Goal: Feedback & Contribution: Contribute content

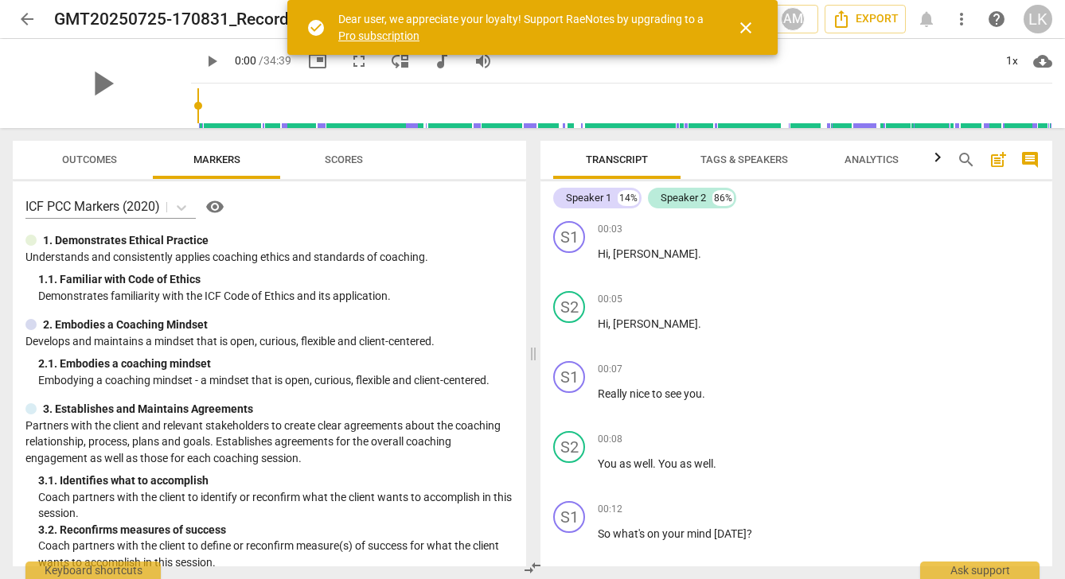
click at [750, 19] on span "close" at bounding box center [745, 27] width 19 height 19
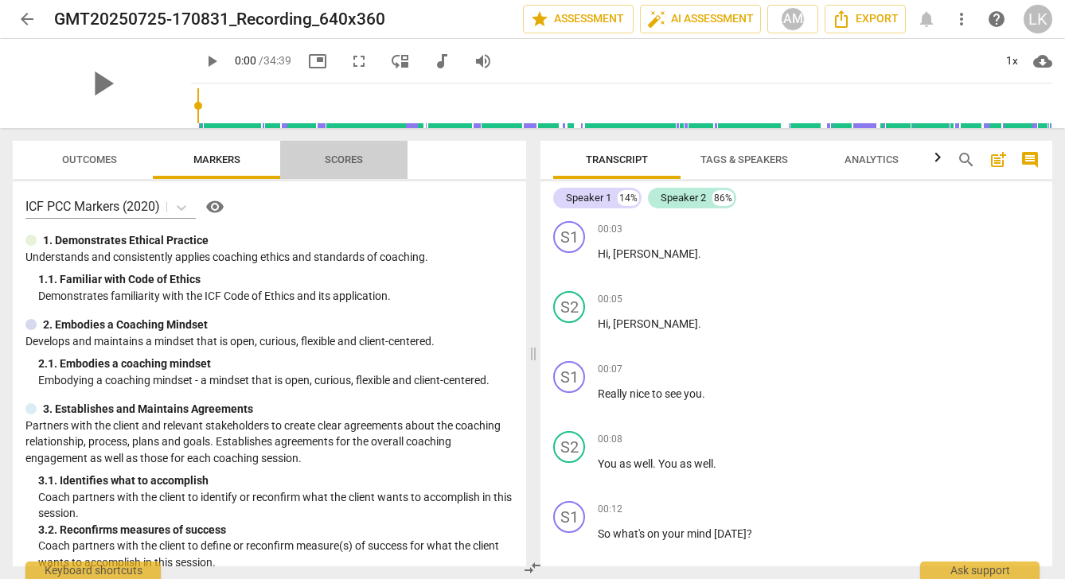
click at [345, 157] on span "Scores" at bounding box center [344, 160] width 38 height 12
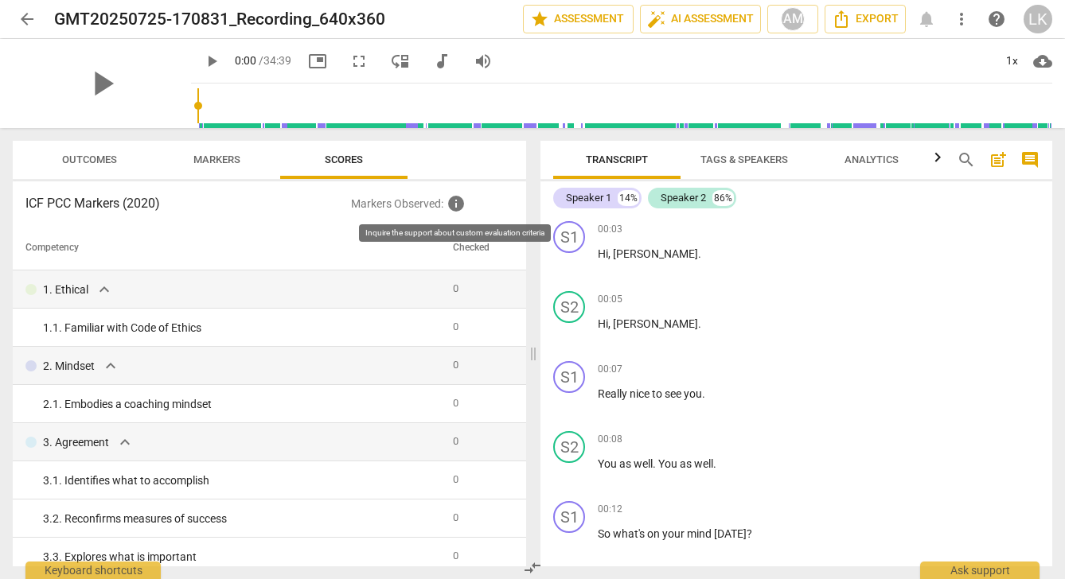
click at [458, 202] on span "info" at bounding box center [456, 203] width 19 height 19
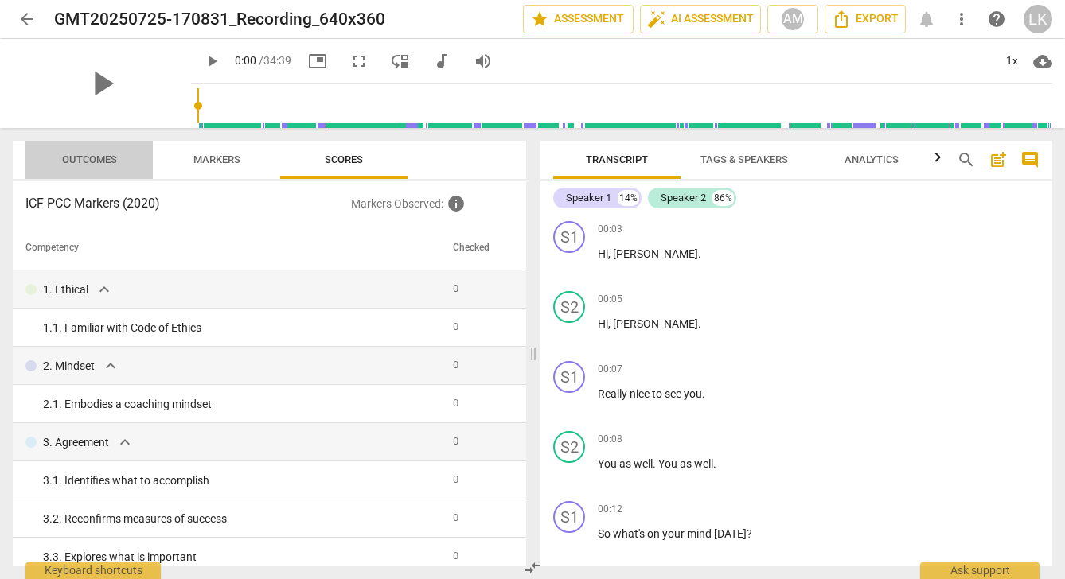
click at [98, 156] on span "Outcomes" at bounding box center [89, 160] width 55 height 12
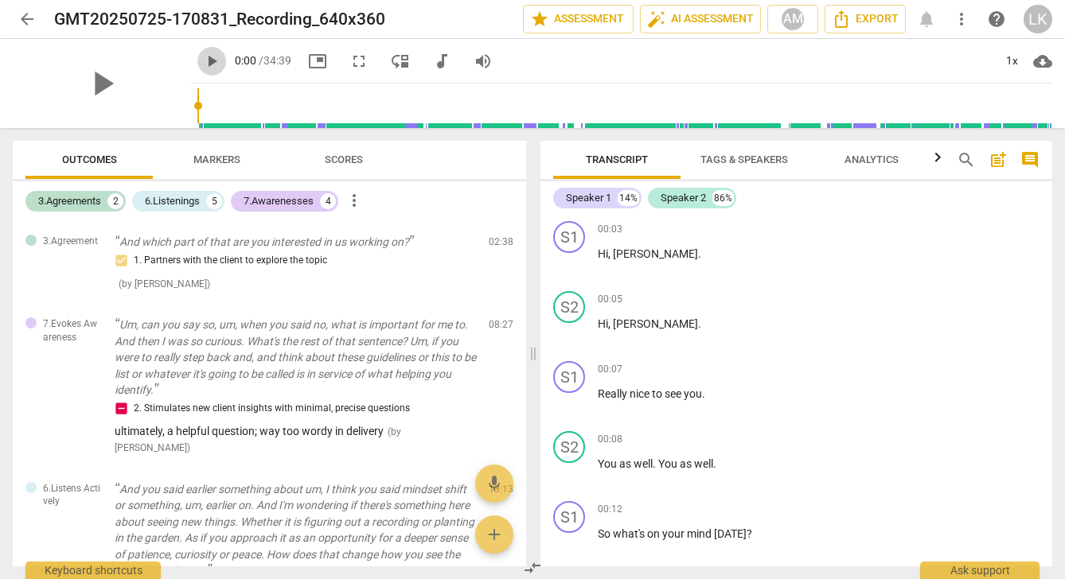
click at [202, 60] on span "play_arrow" at bounding box center [211, 61] width 19 height 19
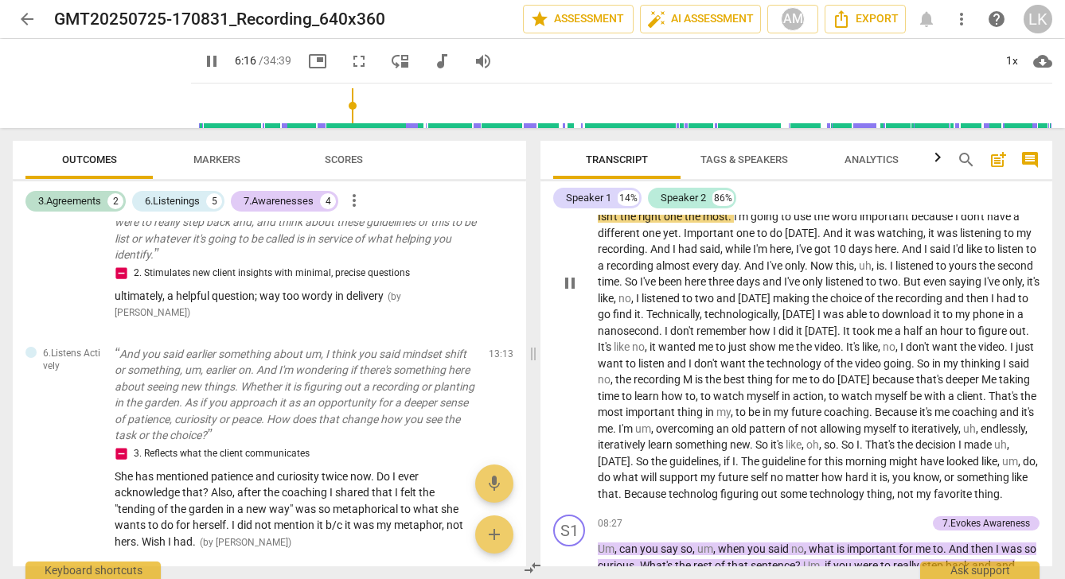
scroll to position [1603, 0]
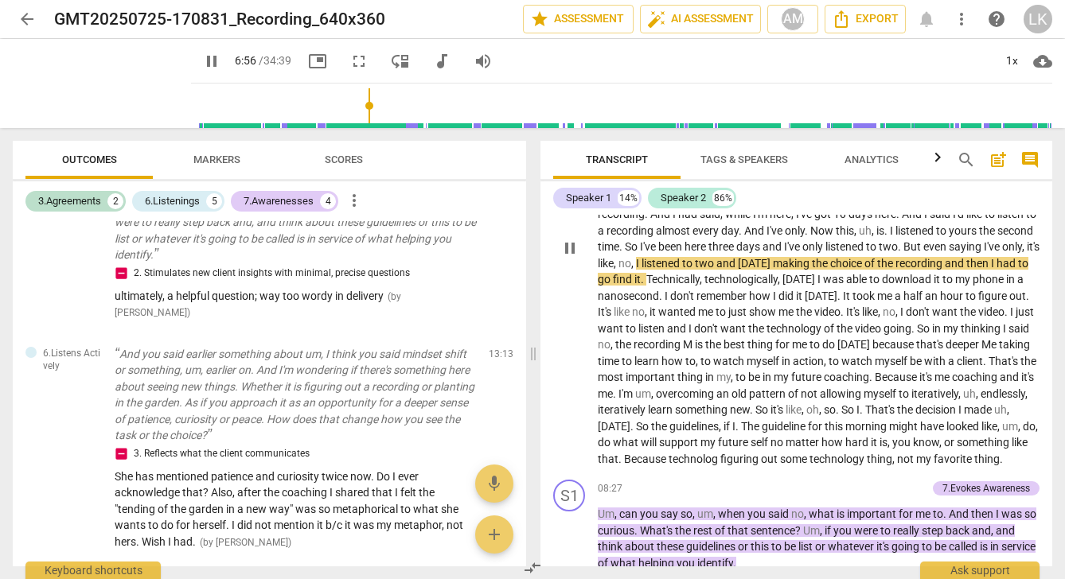
click at [571, 419] on div "play_arrow pause" at bounding box center [577, 248] width 41 height 429
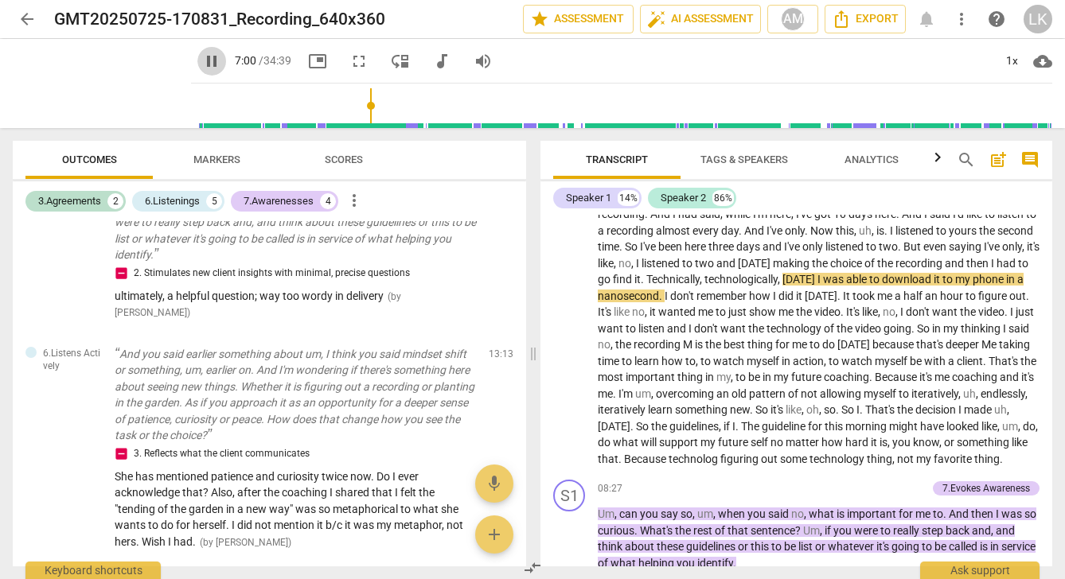
click at [202, 62] on span "pause" at bounding box center [211, 61] width 19 height 19
click at [569, 249] on span "play_arrow" at bounding box center [569, 248] width 19 height 19
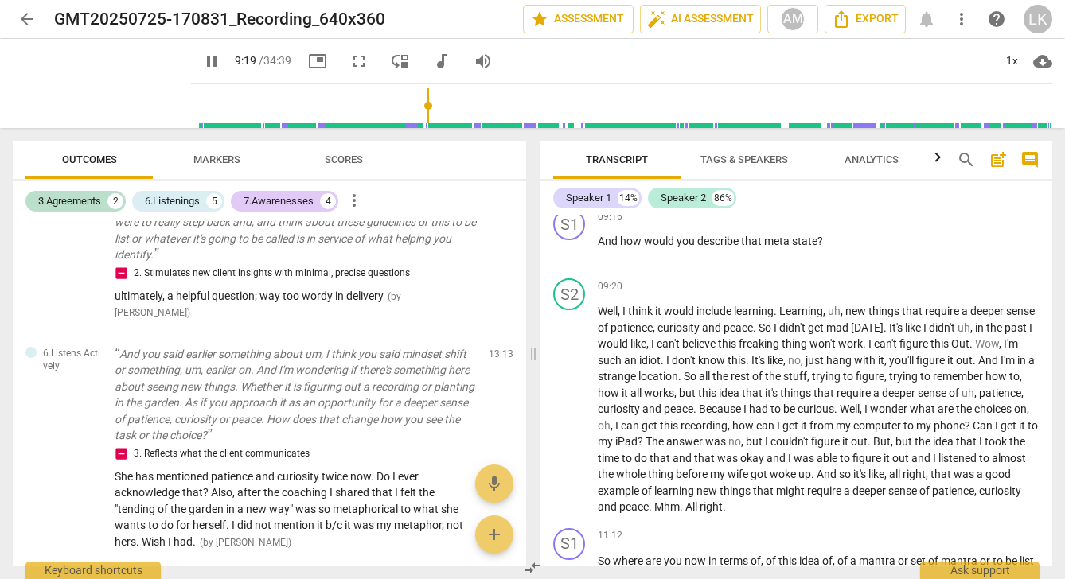
scroll to position [2051, 0]
click at [1014, 55] on div "1x" at bounding box center [1011, 61] width 30 height 25
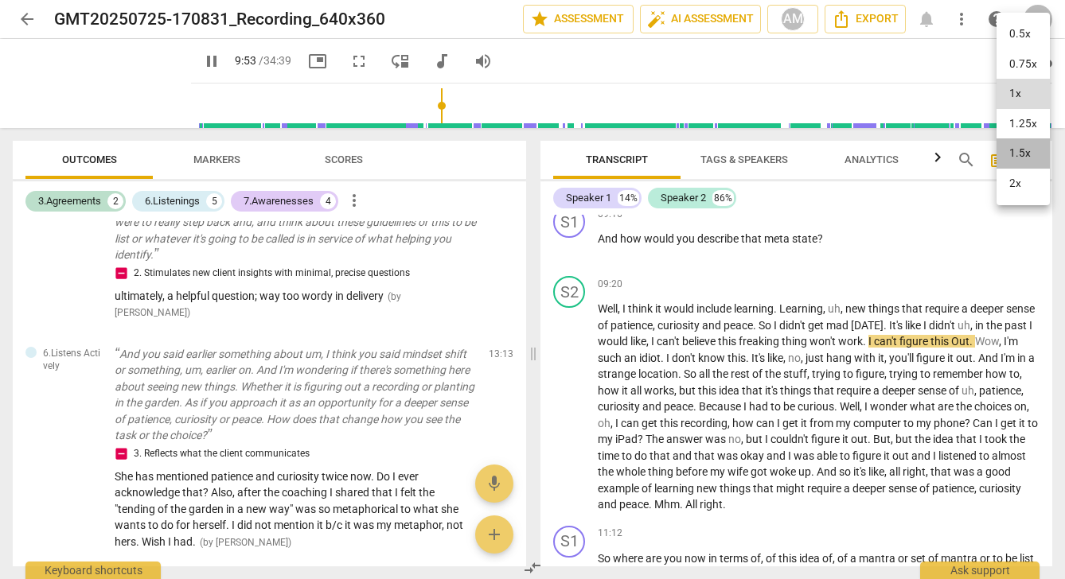
click at [1035, 148] on li "1.5x" at bounding box center [1022, 153] width 53 height 30
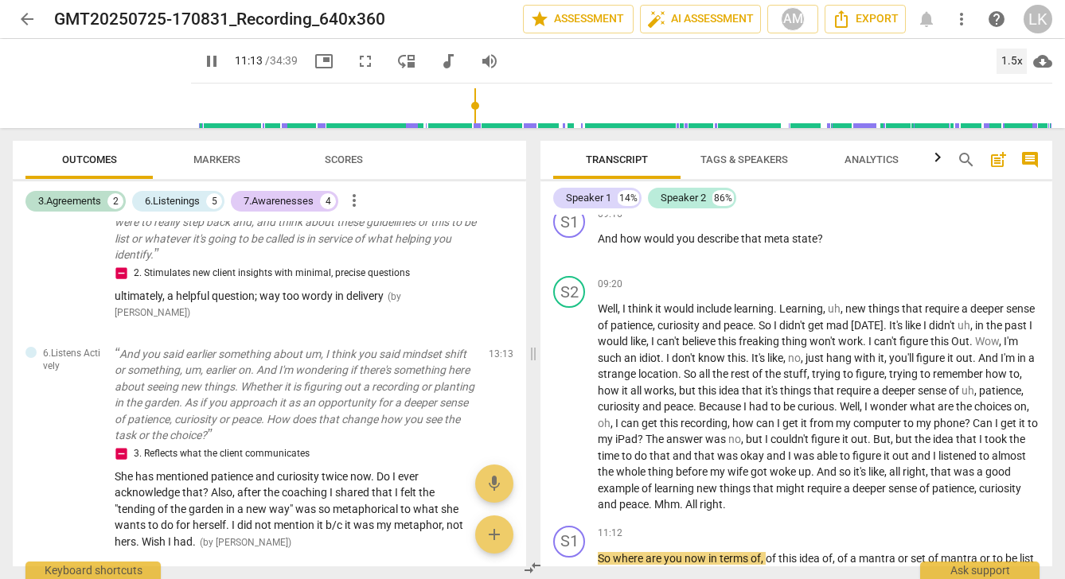
scroll to position [0, 0]
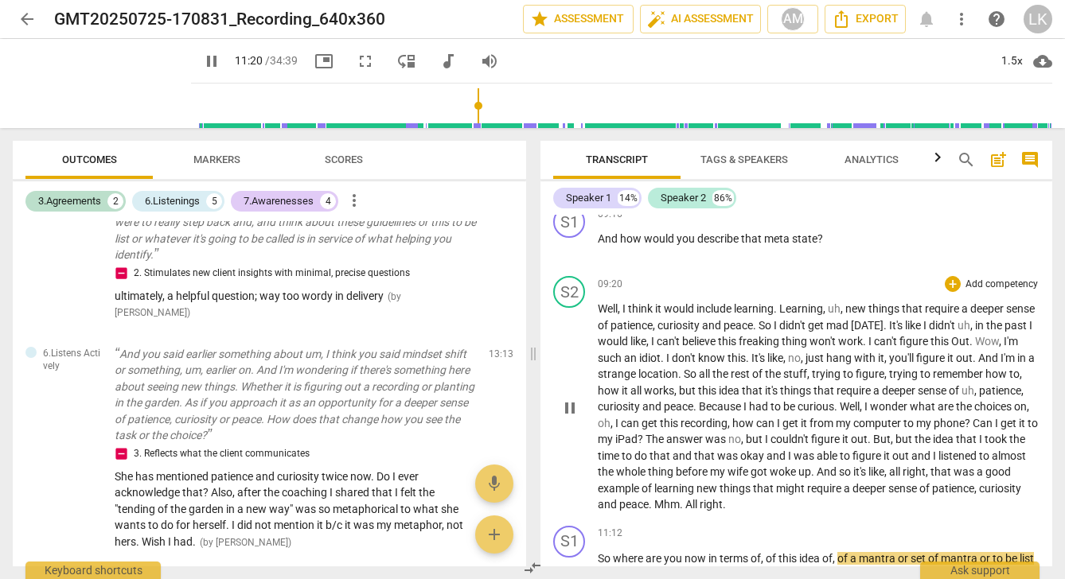
click at [571, 408] on span "pause" at bounding box center [569, 408] width 19 height 19
click at [571, 408] on span "play_arrow" at bounding box center [569, 408] width 19 height 19
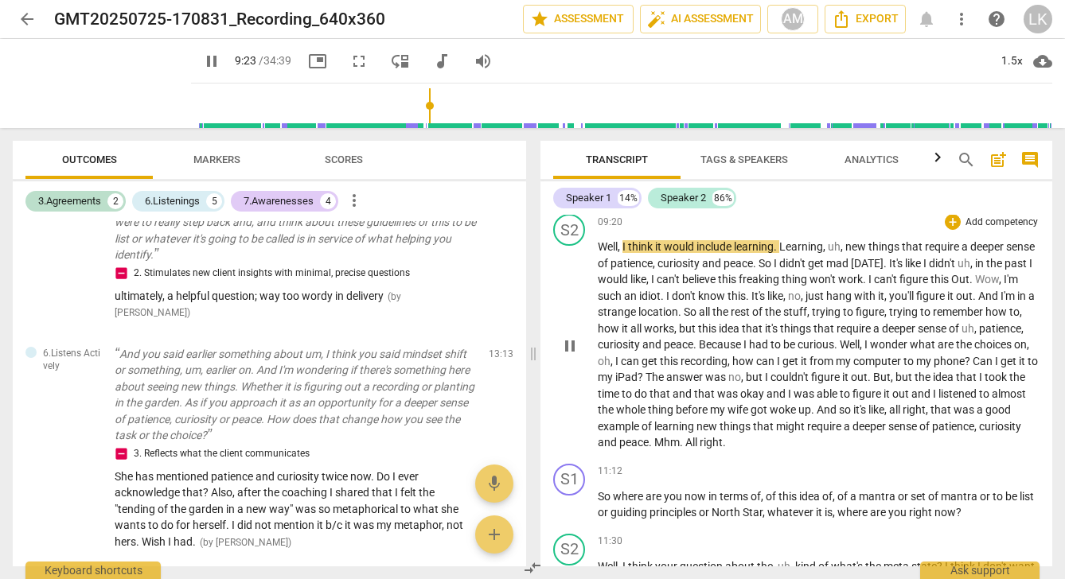
scroll to position [2122, 0]
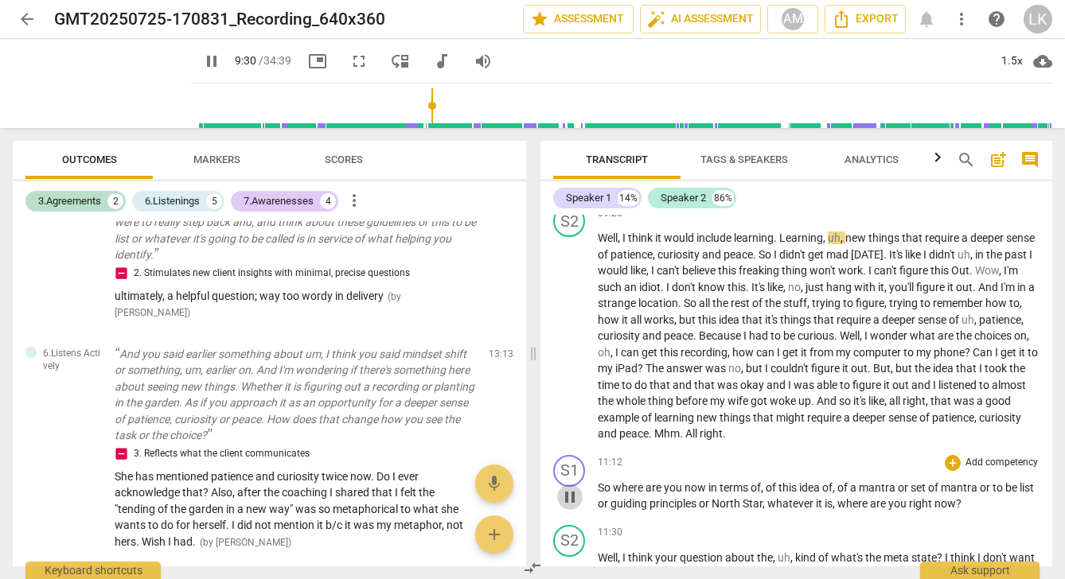
click at [568, 490] on span "pause" at bounding box center [569, 497] width 19 height 19
click at [568, 490] on span "play_arrow" at bounding box center [569, 497] width 19 height 19
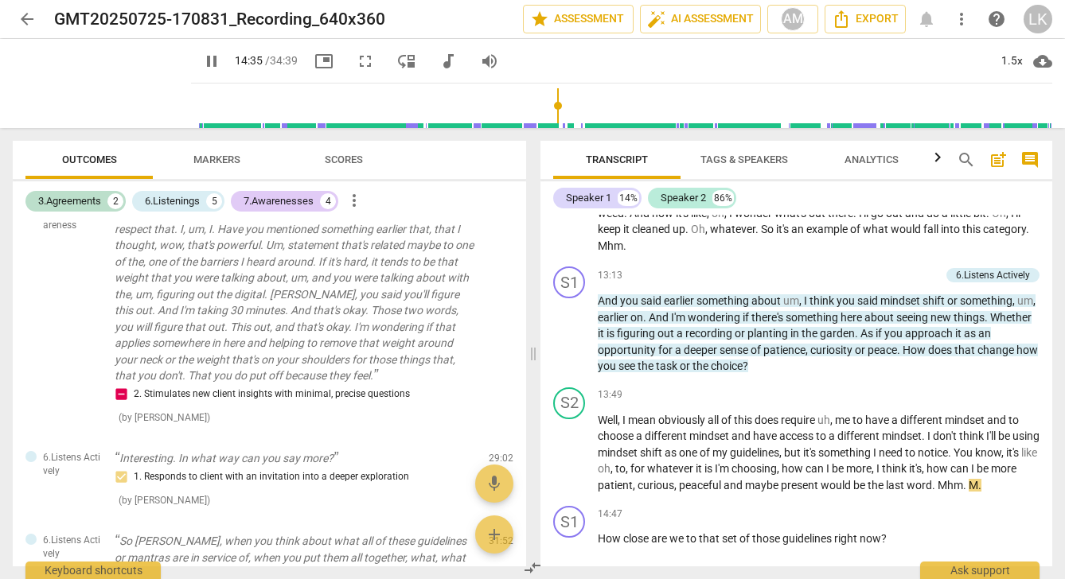
scroll to position [2642, 0]
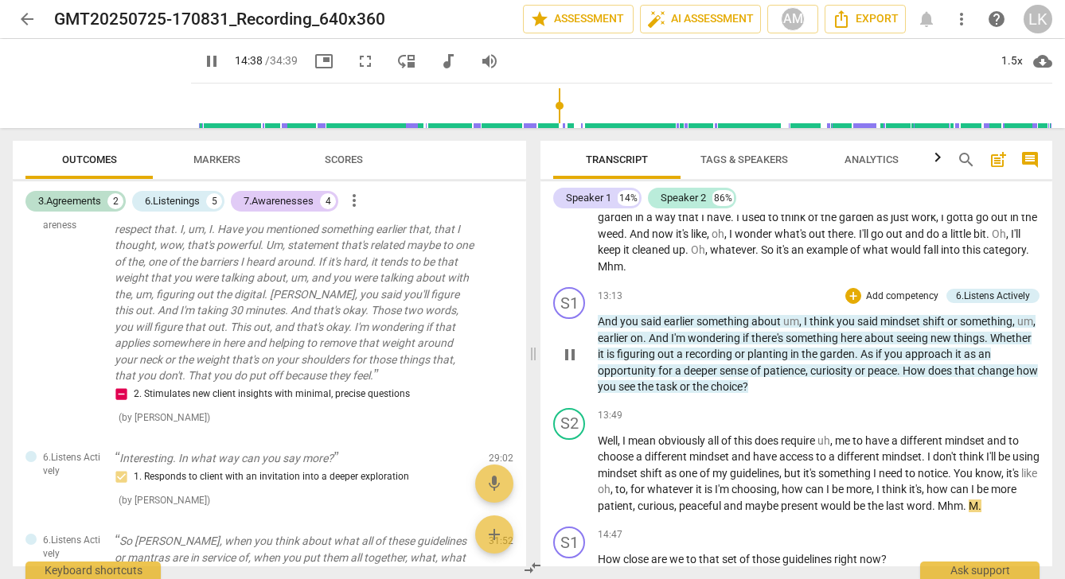
click at [553, 359] on div "S1 play_arrow pause" at bounding box center [575, 341] width 45 height 108
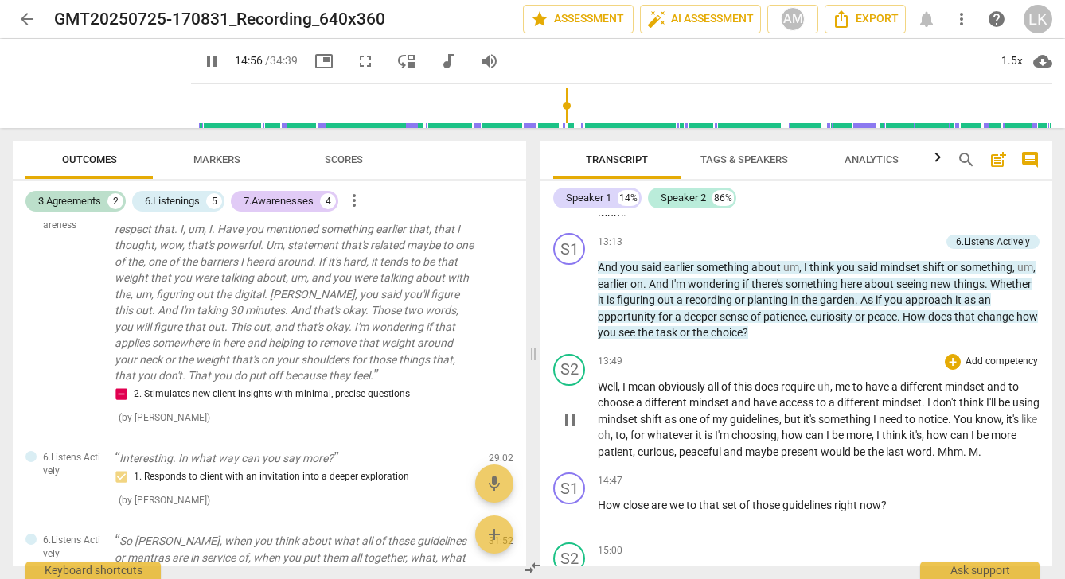
scroll to position [2692, 0]
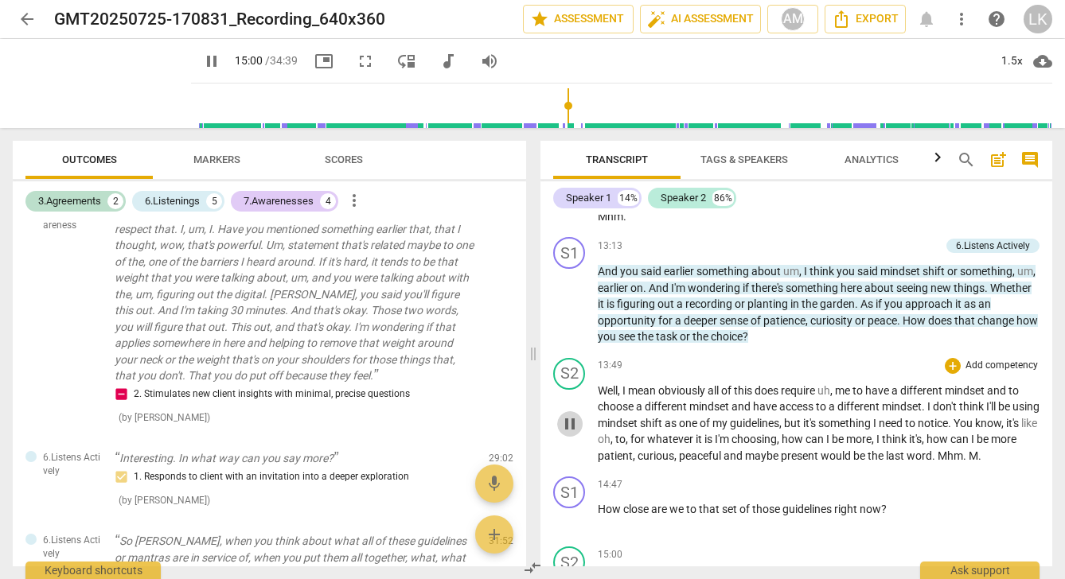
click at [569, 421] on span "pause" at bounding box center [569, 424] width 19 height 19
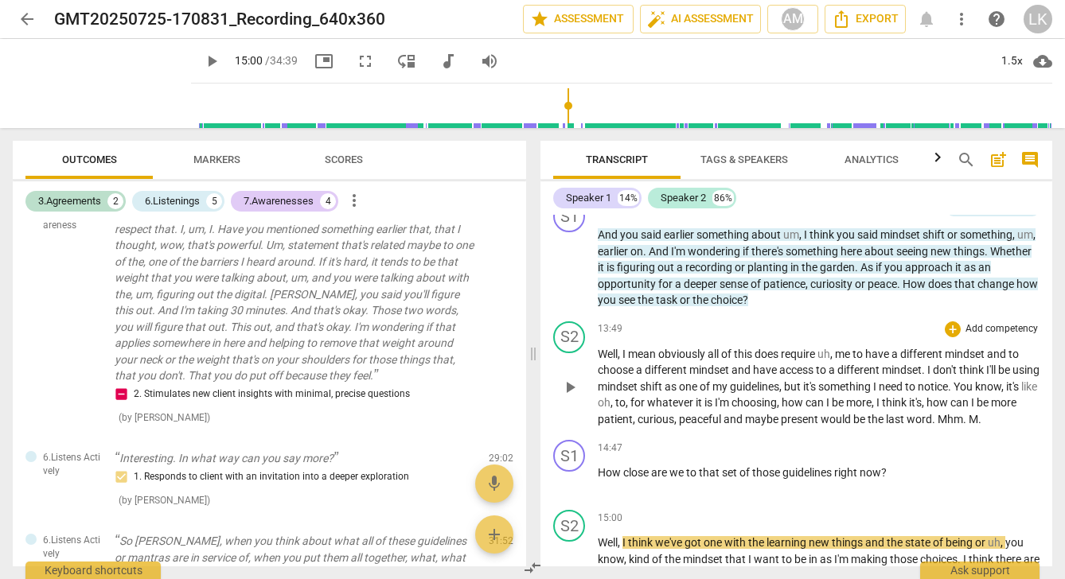
scroll to position [2745, 0]
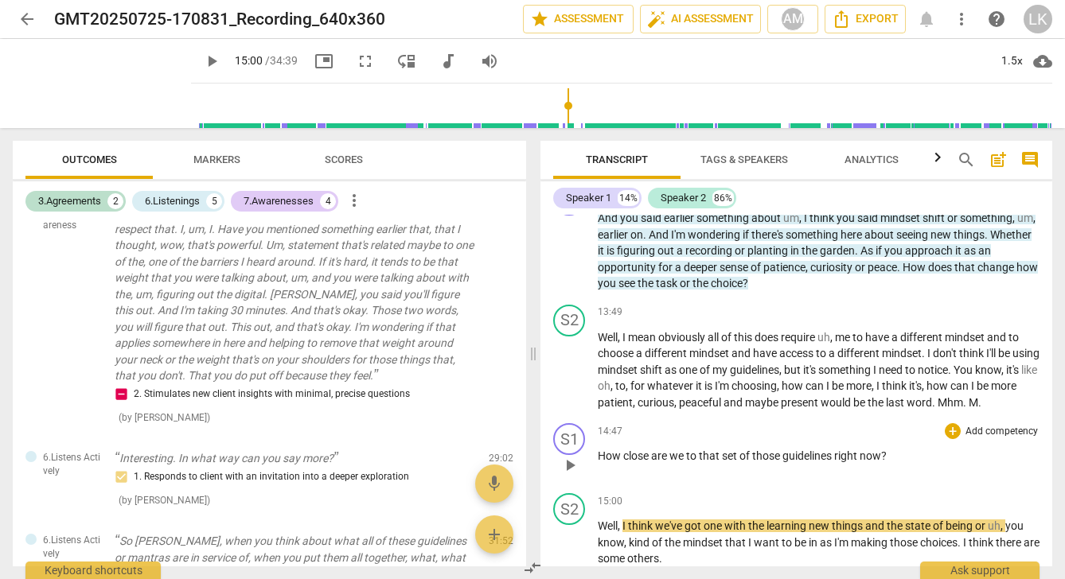
click at [572, 466] on span "play_arrow" at bounding box center [569, 465] width 19 height 19
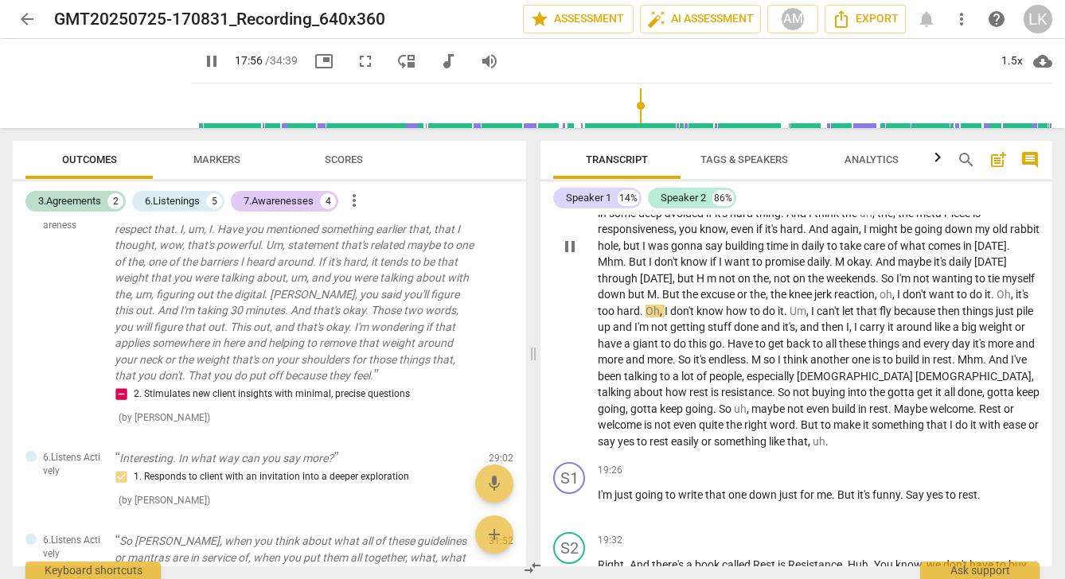
scroll to position [3380, 0]
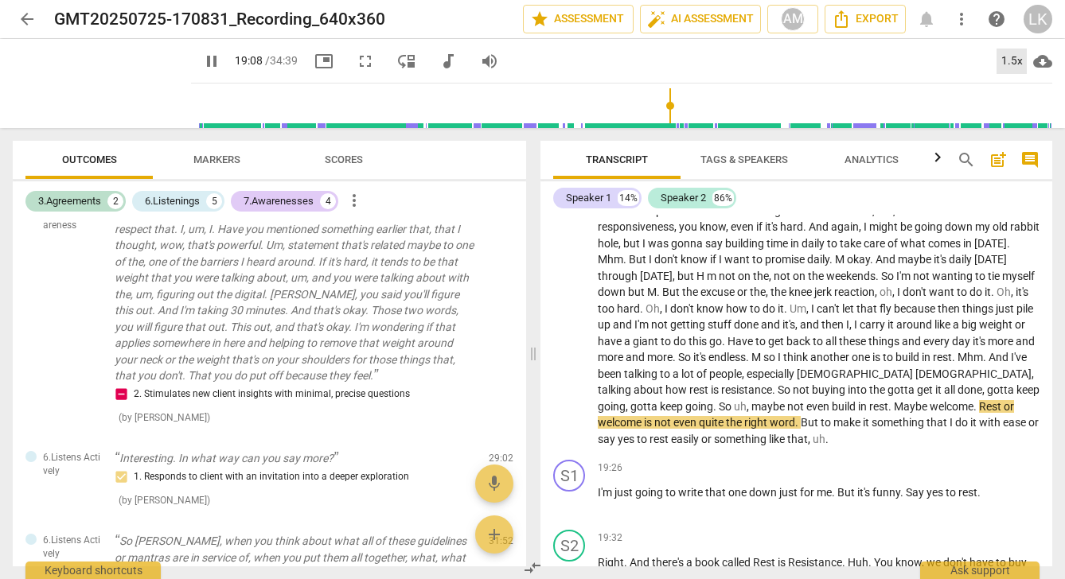
click at [1011, 64] on div "1.5x" at bounding box center [1011, 61] width 30 height 25
click at [1016, 90] on li "1x" at bounding box center [1022, 94] width 53 height 30
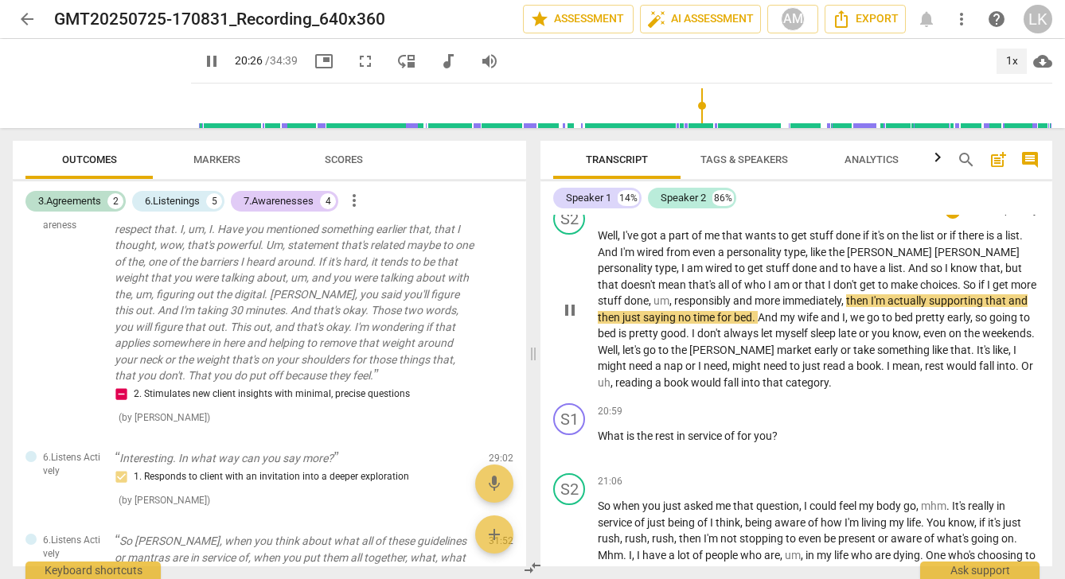
scroll to position [3848, 0]
click at [797, 427] on p "What is the rest in service of for you ?" at bounding box center [819, 435] width 442 height 17
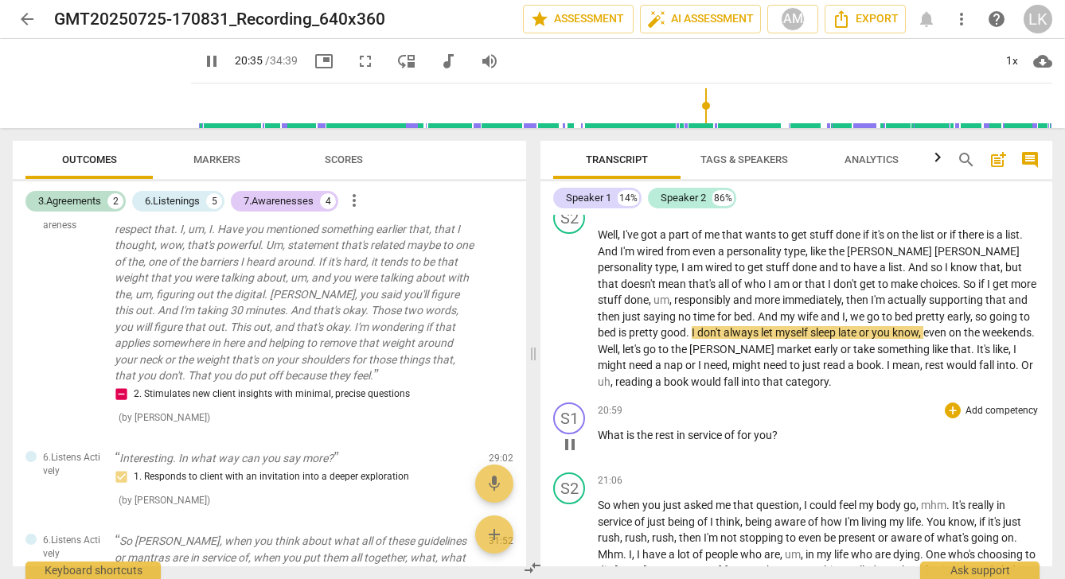
click at [800, 403] on div "20:59 + Add competency keyboard_arrow_right" at bounding box center [819, 411] width 442 height 16
click at [573, 435] on span "pause" at bounding box center [569, 444] width 19 height 19
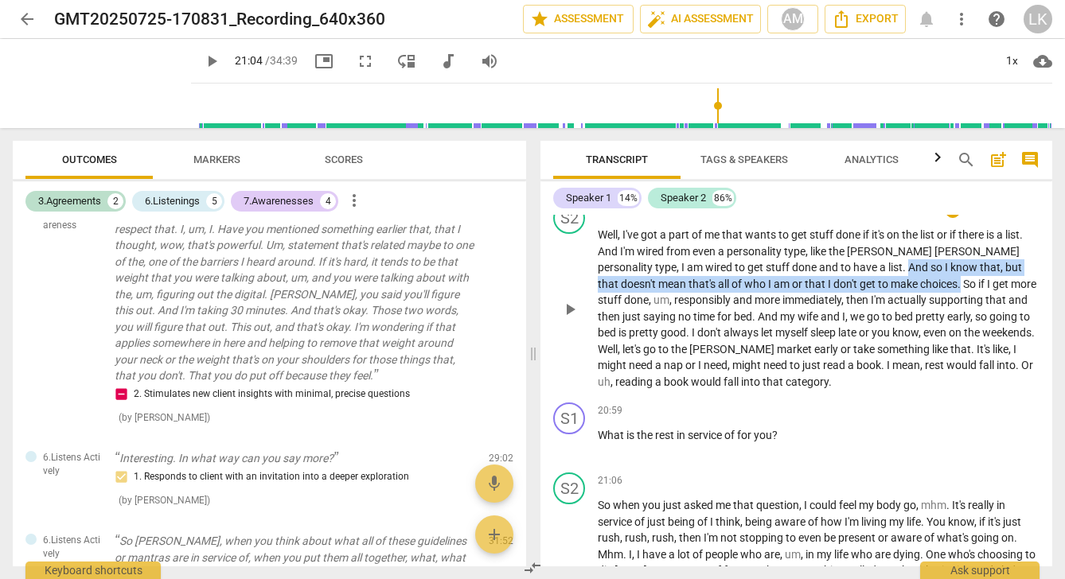
drag, startPoint x: 802, startPoint y: 258, endPoint x: 872, endPoint y: 277, distance: 71.8
click at [872, 277] on p "Well , I've got a part of me that wants to get stuff done if it's on the list o…" at bounding box center [819, 308] width 442 height 163
click at [910, 253] on icon "button" at bounding box center [912, 253] width 10 height 11
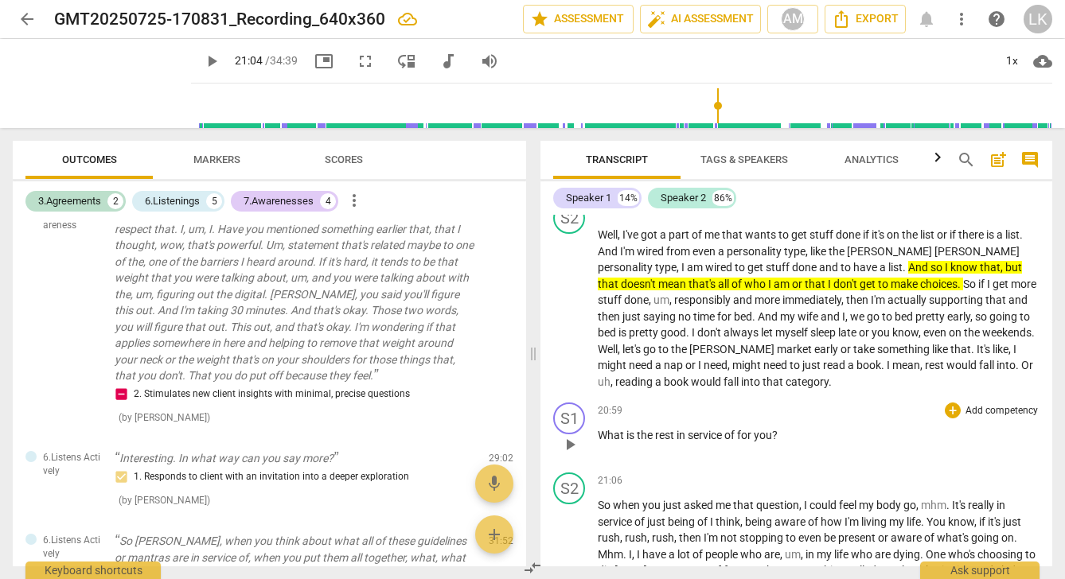
click at [574, 435] on span "play_arrow" at bounding box center [569, 444] width 19 height 19
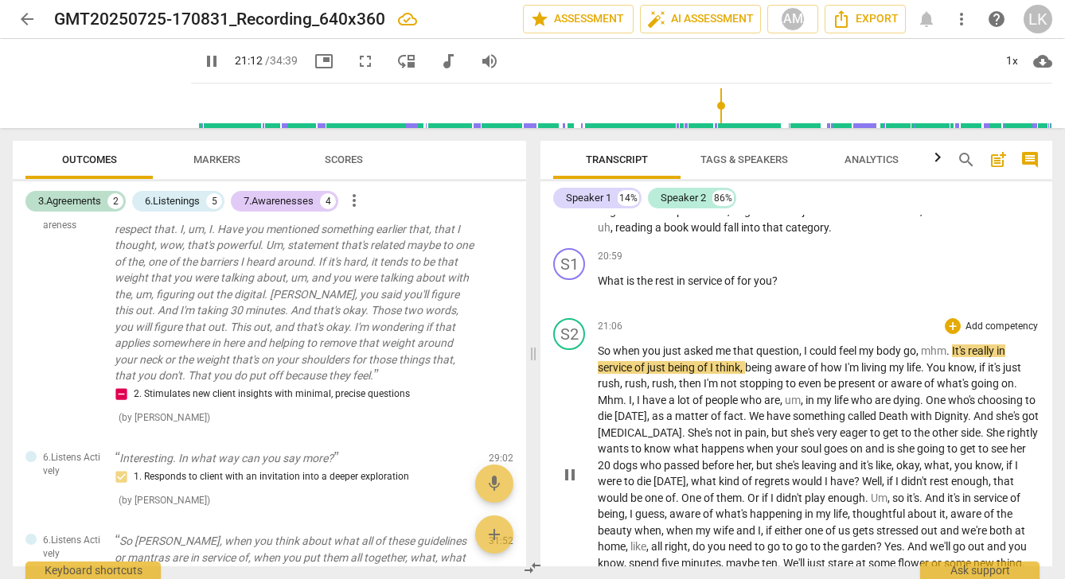
scroll to position [0, 0]
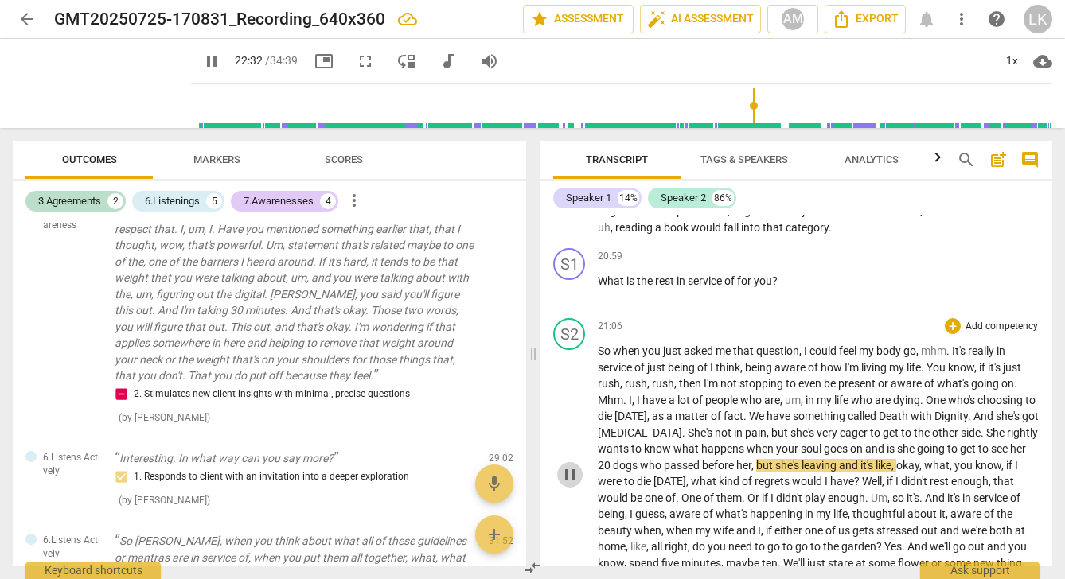
click at [571, 466] on span "pause" at bounding box center [569, 475] width 19 height 19
click at [571, 466] on span "play_arrow" at bounding box center [569, 475] width 19 height 19
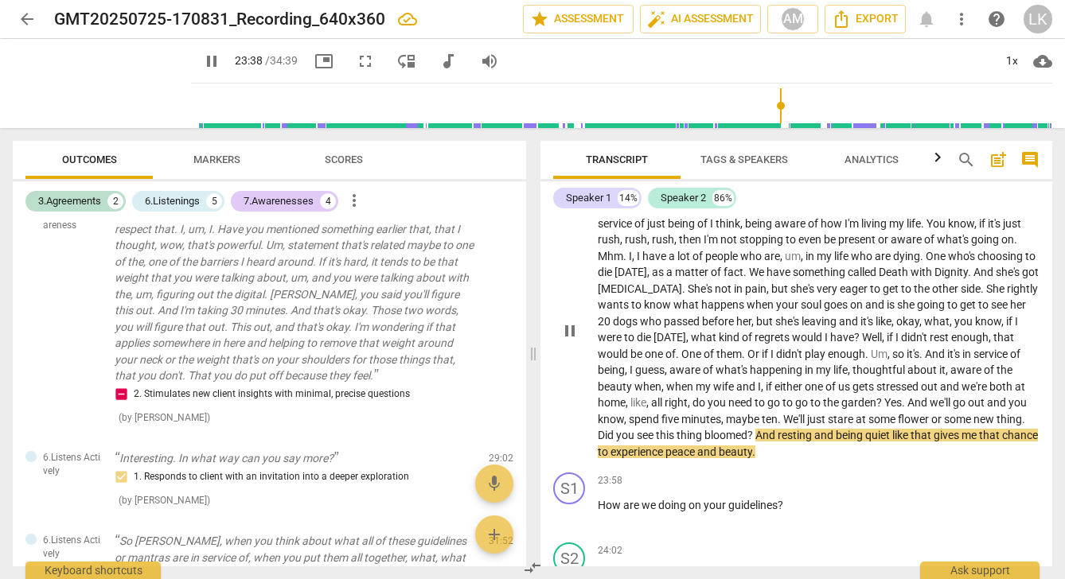
scroll to position [4163, 0]
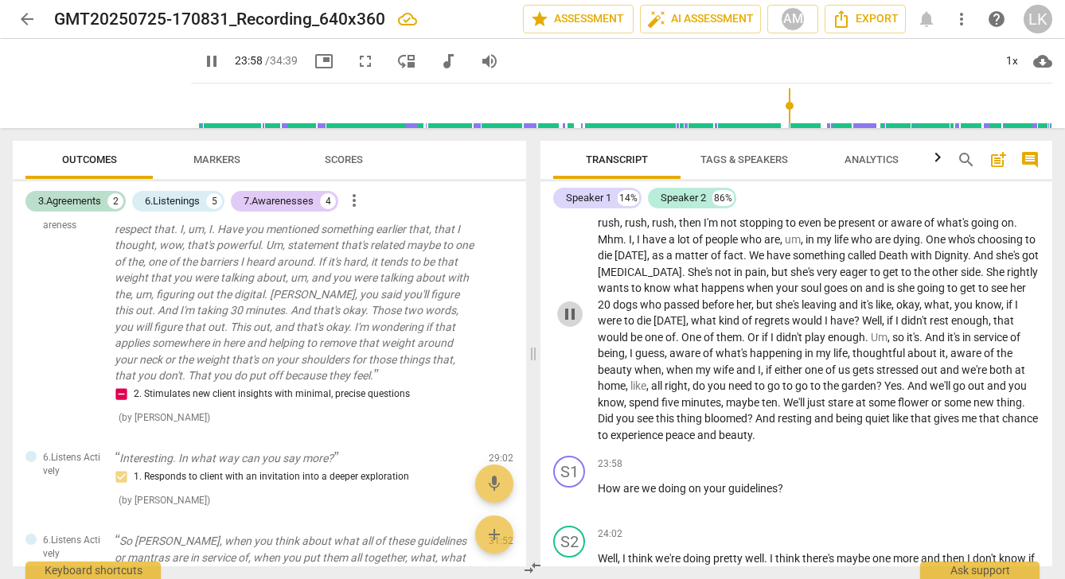
click span "pause"
click span "play_arrow"
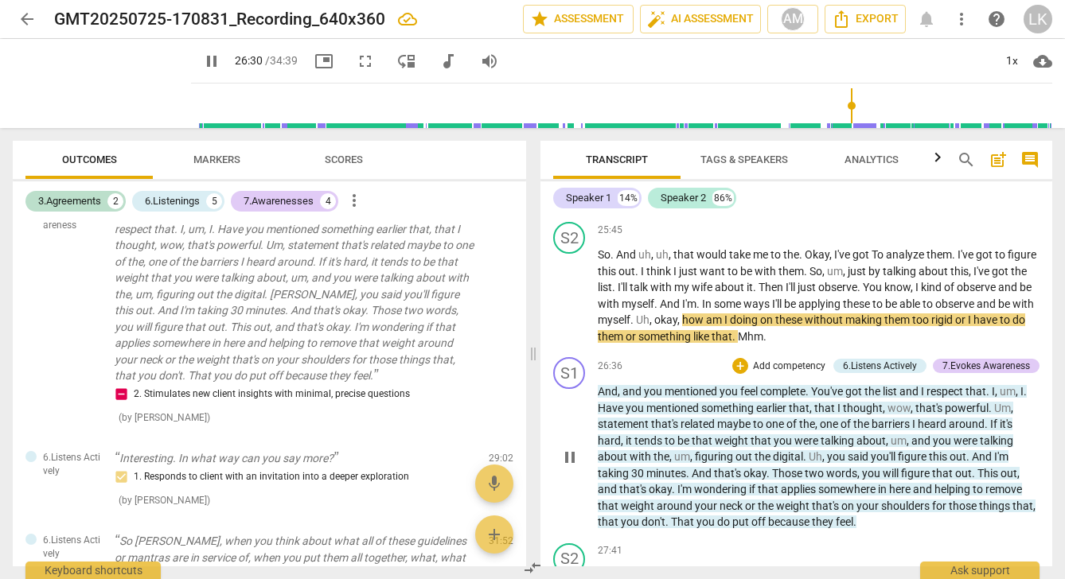
scroll to position [4811, 0]
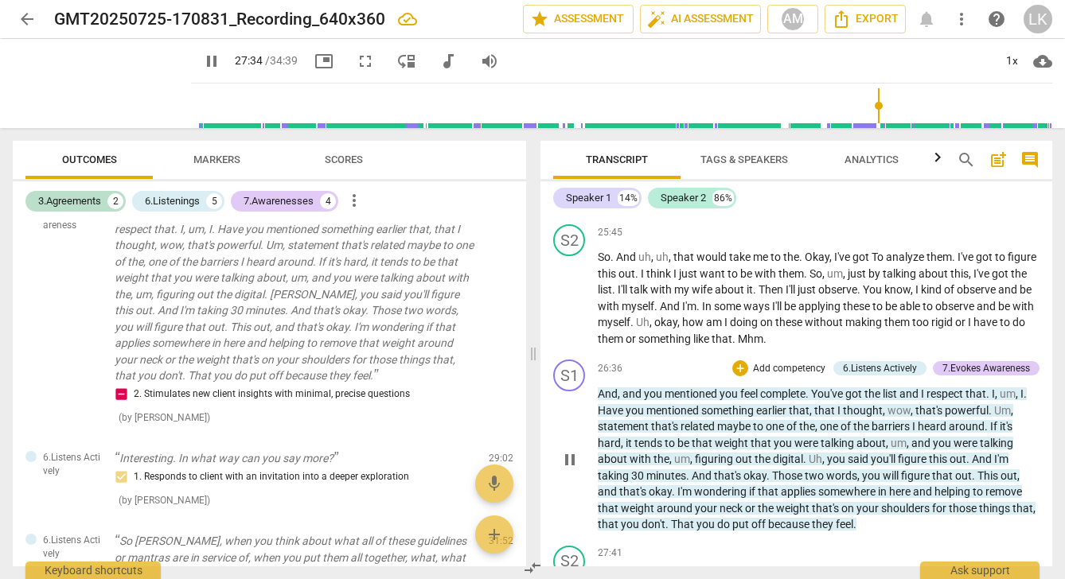
click span "I'm"
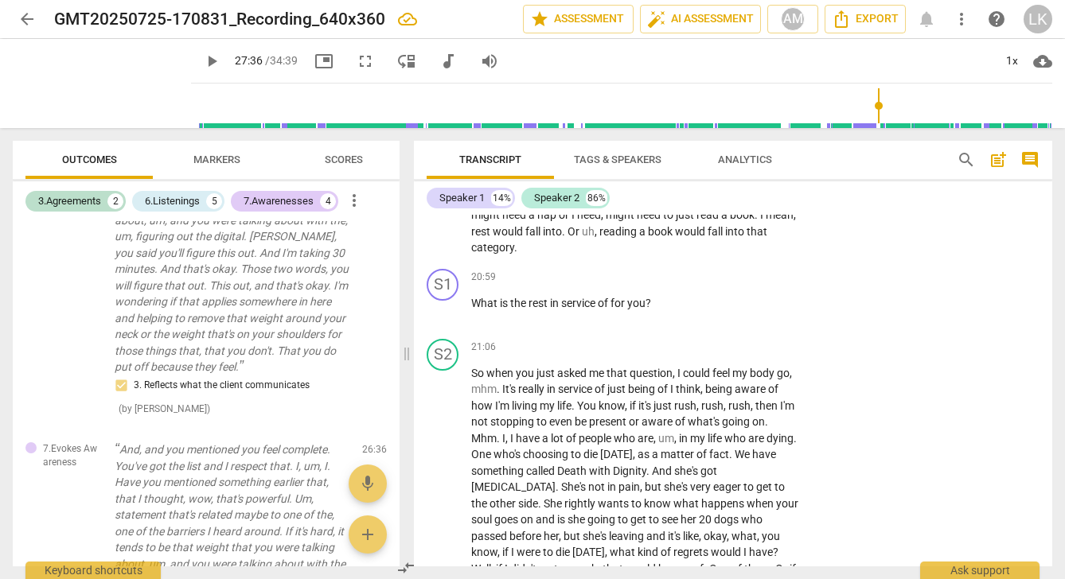
scroll to position [5893, 0]
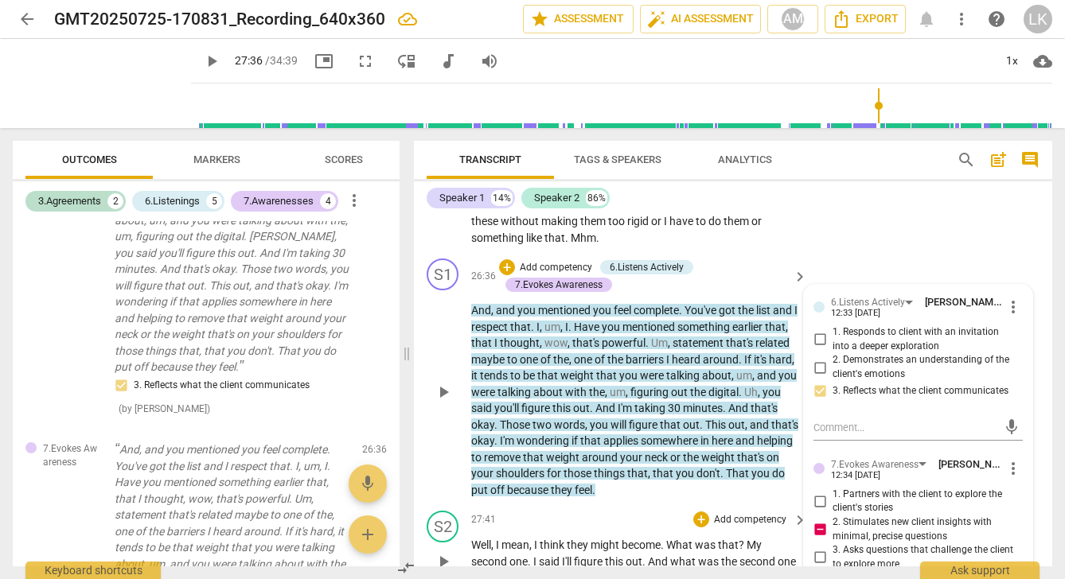
click div "S2 play_arrow pause 27:41 + Add competency keyboard_arrow_right Well , I mean ,…"
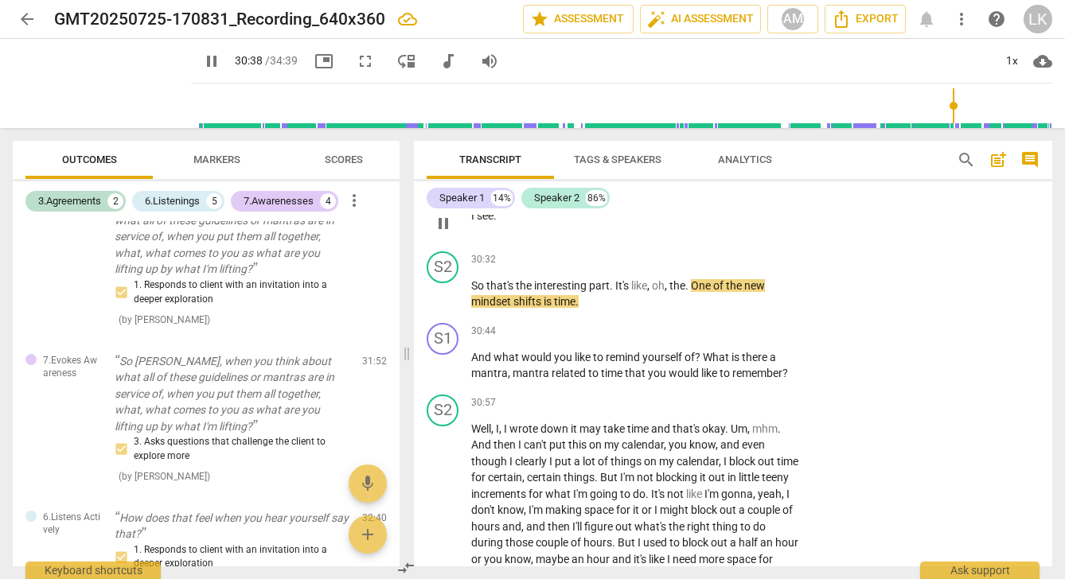
scroll to position [7059, 0]
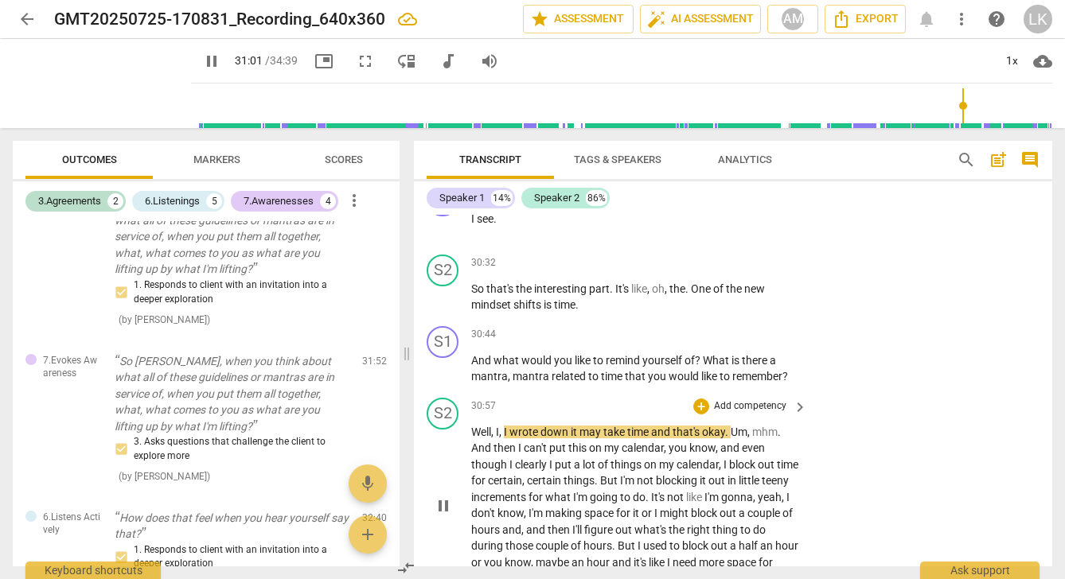
click span "pause"
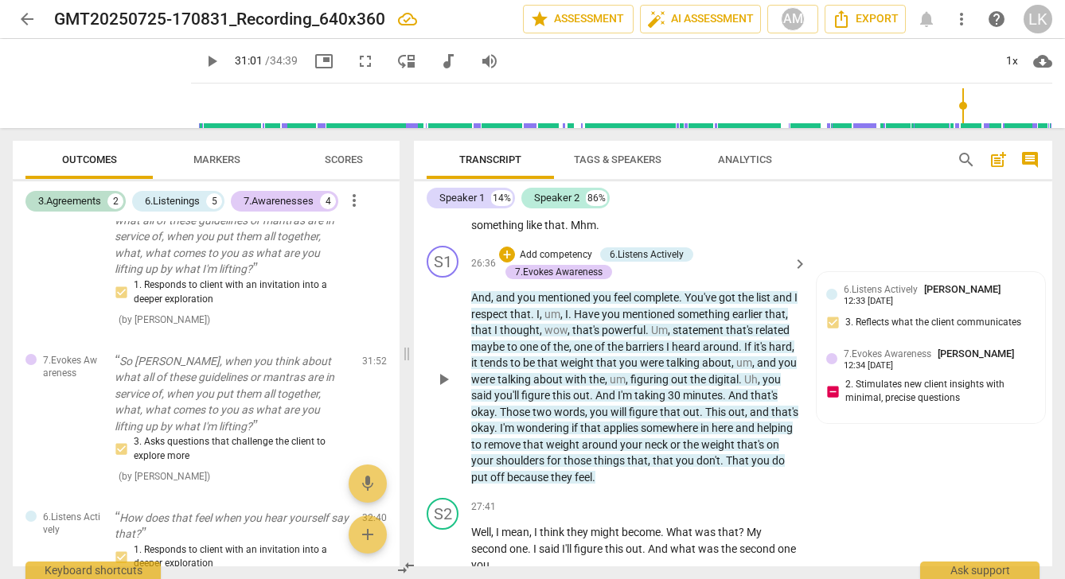
scroll to position [5907, 0]
click span "play_arrow"
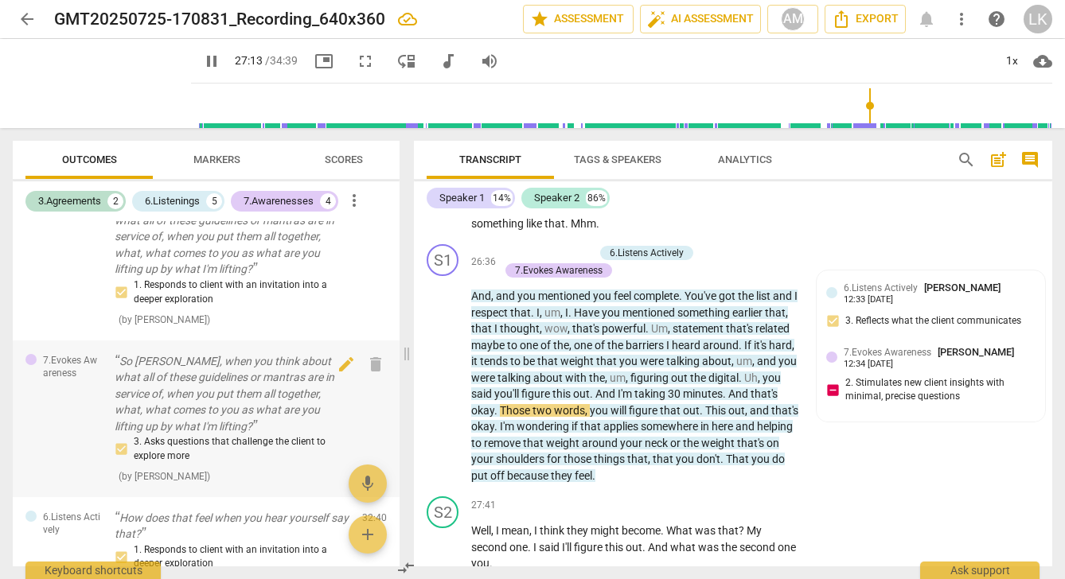
scroll to position [1487, 0]
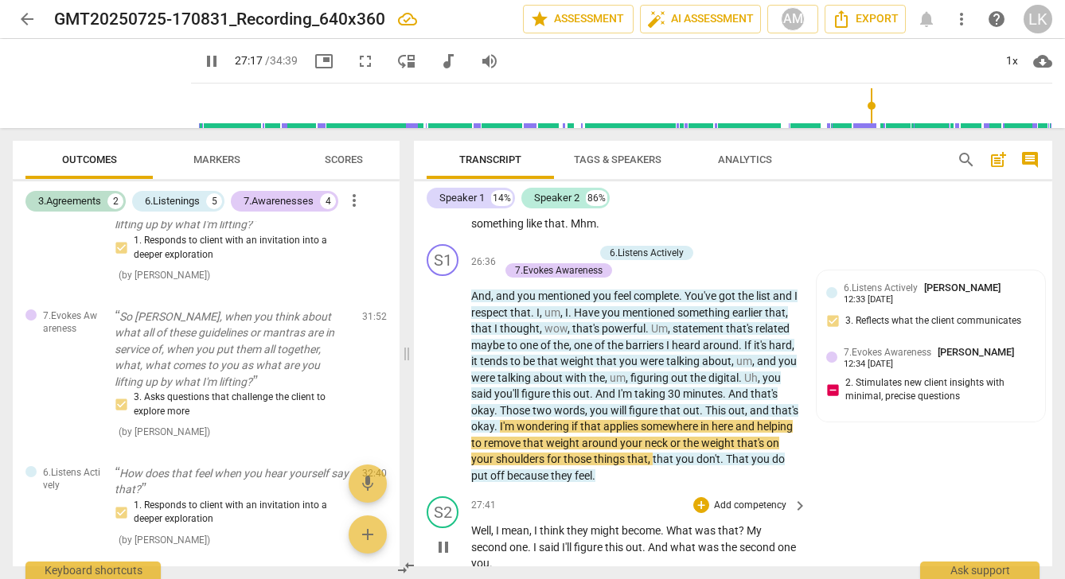
click span "pause"
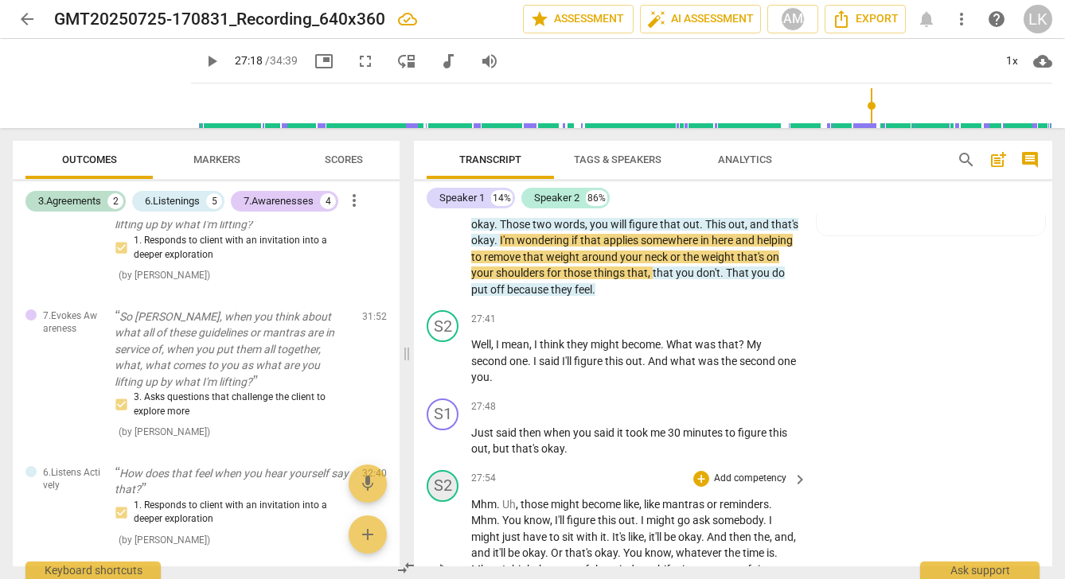
scroll to position [6097, 0]
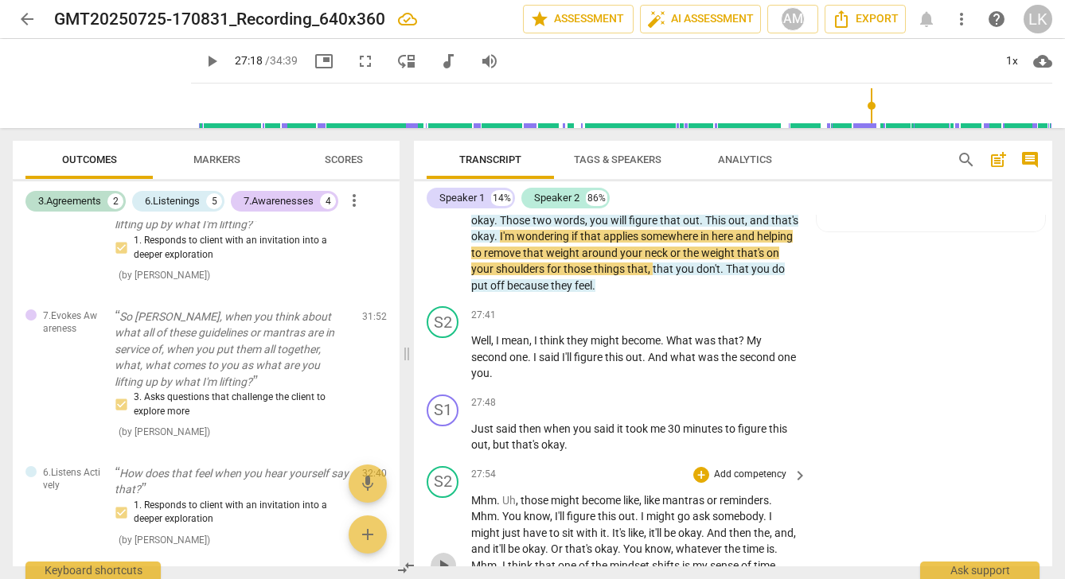
click span "play_arrow"
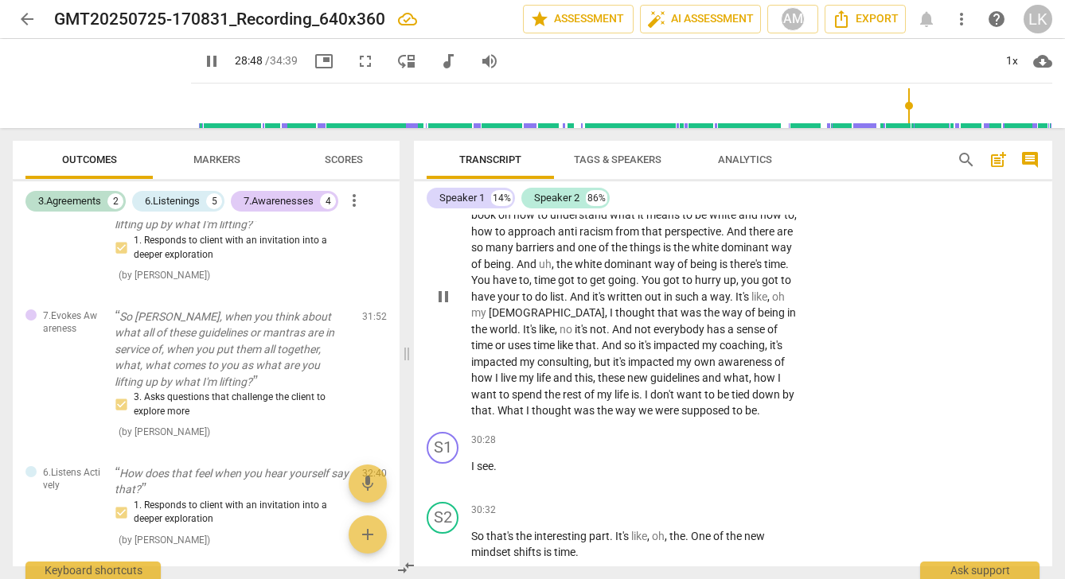
scroll to position [6814, 0]
click span "pause"
click span "play_arrow"
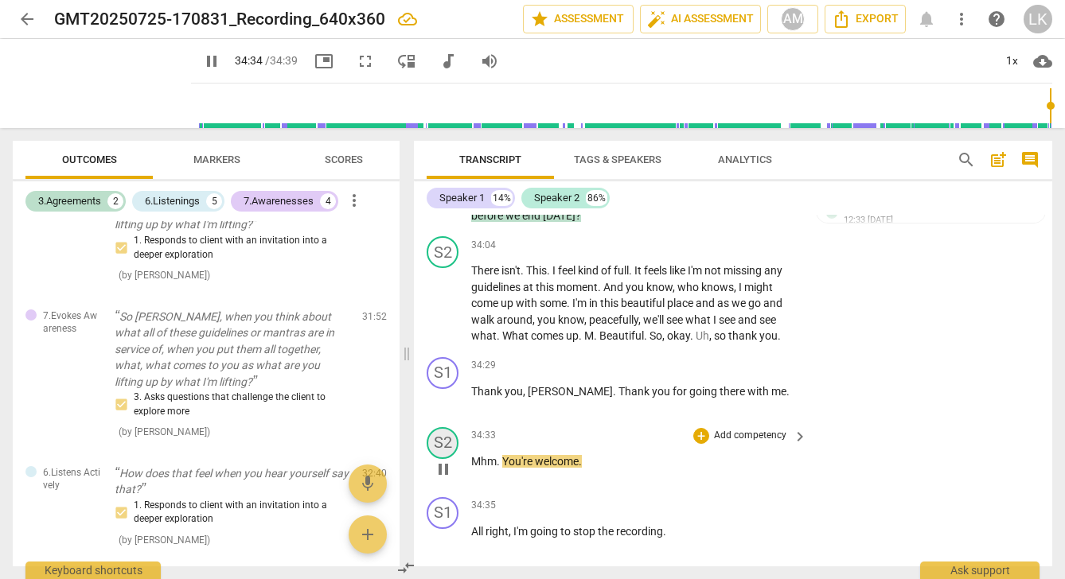
scroll to position [0, 0]
type input "2079"
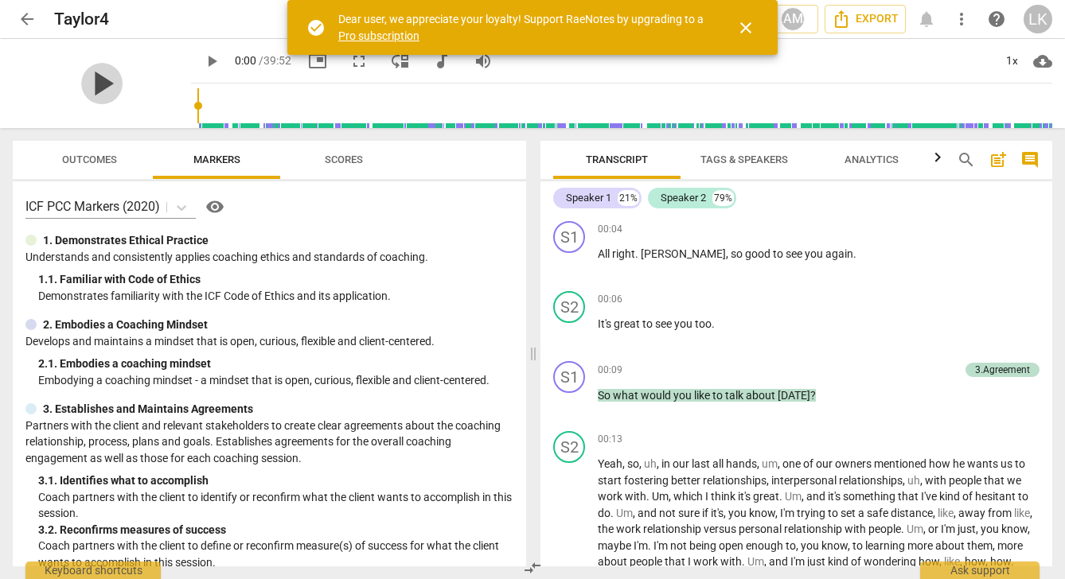
click at [93, 77] on span "play_arrow" at bounding box center [101, 83] width 41 height 41
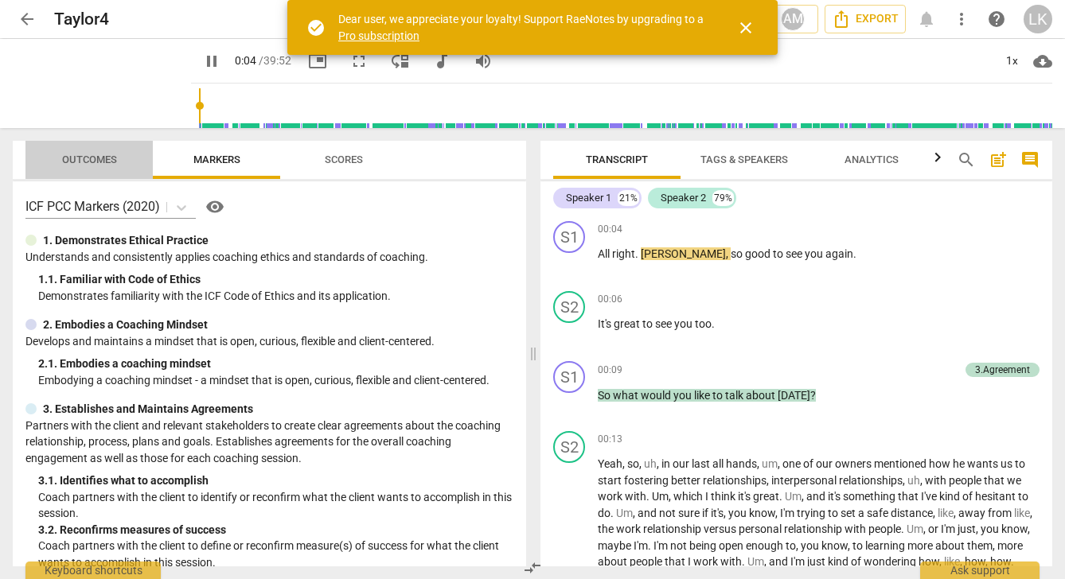
click at [97, 155] on span "Outcomes" at bounding box center [89, 160] width 55 height 12
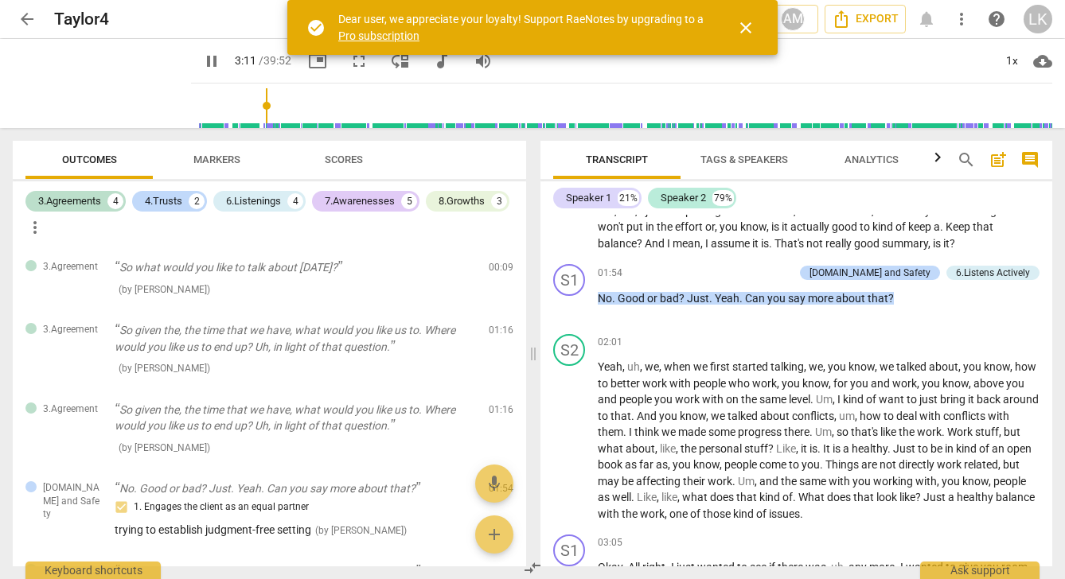
scroll to position [948, 0]
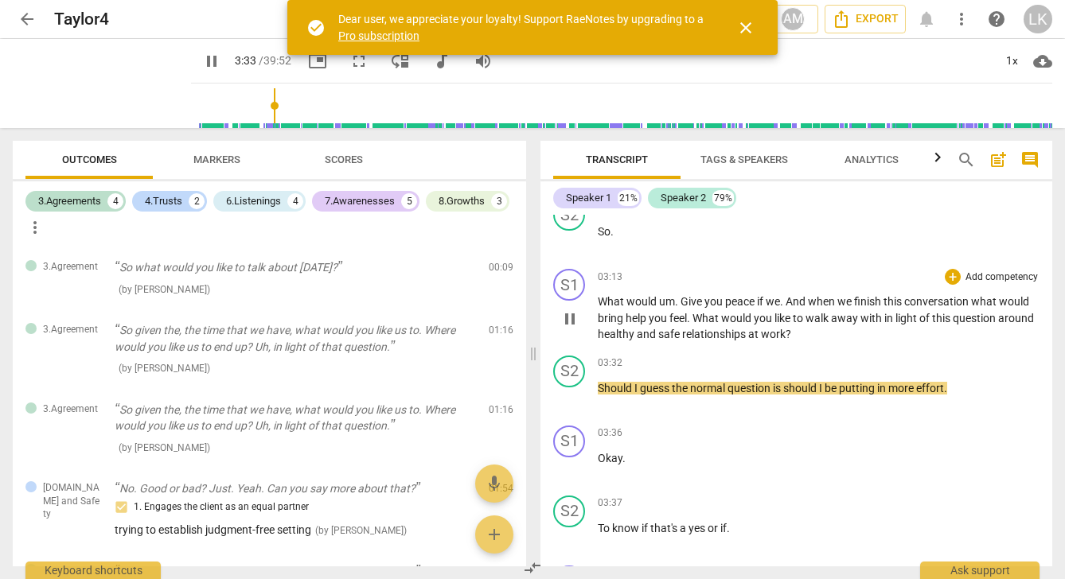
click at [1000, 271] on p "Add competency" at bounding box center [1002, 278] width 76 height 14
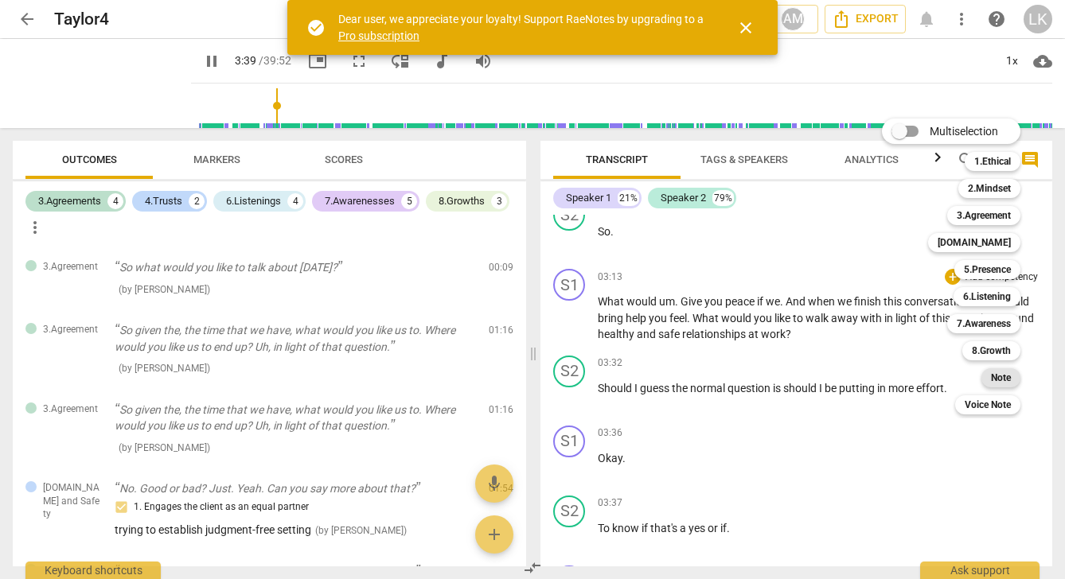
click at [1007, 374] on b "Note" at bounding box center [1001, 378] width 20 height 19
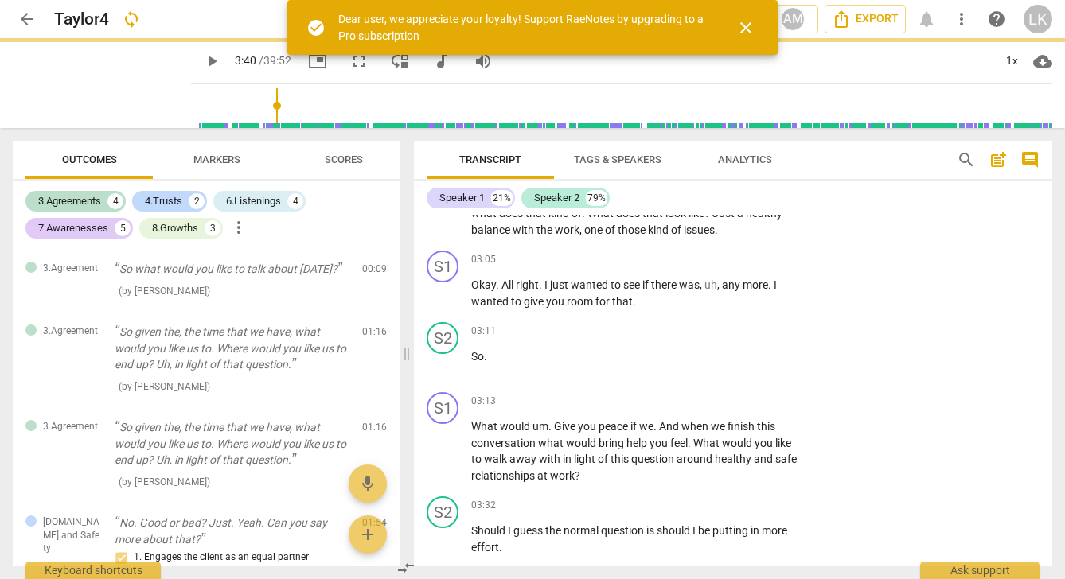
type input "220"
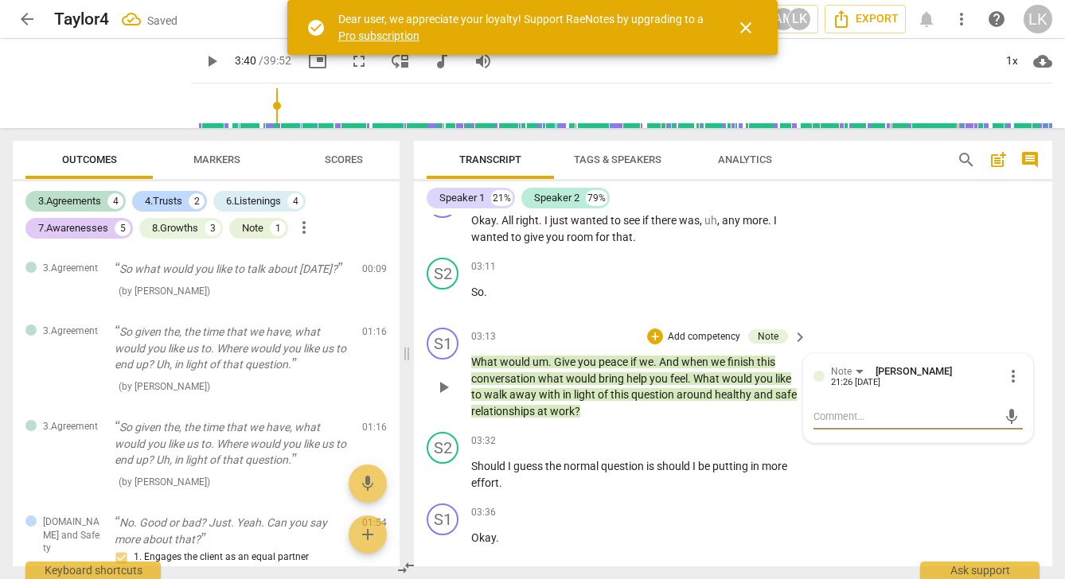
scroll to position [372, 0]
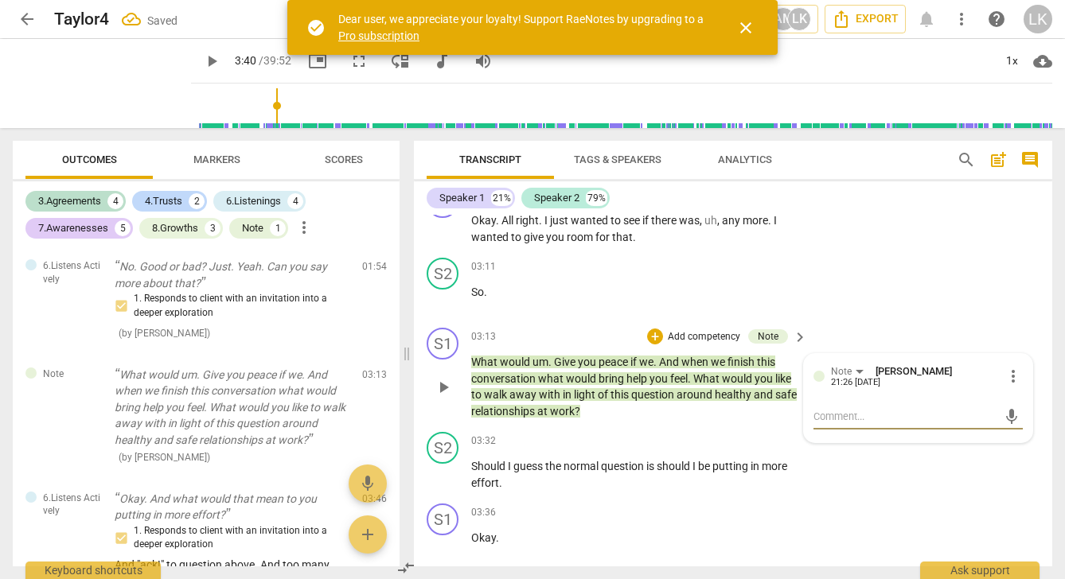
type textarea "I"
type textarea "It"
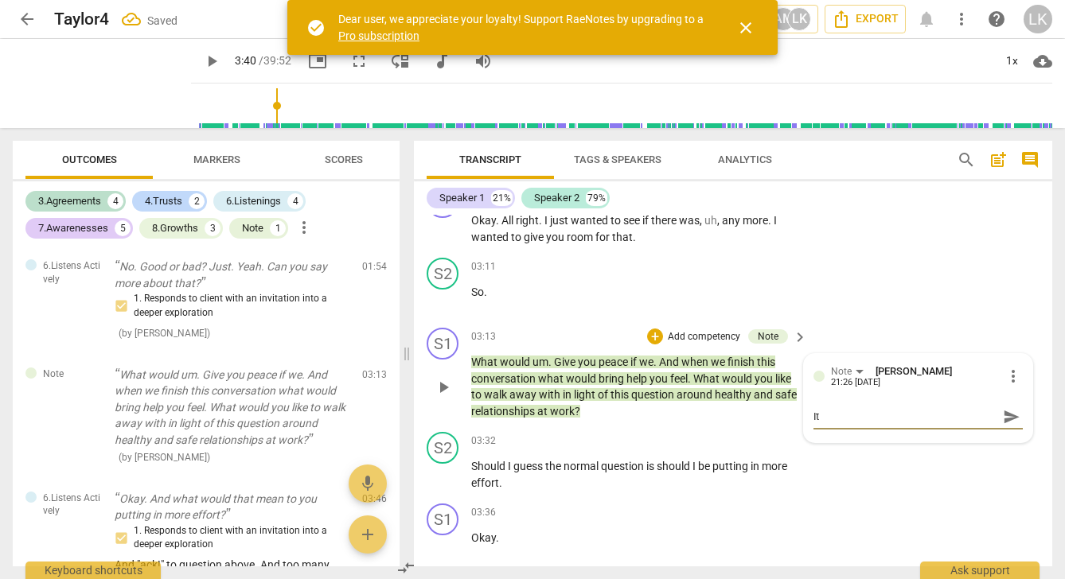
type textarea "It"
type textarea "It a"
type textarea "It ap"
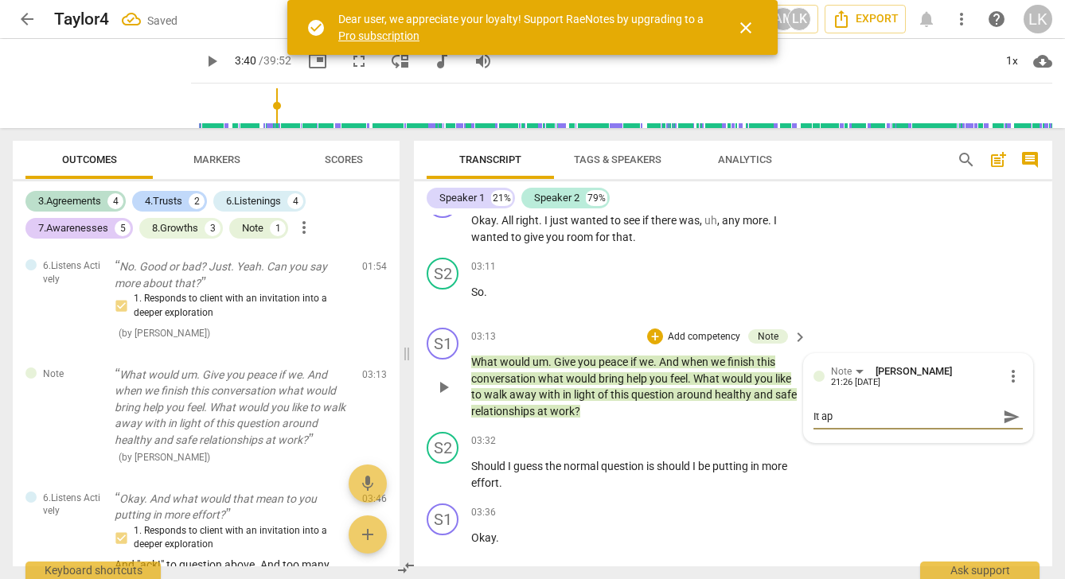
type textarea "It app"
type textarea "It appe"
type textarea "It appea"
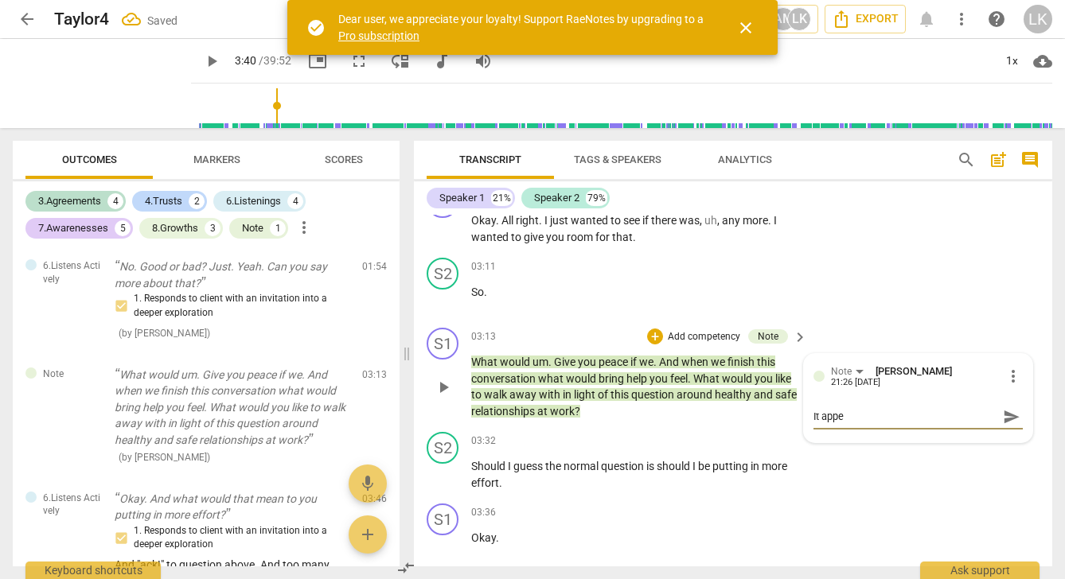
type textarea "It appea"
type textarea "It appear"
type textarea "It appears"
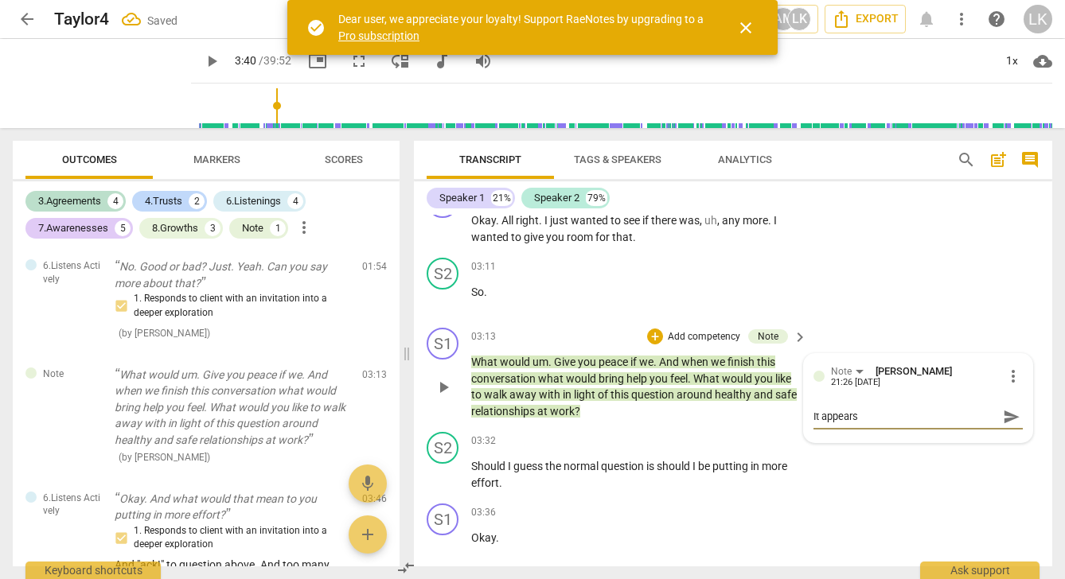
type textarea "It appears"
type textarea "It appears t"
type textarea "It appears th"
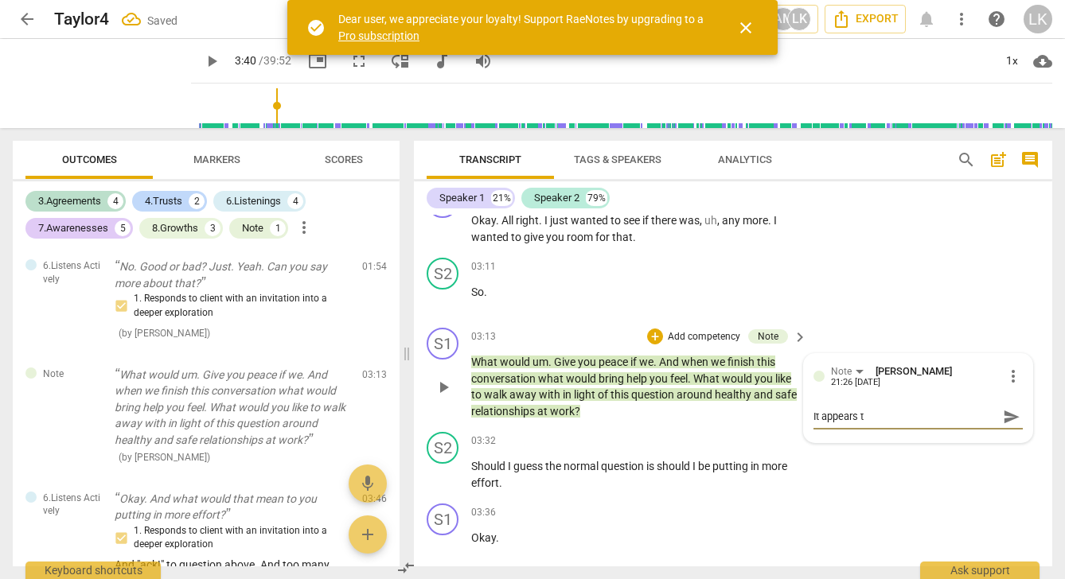
type textarea "It appears th"
type textarea "It appears tha"
type textarea "It appears that"
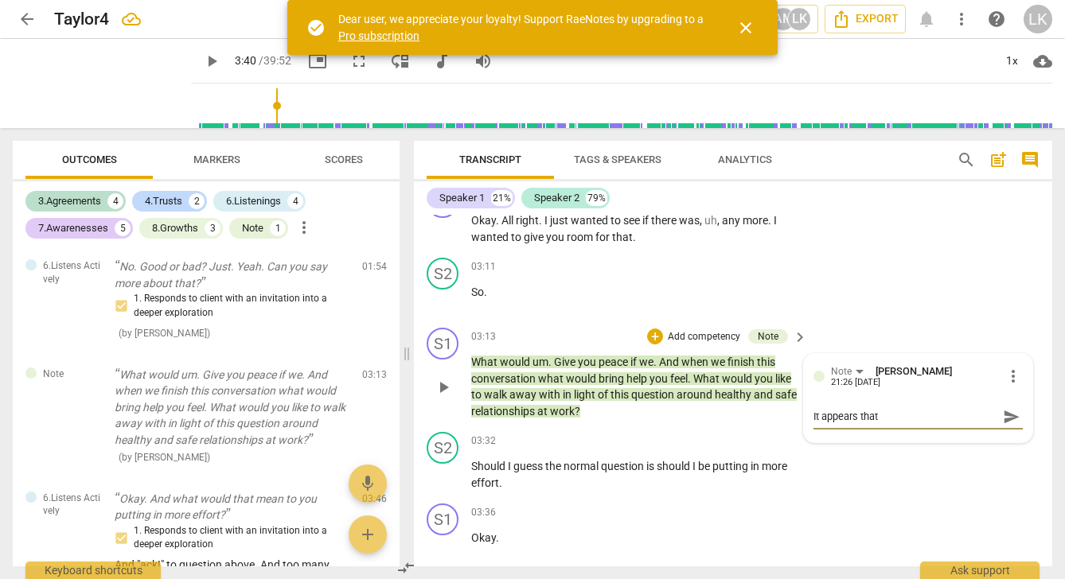
type textarea "It appears that"
type textarea "It appears that t"
type textarea "It appears that th"
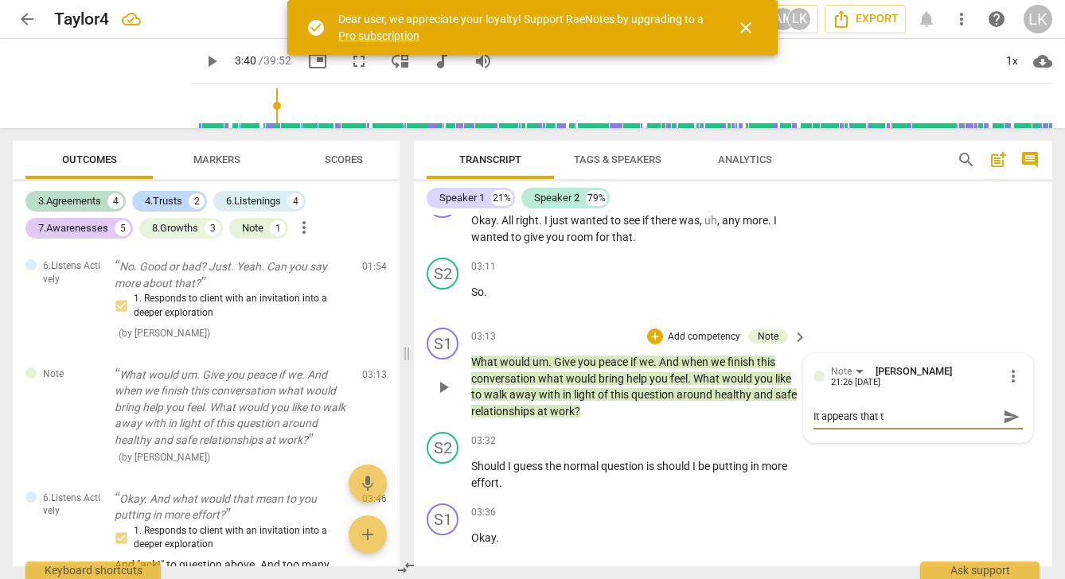
type textarea "It appears that th"
type textarea "It appears that thi"
type textarea "It appears that this"
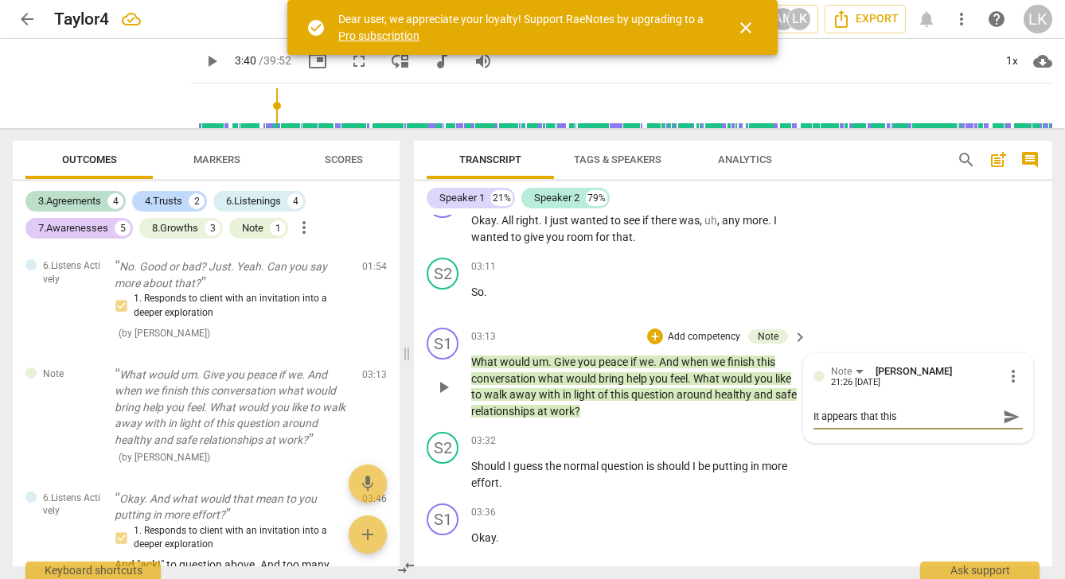
type textarea "It appears that this"
type textarea "It appears that this q"
type textarea "It appears that this qu"
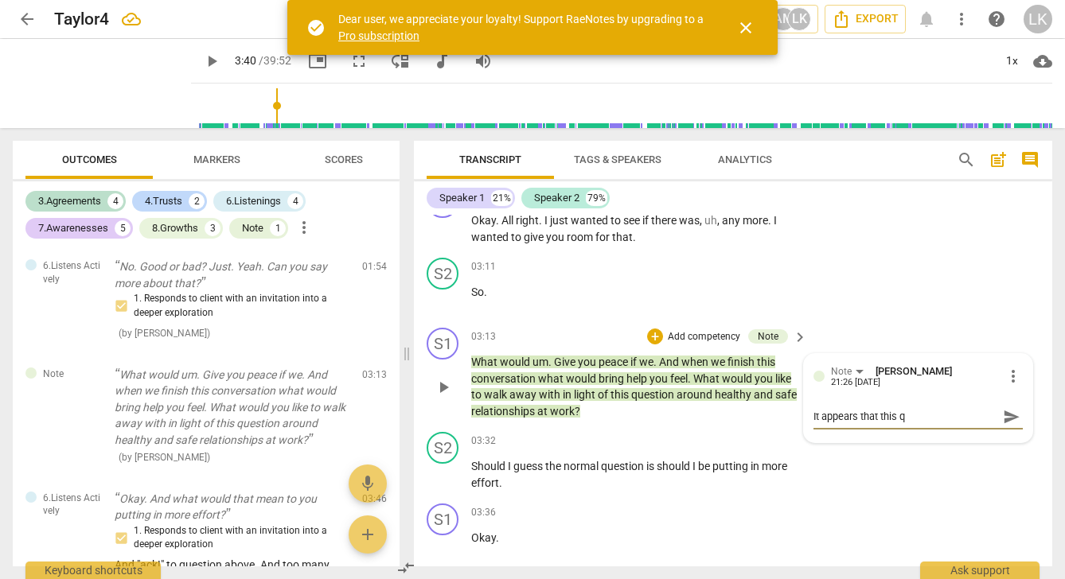
type textarea "It appears that this qu"
type textarea "It appears that this que"
type textarea "It appears that this ques"
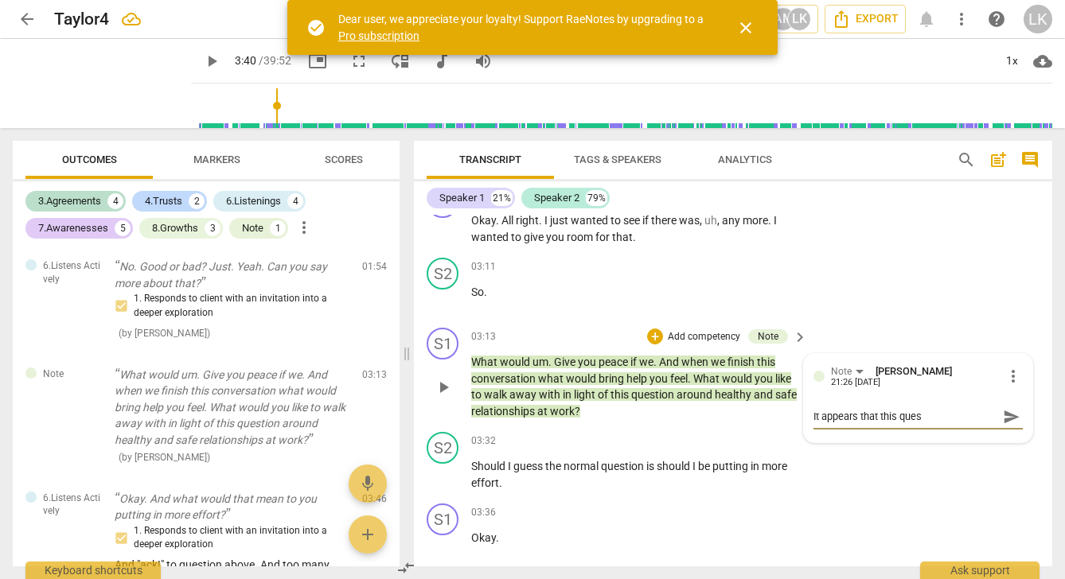
type textarea "It appears that this quest"
type textarea "It appears that this questi"
type textarea "It appears that this questio"
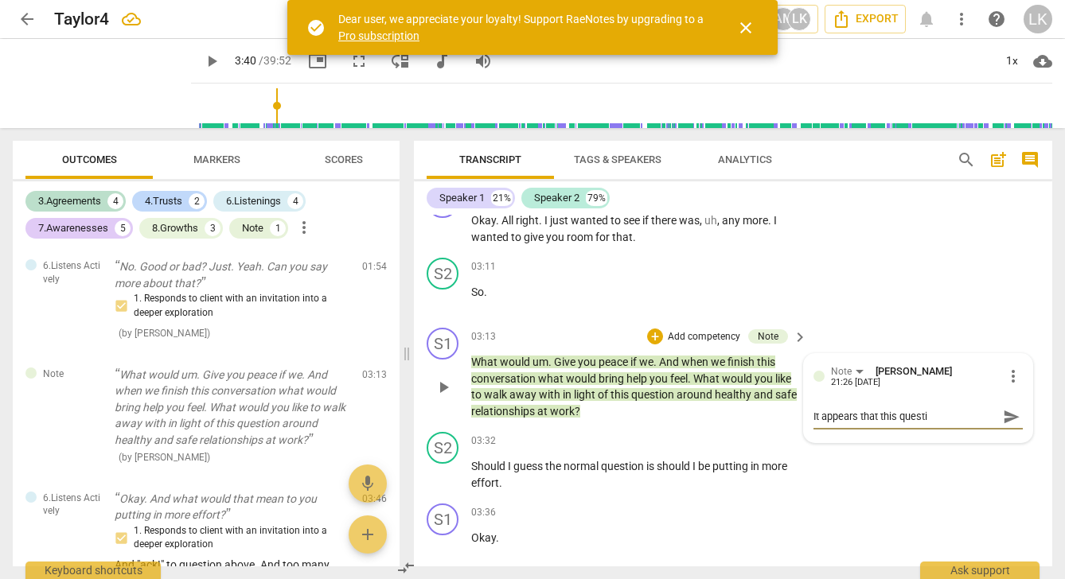
type textarea "It appears that this questio"
type textarea "It appears that this question"
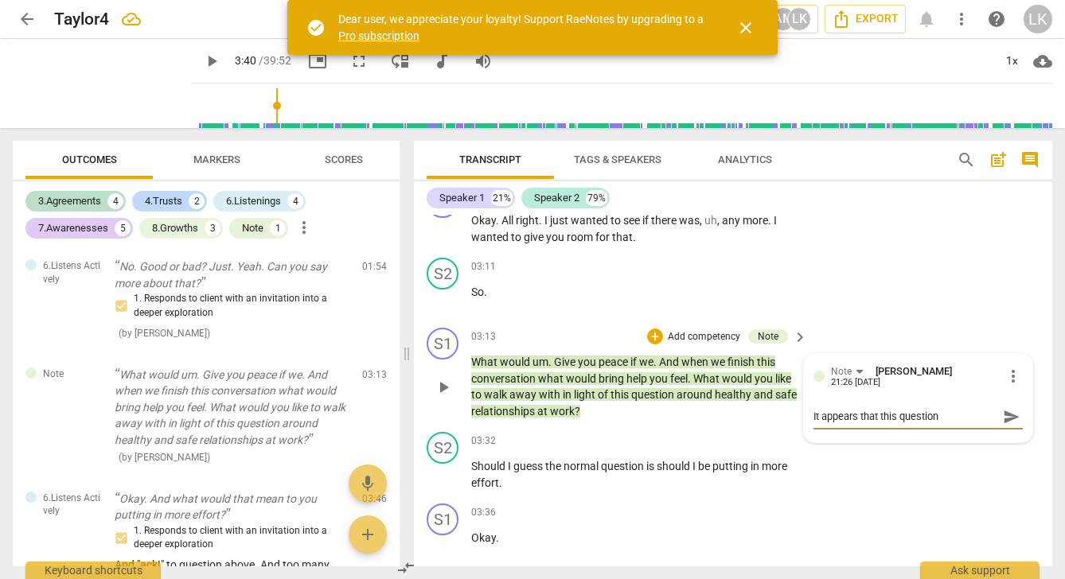
type textarea "It appears that this question g"
type textarea "It appears that this question gi"
type textarea "It appears that this question giv"
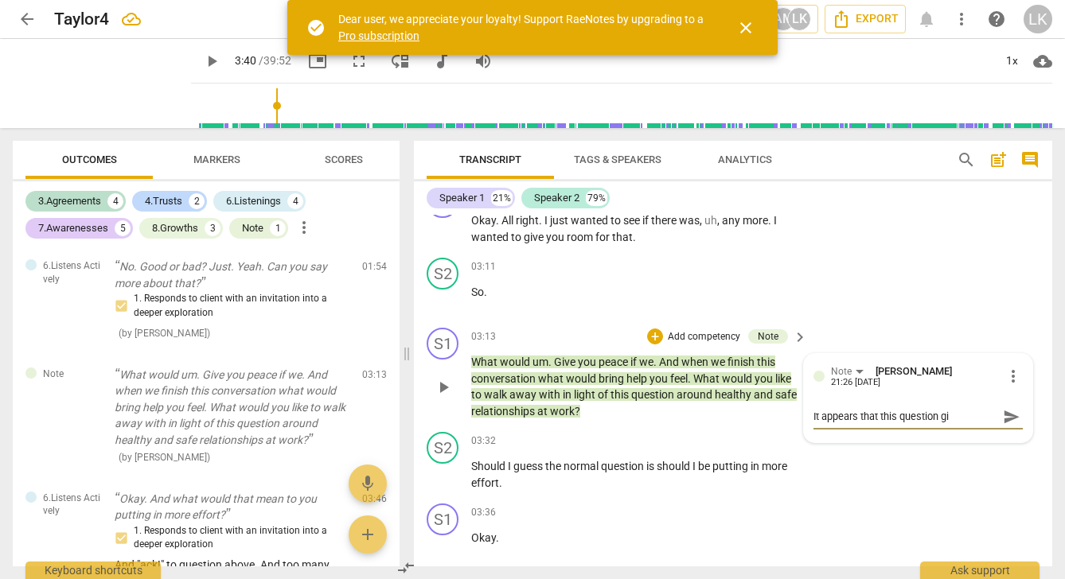
type textarea "It appears that this question giv"
type textarea "It appears that this question give"
type textarea "It appears that this question gives"
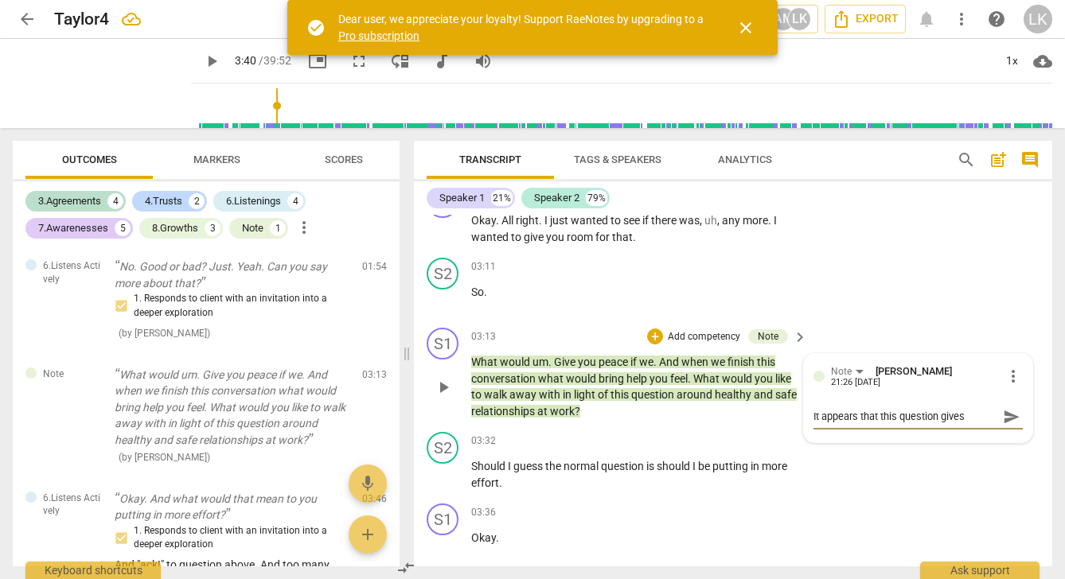
type textarea "It appears that this question gives"
type textarea "It appears that this question gives y"
type textarea "It appears that this question gives yo"
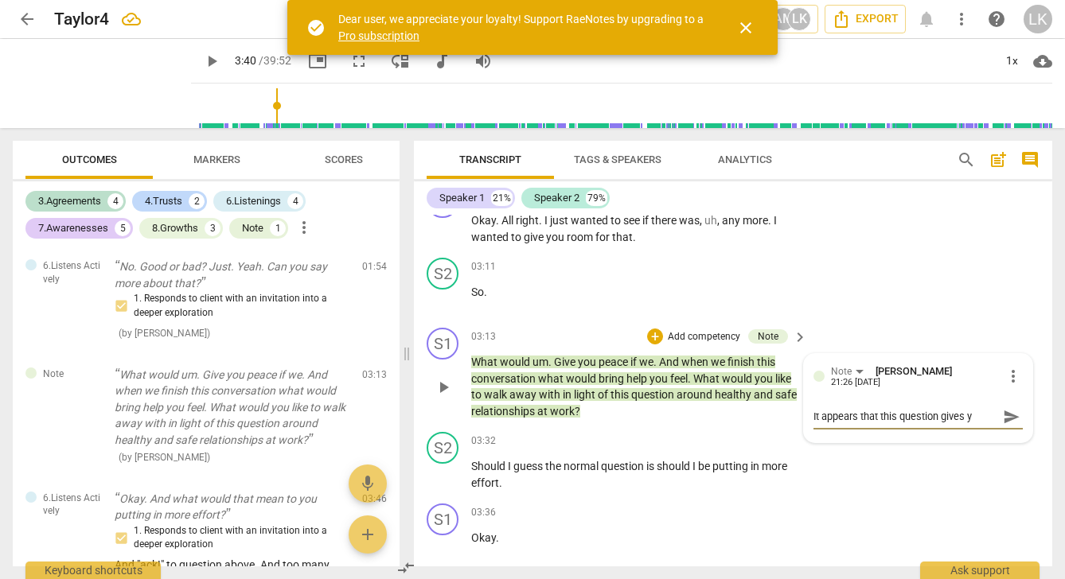
type textarea "It appears that this question gives yo"
type textarea "It appears that this question gives you"
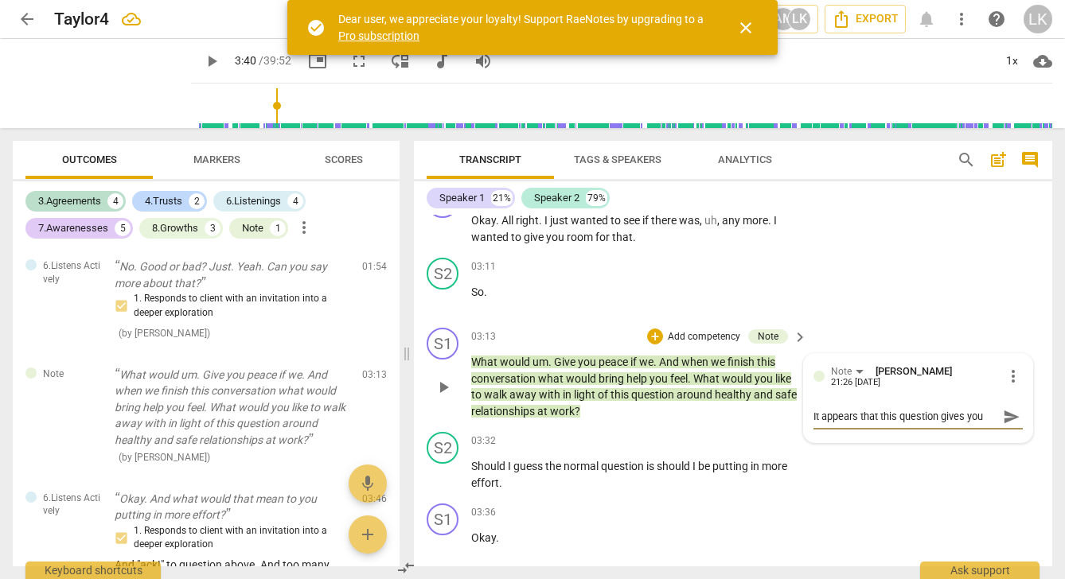
type textarea "It appears that this question gives you a"
type textarea "It appears that this question gives you a b"
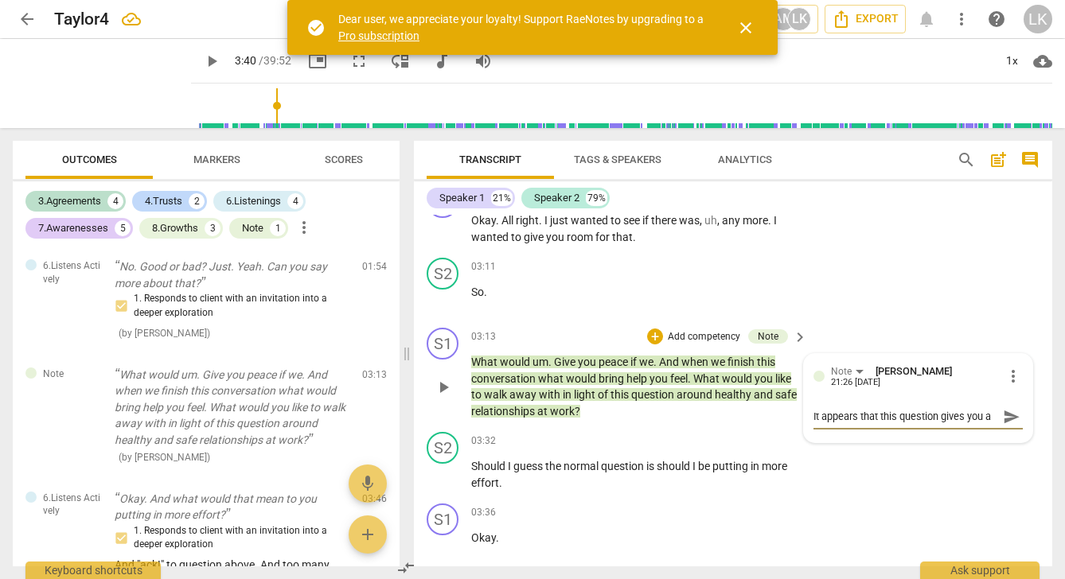
type textarea "It appears that this question gives you a b"
type textarea "It appears that this question gives you a bi"
type textarea "It appears that this question gives you a bit"
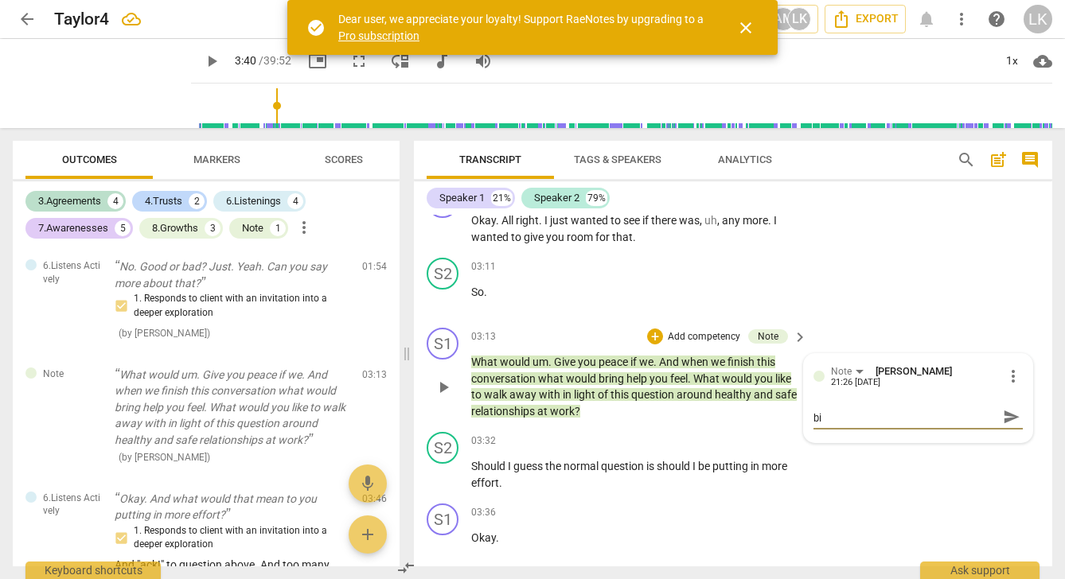
type textarea "It appears that this question gives you a bit"
type textarea "It appears that this question gives you a bit o"
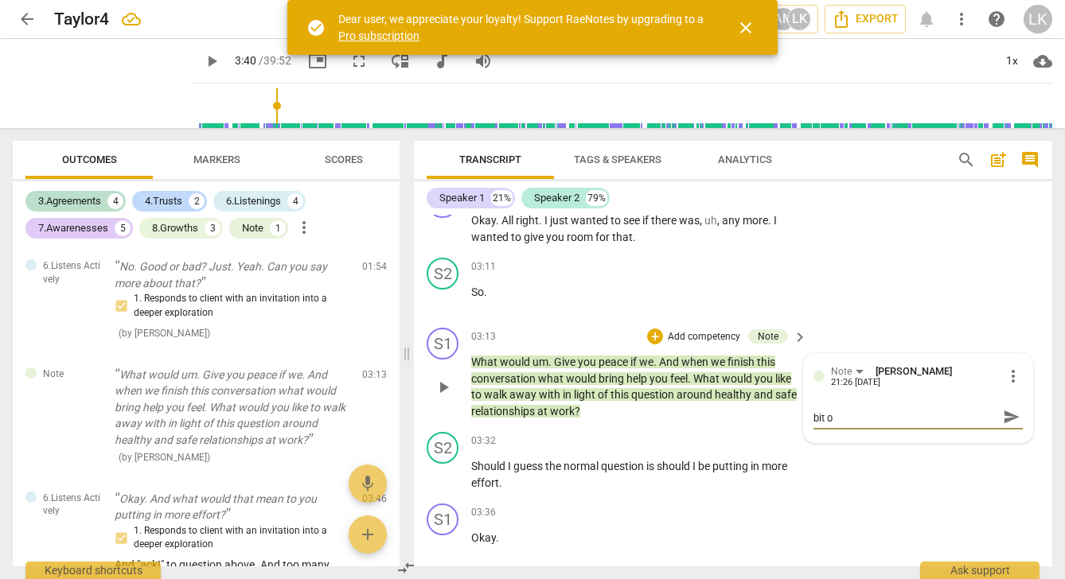
type textarea "It appears that this question gives you a bit of"
type textarea "It appears that this question gives you a bit of a"
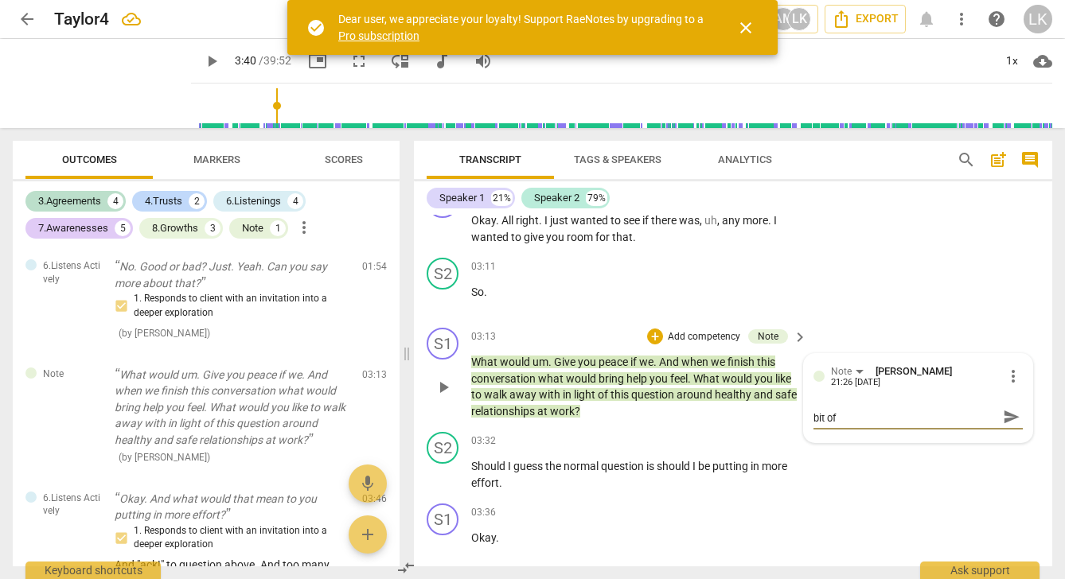
type textarea "It appears that this question gives you a bit of a"
type textarea "It appears that this question gives you a bit of a c"
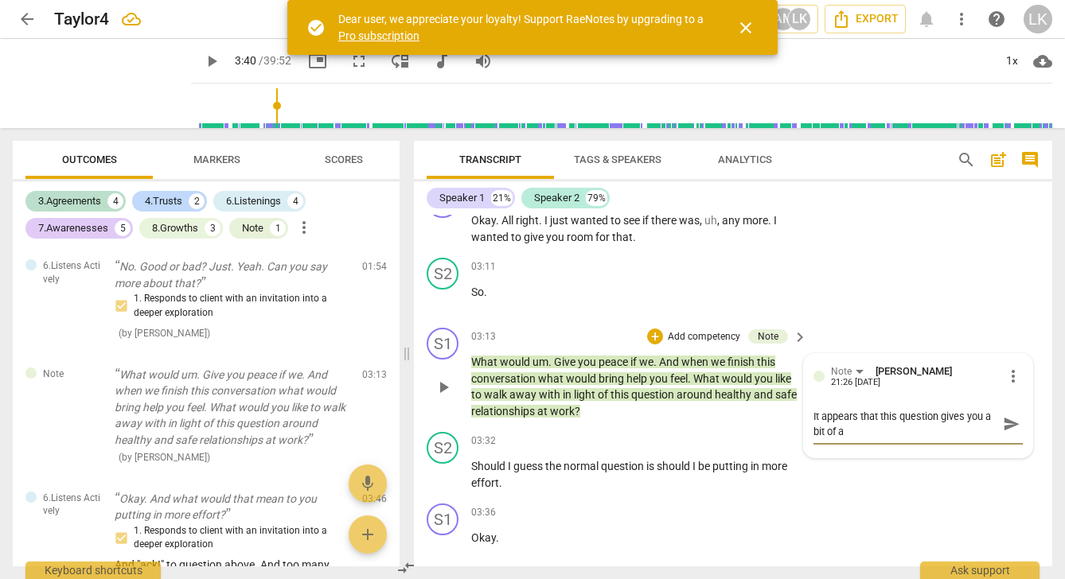
type textarea "It appears that this question gives you a bit of a c"
type textarea "It appears that this question gives you a bit of a ch"
type textarea "It appears that this question gives you a bit of a cha"
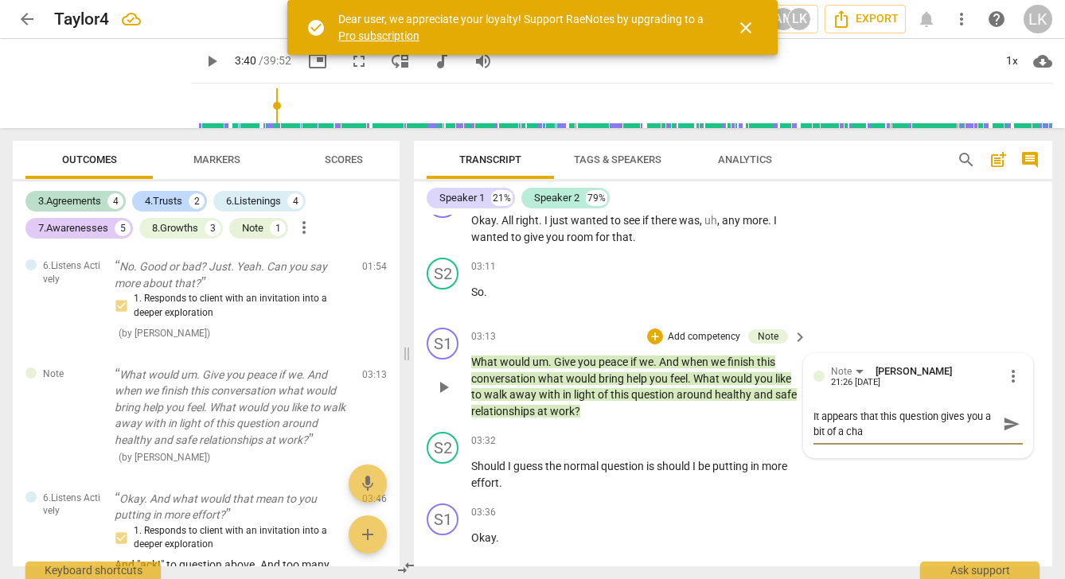
type textarea "It appears that this question gives you a bit of a chal"
type textarea "It appears that this question gives you a bit of a chall"
type textarea "It appears that this question gives you a bit of a challe"
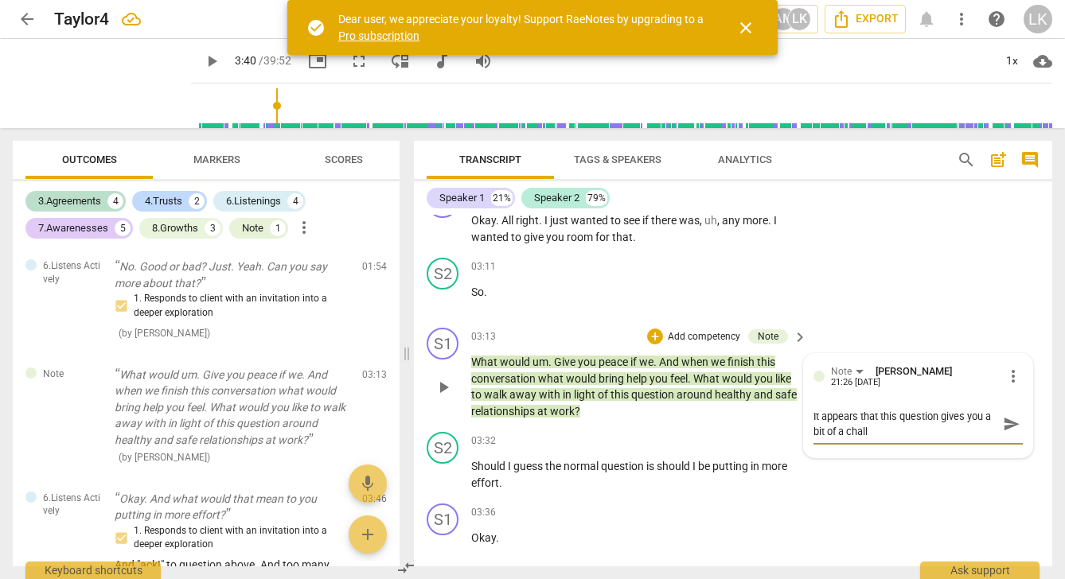
type textarea "It appears that this question gives you a bit of a challe"
type textarea "It appears that this question gives you a bit of a challen"
type textarea "It appears that this question gives you a bit of a challeng"
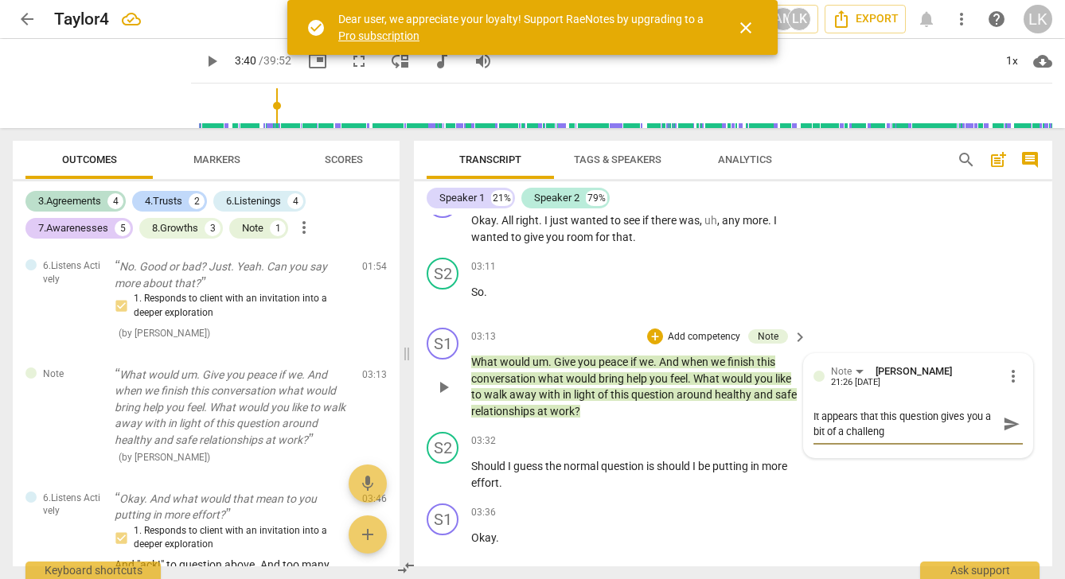
type textarea "It appears that this question gives you a bit of a challenge"
type textarea "It appears that this question gives you a bit of a challenge."
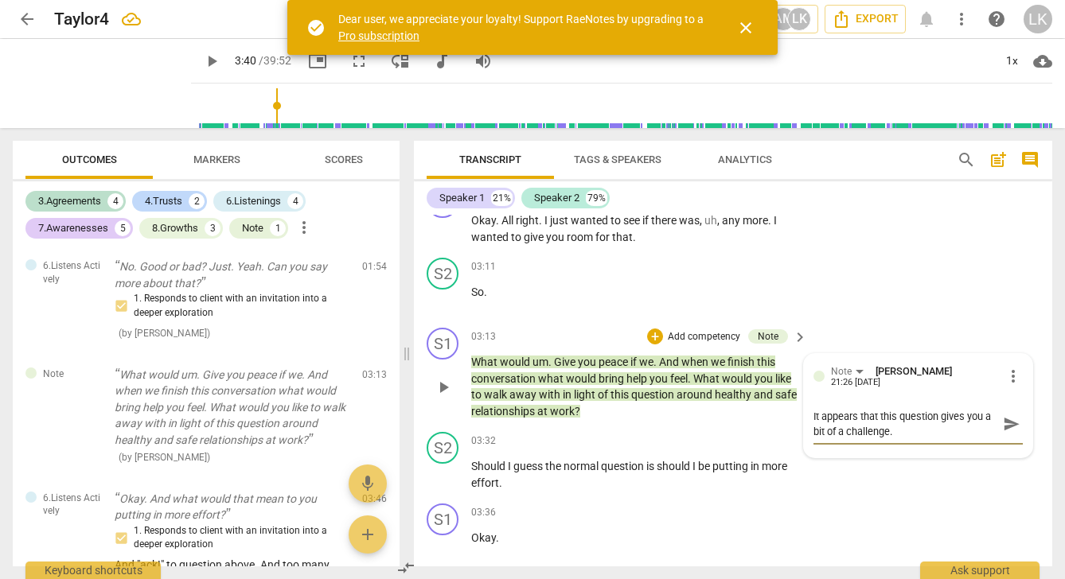
type textarea "It appears that this question gives you a bit of a challenge."
type textarea "It appears that this question gives you a bit of a challenge. H"
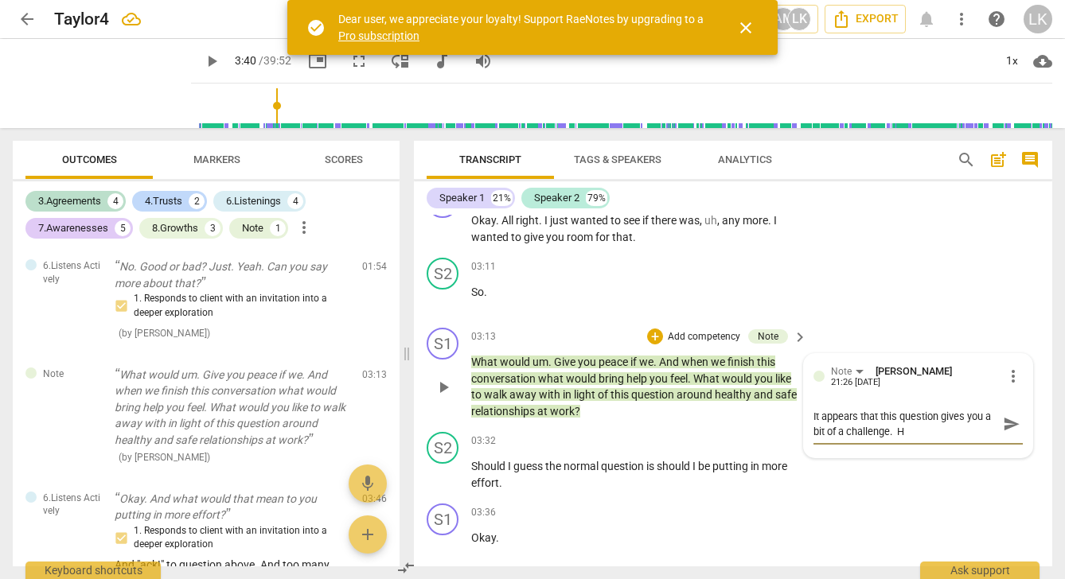
type textarea "It appears that this question gives you a bit of a challenge. Ho"
type textarea "It appears that this question gives you a bit of a challenge. How"
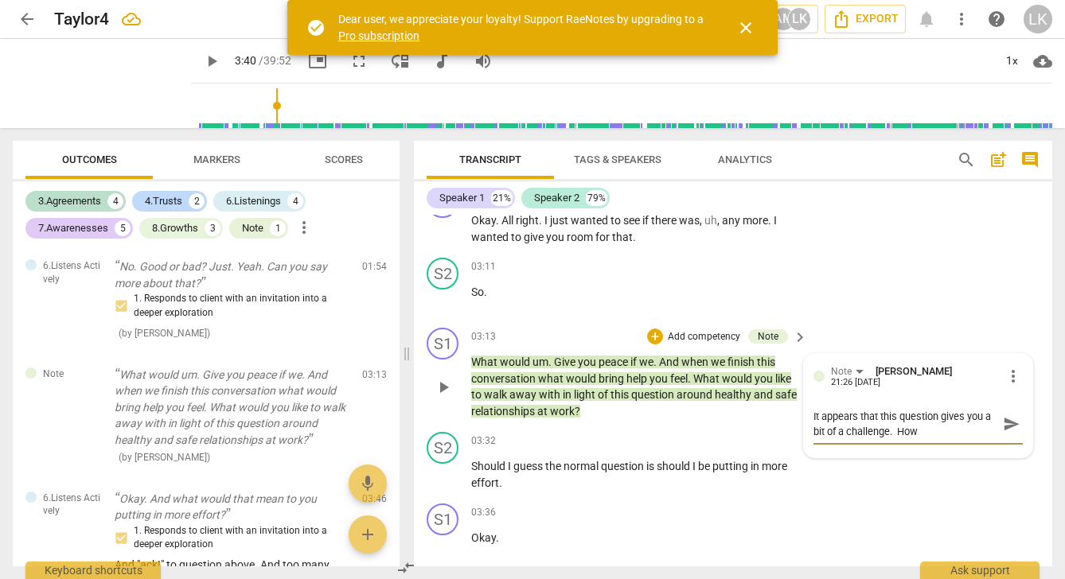
type textarea "It appears that this question gives you a bit of a challenge. How"
type textarea "It appears that this question gives you a bit of a challenge. How e"
type textarea "It appears that this question gives you a bit of a challenge. How el"
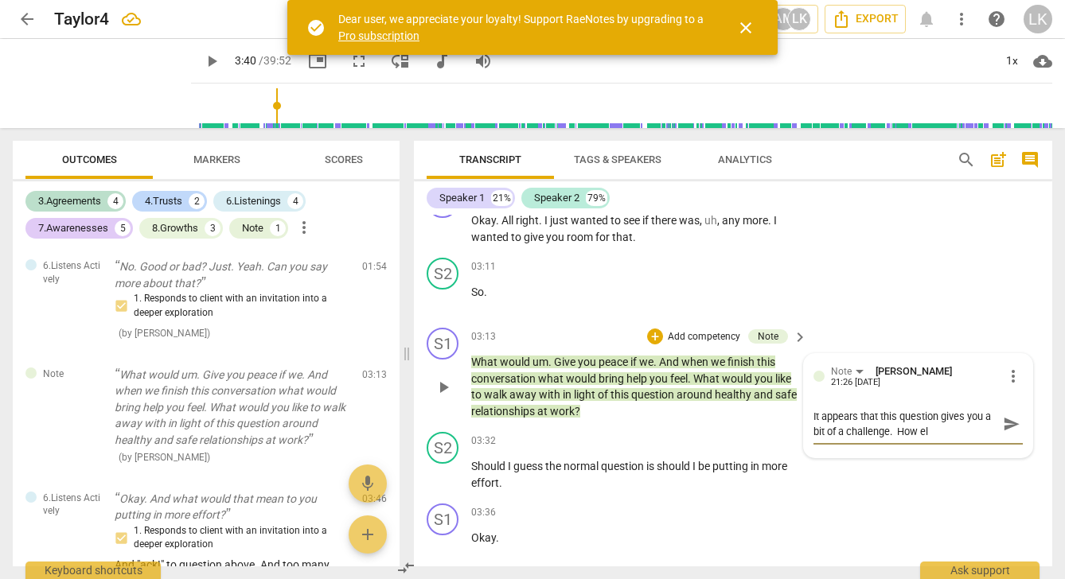
type textarea "It appears that this question gives you a bit of a challenge. How els"
type textarea "It appears that this question gives you a bit of a challenge. How else"
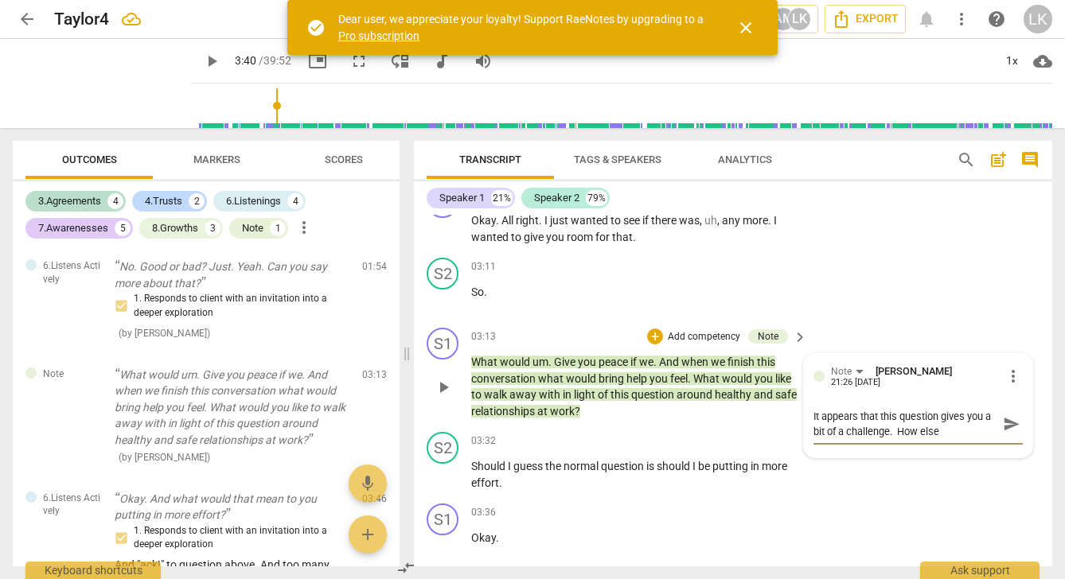
type textarea "It appears that this question gives you a bit of a challenge. How else"
type textarea "It appears that this question gives you a bit of a challenge. How else c"
type textarea "It appears that this question gives you a bit of a challenge. How else ca"
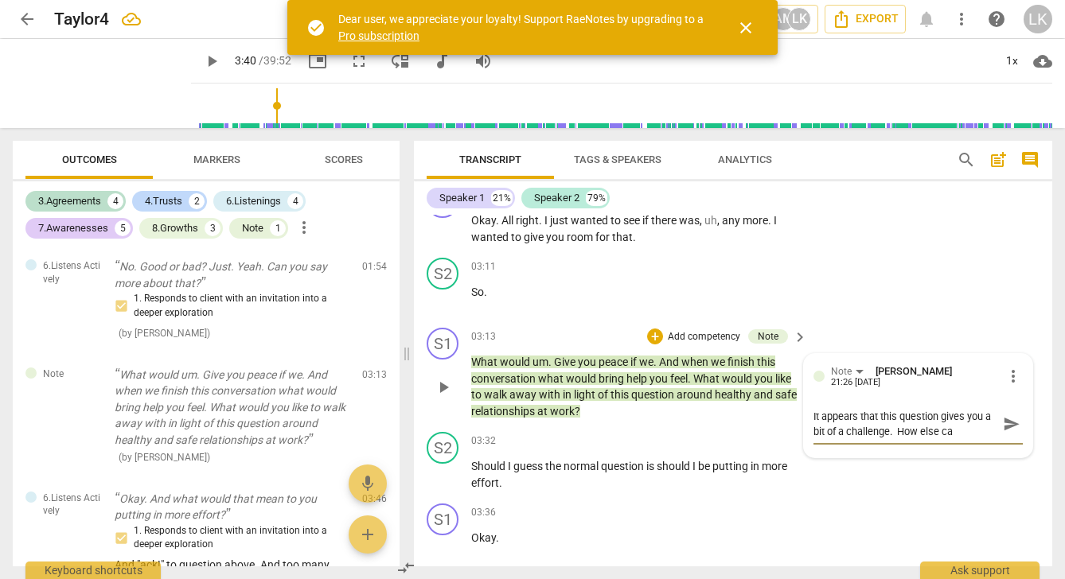
type textarea "It appears that this question gives you a bit of a challenge. How else can"
type textarea "It appears that this question gives you a bit of a challenge. How else can y"
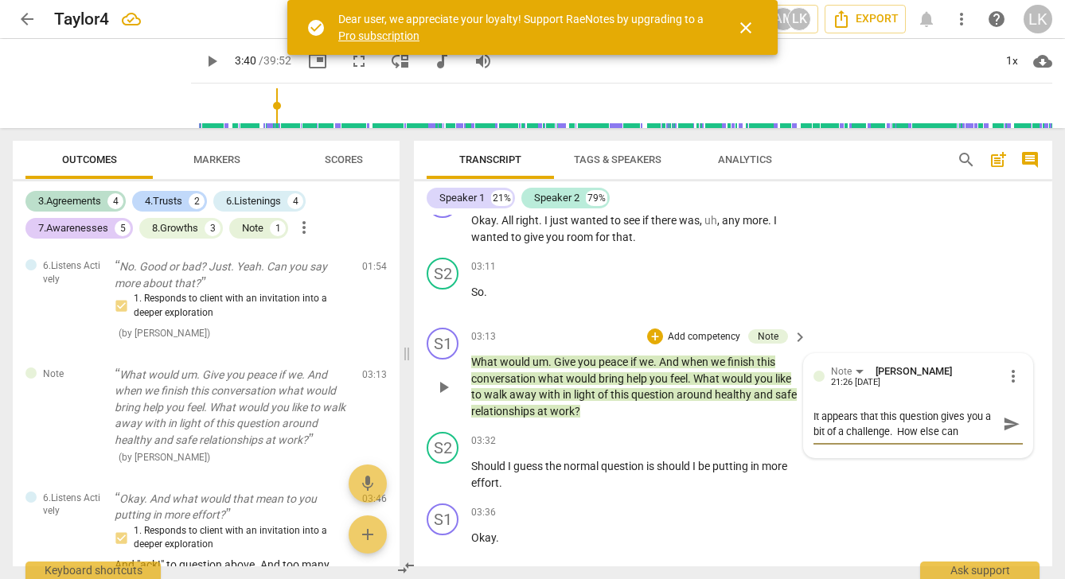
type textarea "It appears that this question gives you a bit of a challenge. How else can y"
type textarea "It appears that this question gives you a bit of a challenge. How else can yo"
type textarea "It appears that this question gives you a bit of a challenge. How else can you"
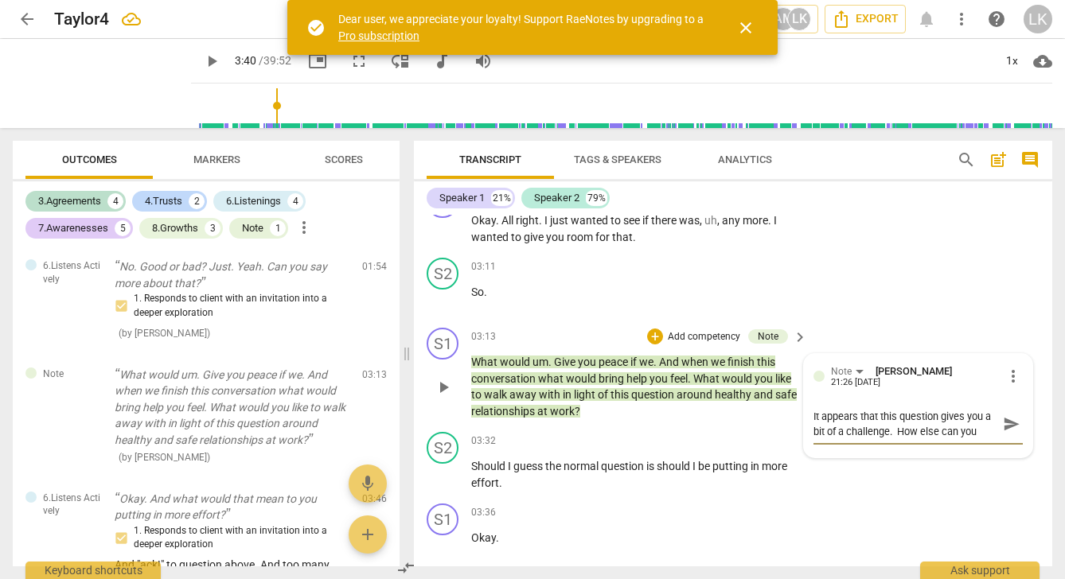
type textarea "It appears that this question gives you a bit of a challenge. How else can you"
type textarea "It appears that this question gives you a bit of a challenge. How else can you a"
type textarea "It appears that this question gives you a bit of a challenge. How else can you …"
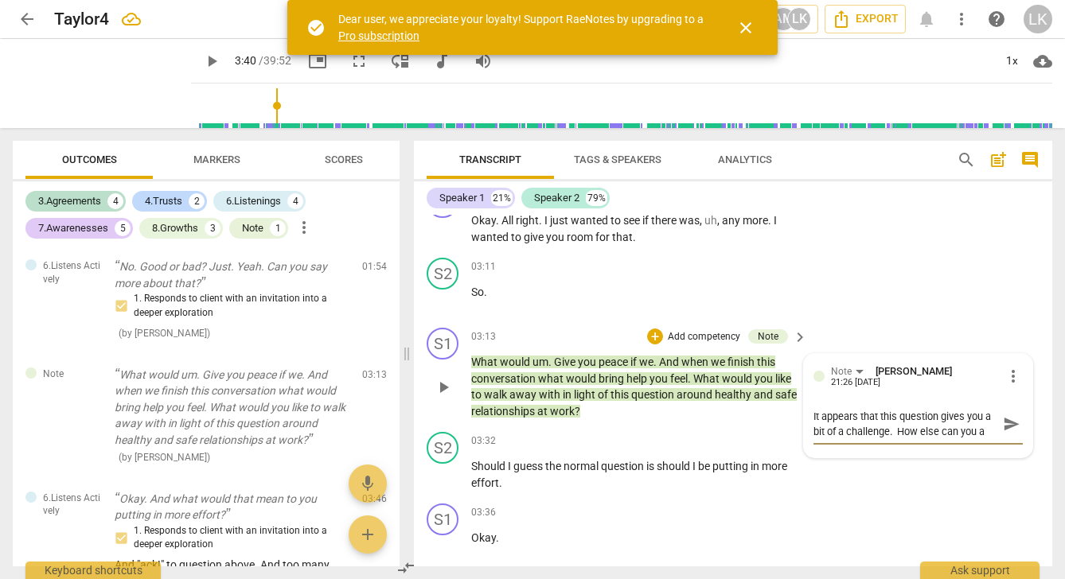
type textarea "It appears that this question gives you a bit of a challenge. How else can you …"
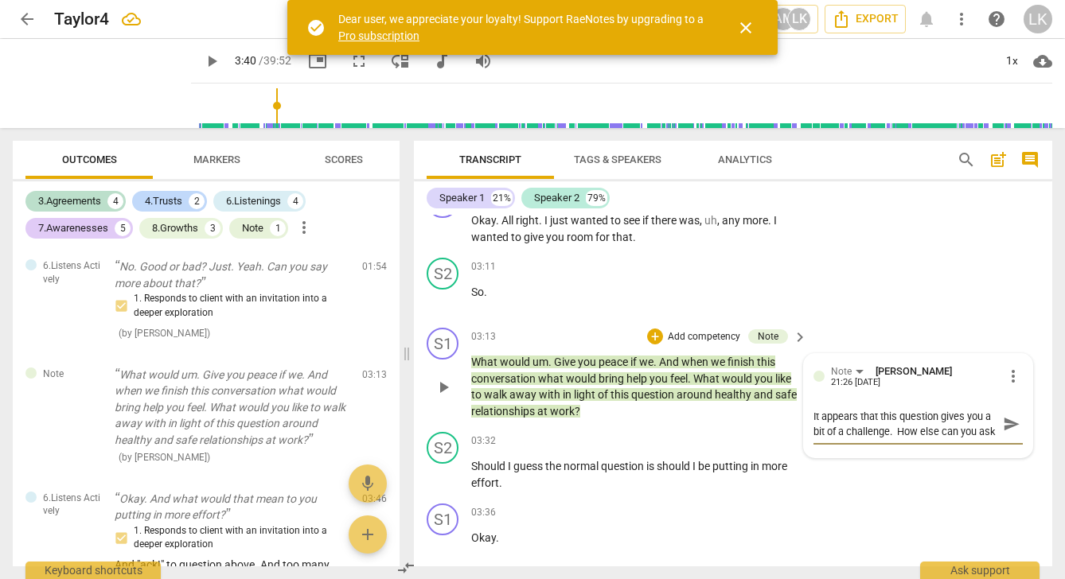
type textarea "It appears that this question gives you a bit of a challenge. How else can you …"
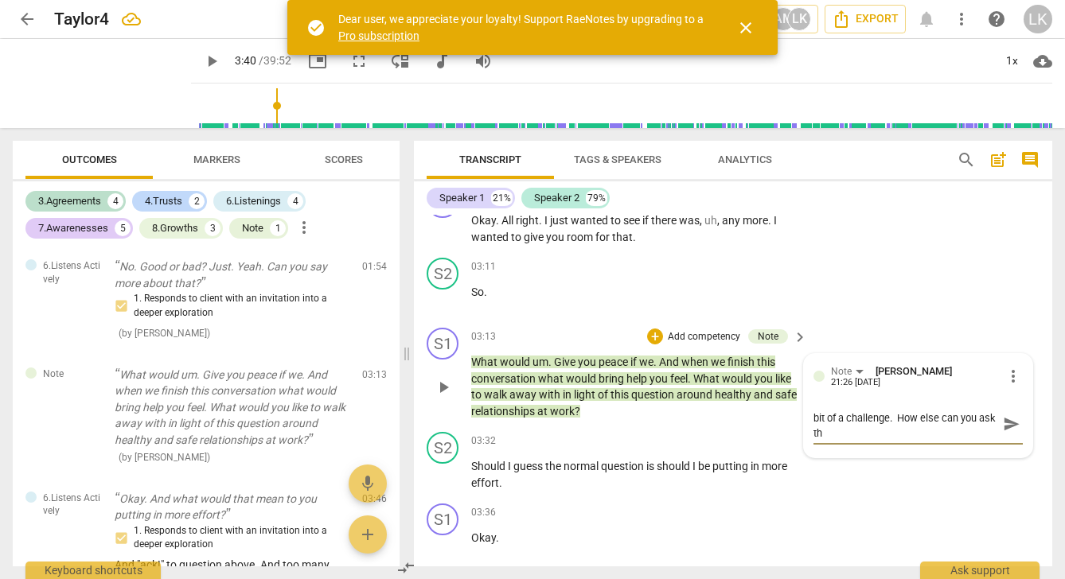
type textarea "It appears that this question gives you a bit of a challenge. How else can you …"
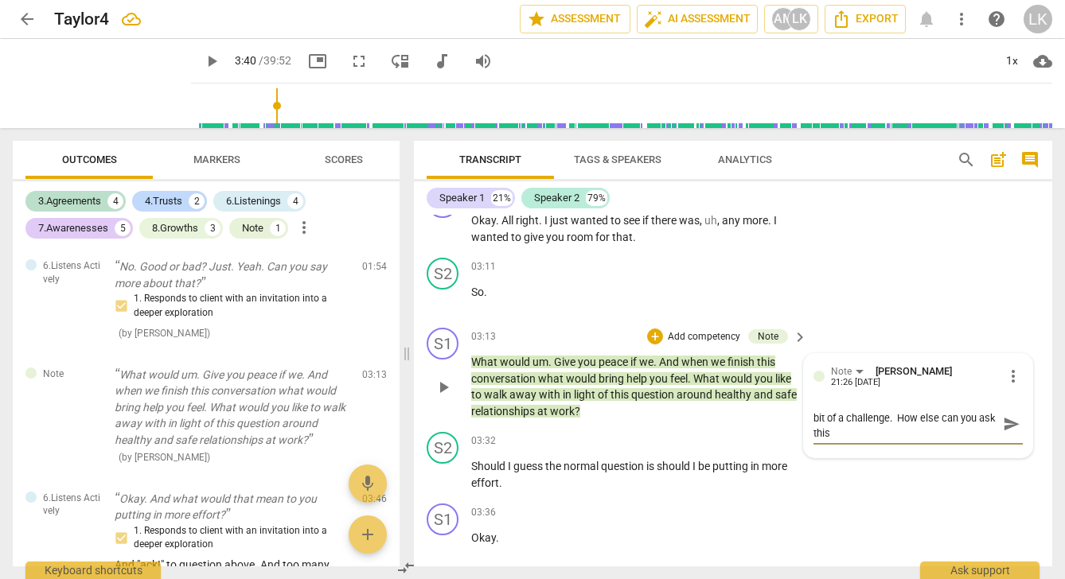
type textarea "It appears that this question gives you a bit of a challenge. How else can you …"
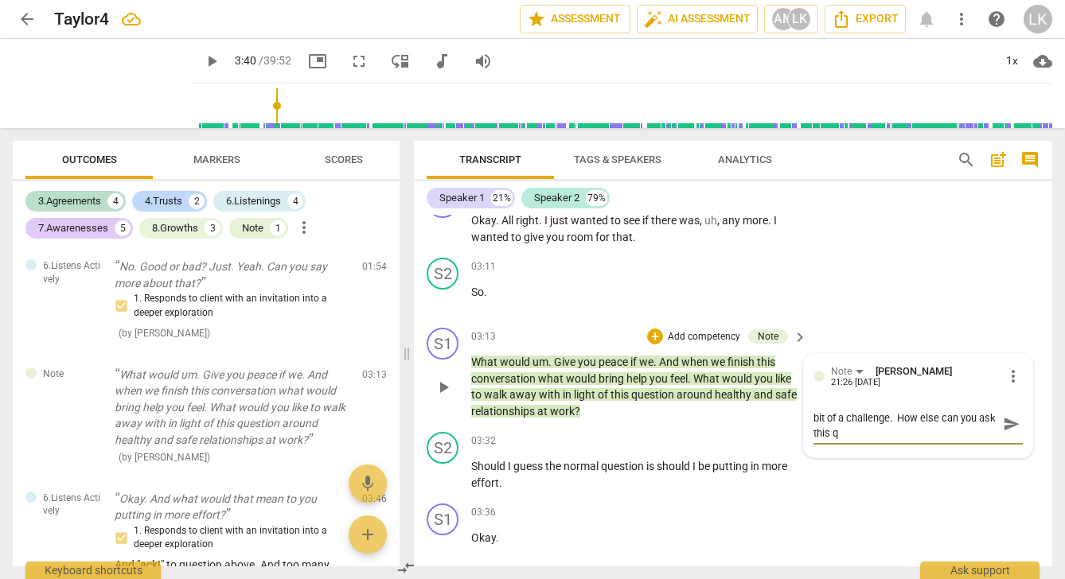
type textarea "It appears that this question gives you a bit of a challenge. How else can you …"
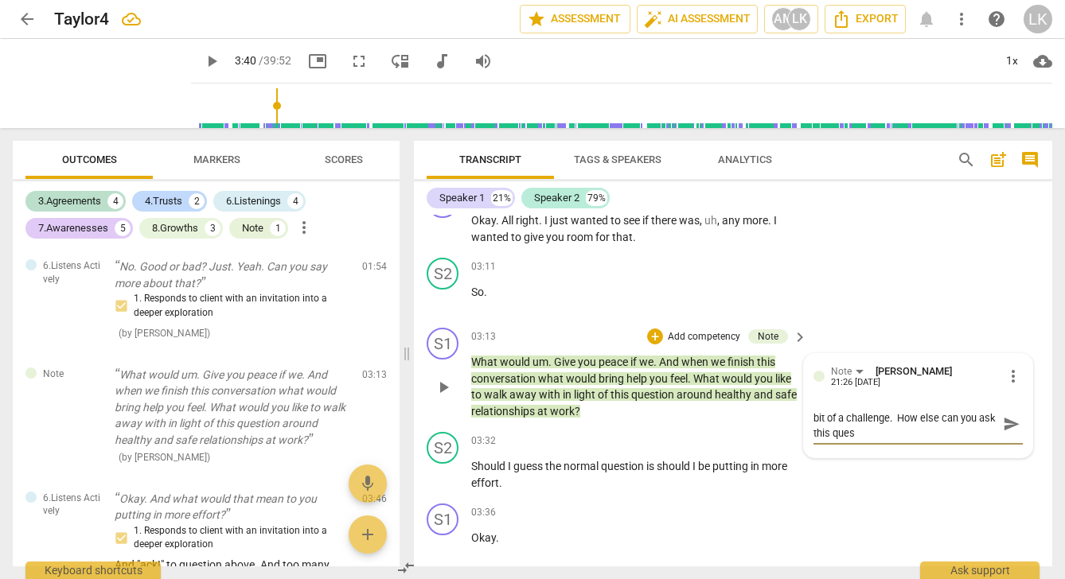
type textarea "It appears that this question gives you a bit of a challenge. How else can you …"
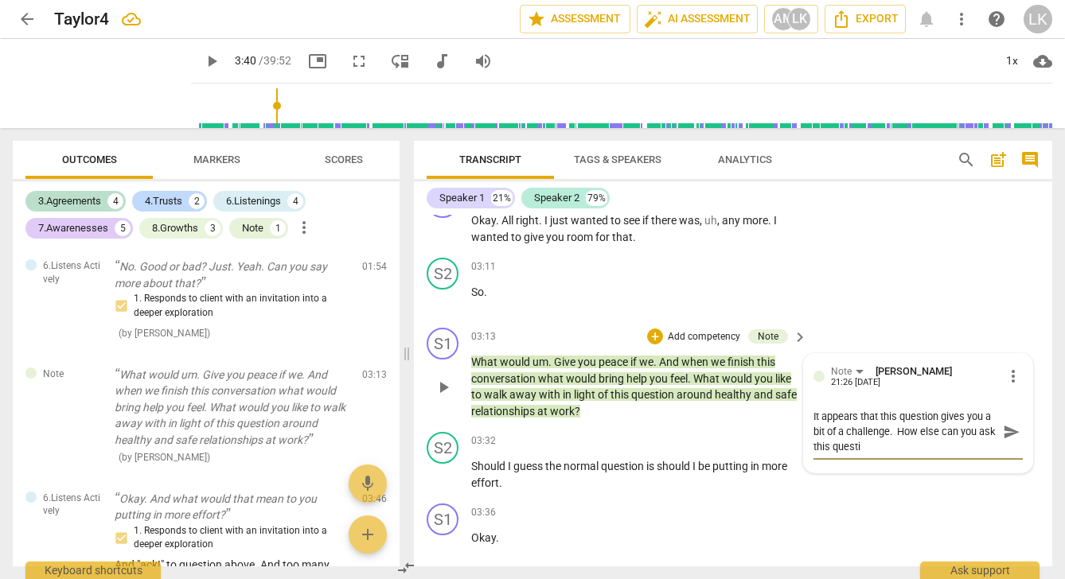
type textarea "It appears that this question gives you a bit of a challenge. How else can you …"
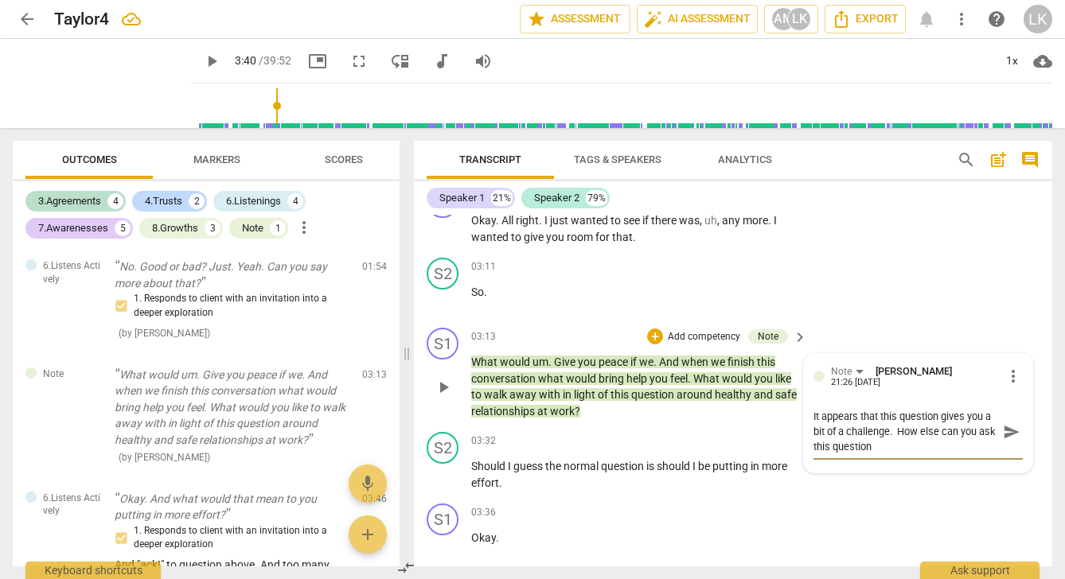
type textarea "It appears that this question gives you a bit of a challenge. How else can you …"
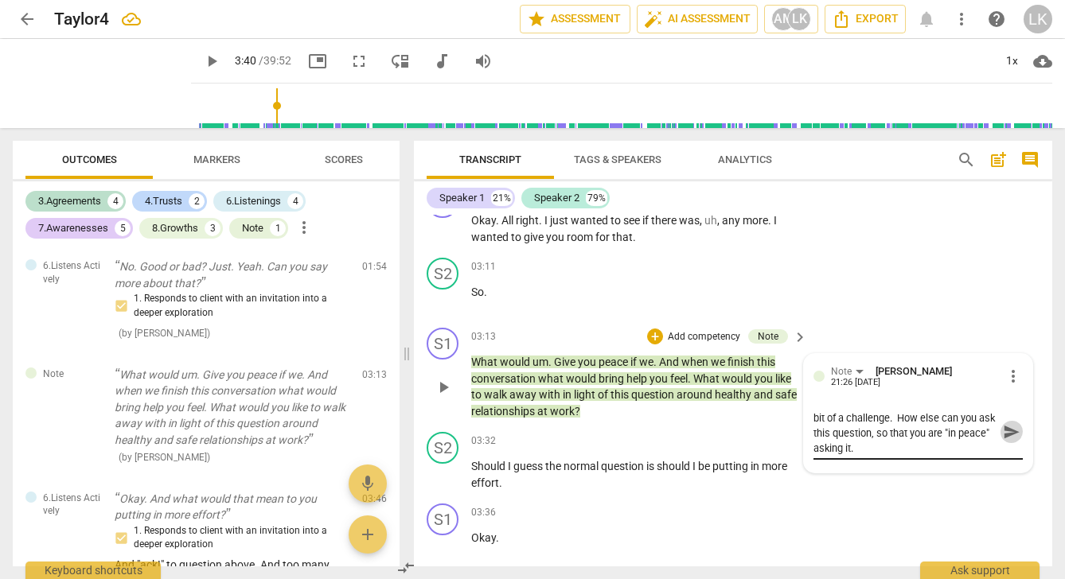
click at [1003, 441] on span "send" at bounding box center [1012, 432] width 18 height 18
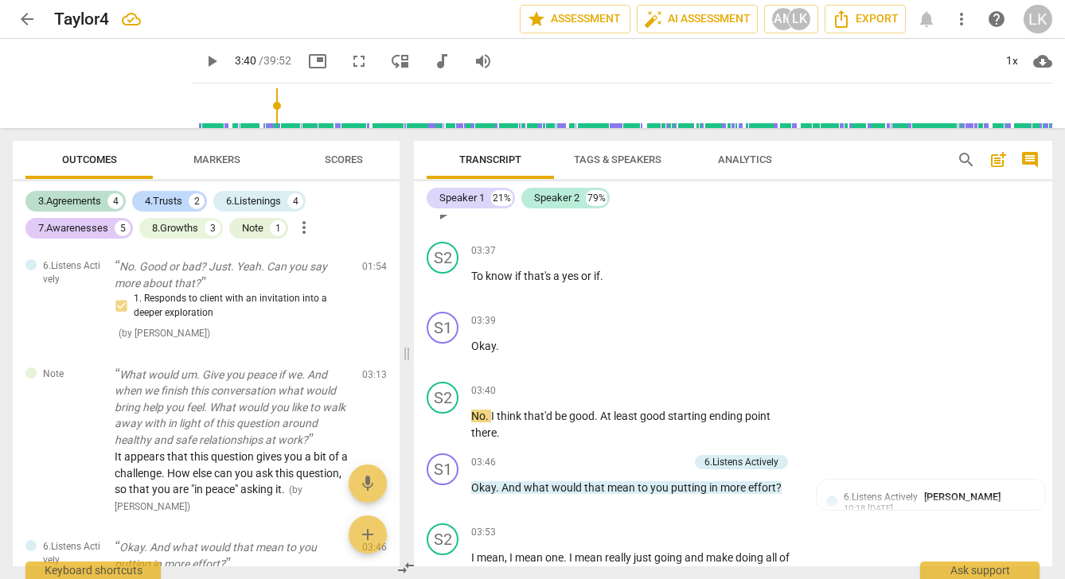
scroll to position [1353, 0]
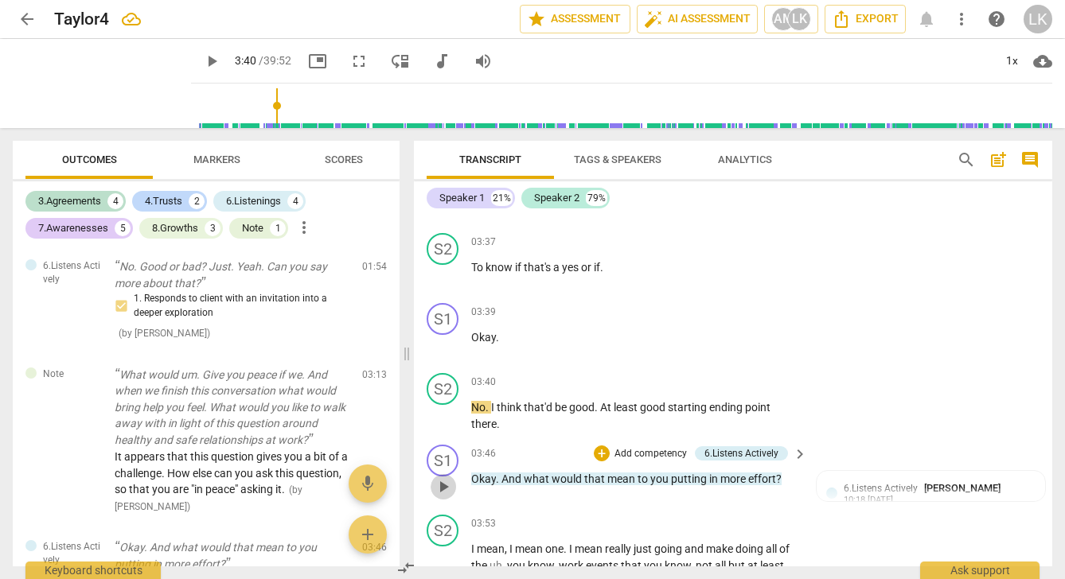
click at [446, 496] on span "play_arrow" at bounding box center [443, 487] width 19 height 19
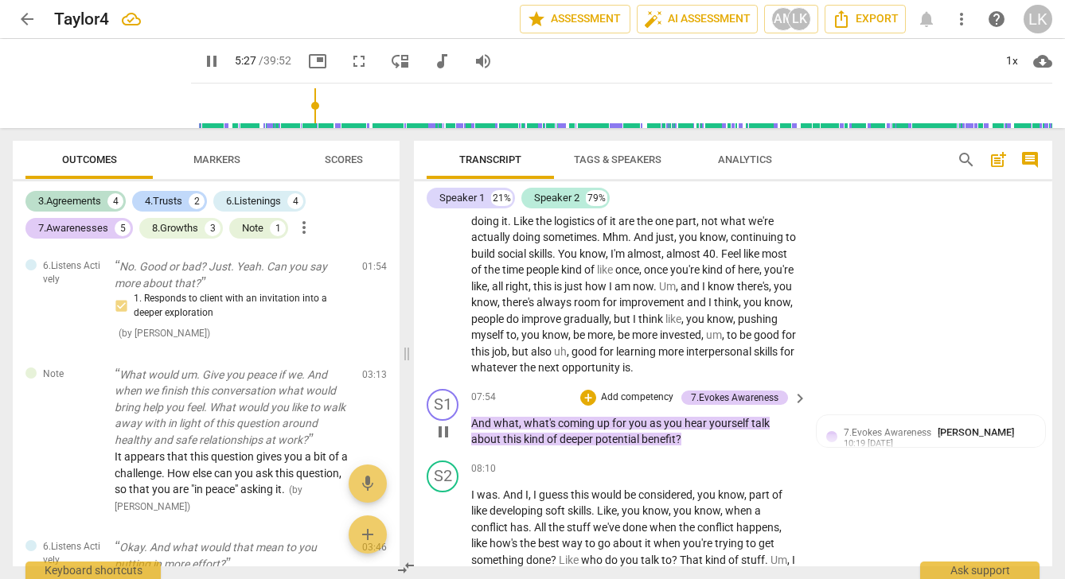
scroll to position [0, 0]
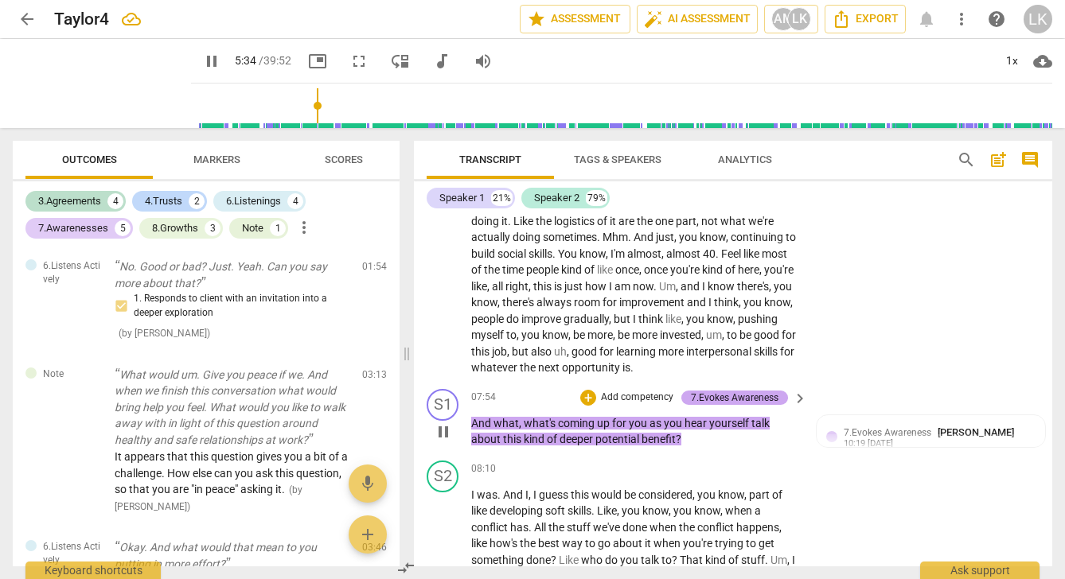
click at [739, 408] on div "S1 play_arrow pause 00:04 + Add competency keyboard_arrow_right All right . Tay…" at bounding box center [733, 391] width 638 height 352
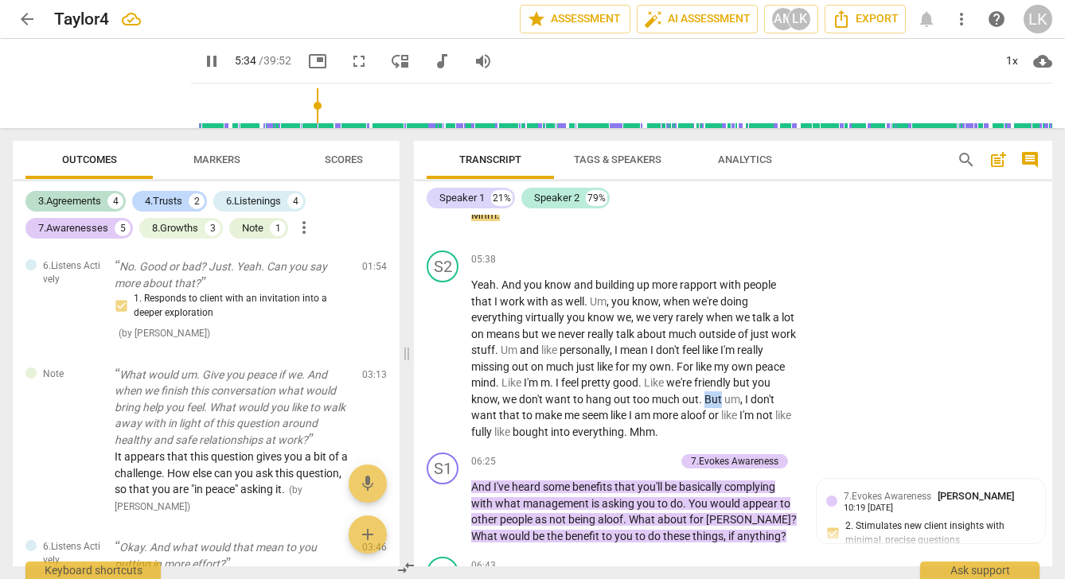
click at [724, 406] on span "But" at bounding box center [714, 399] width 20 height 13
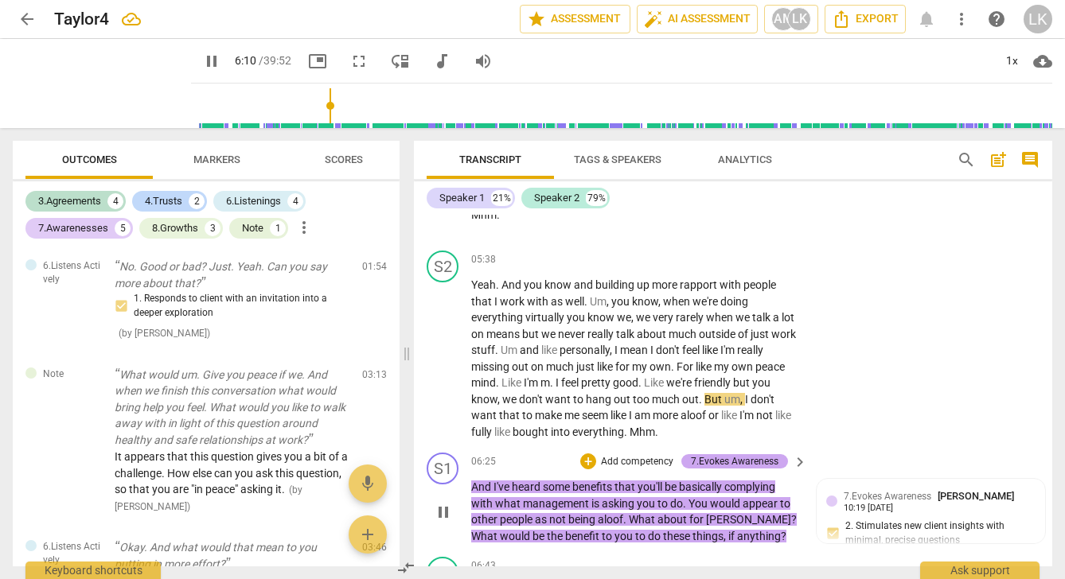
click at [741, 462] on div "7.Evokes Awareness" at bounding box center [735, 461] width 88 height 14
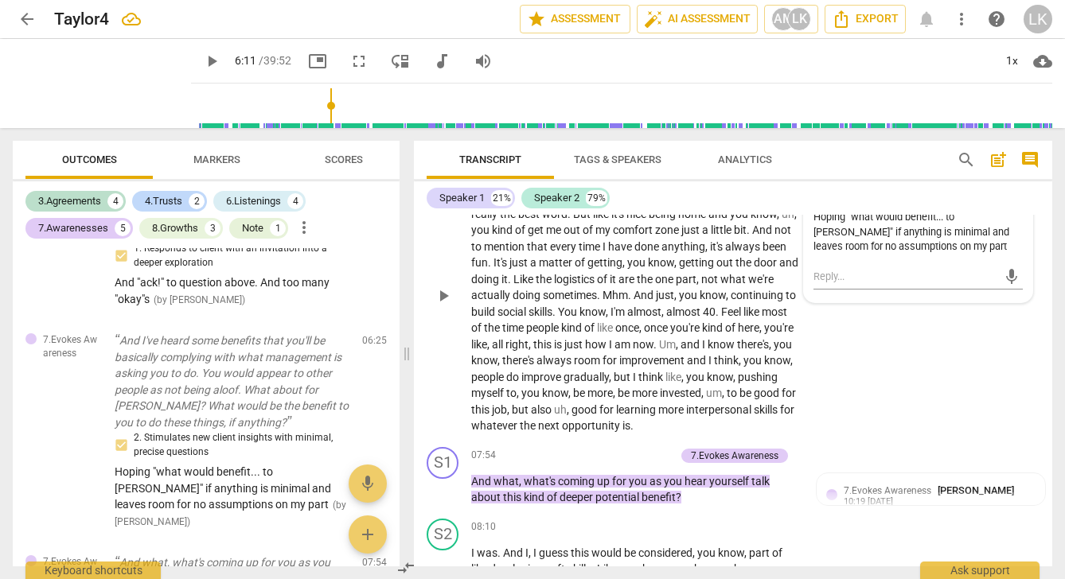
scroll to position [2587, 0]
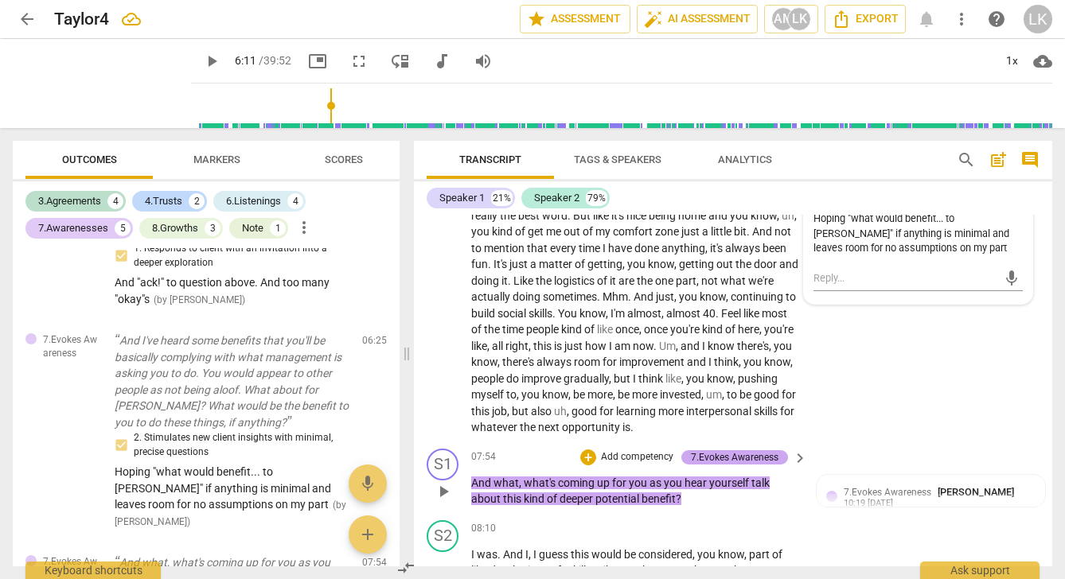
click at [761, 465] on div "7.Evokes Awareness" at bounding box center [735, 457] width 88 height 14
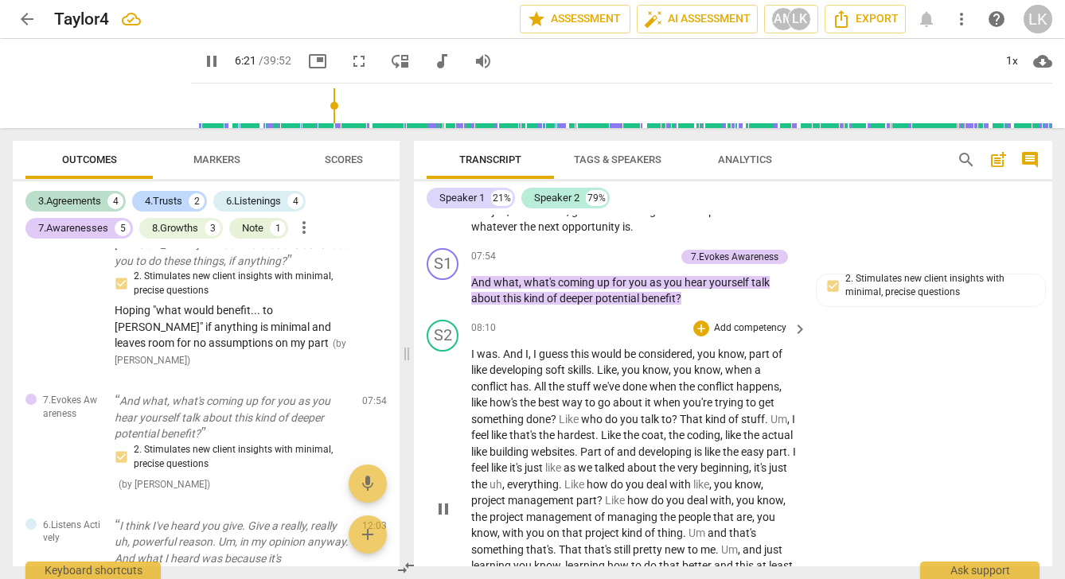
scroll to position [2785, 0]
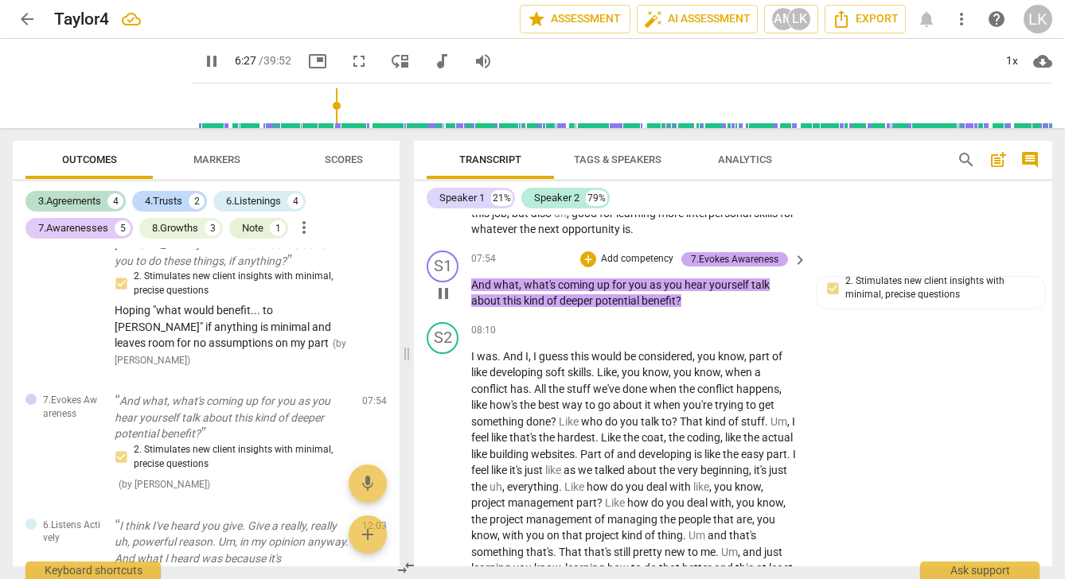
click at [731, 267] on div "7.Evokes Awareness" at bounding box center [735, 259] width 88 height 14
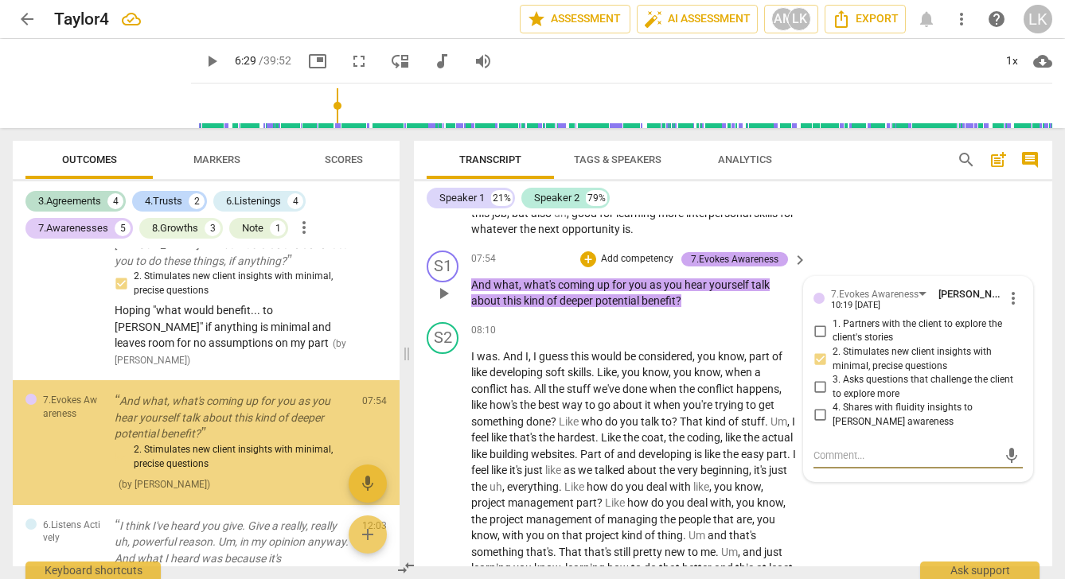
scroll to position [0, 0]
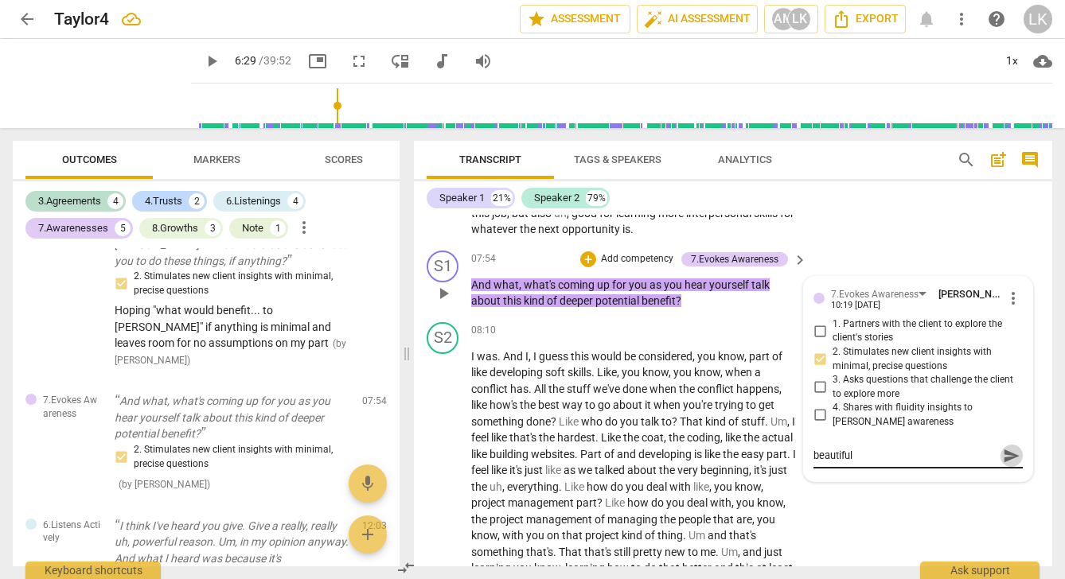
click at [1003, 459] on span "send" at bounding box center [1012, 456] width 18 height 18
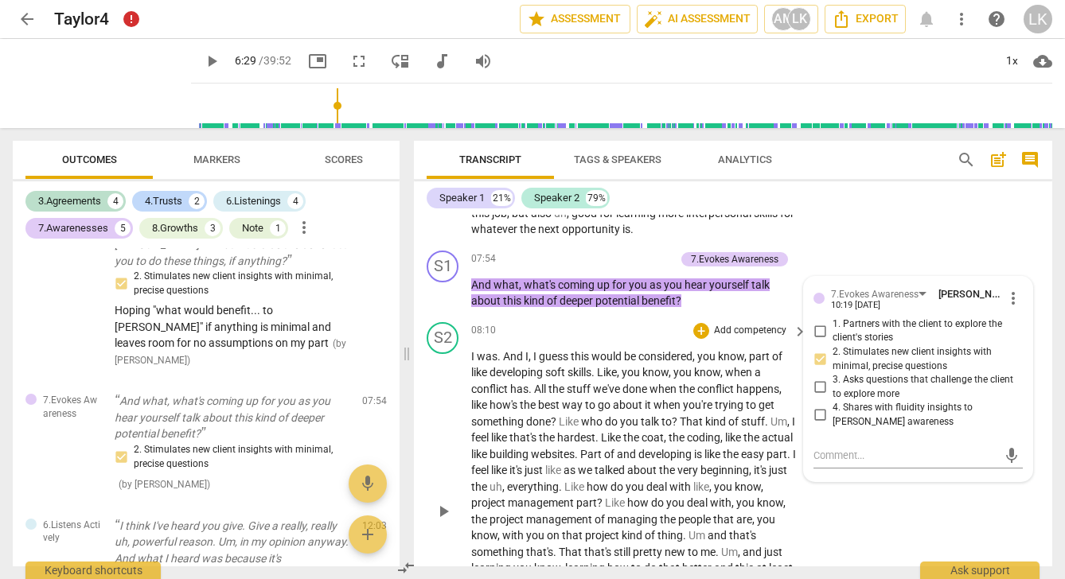
click at [590, 337] on div "08:10 + Add competency keyboard_arrow_right" at bounding box center [639, 331] width 337 height 18
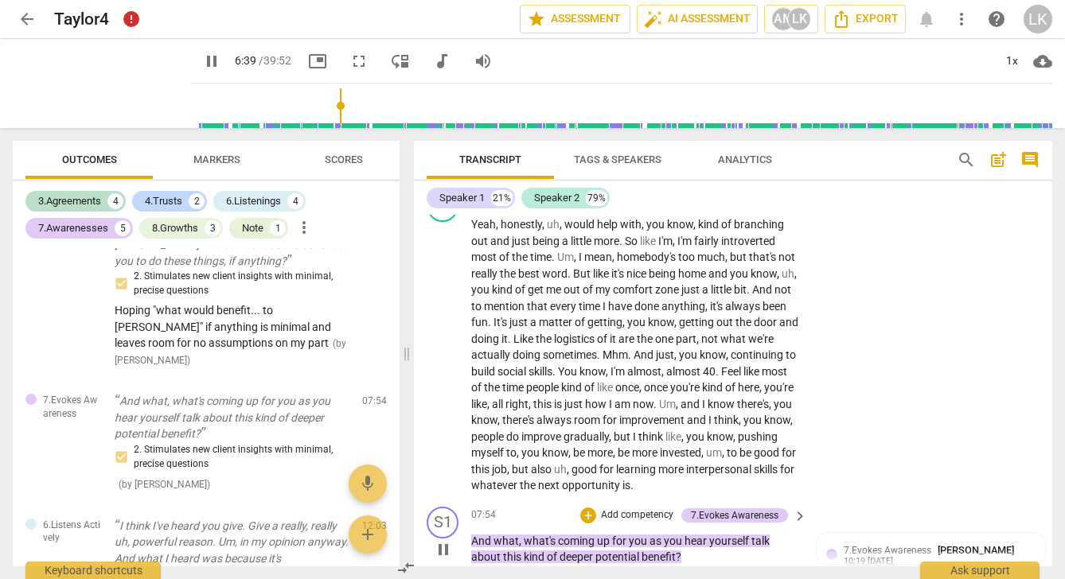
scroll to position [2712, 0]
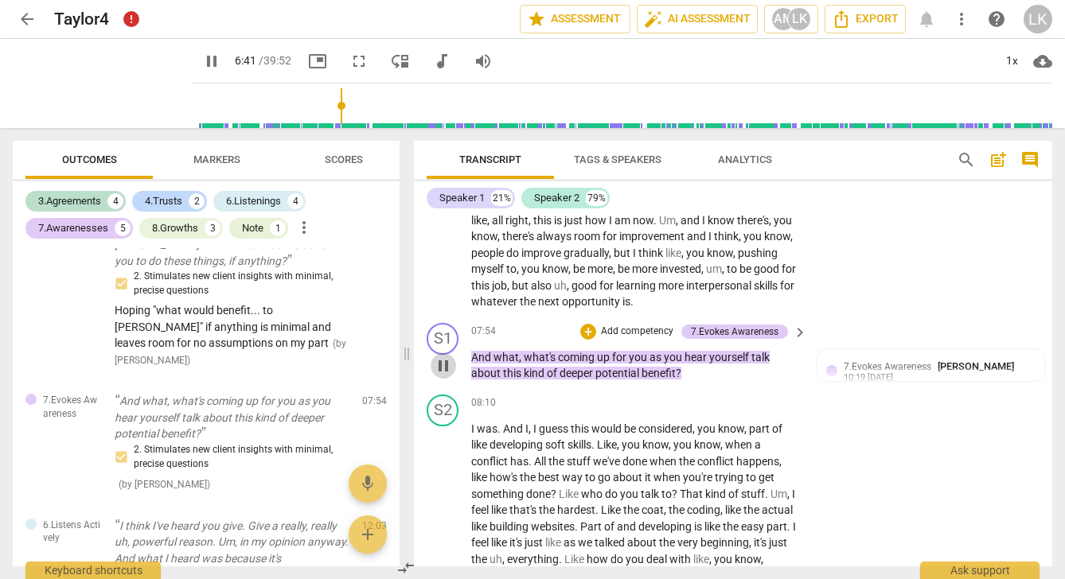
click at [445, 376] on span "pause" at bounding box center [443, 366] width 19 height 19
click at [445, 376] on span "play_arrow" at bounding box center [443, 366] width 19 height 19
click at [637, 339] on p "Add competency" at bounding box center [637, 332] width 76 height 14
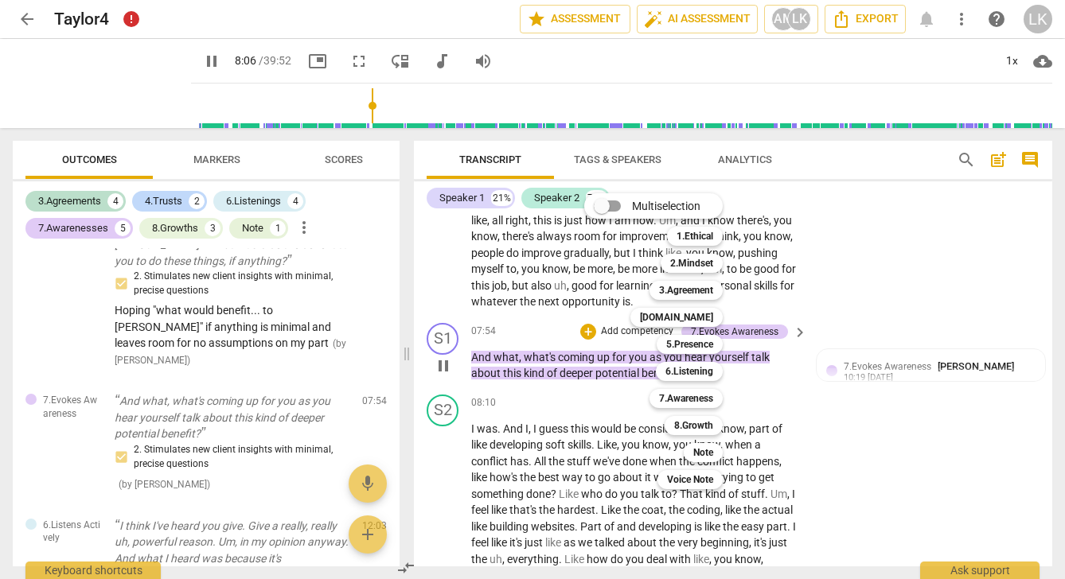
click at [637, 341] on div "Multiselection m 1.Ethical 1 2.Mindset 2 3.Agreement 3 4.Trust 4 5.Presence 5 6…" at bounding box center [665, 341] width 175 height 304
click at [704, 451] on b "Note" at bounding box center [703, 452] width 20 height 19
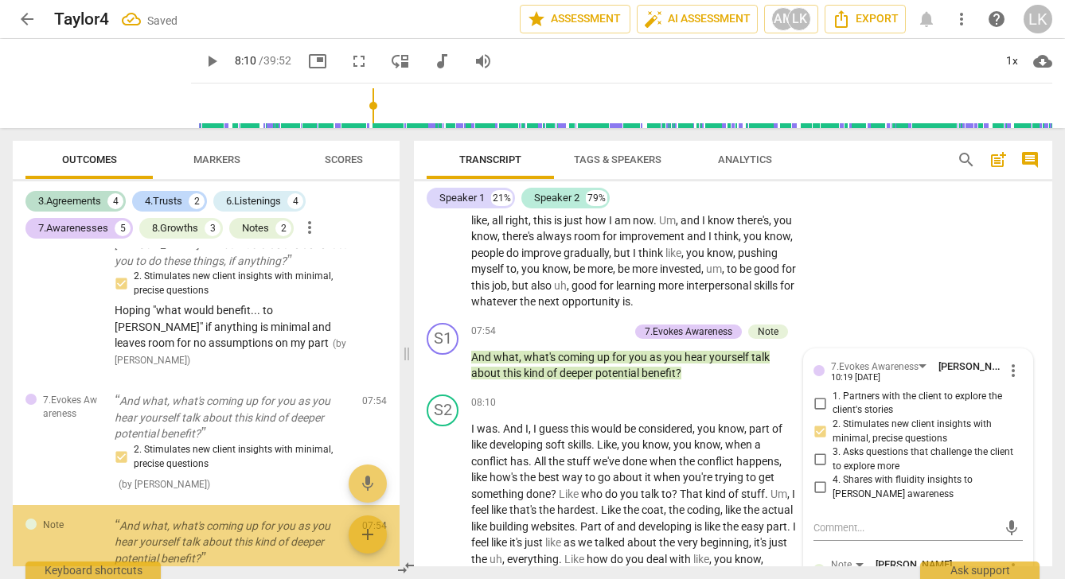
scroll to position [970, 0]
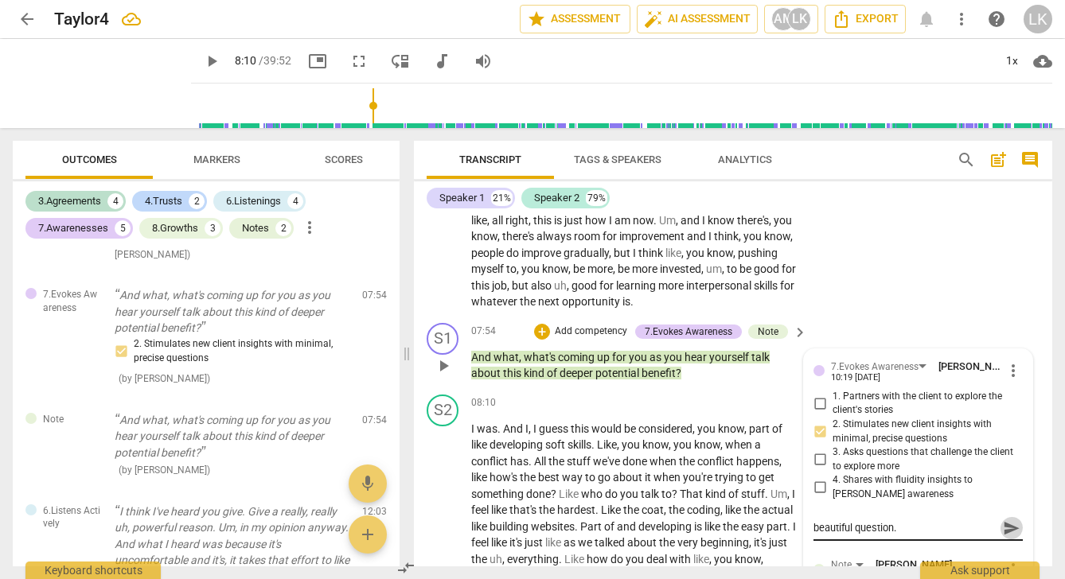
click at [1003, 532] on span "send" at bounding box center [1012, 529] width 18 height 18
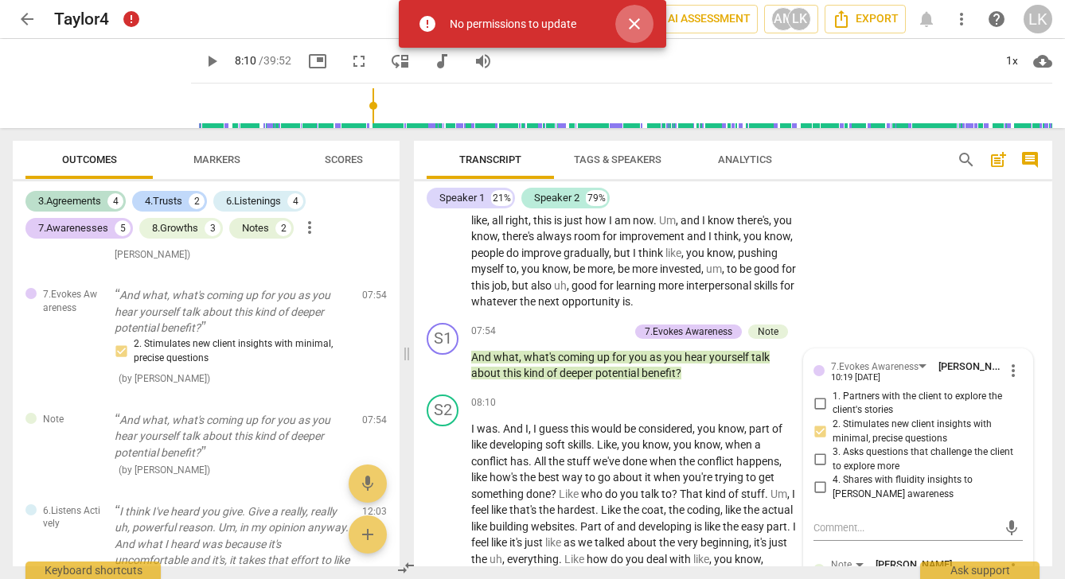
click at [636, 18] on span "close" at bounding box center [634, 23] width 19 height 19
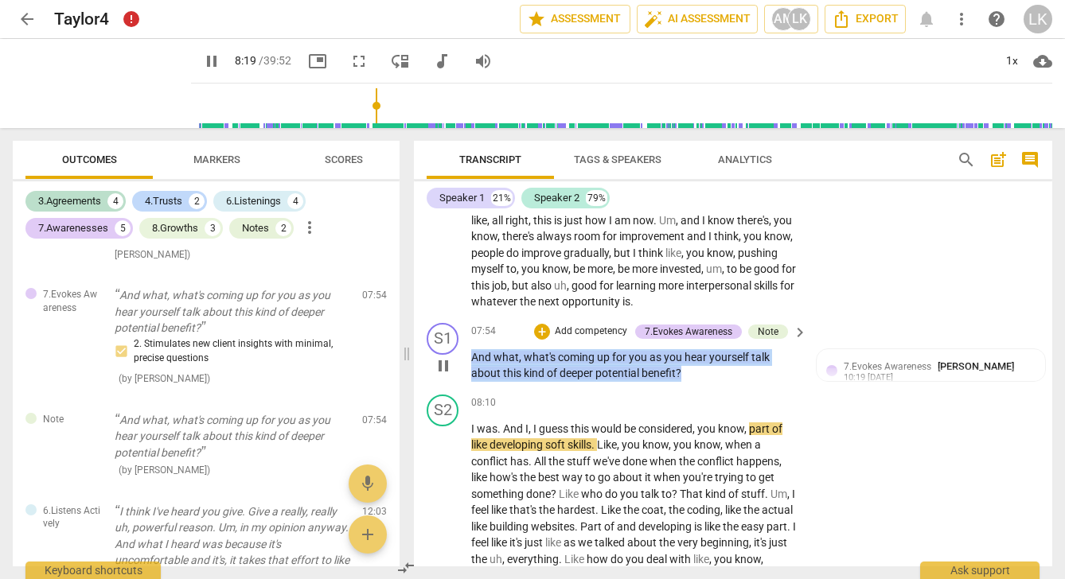
drag, startPoint x: 691, startPoint y: 381, endPoint x: 505, endPoint y: 354, distance: 188.2
click at [505, 354] on div "07:54 + Add competency 7.Evokes Awareness Note keyboard_arrow_right And what , …" at bounding box center [639, 352] width 337 height 59
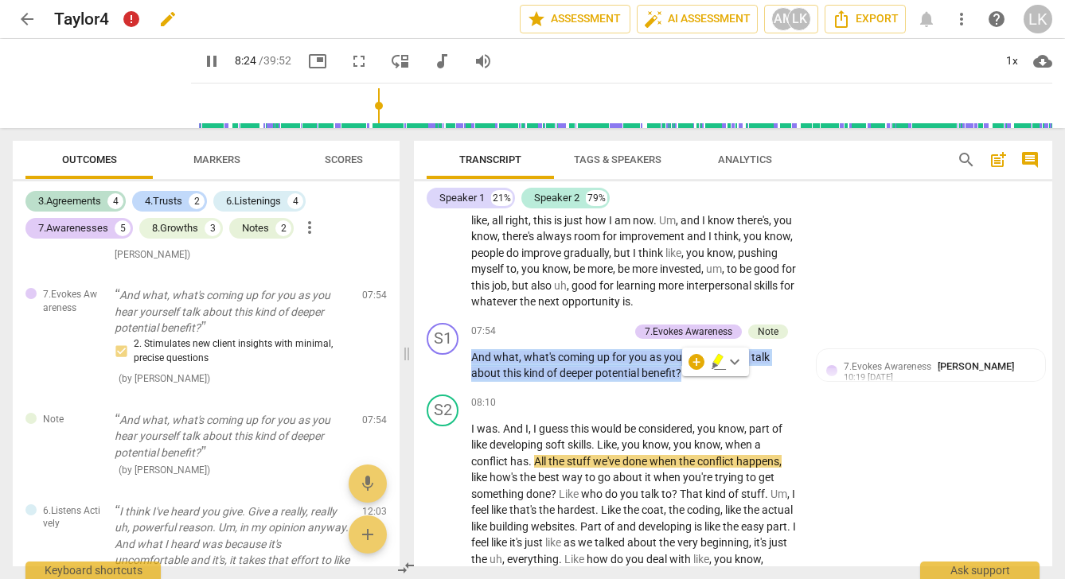
copy p "And what , what's coming up for you as you hear yourself talk about this kind o…"
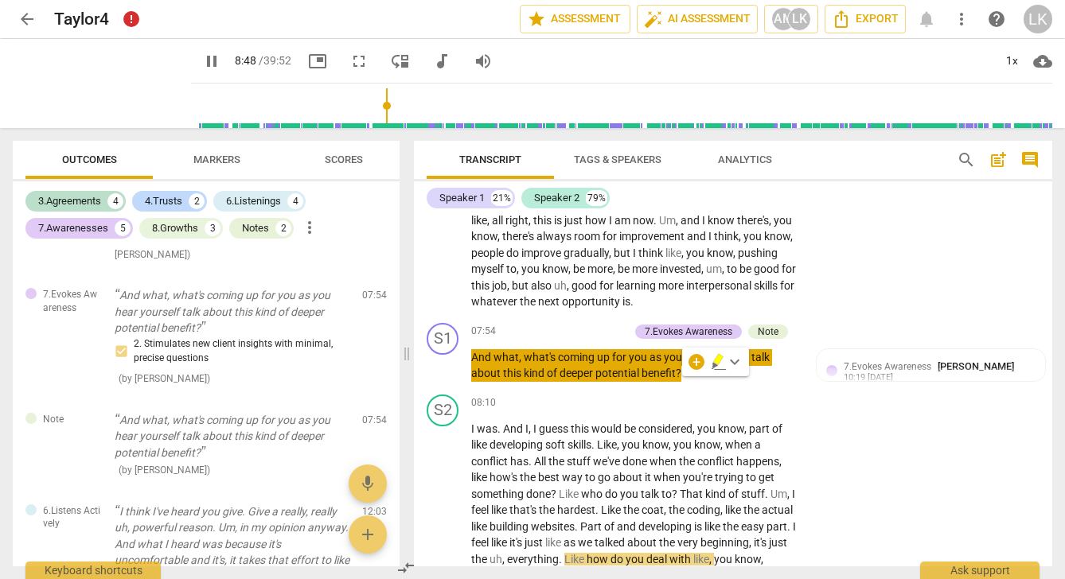
scroll to position [3072, 0]
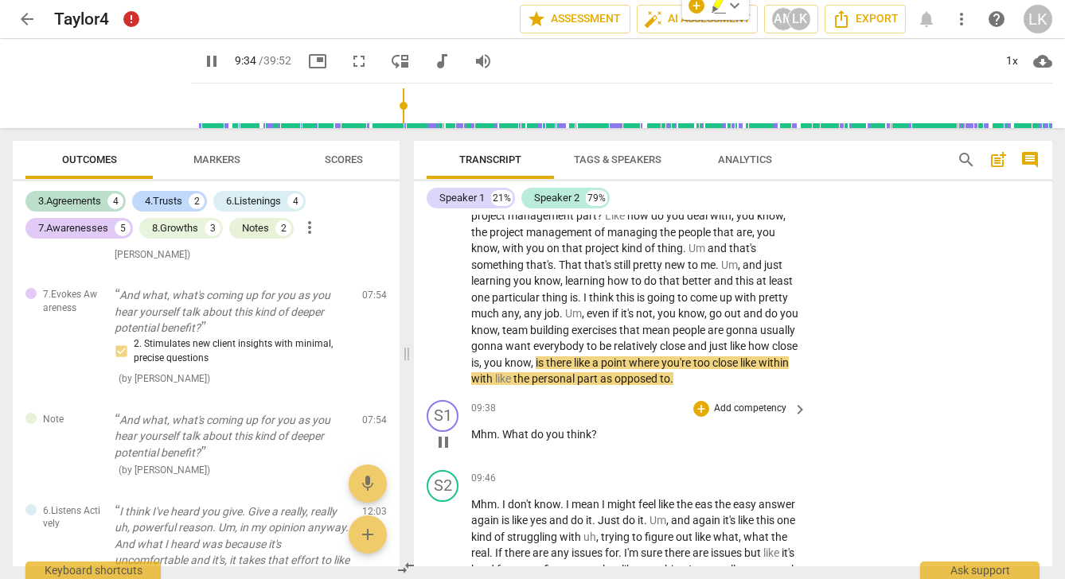
click at [735, 409] on p "Add competency" at bounding box center [750, 409] width 76 height 14
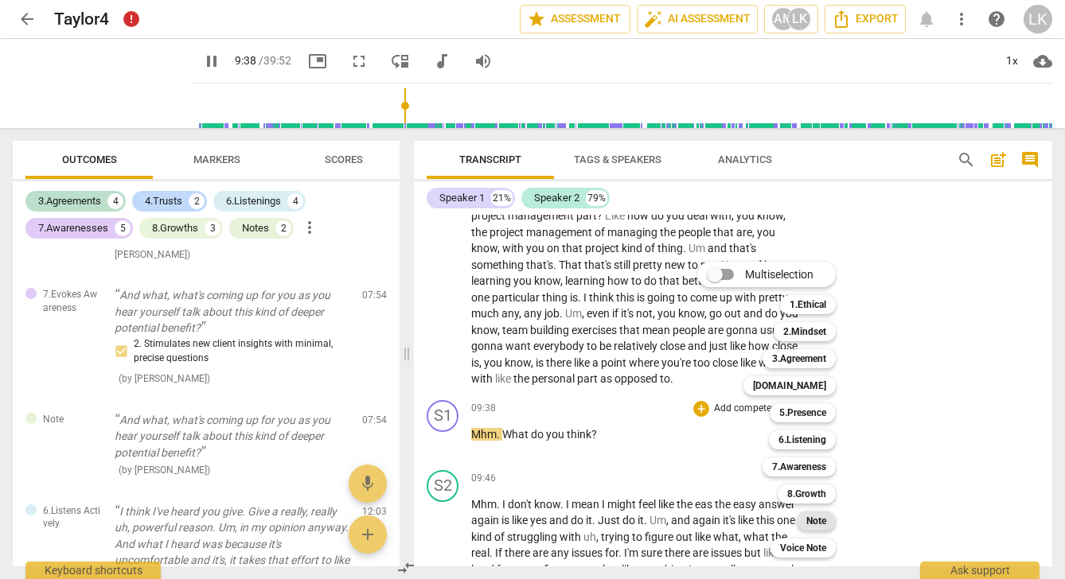
click at [814, 523] on b "Note" at bounding box center [816, 521] width 20 height 19
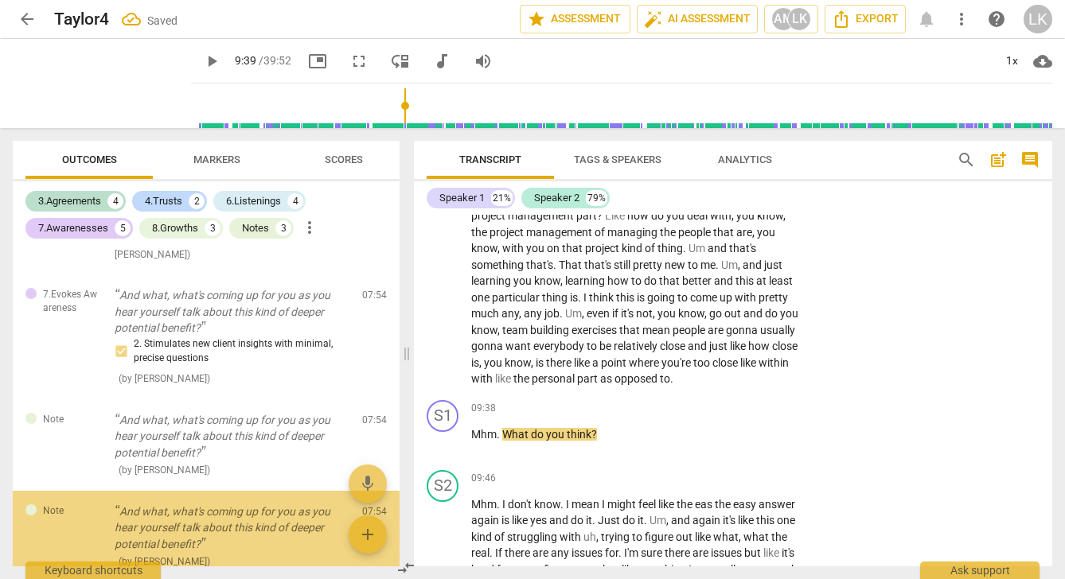
scroll to position [1060, 0]
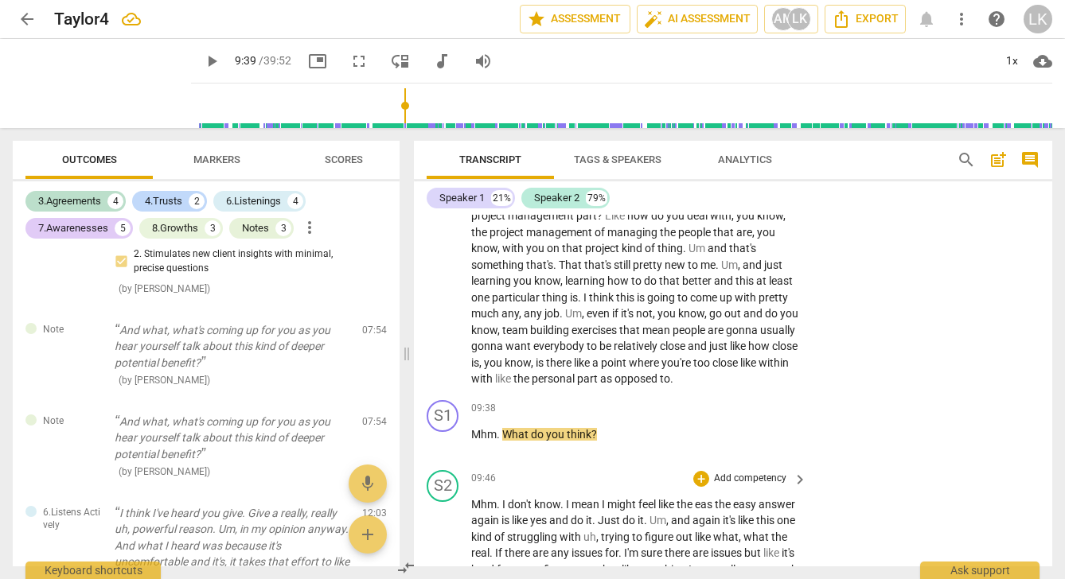
click at [770, 482] on p "Add competency" at bounding box center [750, 479] width 76 height 14
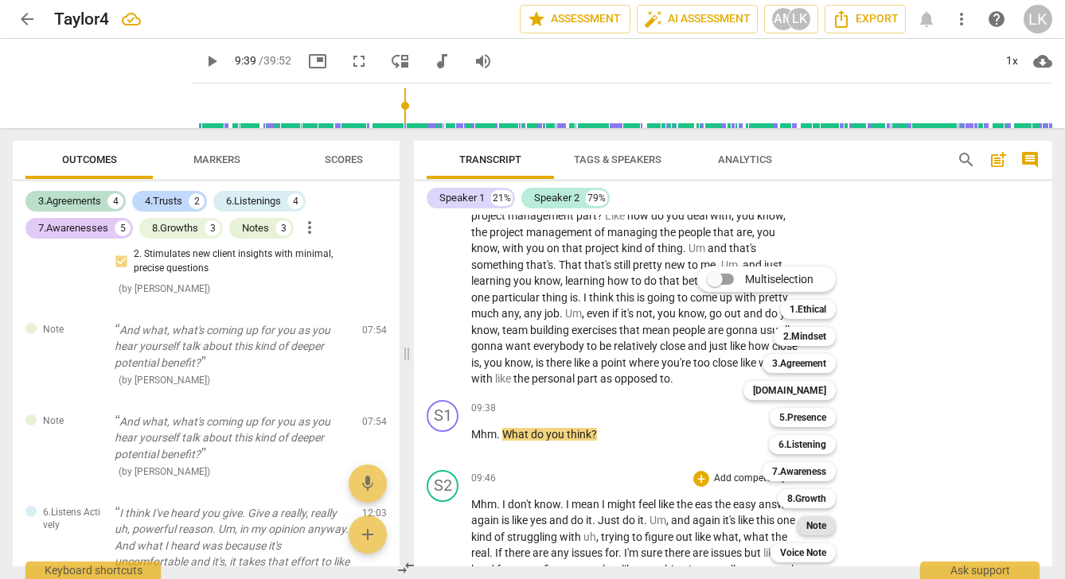
click at [822, 523] on b "Note" at bounding box center [816, 526] width 20 height 19
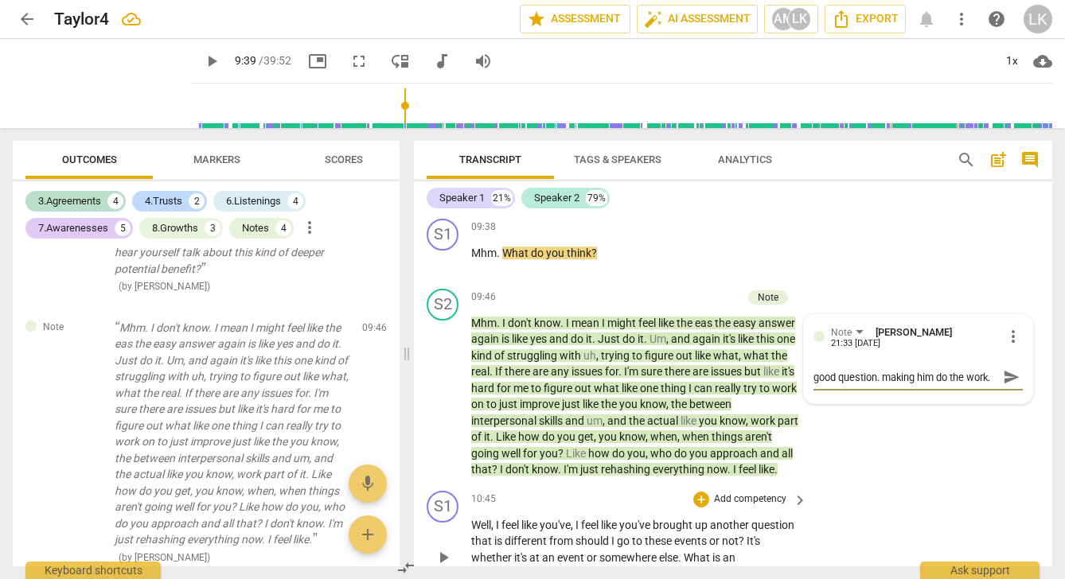
scroll to position [14, 0]
click at [1003, 371] on span "send" at bounding box center [1012, 378] width 18 height 18
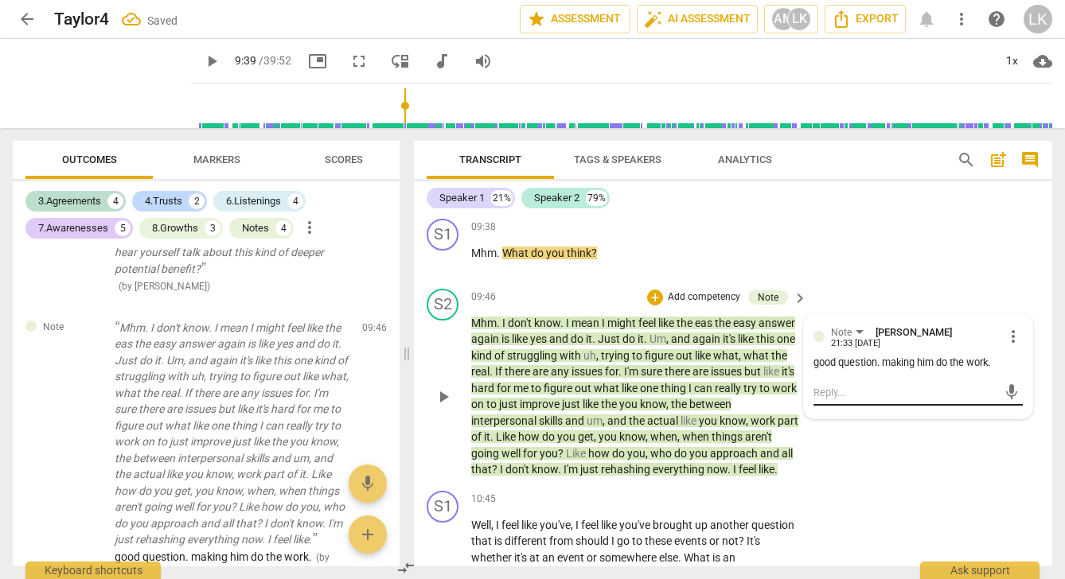
scroll to position [0, 0]
click at [856, 447] on div "S2 play_arrow pause 09:46 + Add competency Note keyboard_arrow_right Mhm . I do…" at bounding box center [733, 384] width 638 height 202
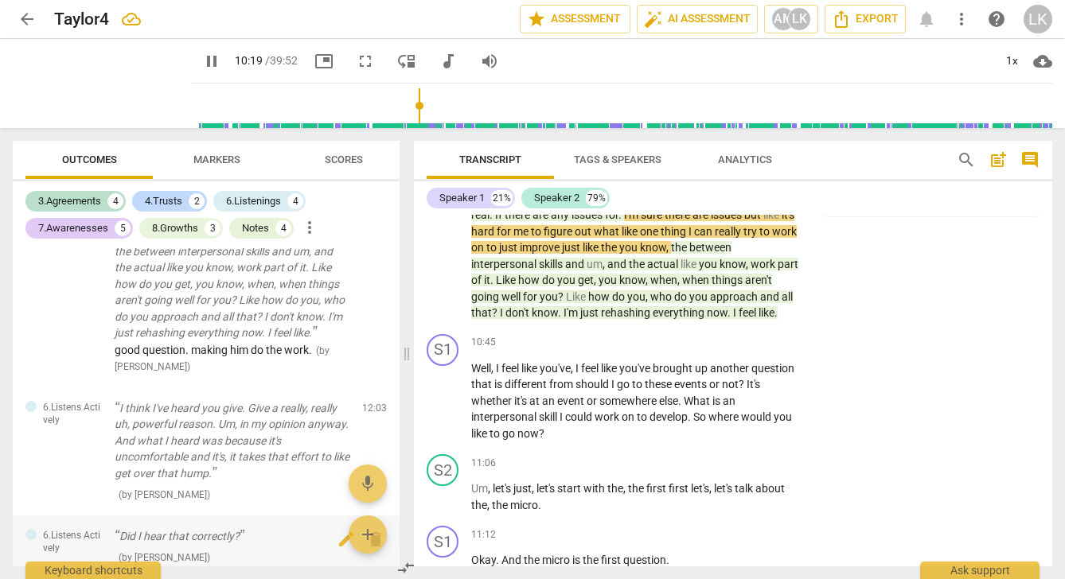
scroll to position [1468, 0]
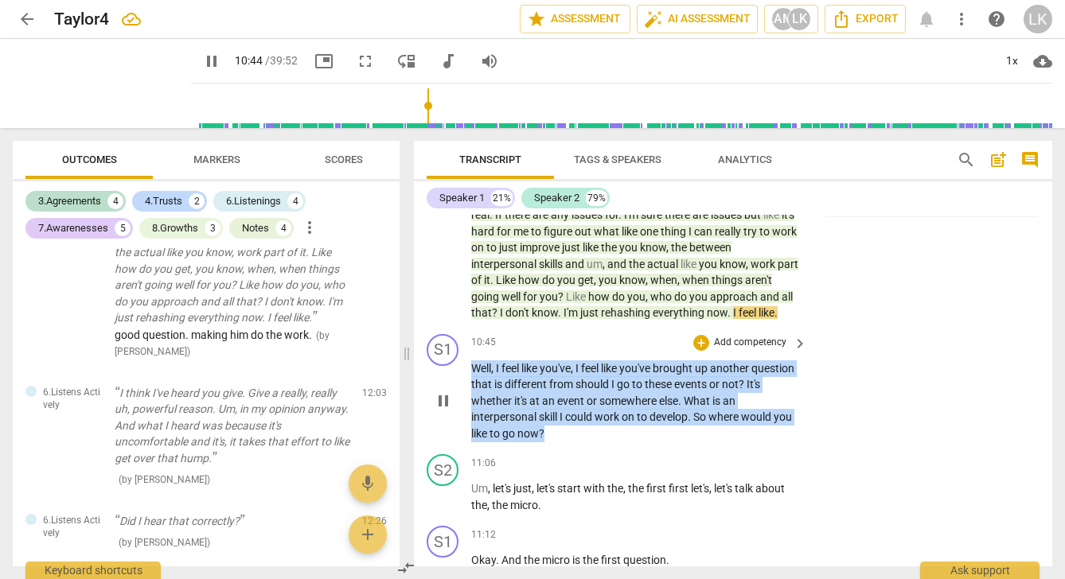
drag, startPoint x: 473, startPoint y: 381, endPoint x: 566, endPoint y: 447, distance: 113.7
click at [566, 443] on p "Well , I feel like you've , I feel like you've brought up another question that…" at bounding box center [635, 402] width 328 height 82
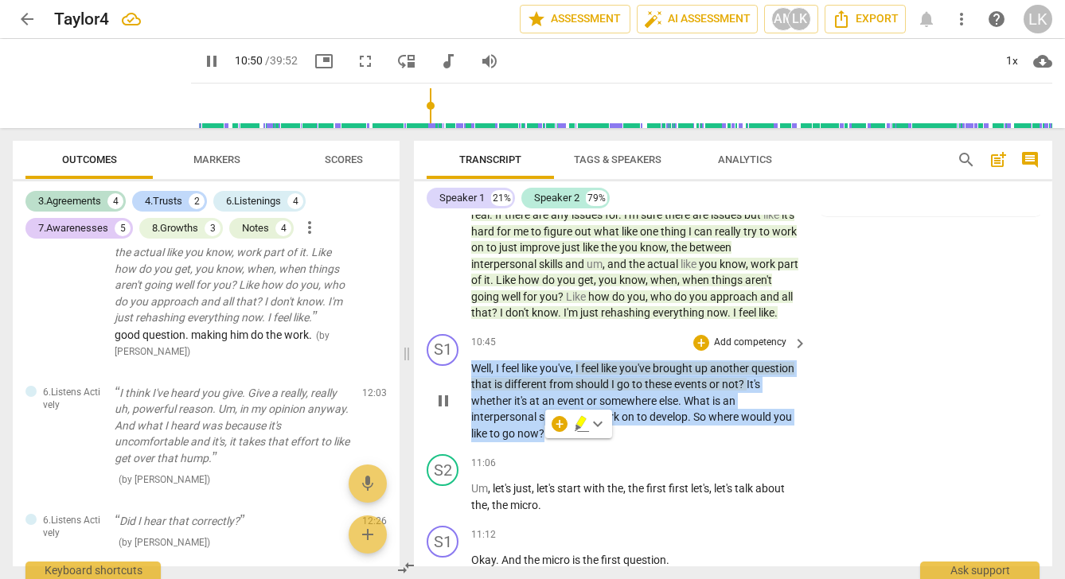
copy p "Well , I feel like you've , I feel like you've brought up another question that…"
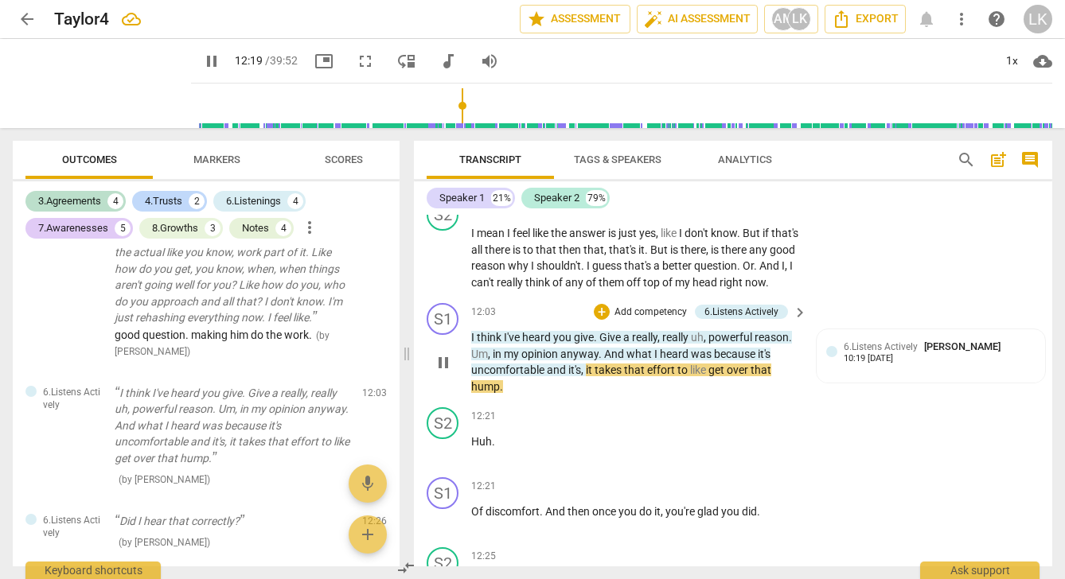
scroll to position [4084, 0]
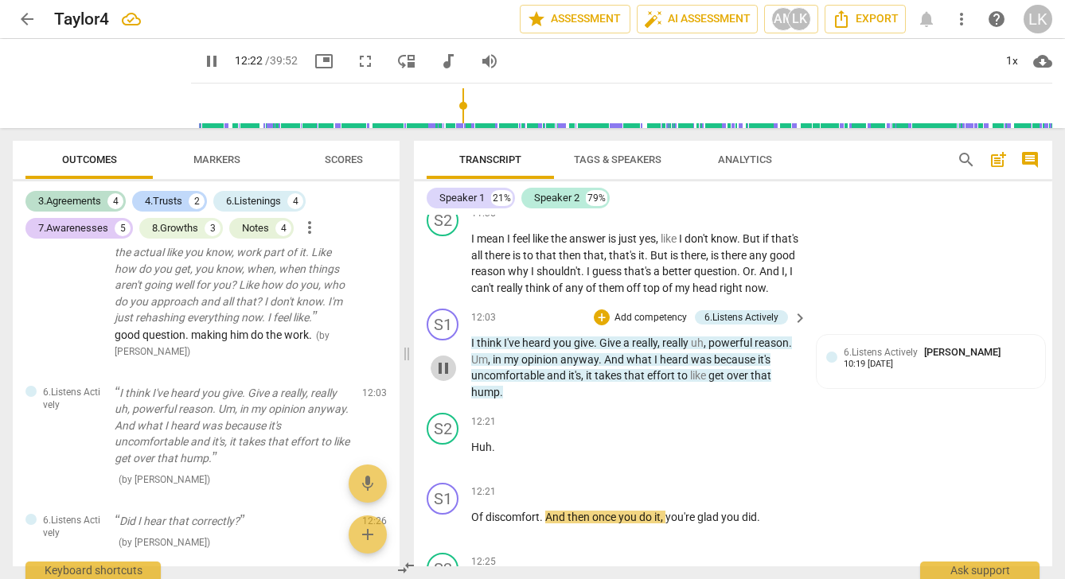
click at [446, 378] on span "pause" at bounding box center [443, 368] width 19 height 19
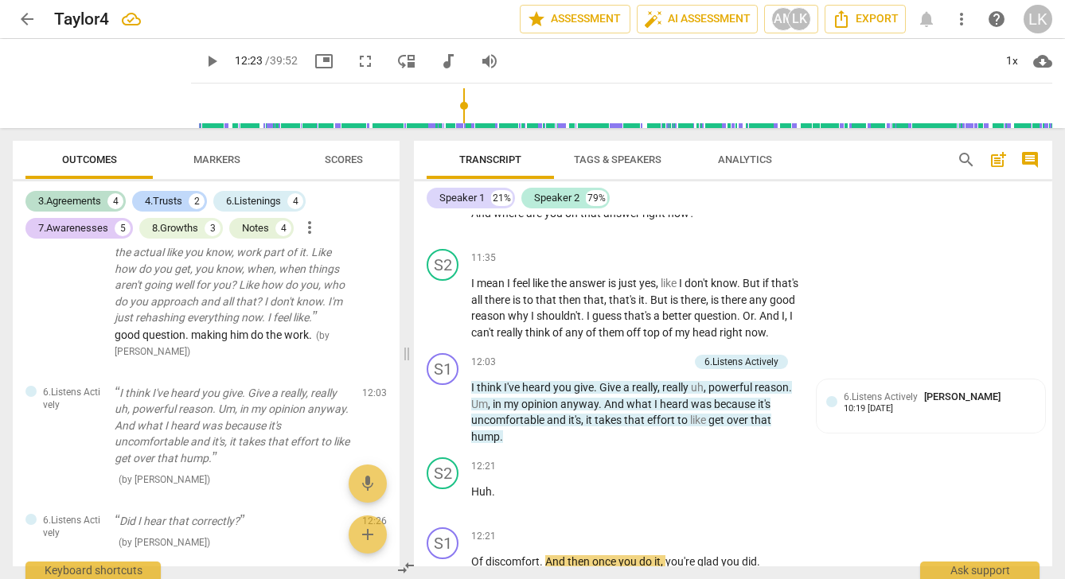
scroll to position [4037, 0]
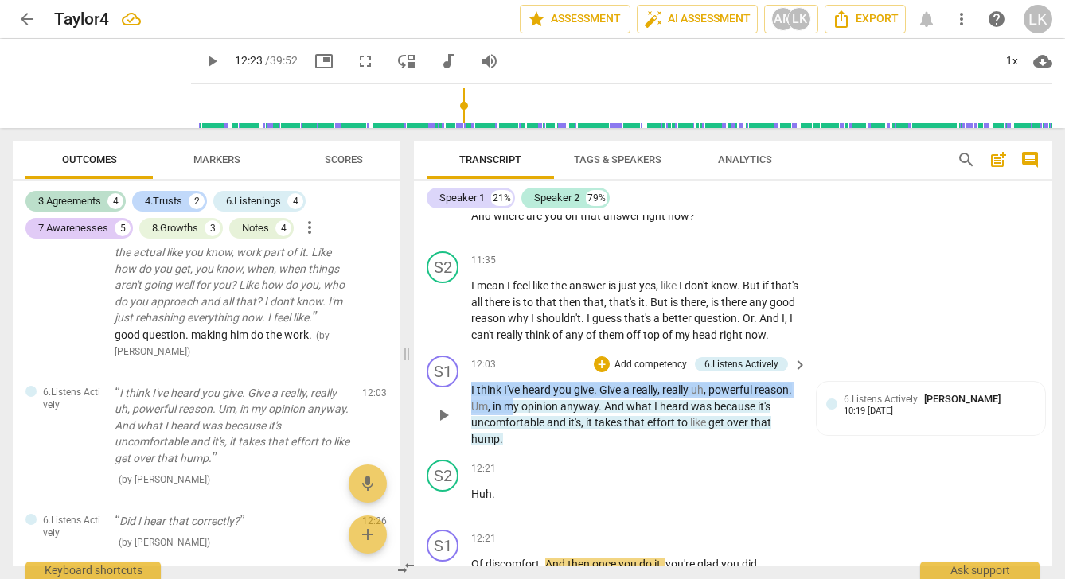
drag, startPoint x: 465, startPoint y: 412, endPoint x: 514, endPoint y: 427, distance: 51.4
click at [514, 427] on div "S1 play_arrow pause 12:03 + Add competency 6.Listens Actively keyboard_arrow_ri…" at bounding box center [733, 401] width 638 height 104
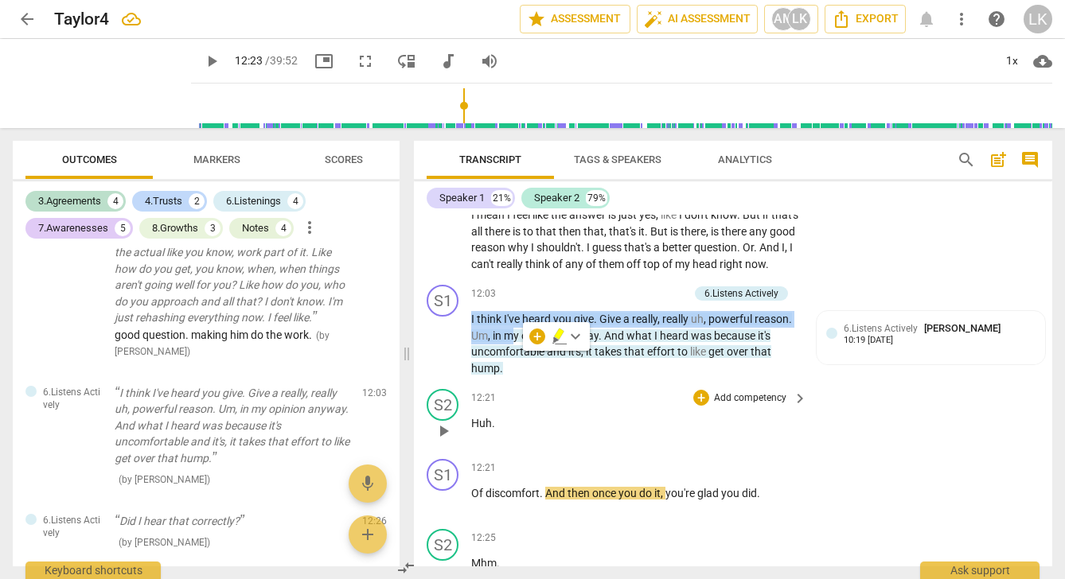
scroll to position [4109, 0]
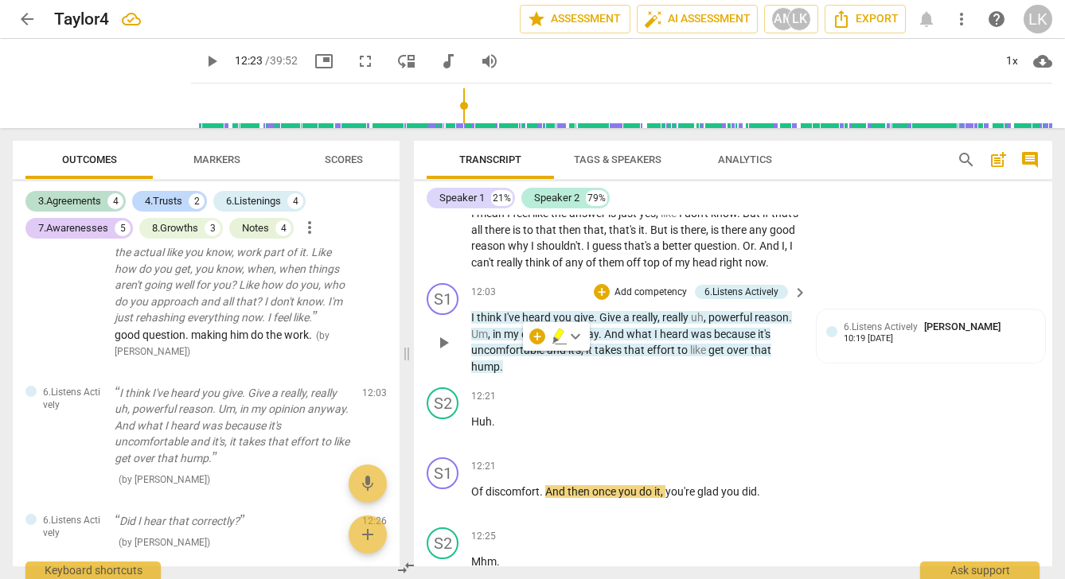
click at [621, 300] on p "Add competency" at bounding box center [651, 293] width 76 height 14
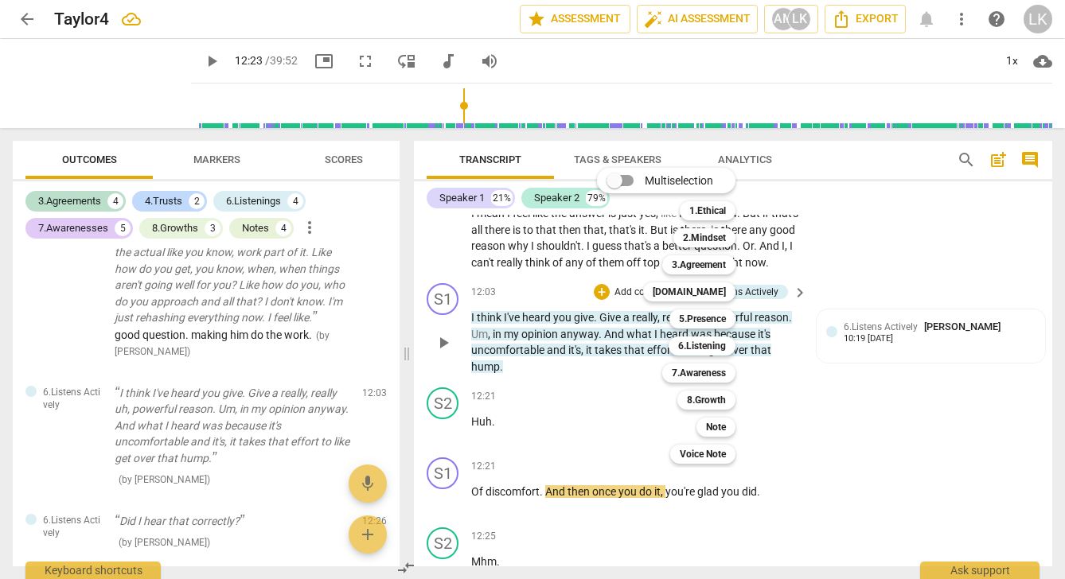
click at [621, 312] on div "Multiselection m 1.Ethical 1 2.Mindset 2 3.Agreement 3 4.Trust 4 5.Presence 5 6…" at bounding box center [678, 316] width 175 height 304
click at [704, 425] on div "Note" at bounding box center [715, 427] width 39 height 19
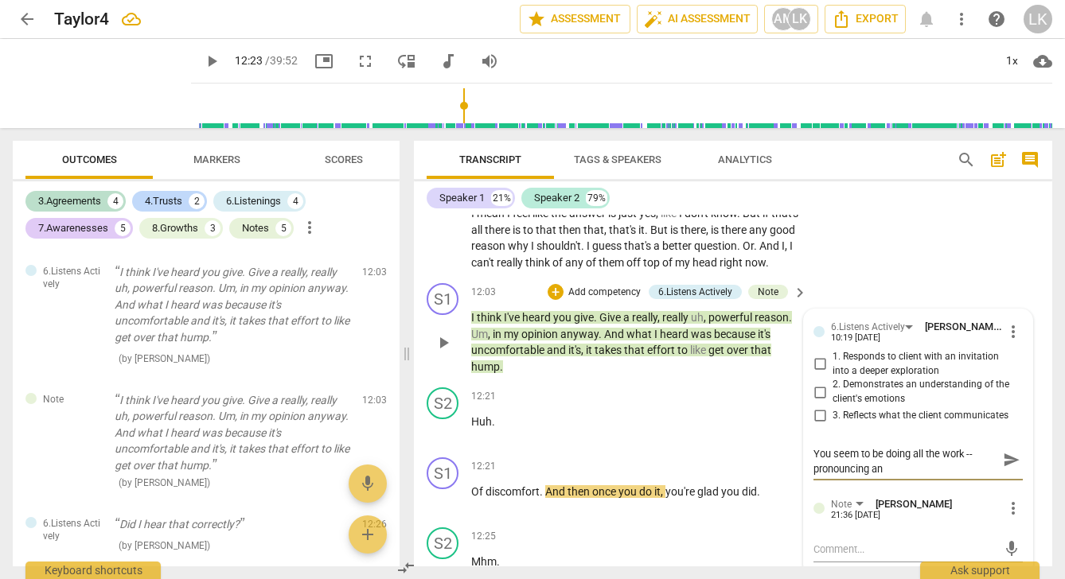
scroll to position [0, 0]
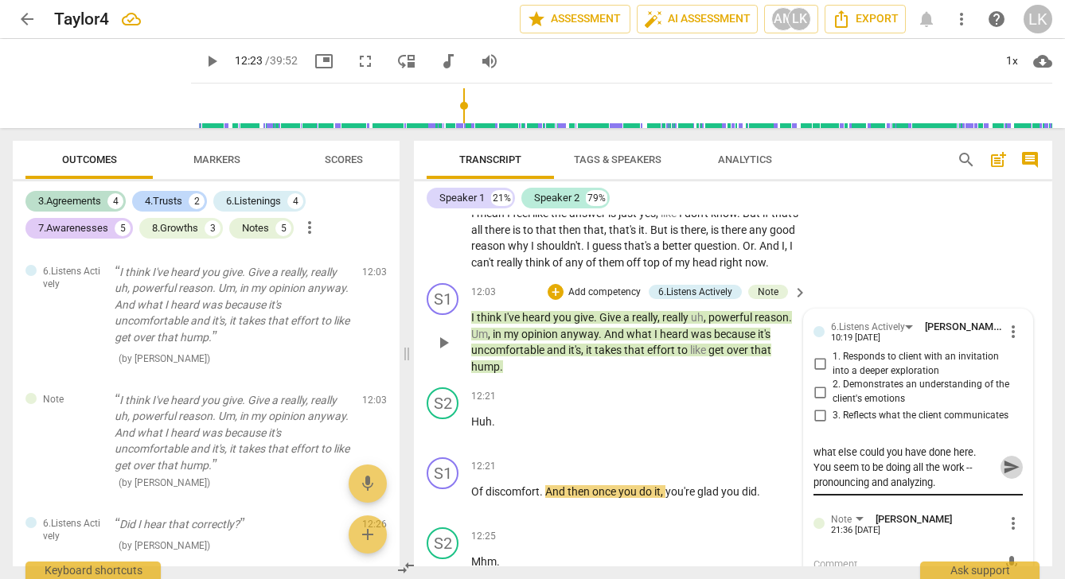
click at [1003, 476] on span "send" at bounding box center [1012, 467] width 18 height 18
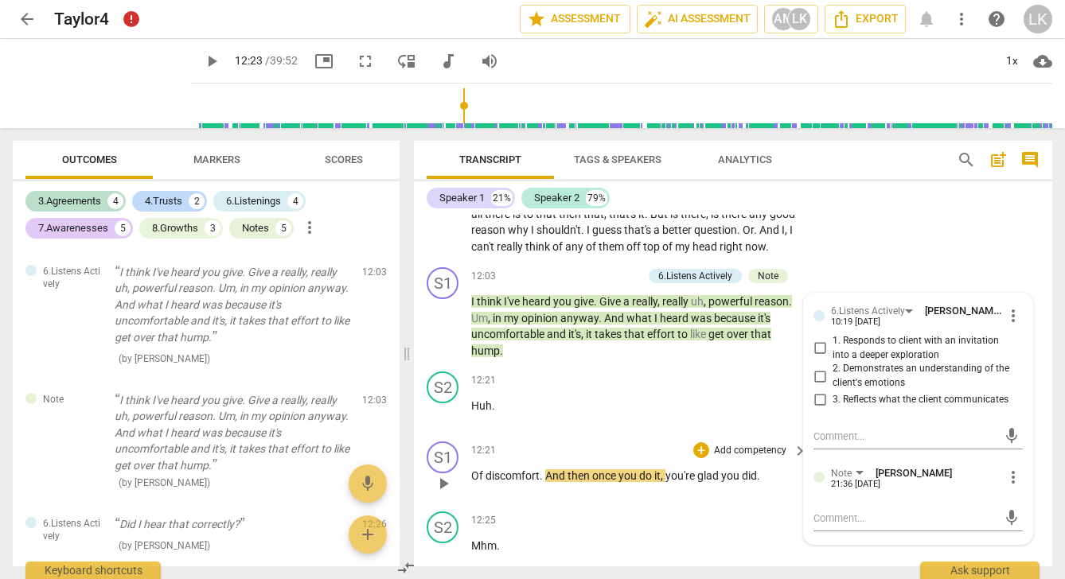
scroll to position [4120, 0]
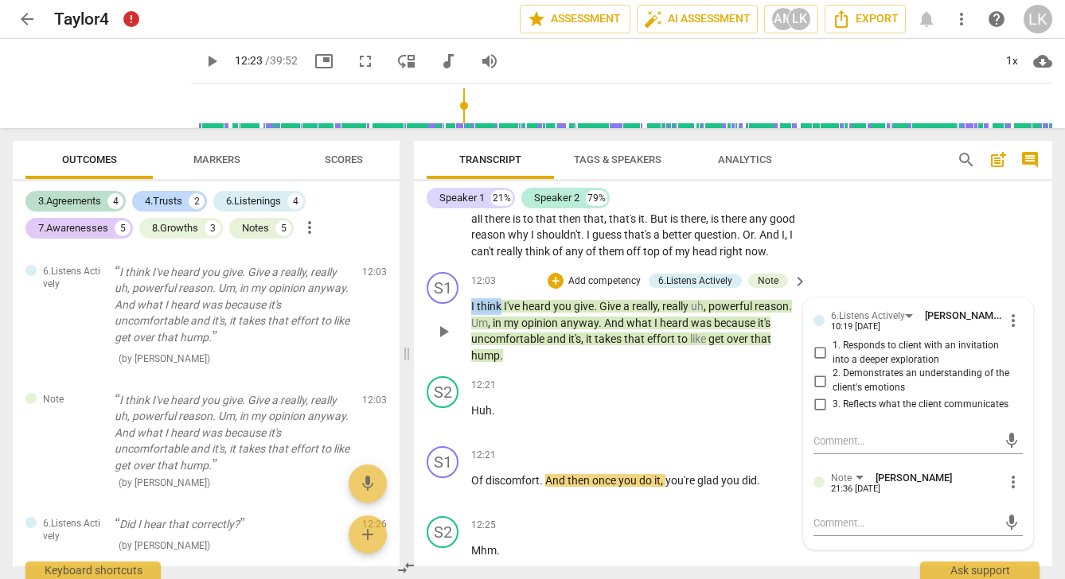
drag, startPoint x: 467, startPoint y: 329, endPoint x: 501, endPoint y: 334, distance: 33.9
click at [501, 334] on div "S1 play_arrow pause 12:03 + Add competency 6.Listens Actively Note keyboard_arr…" at bounding box center [733, 318] width 638 height 104
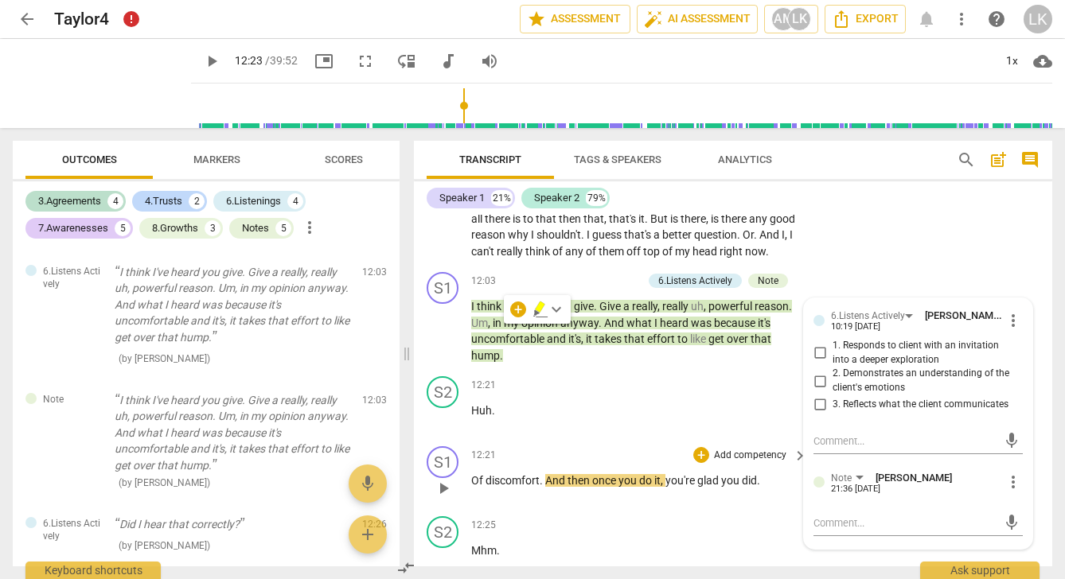
click at [782, 489] on p "Of discomfort . And then once you do it , you're glad you did ." at bounding box center [635, 481] width 328 height 17
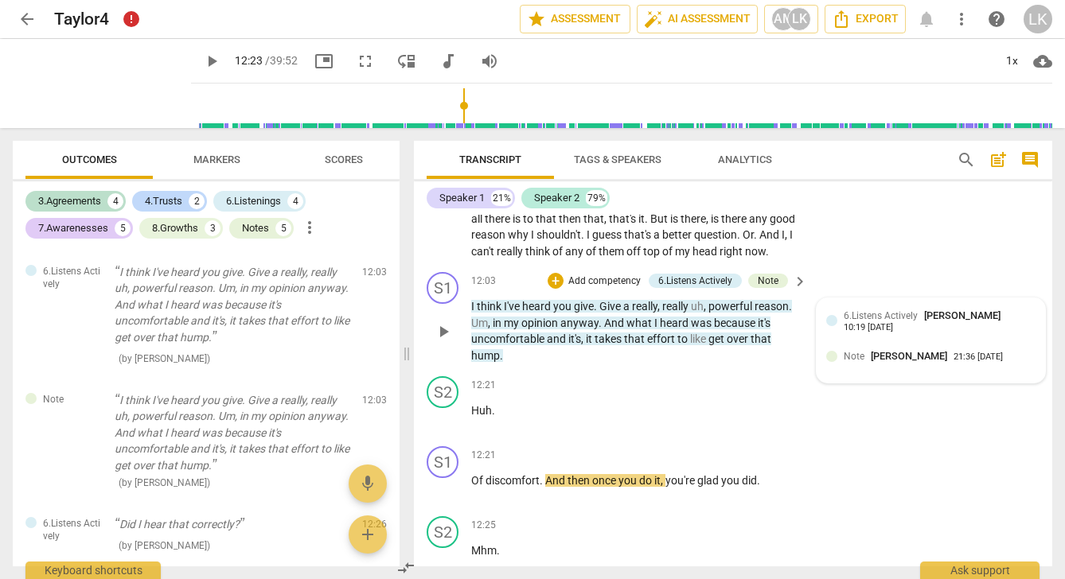
click at [856, 373] on div "Note Leah Kedar 21:36 09-08-2025" at bounding box center [930, 361] width 209 height 25
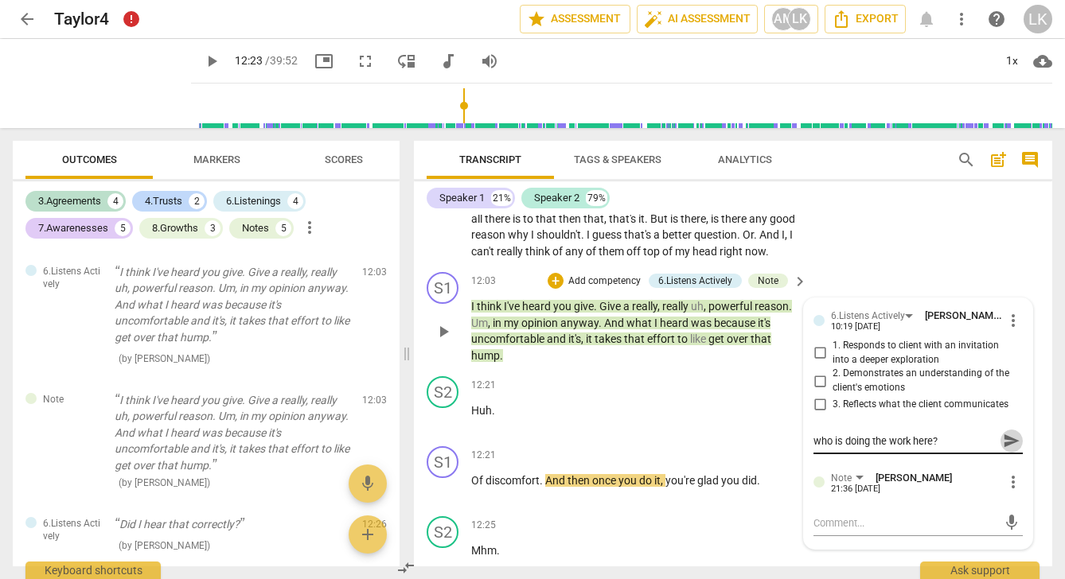
click at [1003, 450] on span "send" at bounding box center [1012, 441] width 18 height 18
click at [453, 335] on div "play_arrow pause" at bounding box center [451, 331] width 41 height 55
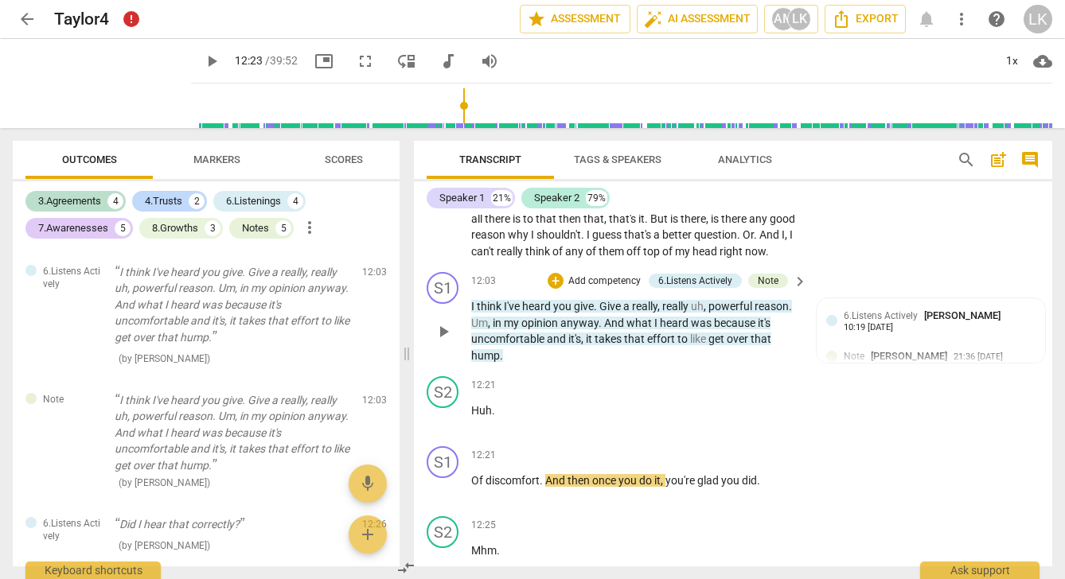
click at [513, 364] on p "I think I've heard you give . Give a really , really uh , powerful reason . Um …" at bounding box center [635, 330] width 328 height 65
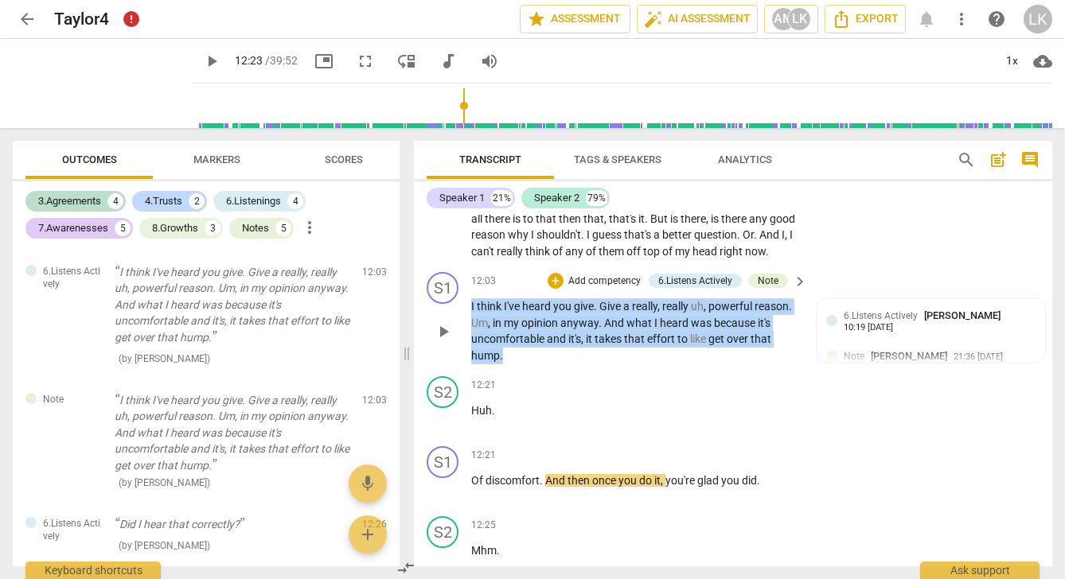
drag, startPoint x: 525, startPoint y: 376, endPoint x: 468, endPoint y: 326, distance: 76.1
click at [468, 326] on div "S1 play_arrow pause 12:03 + Add competency 6.Listens Actively Note keyboard_arr…" at bounding box center [733, 318] width 638 height 104
copy p "I think I've heard you give . Give a really , really uh , powerful reason . Um …"
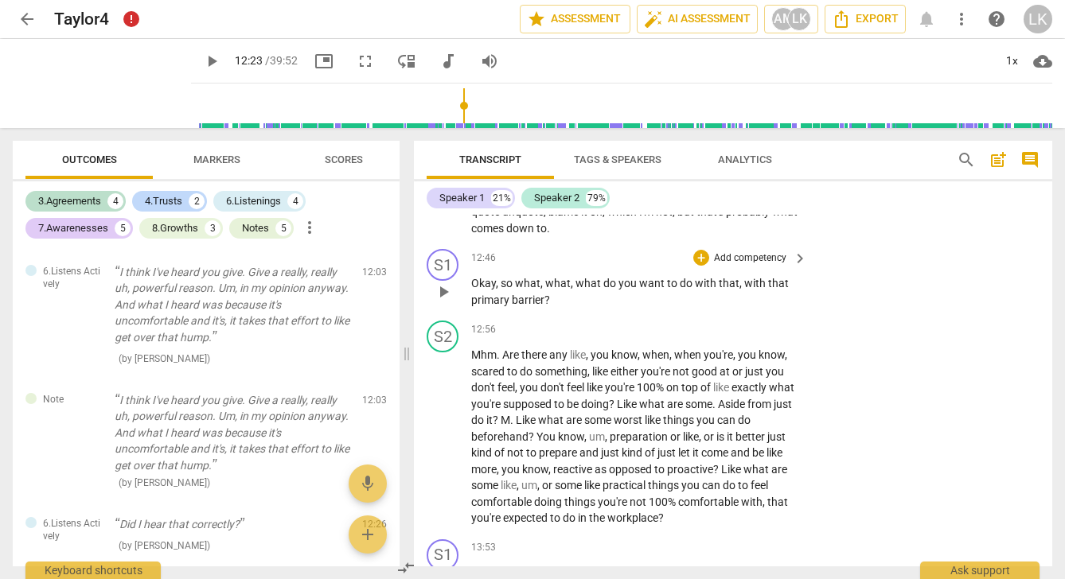
scroll to position [4778, 0]
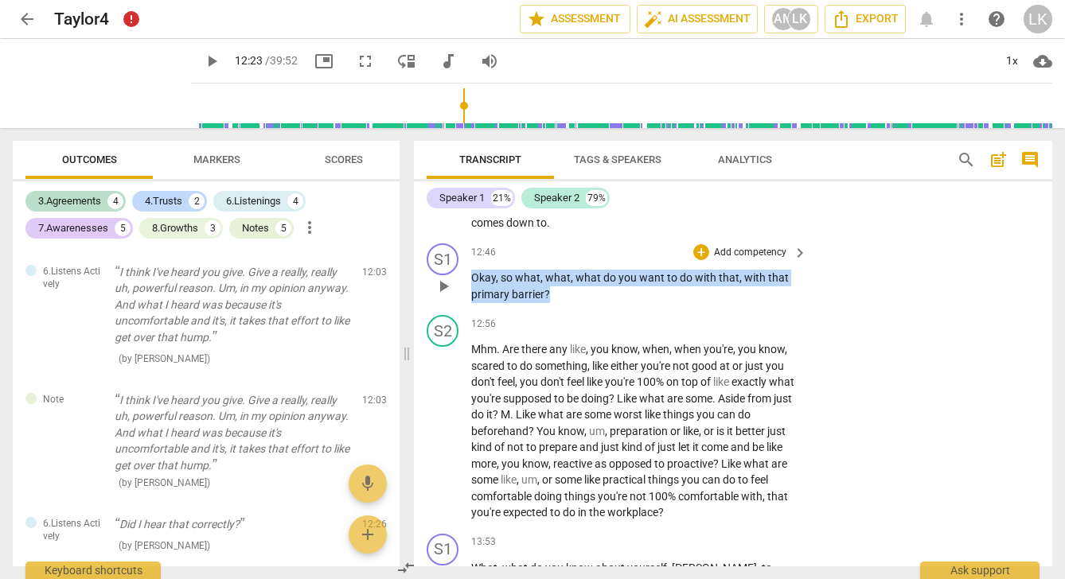
drag, startPoint x: 471, startPoint y: 297, endPoint x: 564, endPoint y: 306, distance: 93.5
click at [564, 302] on p "Okay , so what , what , what do you want to do with that , with that primary ba…" at bounding box center [635, 286] width 328 height 33
copy p "Okay , so what , what , what do you want to do with that , with that primary ba…"
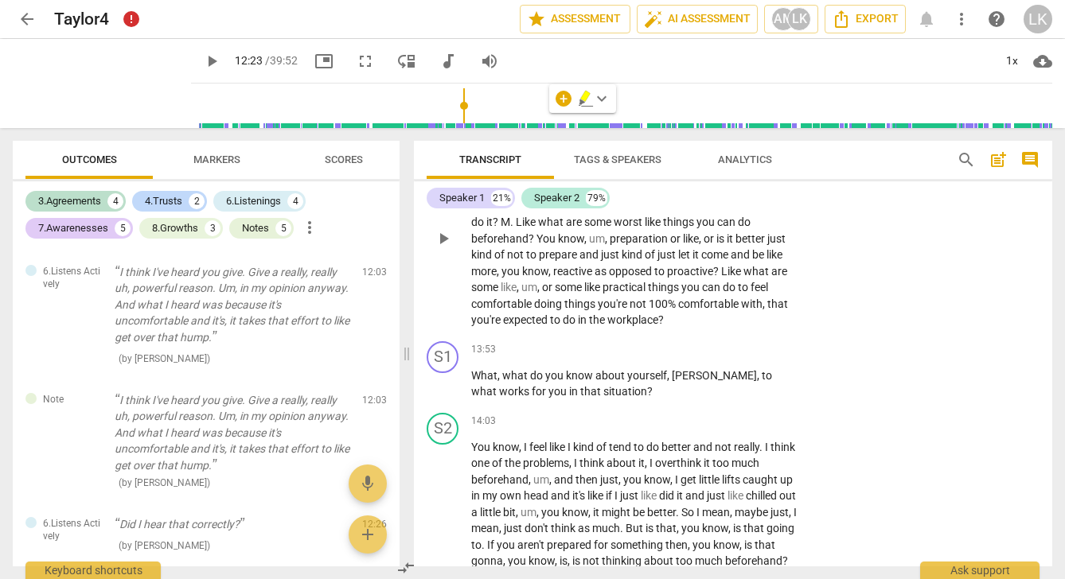
scroll to position [4973, 0]
click at [443, 392] on span "play_arrow" at bounding box center [443, 381] width 19 height 19
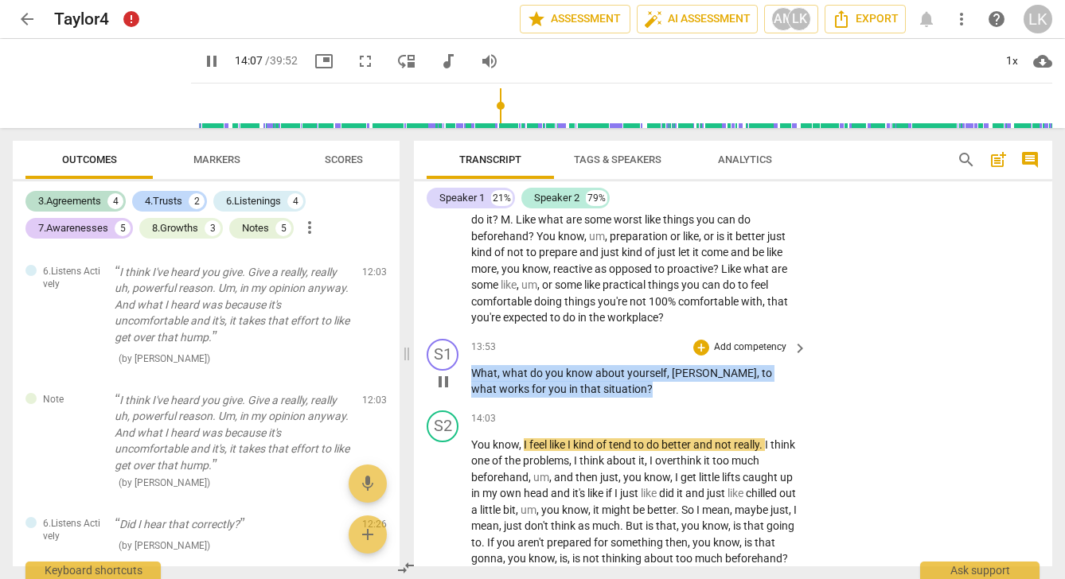
drag, startPoint x: 584, startPoint y: 402, endPoint x: 471, endPoint y: 358, distance: 121.2
click at [471, 358] on div "13:53 + Add competency keyboard_arrow_right What , what do you know about yours…" at bounding box center [639, 368] width 337 height 59
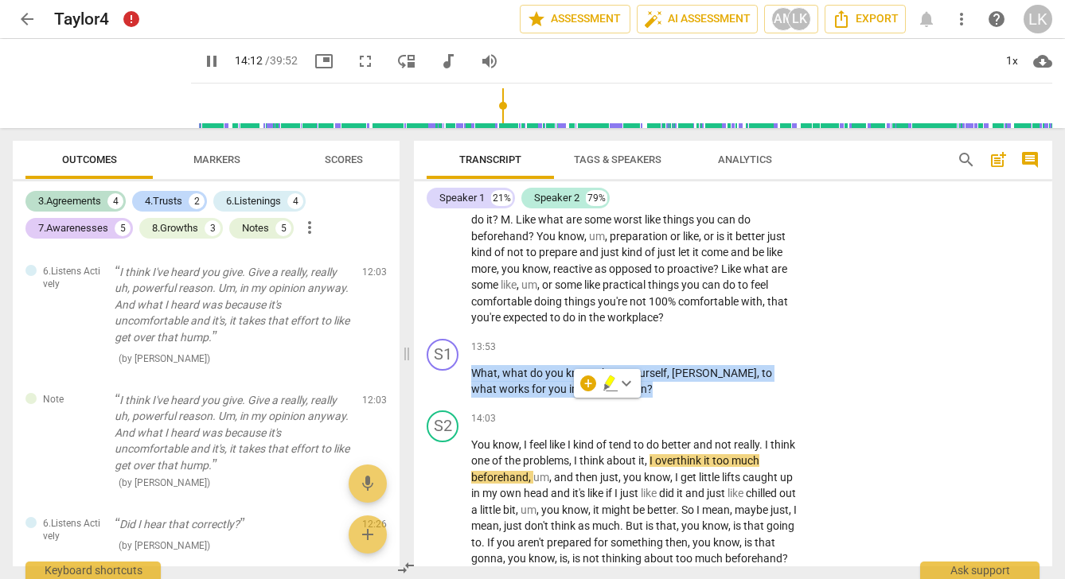
click at [610, 381] on icon "button" at bounding box center [610, 381] width 10 height 11
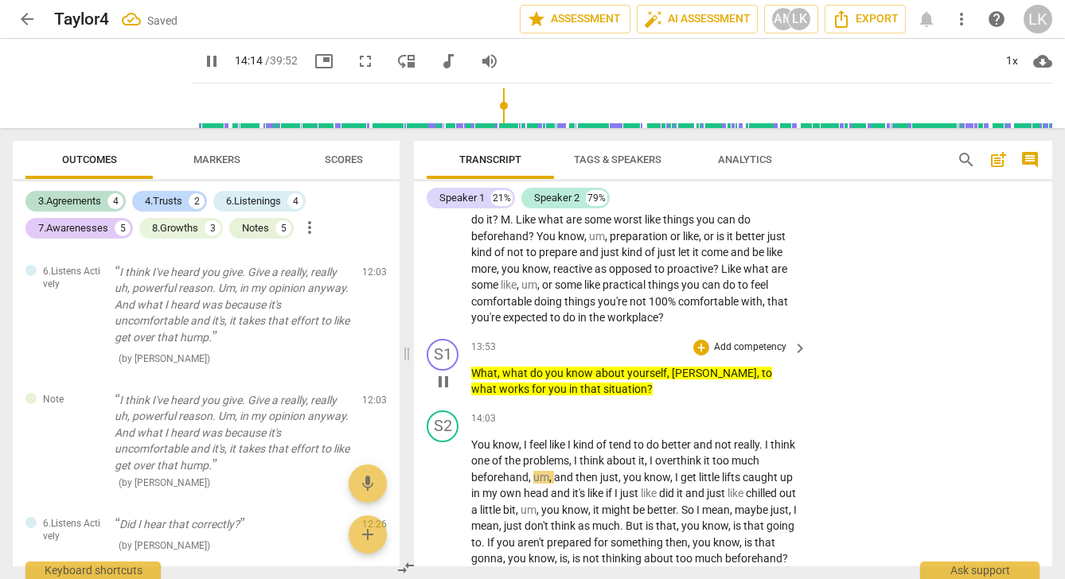
click at [615, 404] on div "S1 play_arrow pause 13:53 + Add competency keyboard_arrow_right What , what do …" at bounding box center [733, 369] width 638 height 72
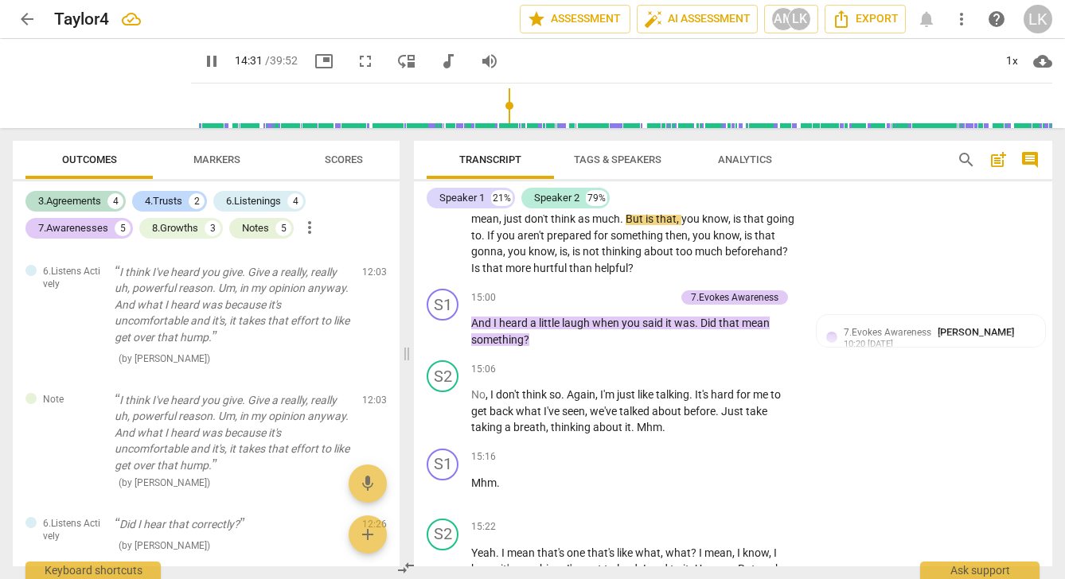
scroll to position [5282, 0]
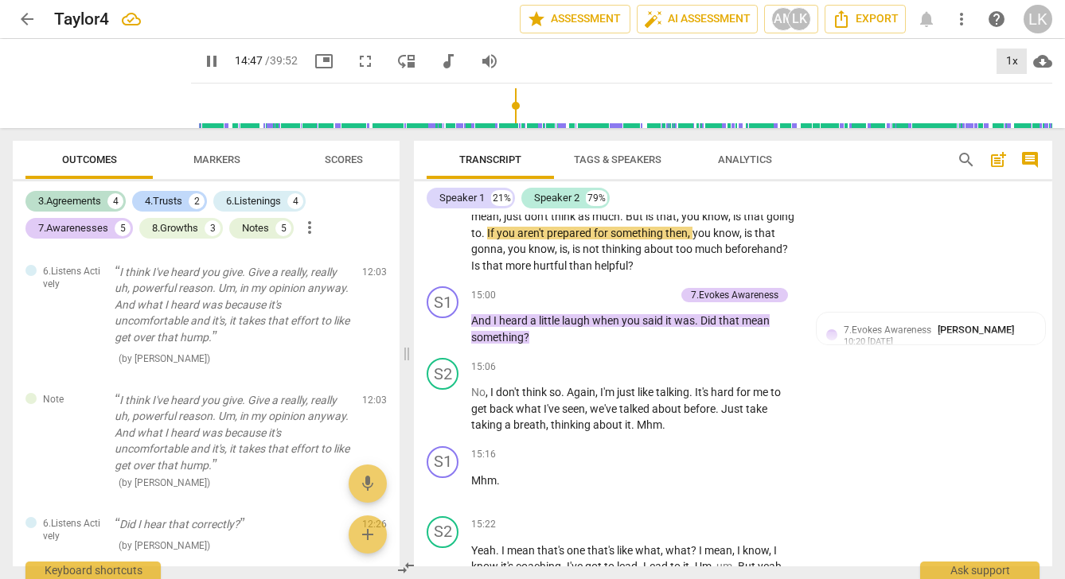
click at [1012, 64] on div "1x" at bounding box center [1011, 61] width 30 height 25
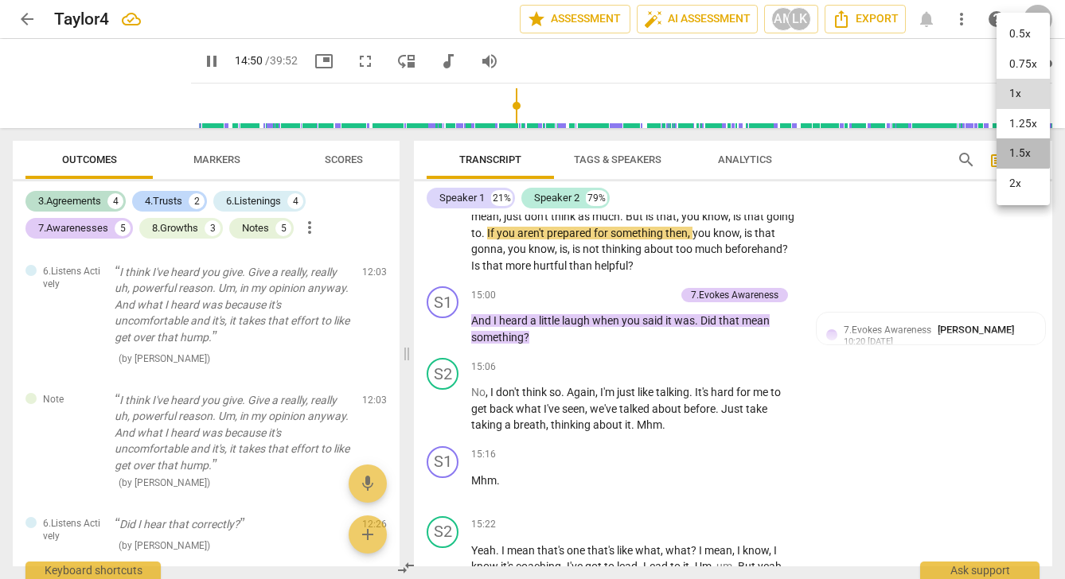
click at [1020, 146] on li "1.5x" at bounding box center [1022, 153] width 53 height 30
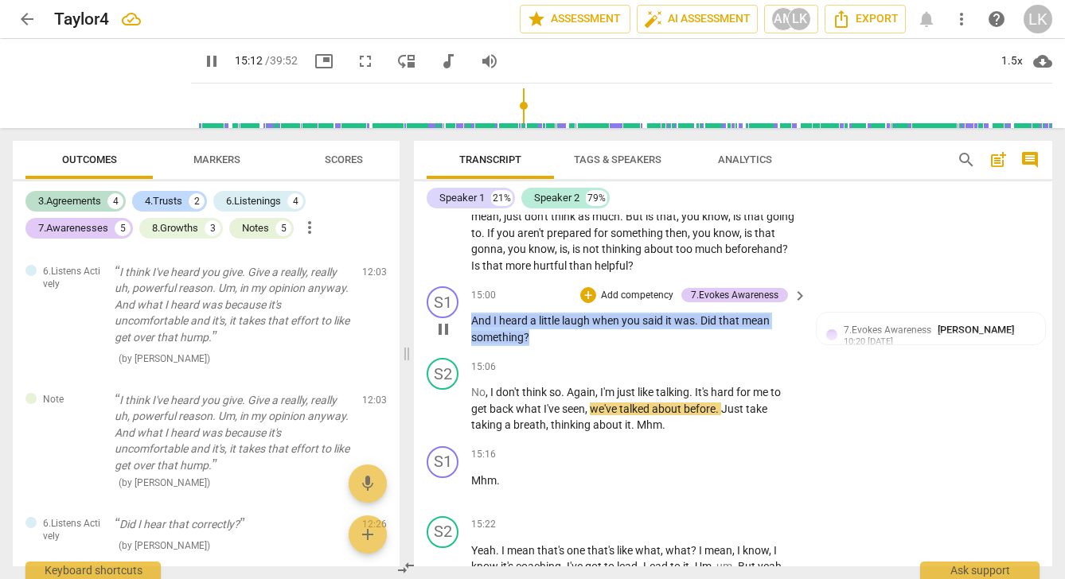
drag, startPoint x: 543, startPoint y: 346, endPoint x: 471, endPoint y: 324, distance: 75.0
click at [471, 324] on p "And I heard a little laugh when you said it was . Did that mean something ?" at bounding box center [635, 329] width 328 height 33
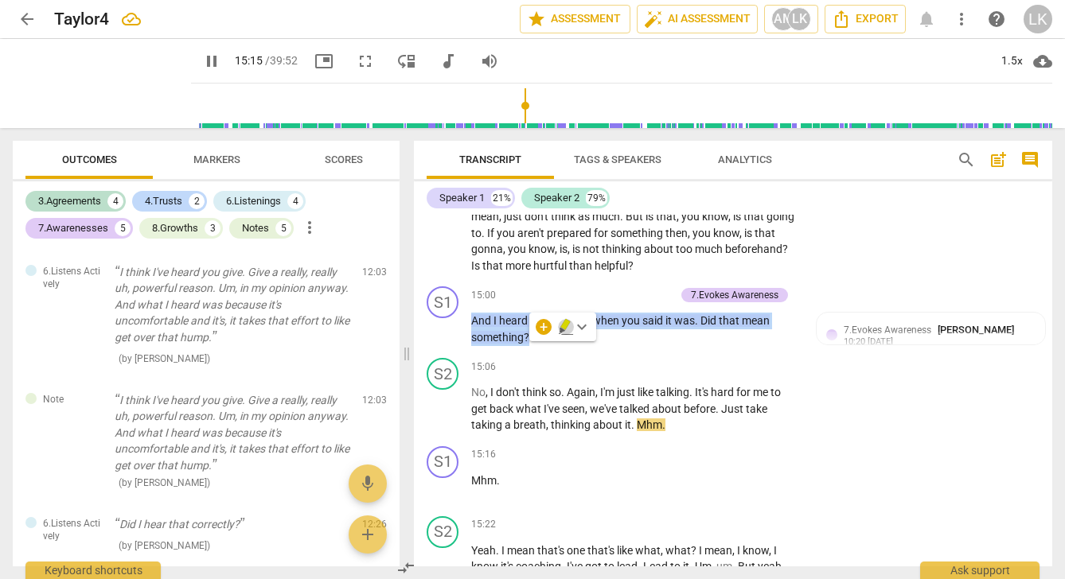
click at [560, 327] on icon "button" at bounding box center [566, 327] width 16 height 19
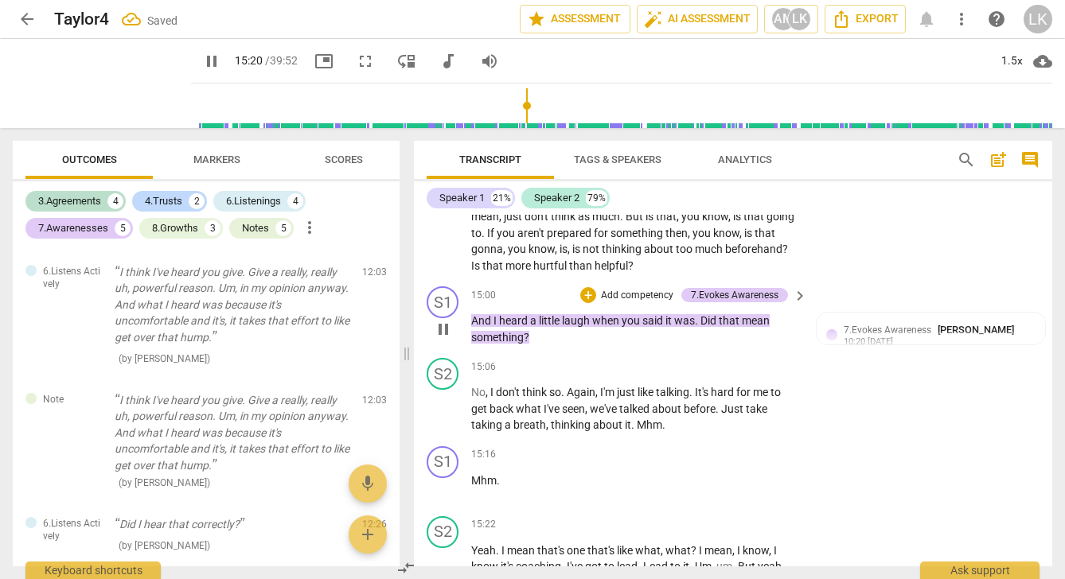
click at [599, 345] on p "And I heard a little laugh when you said it was . Did that mean something ?" at bounding box center [635, 329] width 328 height 33
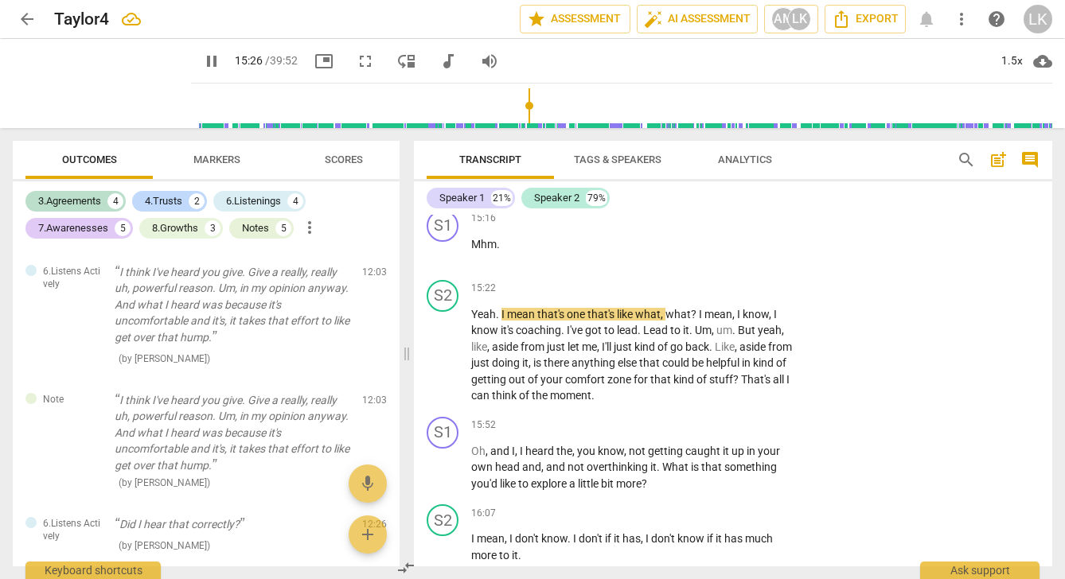
scroll to position [5557, 0]
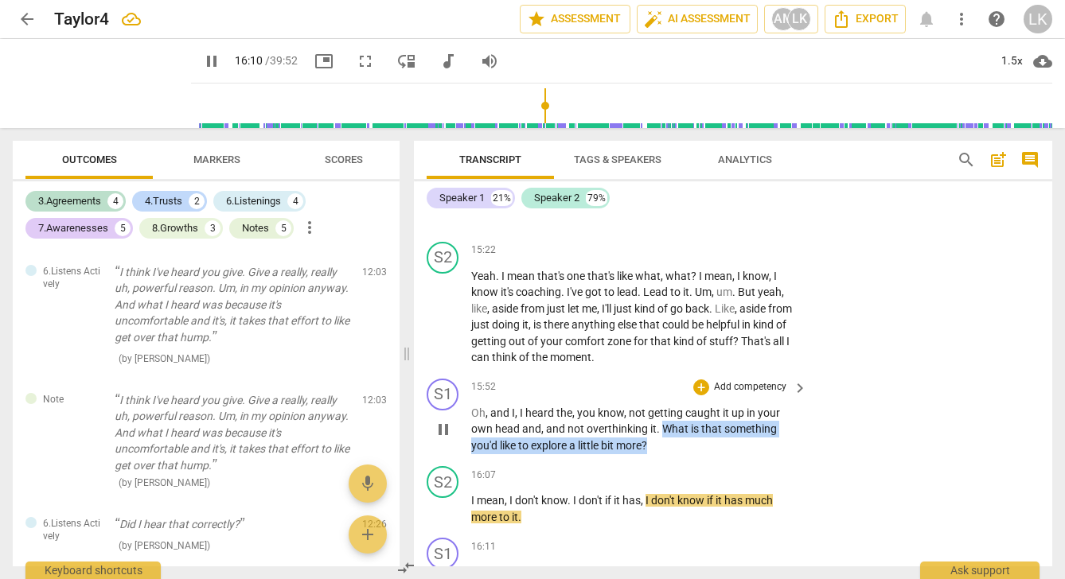
drag, startPoint x: 661, startPoint y: 435, endPoint x: 688, endPoint y: 447, distance: 30.3
click at [688, 447] on p "Oh , and I , I heard the , you know , not getting caught it up in your own head…" at bounding box center [635, 429] width 328 height 49
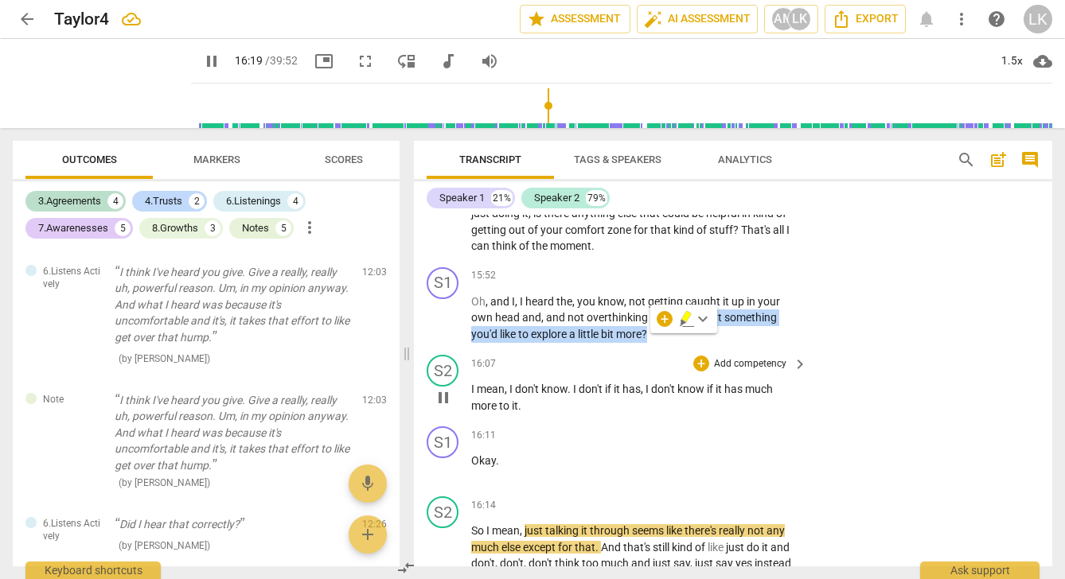
scroll to position [5670, 0]
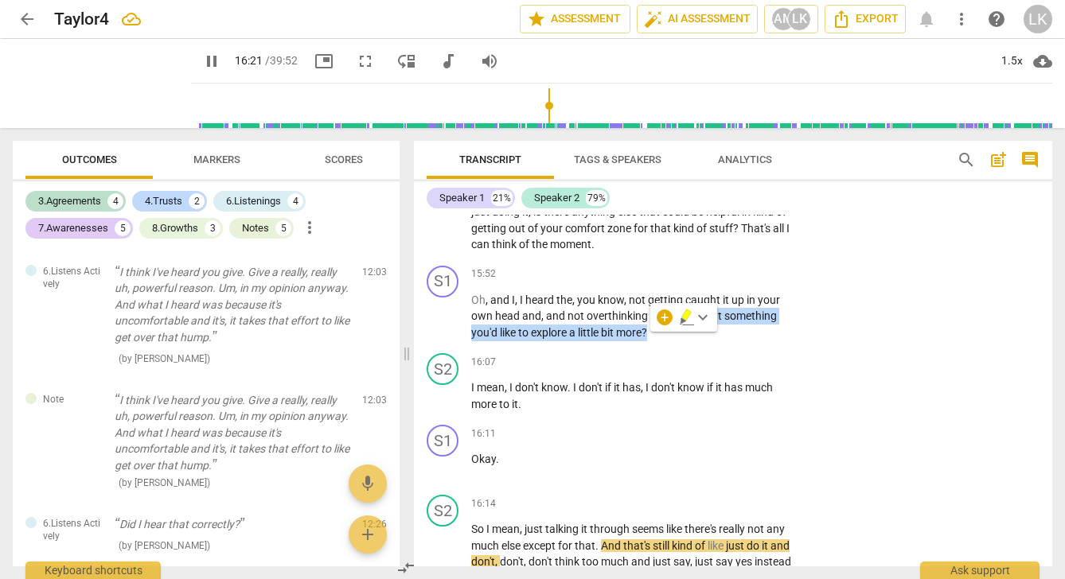
click at [683, 321] on icon "button" at bounding box center [684, 321] width 6 height 6
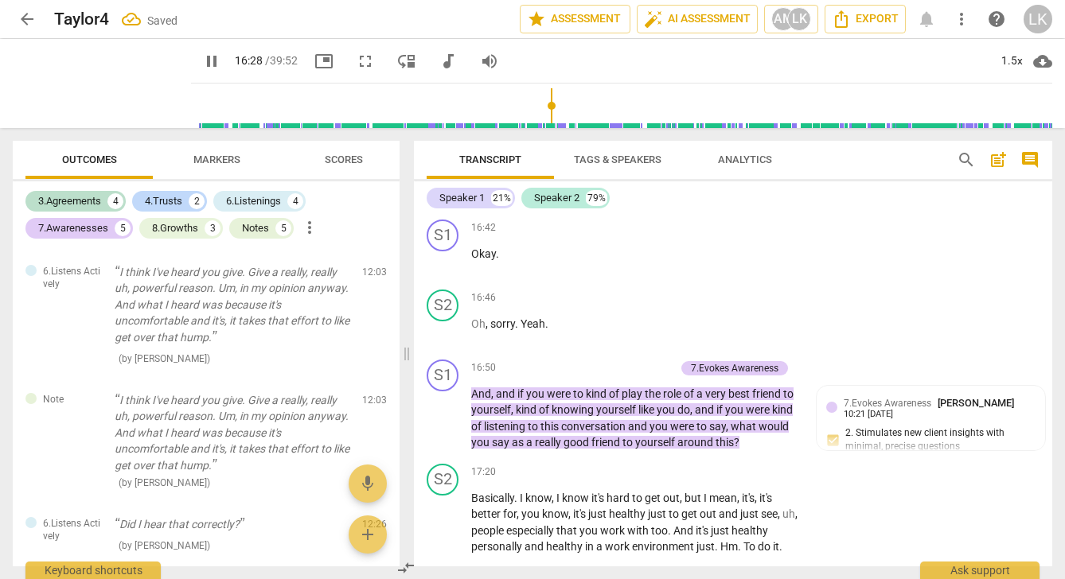
scroll to position [6067, 0]
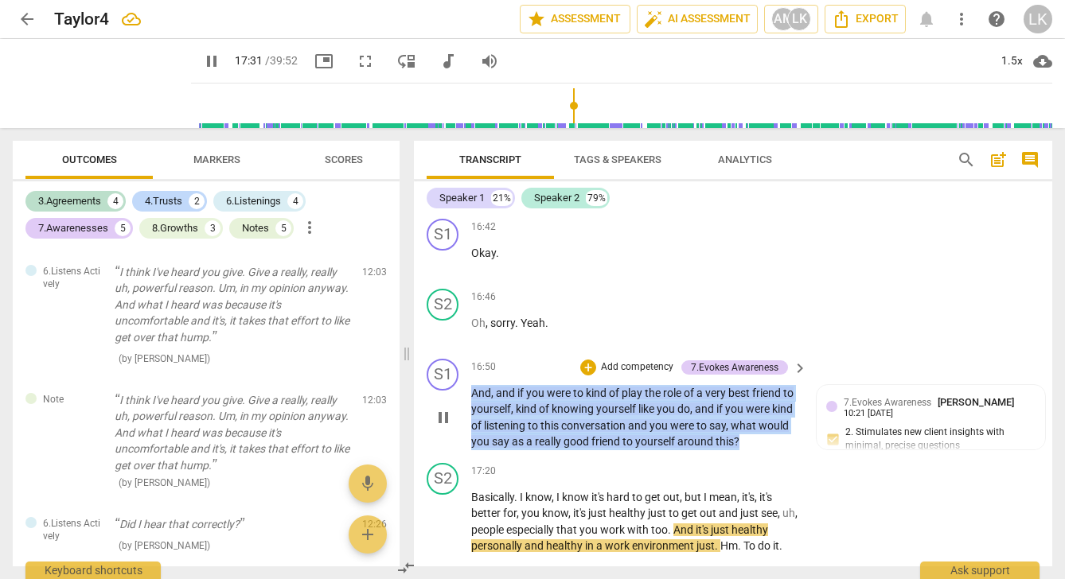
drag, startPoint x: 778, startPoint y: 459, endPoint x: 602, endPoint y: 393, distance: 188.6
click at [602, 393] on div "16:50 + Add competency 7.Evokes Awareness keyboard_arrow_right And , and if you…" at bounding box center [639, 405] width 337 height 92
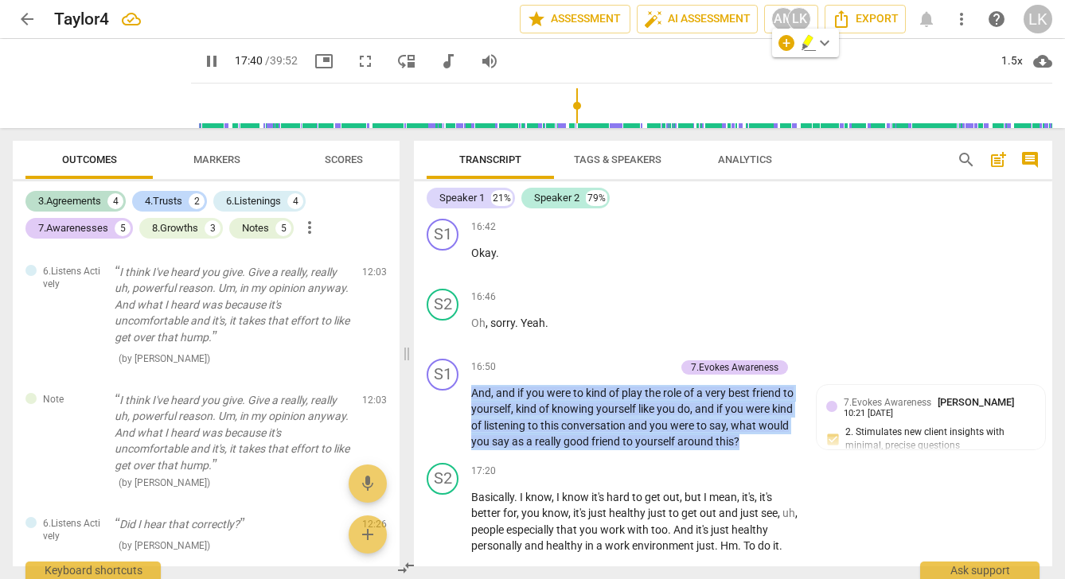
scroll to position [6463, 0]
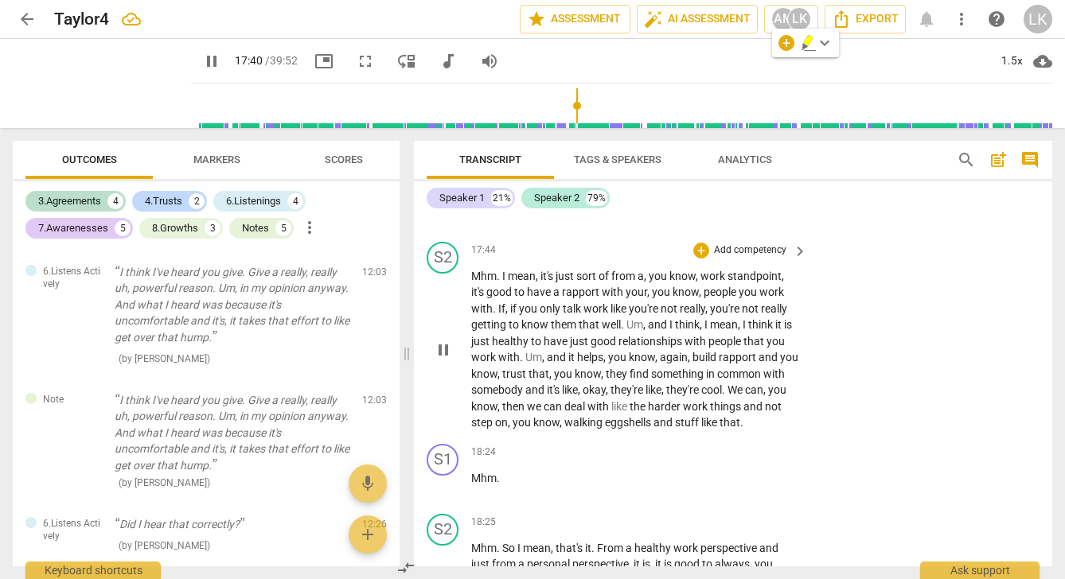
click at [805, 438] on div "S2 play_arrow pause 17:44 + Add competency keyboard_arrow_right Mhm . I mean , …" at bounding box center [733, 337] width 638 height 202
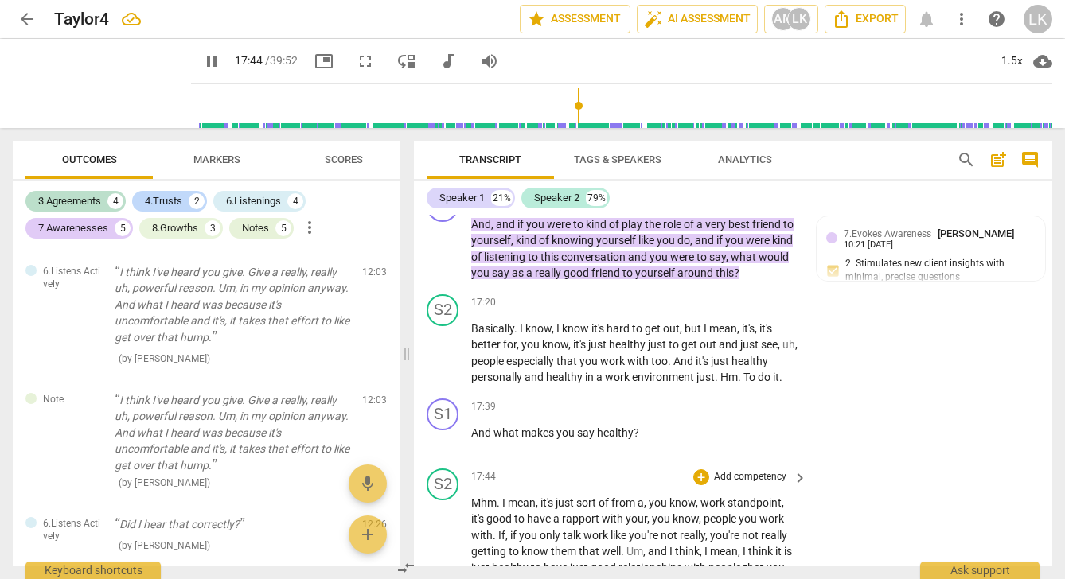
scroll to position [6235, 0]
click at [716, 248] on span "and" at bounding box center [705, 241] width 21 height 13
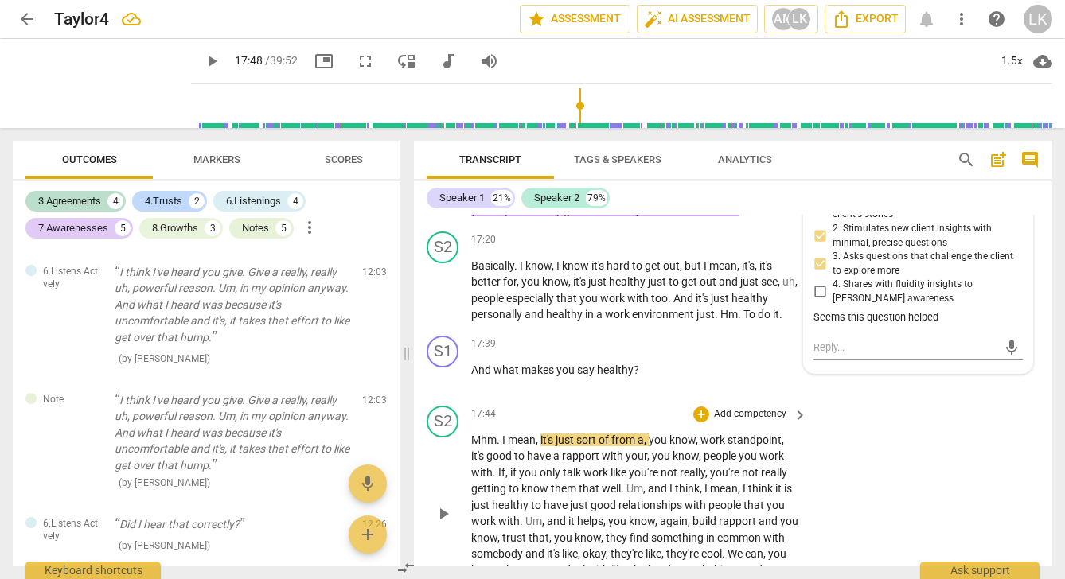
scroll to position [6311, 0]
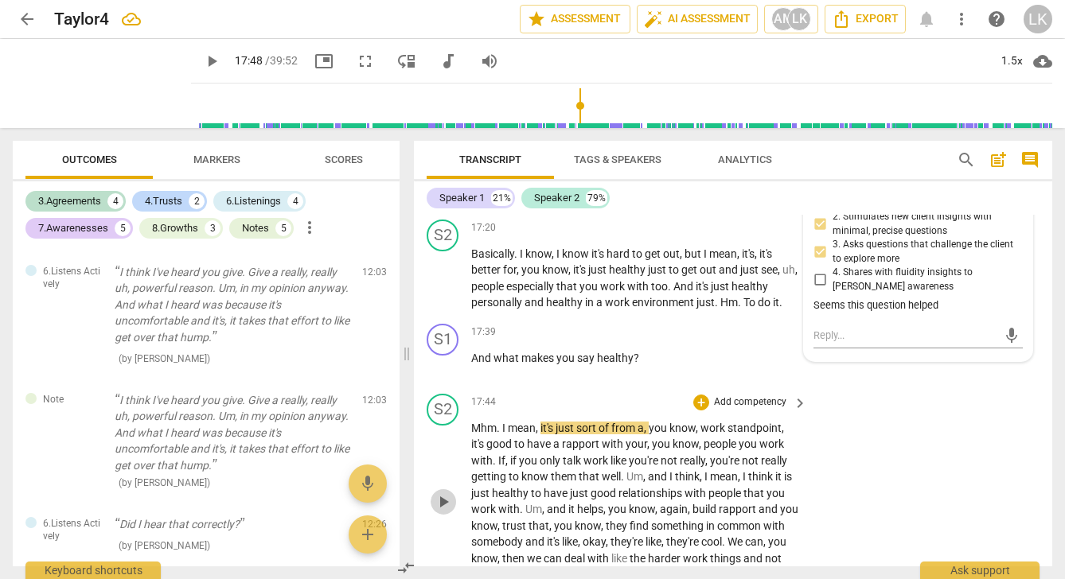
click at [446, 512] on span "play_arrow" at bounding box center [443, 502] width 19 height 19
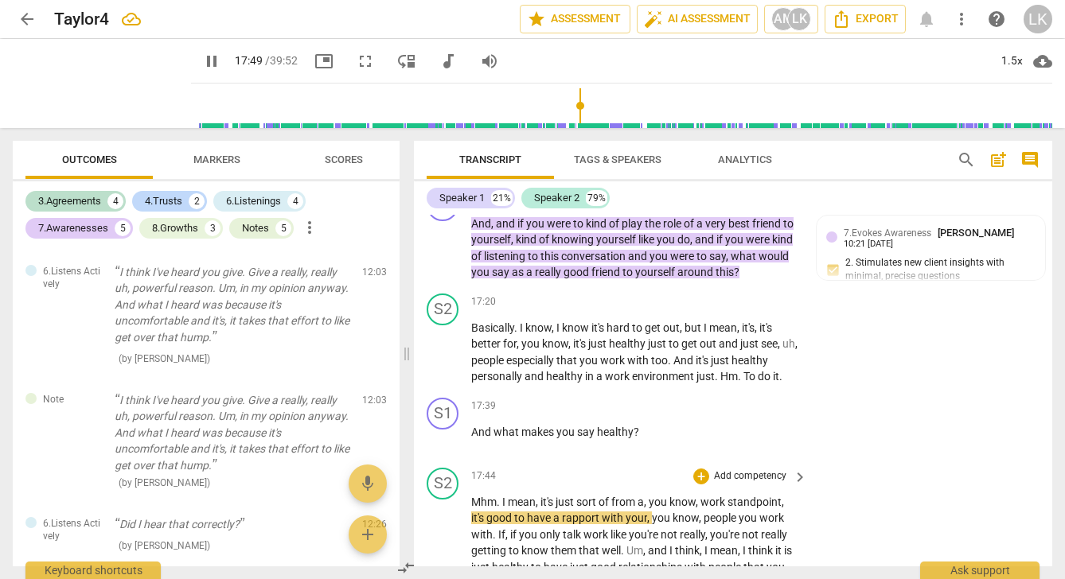
scroll to position [6225, 0]
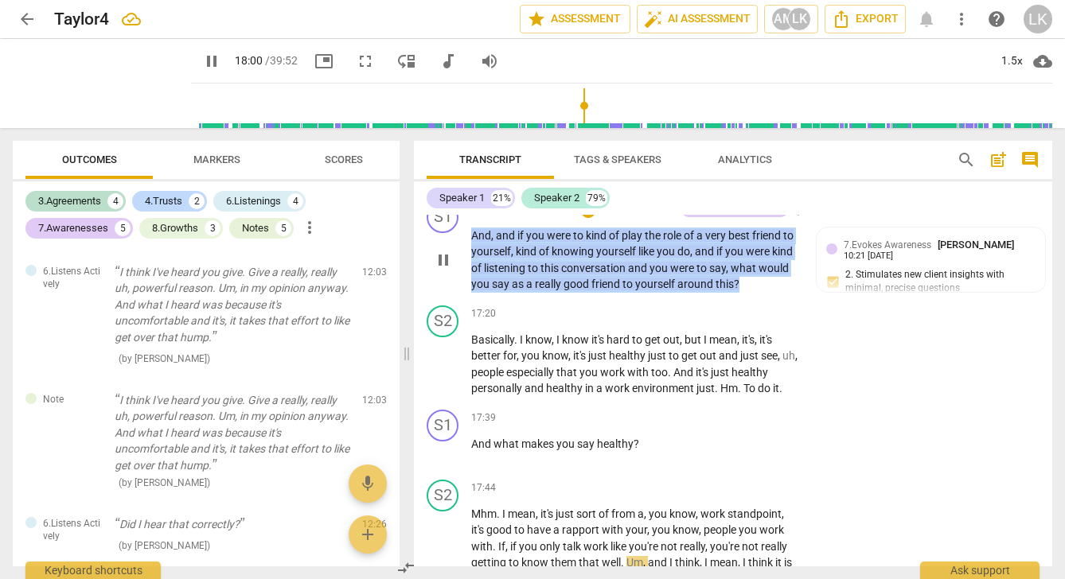
drag, startPoint x: 782, startPoint y: 300, endPoint x: 470, endPoint y: 246, distance: 316.7
click at [470, 246] on div "S1 play_arrow pause 16:50 + Add competency 7.Evokes Awareness keyboard_arrow_ri…" at bounding box center [733, 247] width 638 height 104
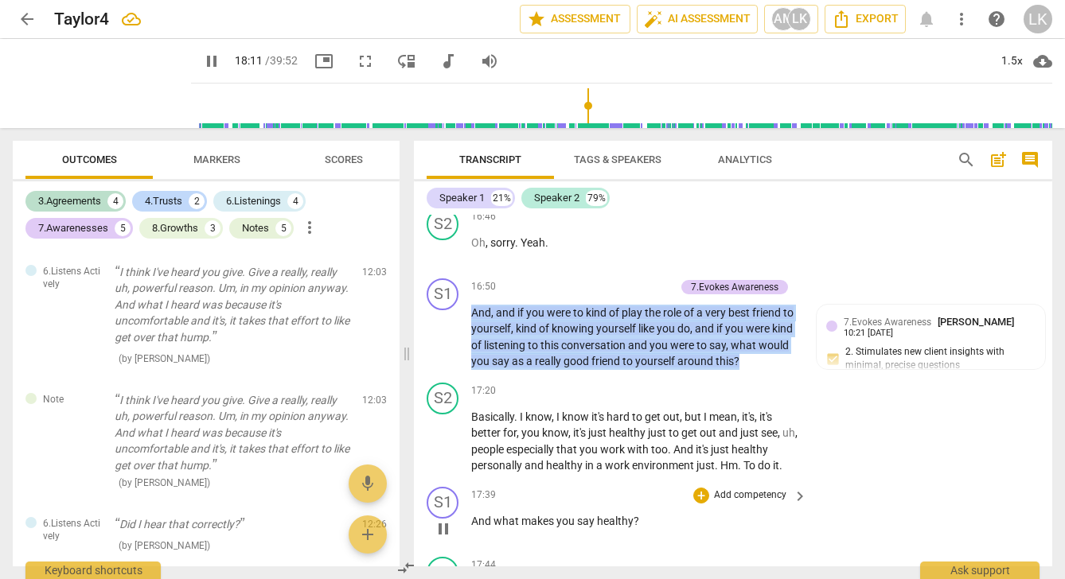
scroll to position [6144, 0]
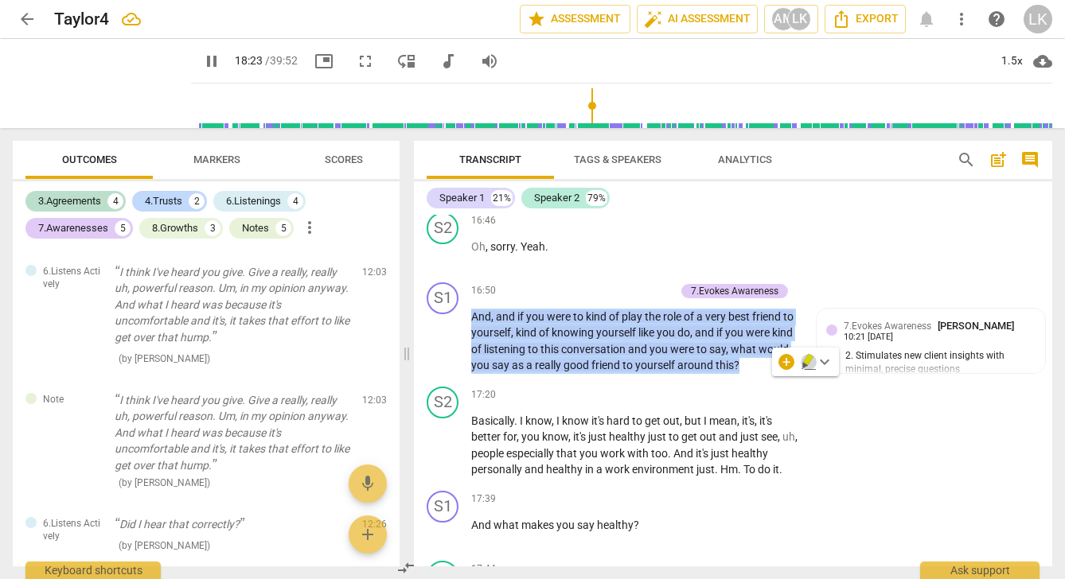
click at [807, 362] on icon "button" at bounding box center [808, 359] width 10 height 11
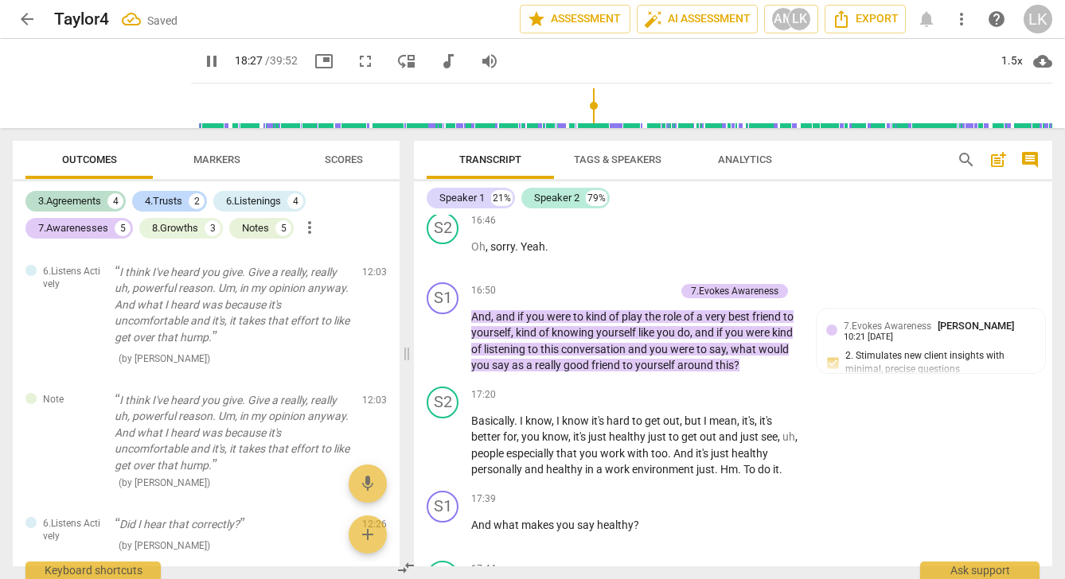
scroll to position [6801, 0]
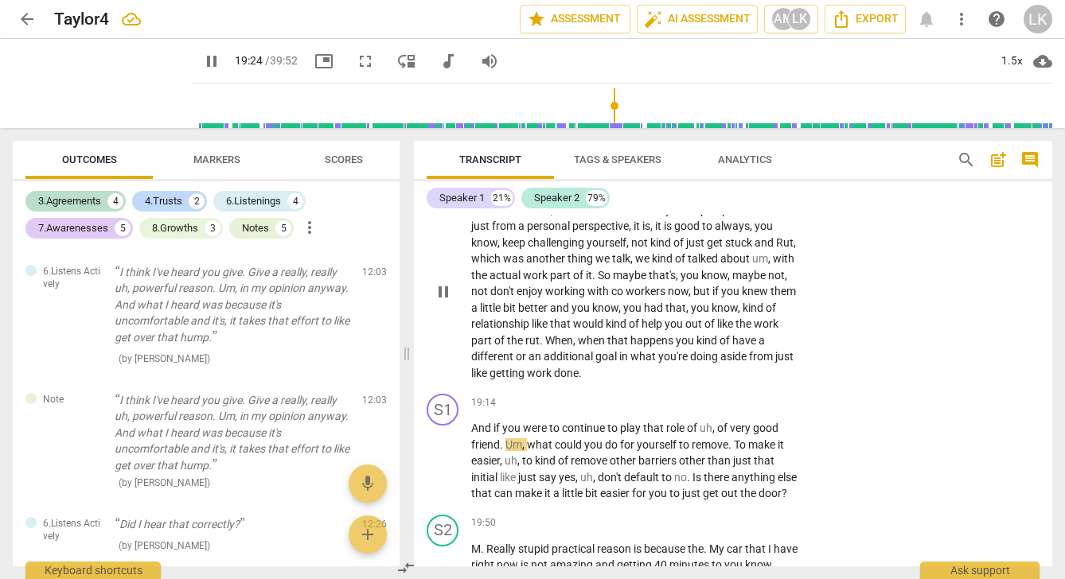
click at [775, 388] on div "S2 play_arrow pause 18:25 + Add competency keyboard_arrow_right Mhm . So I mean…" at bounding box center [733, 279] width 638 height 219
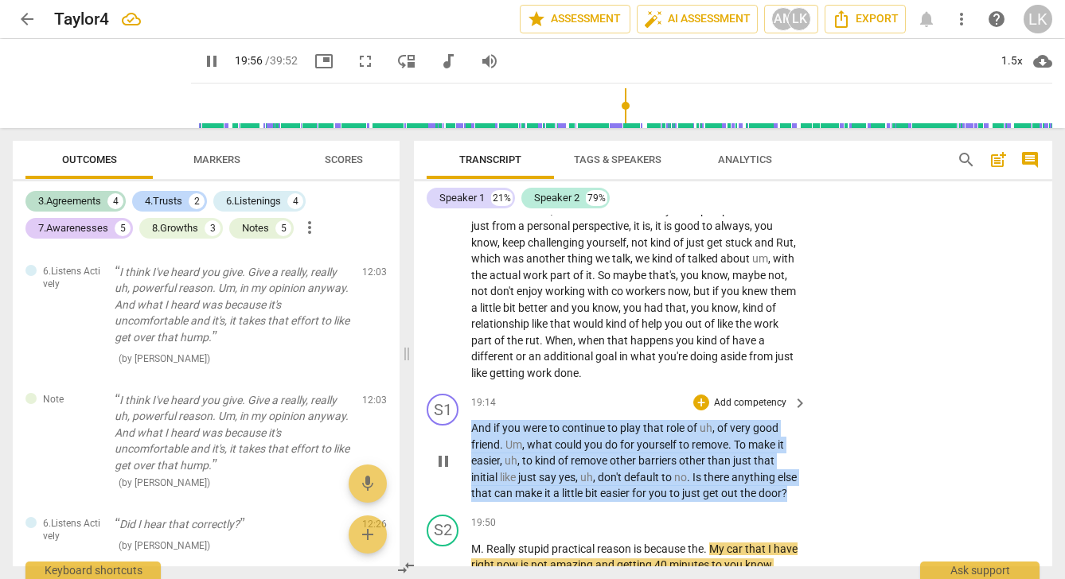
drag, startPoint x: 514, startPoint y: 514, endPoint x: 469, endPoint y: 435, distance: 90.9
click at [469, 435] on div "S1 play_arrow pause 19:14 + Add competency keyboard_arrow_right And if you were…" at bounding box center [733, 448] width 638 height 121
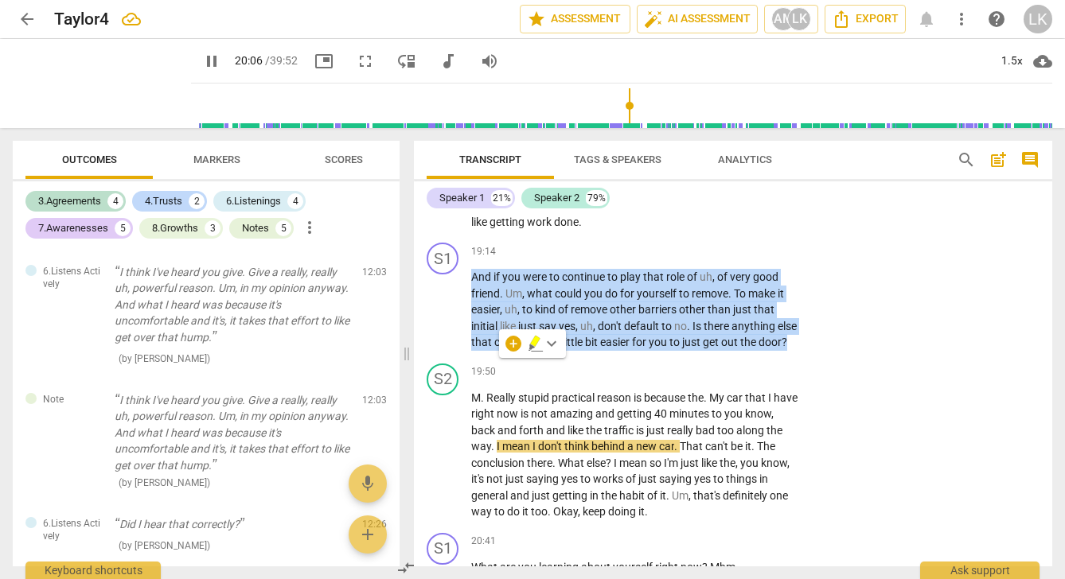
scroll to position [6952, 0]
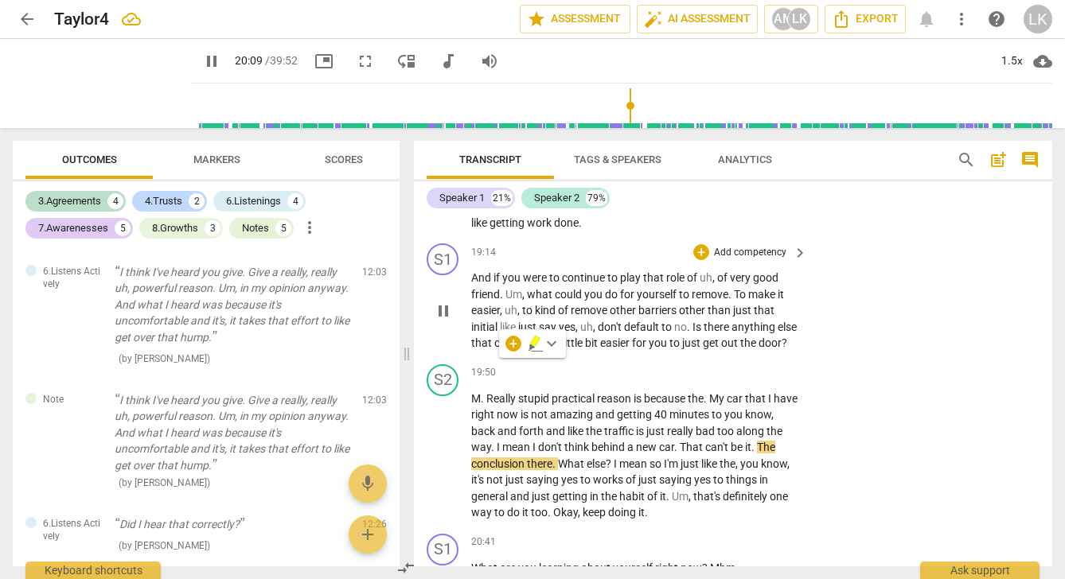
click at [591, 352] on p "And if you were to continue to play that role of uh , of very good friend . Um …" at bounding box center [635, 311] width 328 height 82
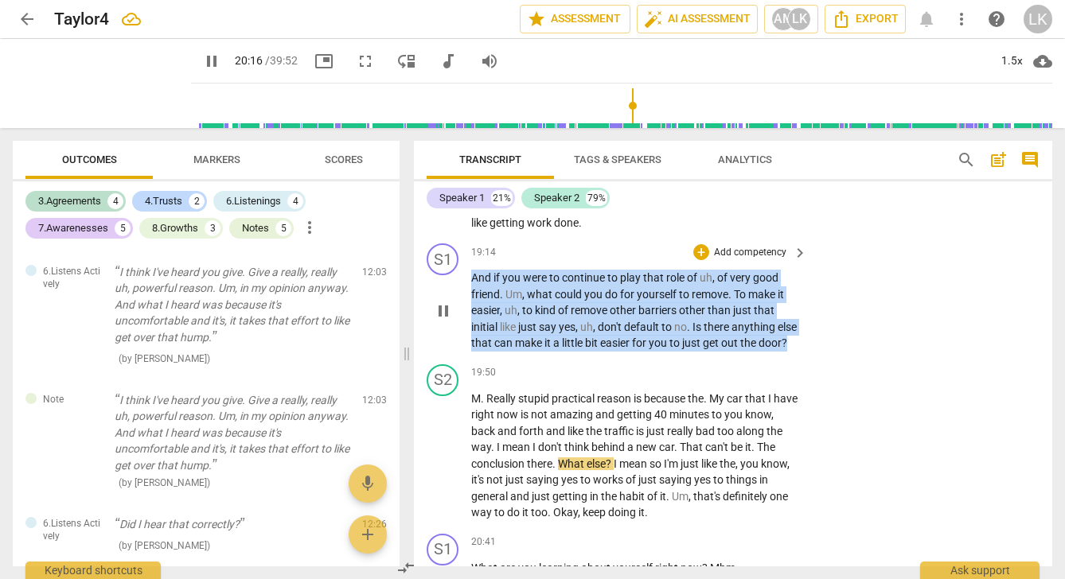
drag, startPoint x: 521, startPoint y: 358, endPoint x: 471, endPoint y: 286, distance: 88.1
click at [471, 286] on p "And if you were to continue to play that role of uh , of very good friend . Um …" at bounding box center [635, 311] width 328 height 82
click at [536, 341] on icon "button" at bounding box center [535, 341] width 10 height 11
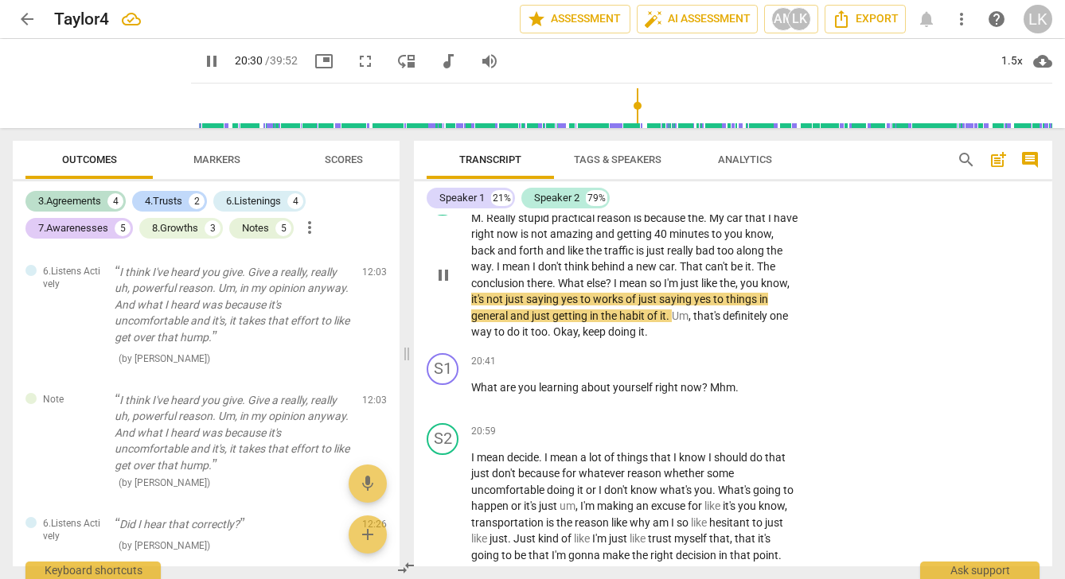
scroll to position [7147, 0]
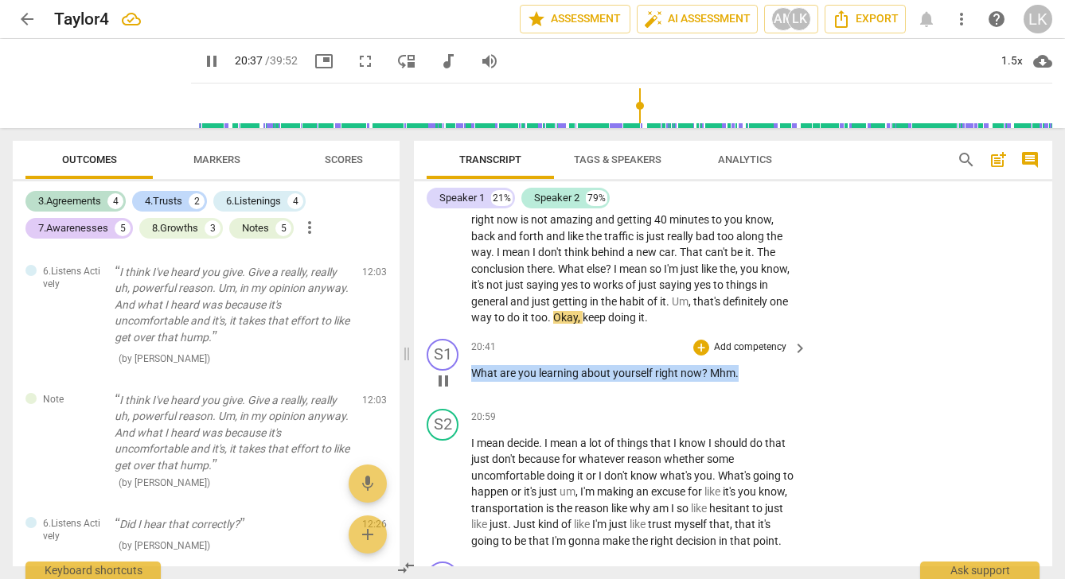
drag, startPoint x: 472, startPoint y: 392, endPoint x: 746, endPoint y: 384, distance: 273.9
click at [746, 382] on p "What are you learning about yourself right now ? Mhm ." at bounding box center [635, 373] width 328 height 17
click at [781, 370] on div "keyboard_arrow_down" at bounding box center [782, 370] width 32 height 16
click at [772, 370] on icon "button" at bounding box center [774, 367] width 10 height 11
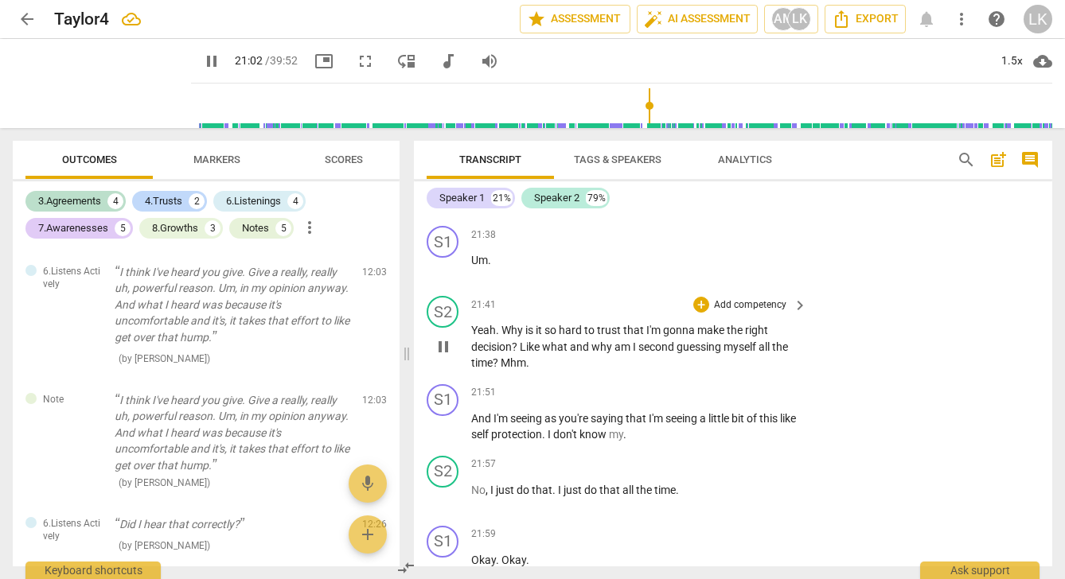
scroll to position [7483, 0]
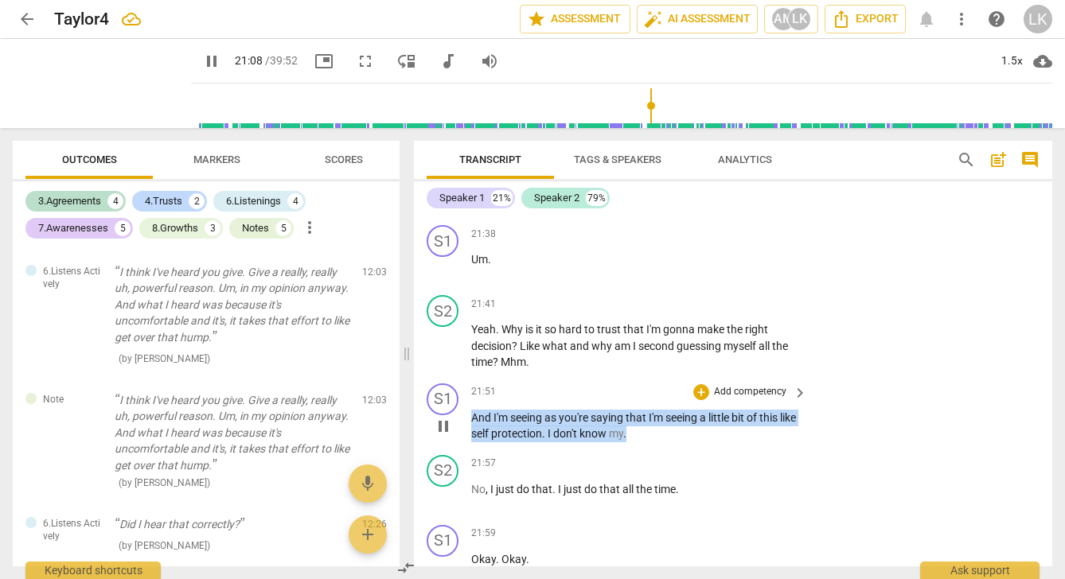
drag, startPoint x: 669, startPoint y: 448, endPoint x: 470, endPoint y: 430, distance: 199.8
click at [470, 430] on div "S1 play_arrow pause 21:51 + Add competency keyboard_arrow_right And I'm seeing …" at bounding box center [733, 413] width 638 height 72
click at [683, 425] on icon "button" at bounding box center [684, 424] width 10 height 11
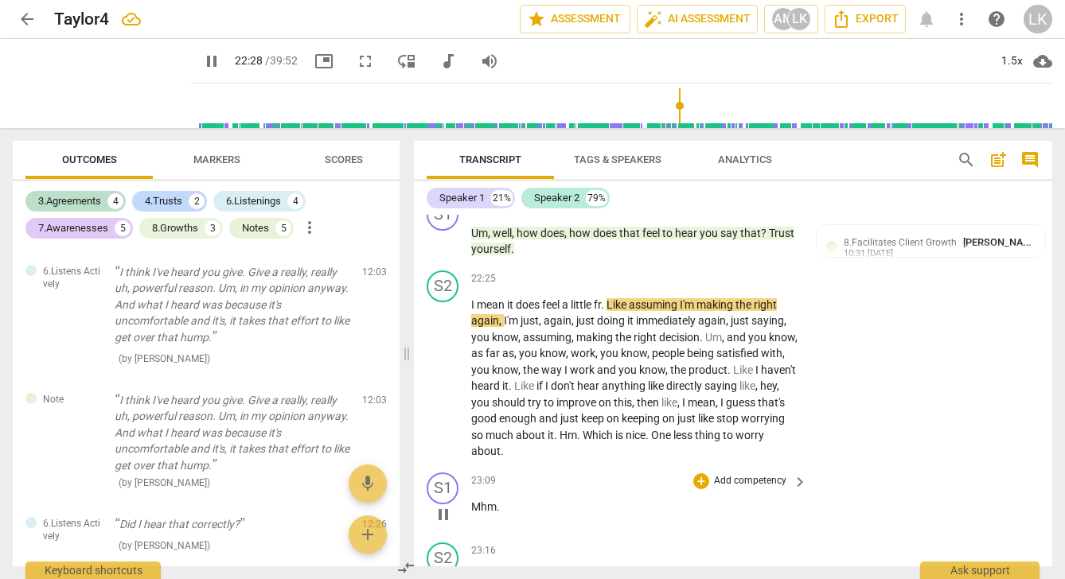
scroll to position [8190, 0]
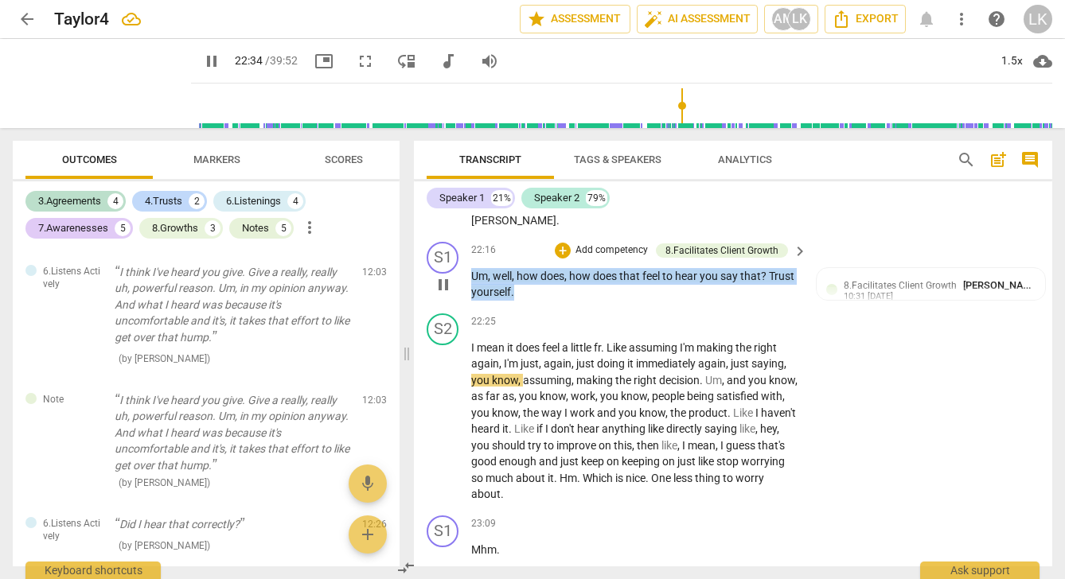
drag, startPoint x: 522, startPoint y: 305, endPoint x: 470, endPoint y: 280, distance: 58.0
click at [470, 280] on div "S1 play_arrow pause 22:16 + Add competency 8.Facilitates Client Growth keyboard…" at bounding box center [733, 272] width 638 height 72
click at [548, 279] on icon "button" at bounding box center [550, 279] width 10 height 11
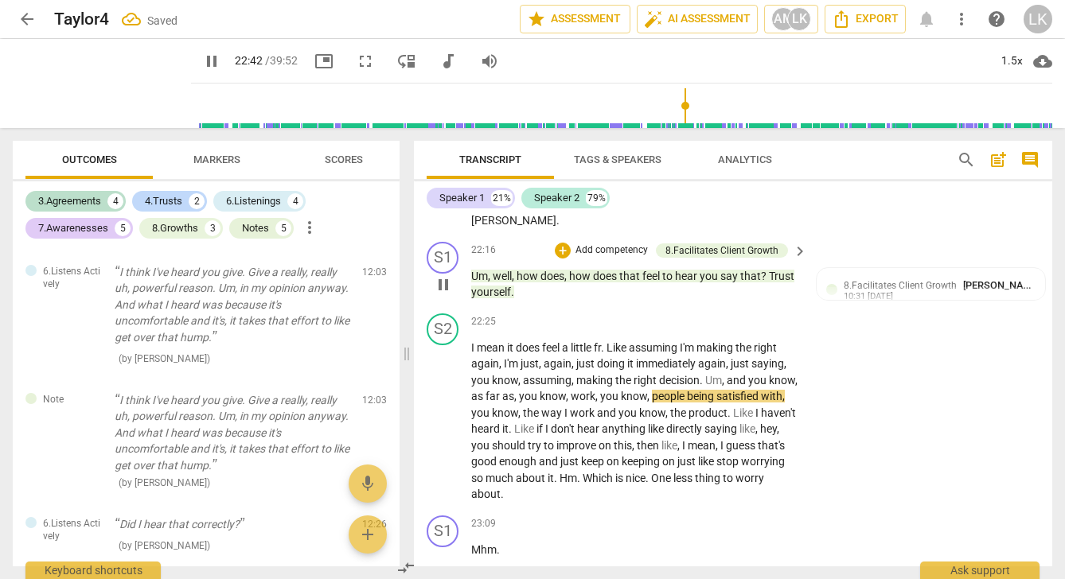
click at [560, 301] on p "Um , well , how does , how does that feel to hear you say that ? Trust yourself…" at bounding box center [635, 284] width 328 height 33
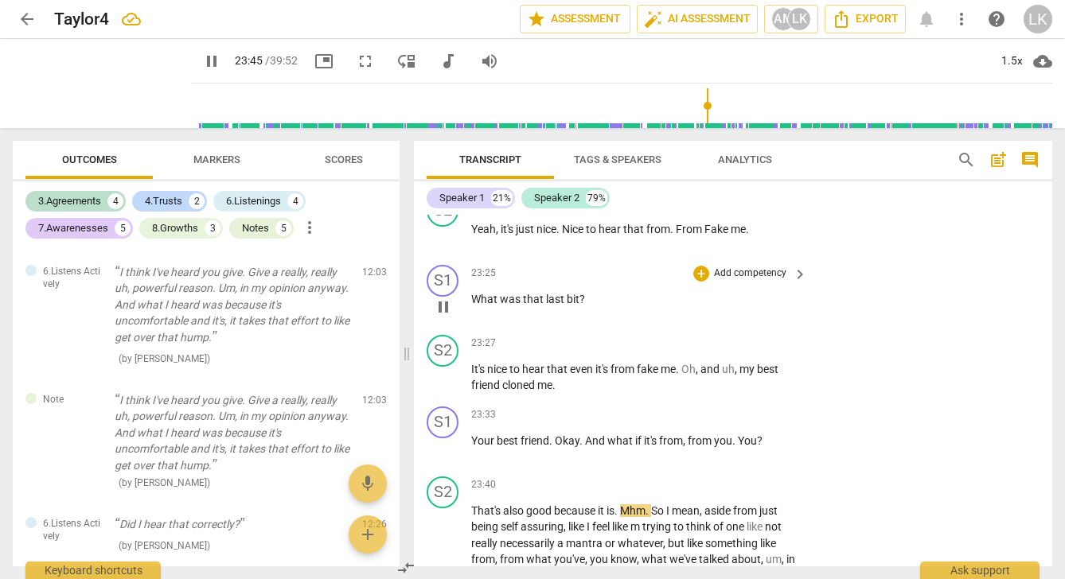
scroll to position [8594, 0]
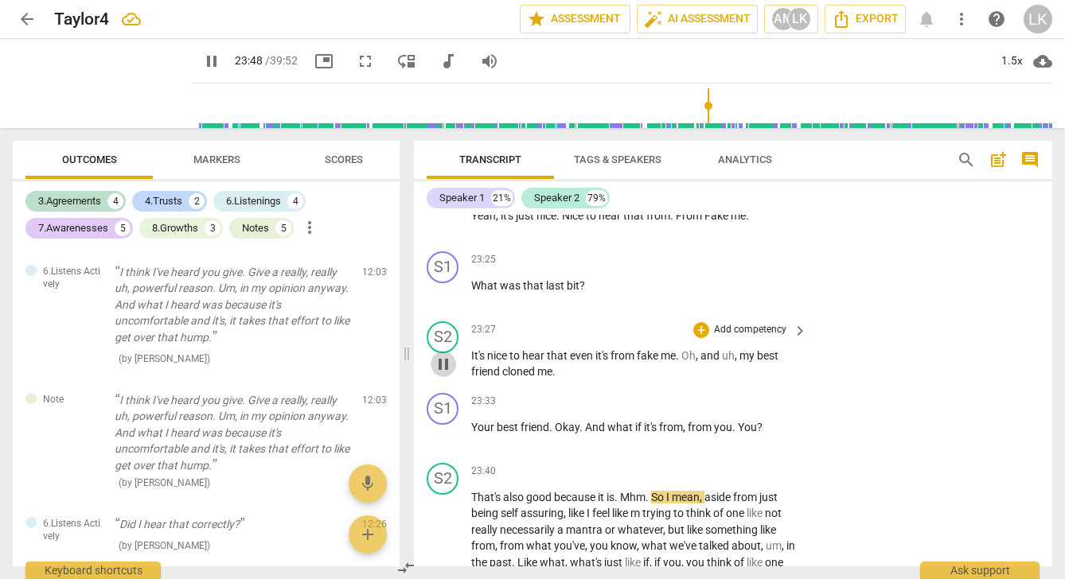
click at [442, 369] on span "pause" at bounding box center [443, 364] width 19 height 19
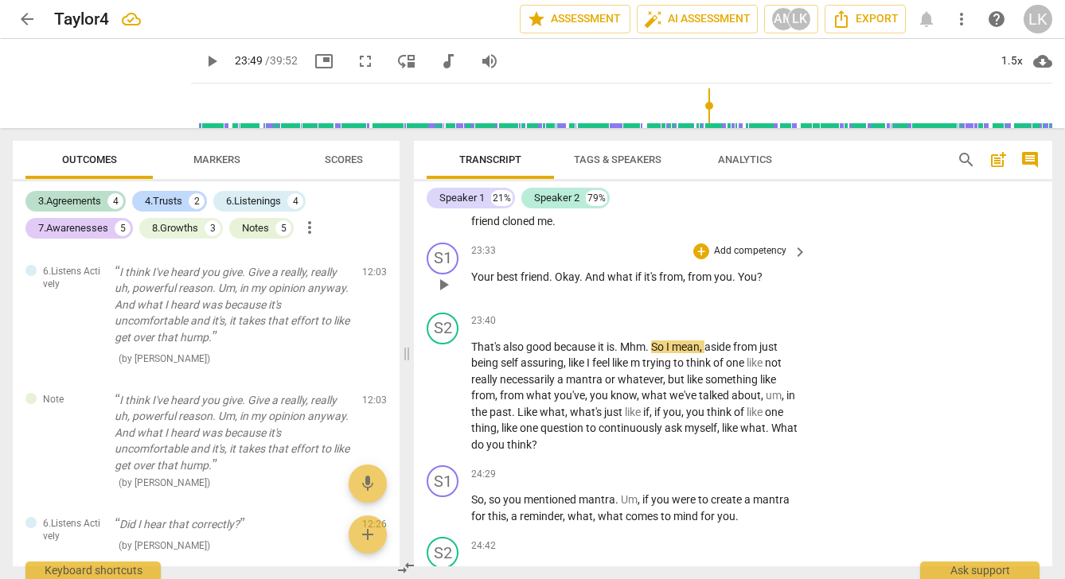
scroll to position [8758, 0]
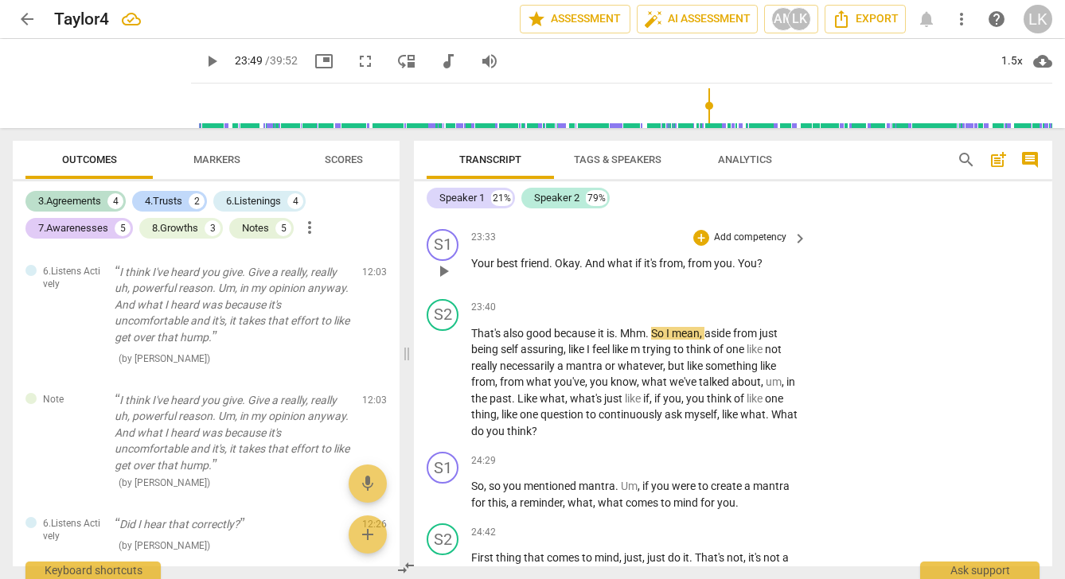
click at [474, 265] on span "Your" at bounding box center [483, 263] width 25 height 13
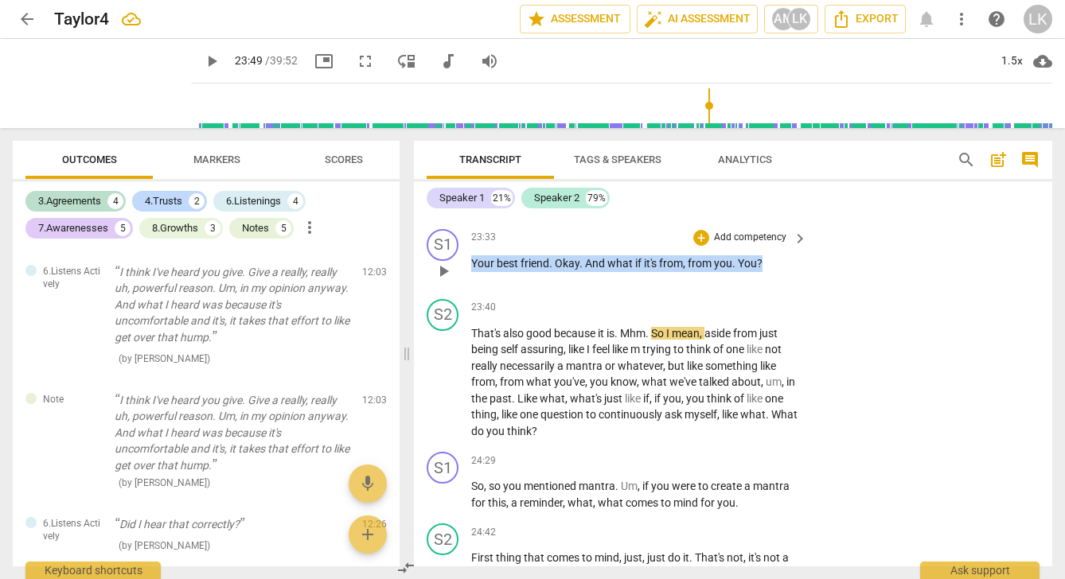
drag, startPoint x: 474, startPoint y: 265, endPoint x: 766, endPoint y: 275, distance: 292.3
click at [767, 272] on p "Your best friend . Okay . And what if it's from , from you . You ?" at bounding box center [635, 263] width 328 height 17
click at [803, 248] on icon "button" at bounding box center [800, 247] width 16 height 19
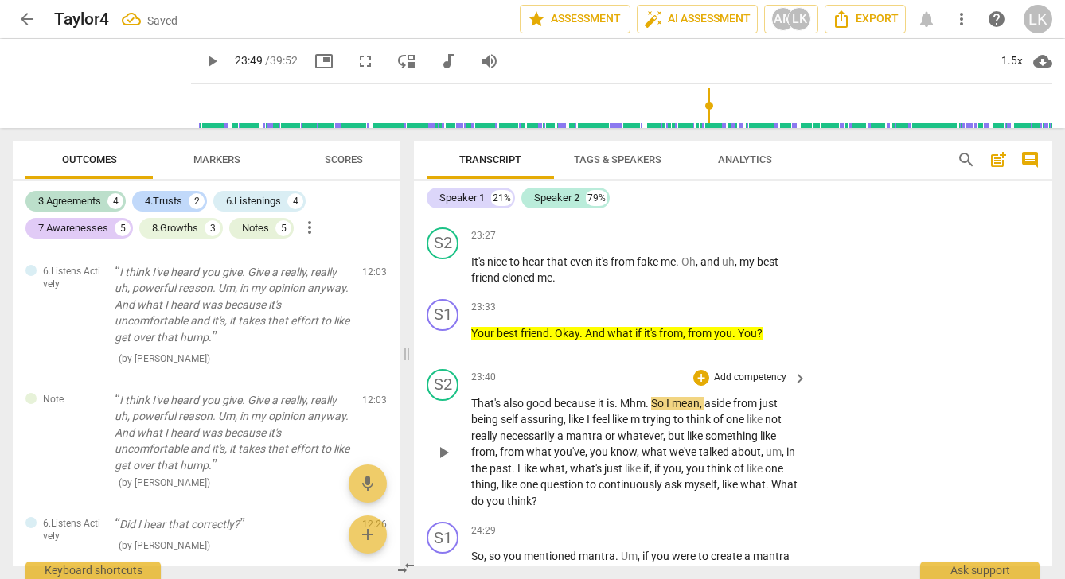
scroll to position [8687, 0]
click at [446, 457] on span "play_arrow" at bounding box center [443, 453] width 19 height 19
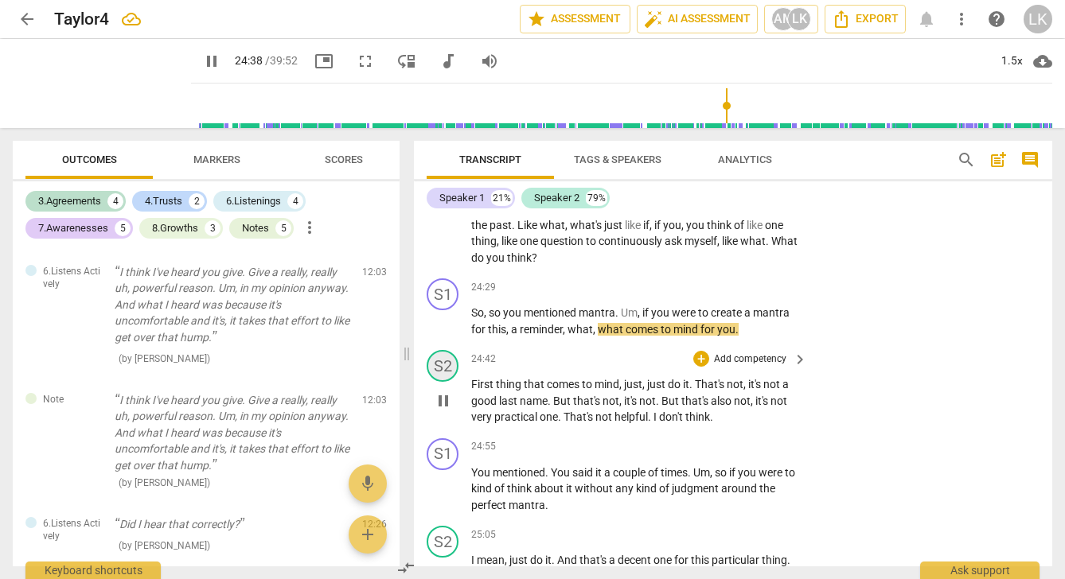
scroll to position [8942, 0]
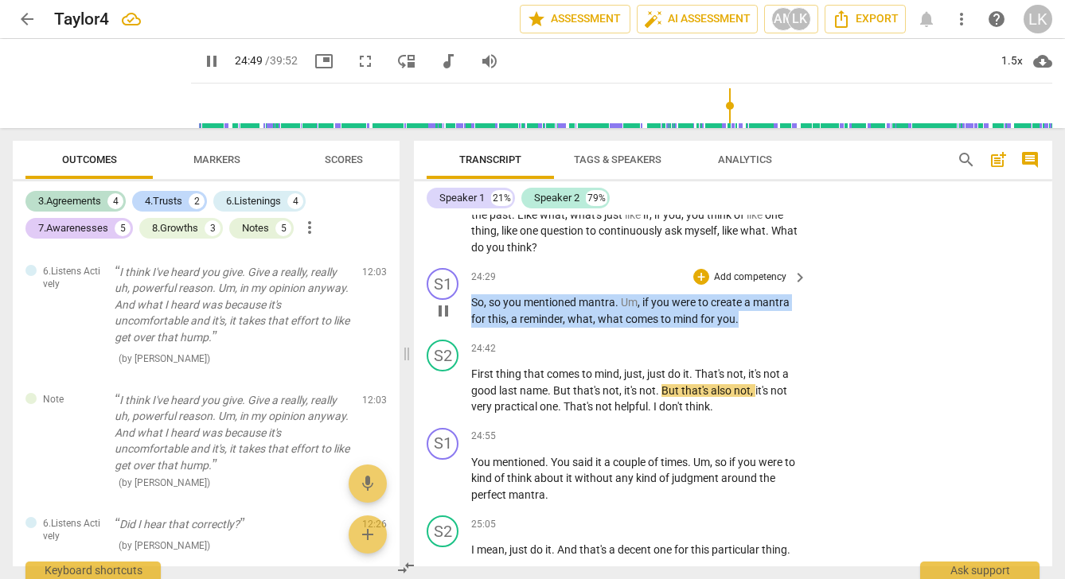
drag, startPoint x: 472, startPoint y: 303, endPoint x: 748, endPoint y: 321, distance: 276.7
click at [748, 321] on p "So , so you mentioned mantra . Um , if you were to create a mantra for this , a…" at bounding box center [635, 310] width 328 height 33
click at [771, 297] on icon "button" at bounding box center [776, 300] width 16 height 19
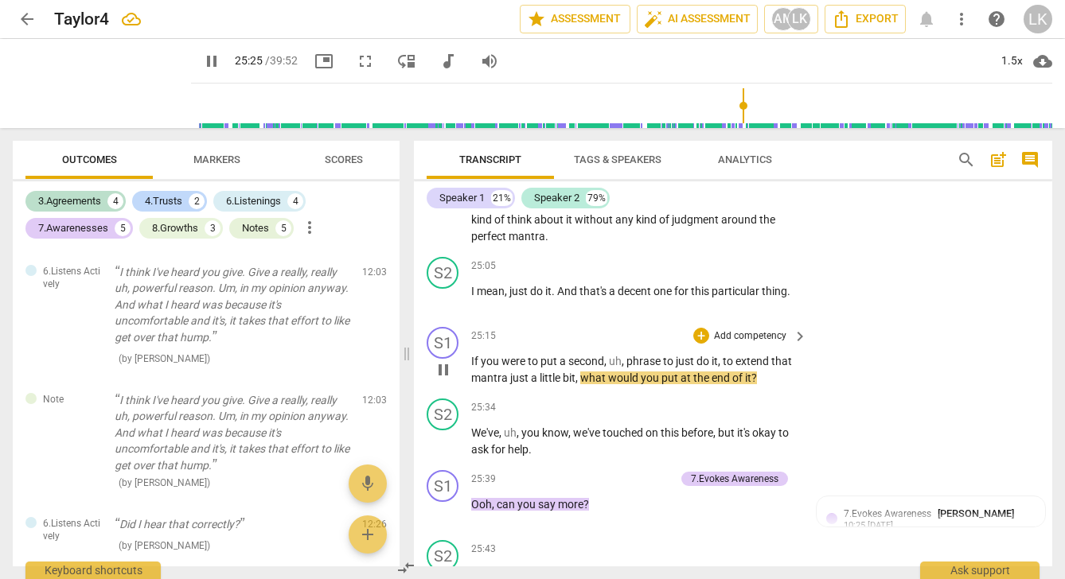
scroll to position [9198, 0]
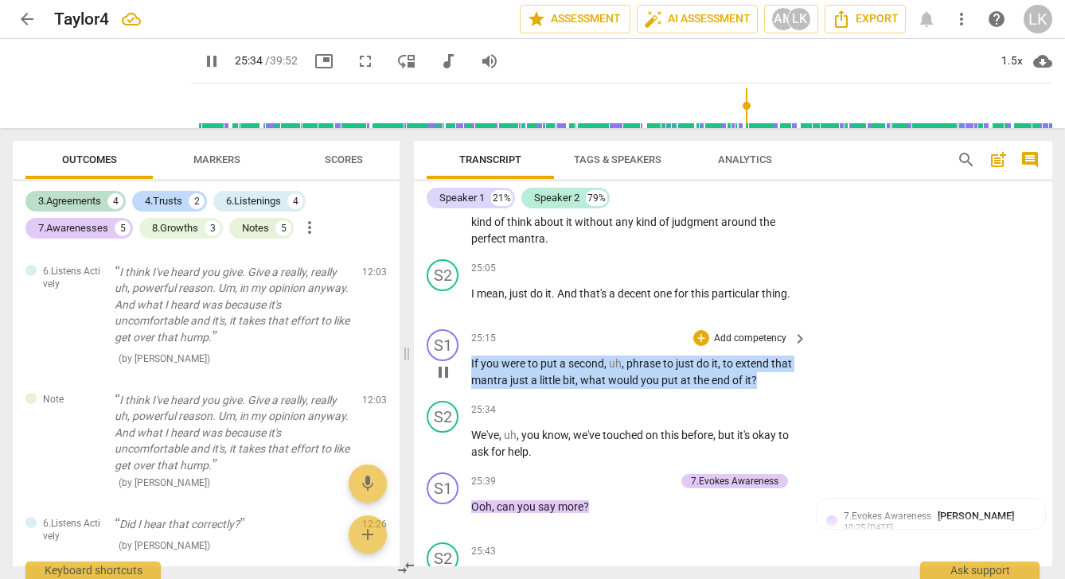
drag, startPoint x: 762, startPoint y: 376, endPoint x: 468, endPoint y: 358, distance: 295.0
click at [468, 358] on div "S1 play_arrow pause 25:15 + Add competency keyboard_arrow_right If you were to …" at bounding box center [733, 359] width 638 height 72
click at [791, 357] on icon "button" at bounding box center [792, 355] width 10 height 11
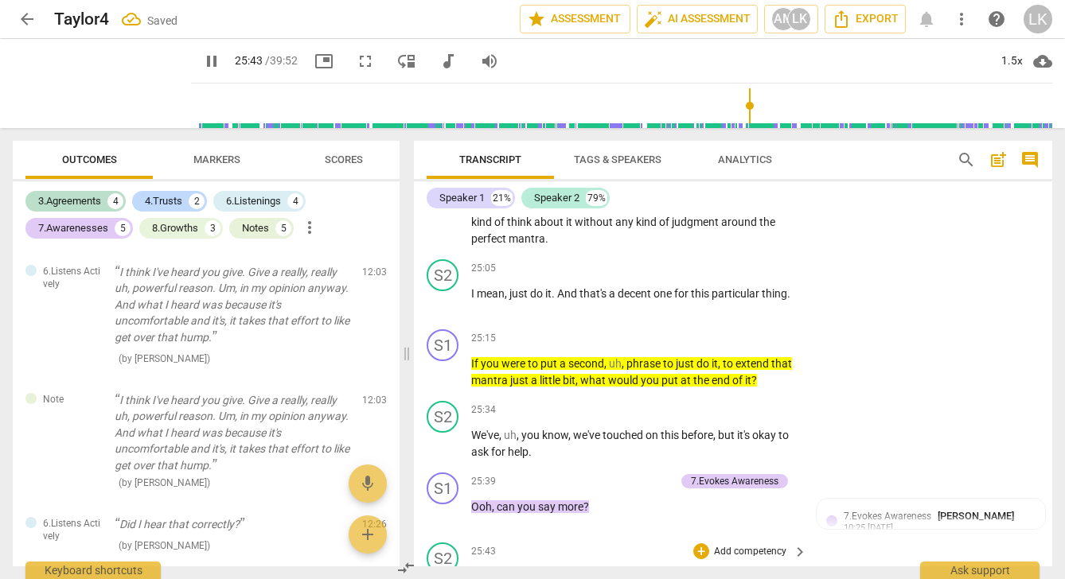
scroll to position [9552, 0]
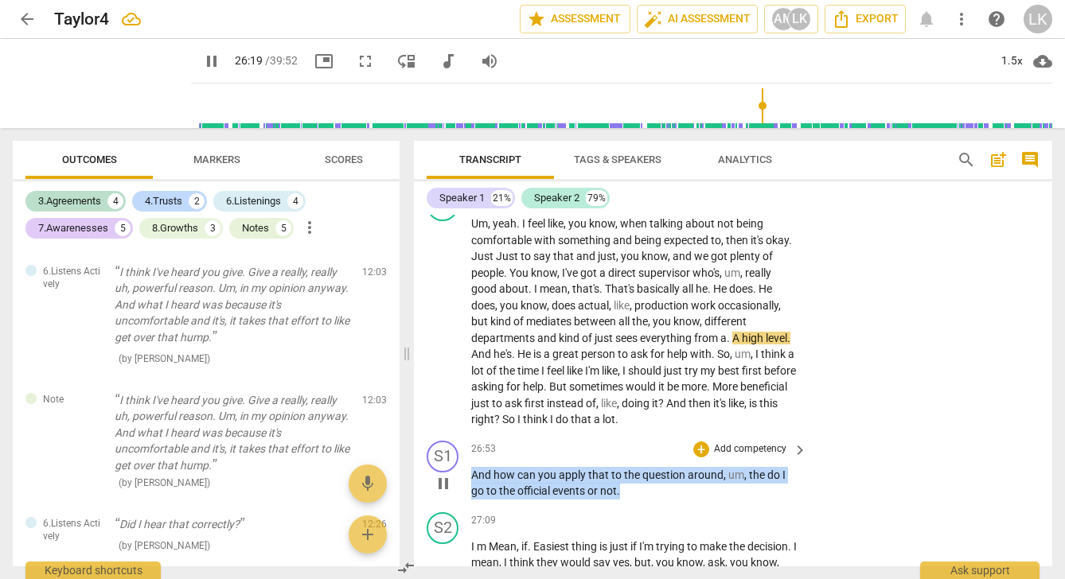
drag, startPoint x: 472, startPoint y: 466, endPoint x: 626, endPoint y: 484, distance: 154.6
click at [626, 484] on p "And how can you apply that to the question around , um , the do I go to the off…" at bounding box center [635, 483] width 328 height 33
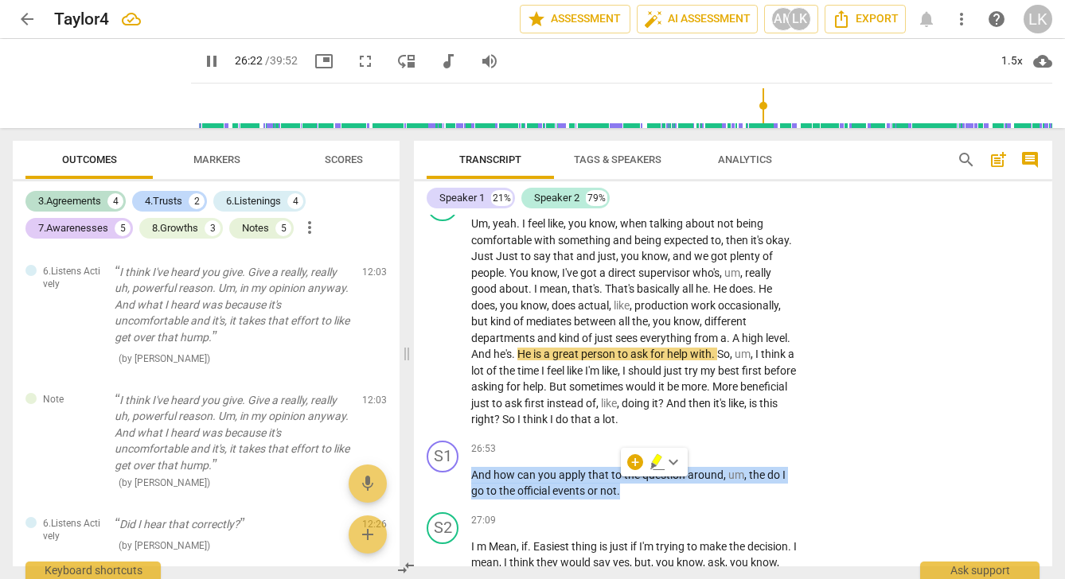
click at [654, 461] on icon "button" at bounding box center [657, 459] width 10 height 11
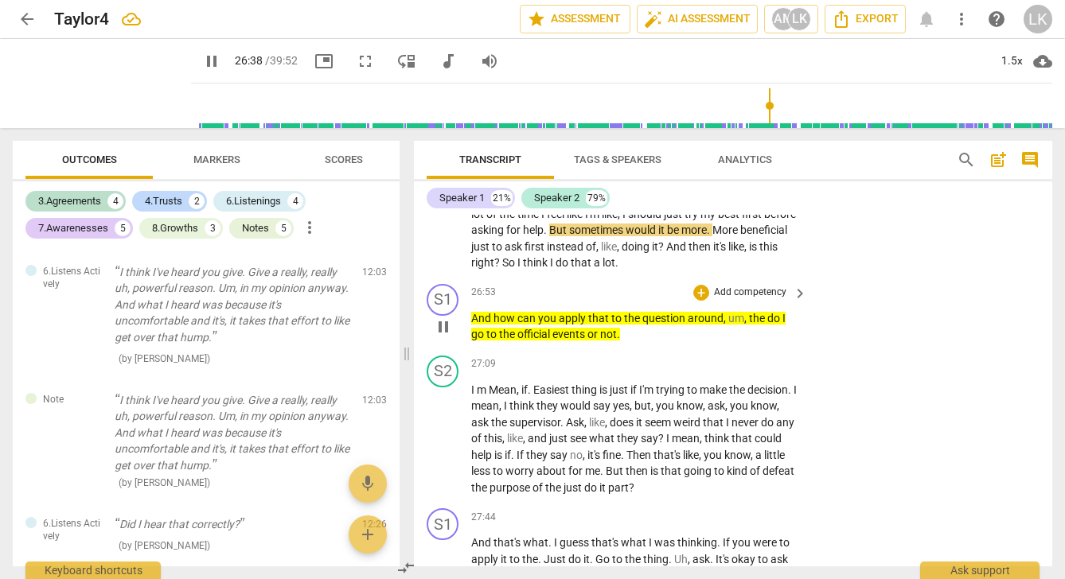
scroll to position [9709, 0]
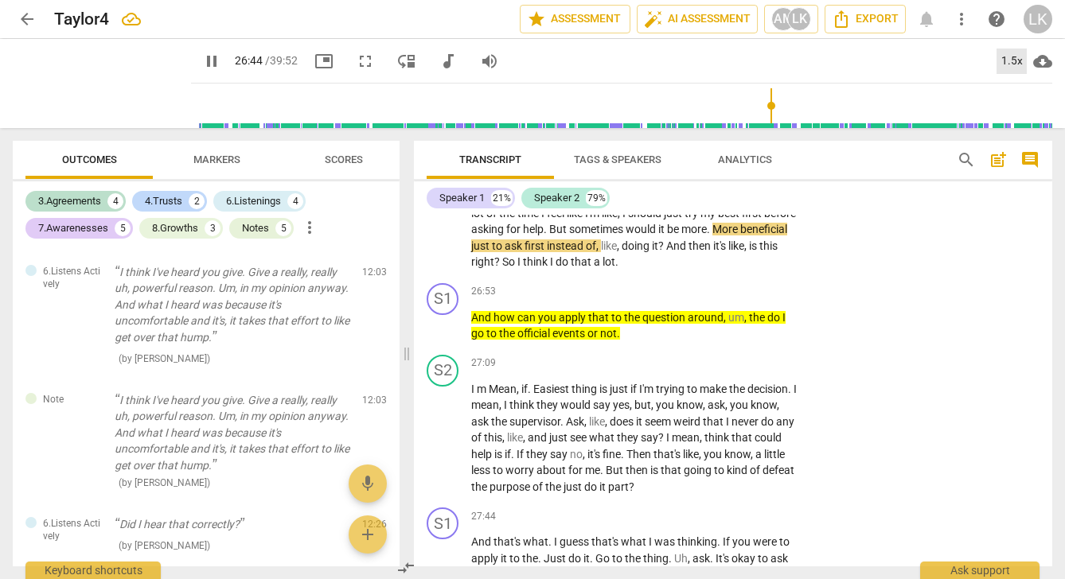
click at [1016, 57] on div "1.5x" at bounding box center [1011, 61] width 30 height 25
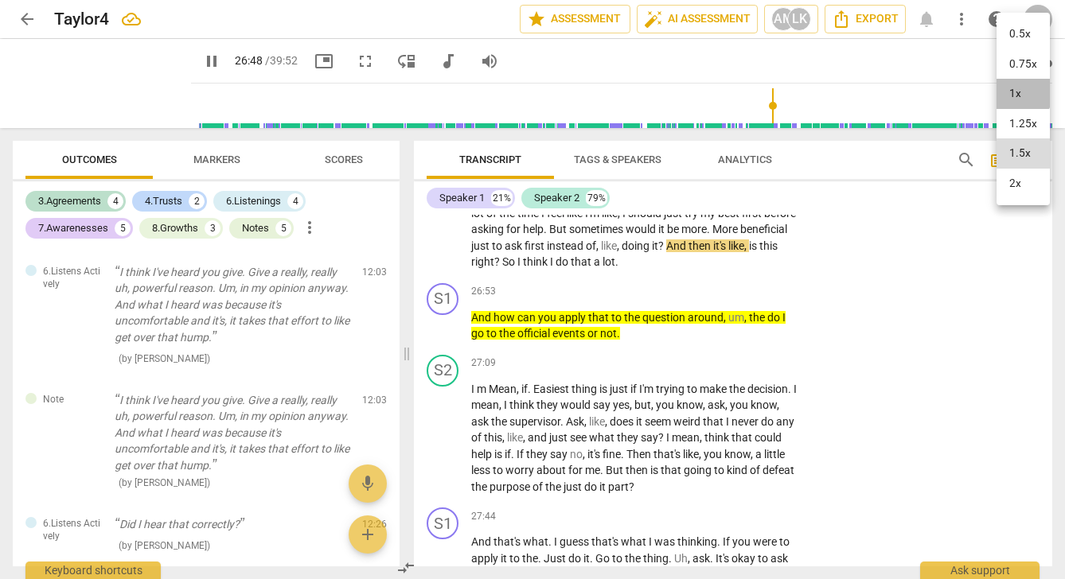
click at [1019, 92] on li "1x" at bounding box center [1022, 94] width 53 height 30
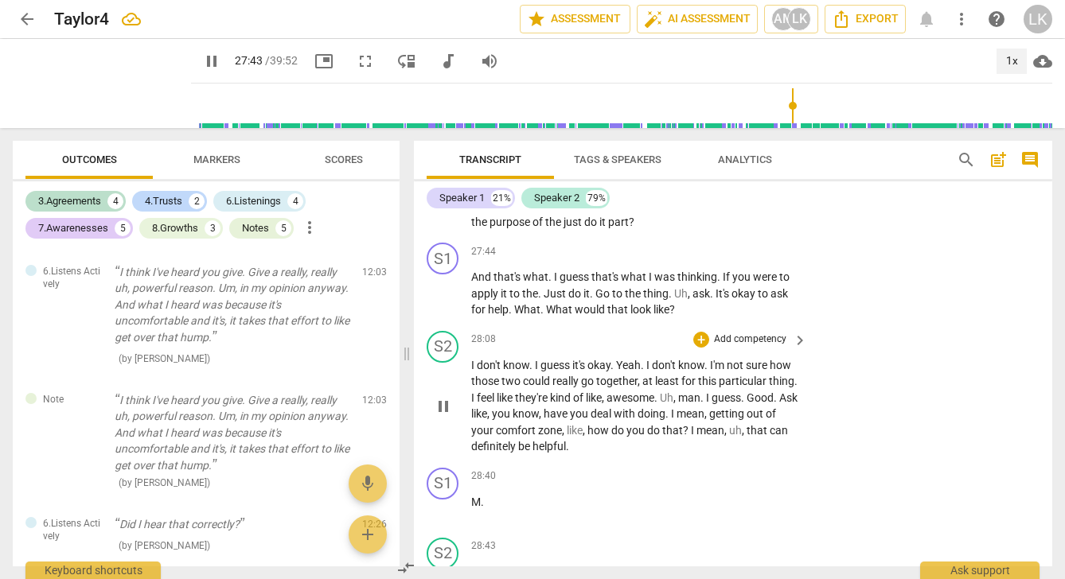
scroll to position [9989, 0]
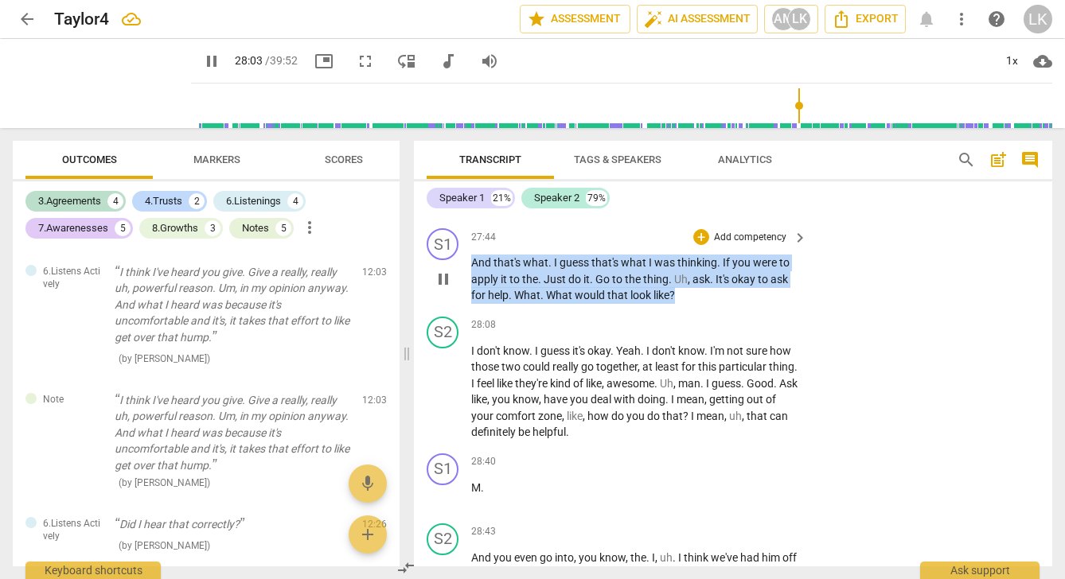
drag, startPoint x: 471, startPoint y: 248, endPoint x: 685, endPoint y: 281, distance: 216.6
click at [685, 281] on p "And that's what . I guess that's what I was thinking . If you were to apply it …" at bounding box center [635, 279] width 328 height 49
click at [712, 261] on icon "button" at bounding box center [712, 260] width 10 height 11
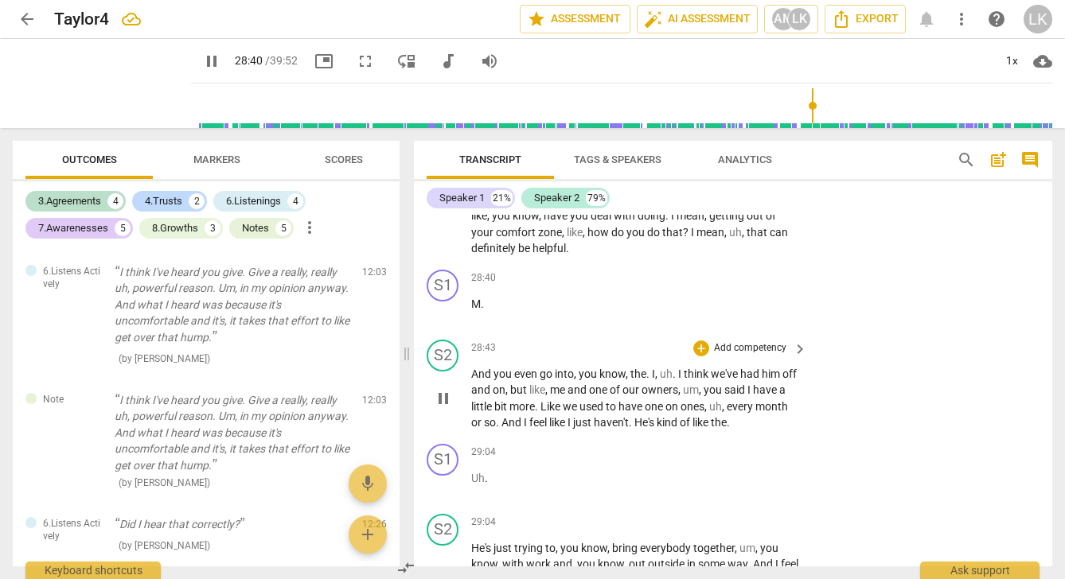
scroll to position [10177, 0]
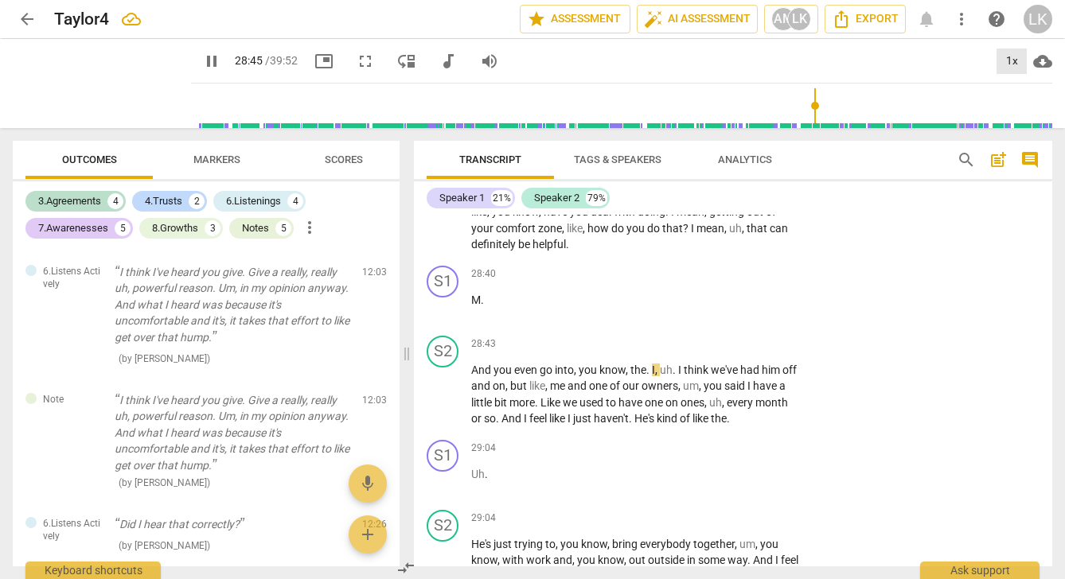
click at [1015, 60] on div "1x" at bounding box center [1011, 61] width 30 height 25
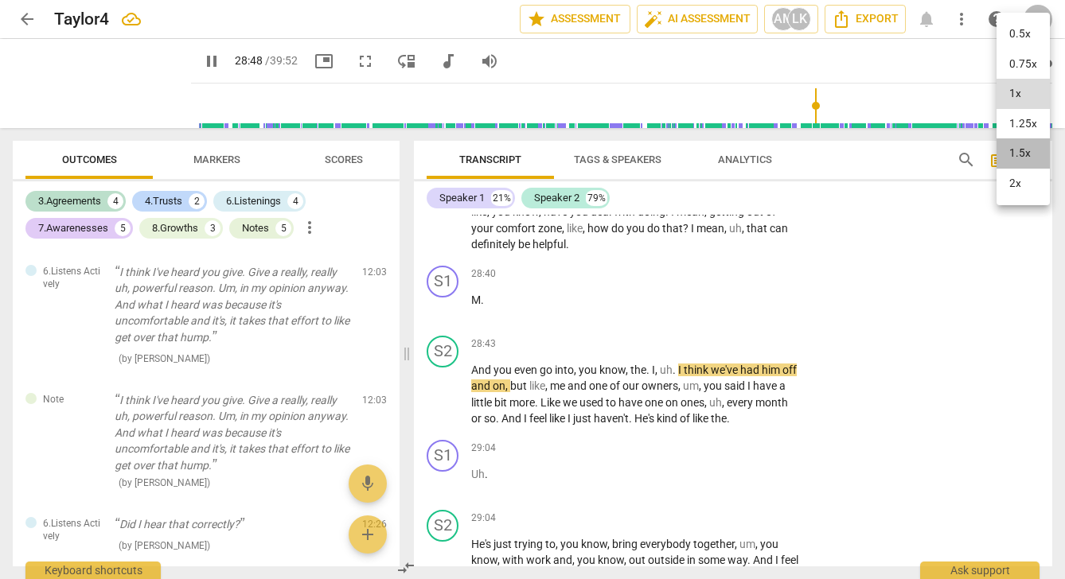
click at [1024, 146] on li "1.5x" at bounding box center [1022, 153] width 53 height 30
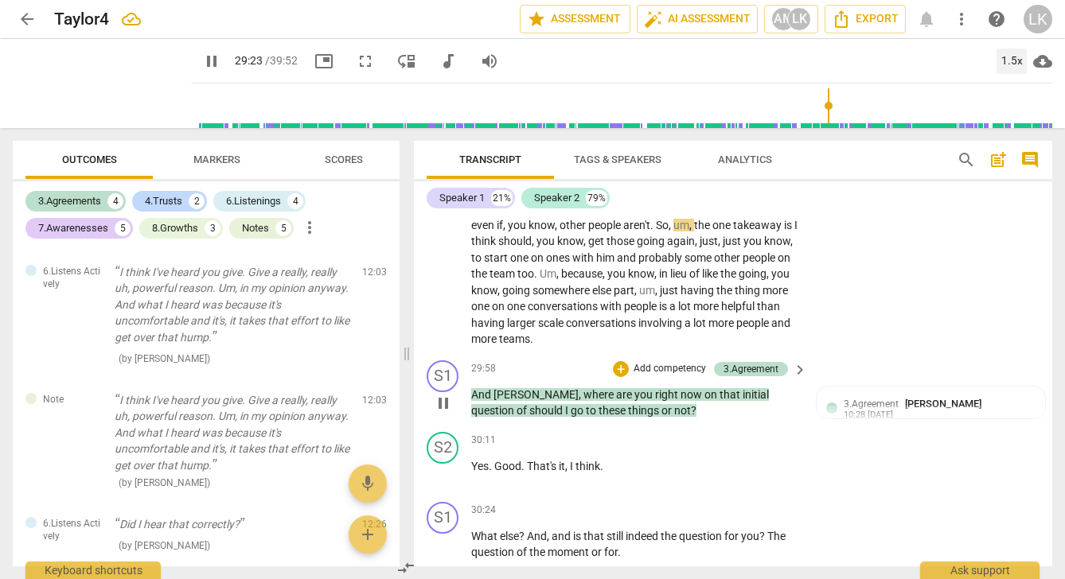
scroll to position [10567, 0]
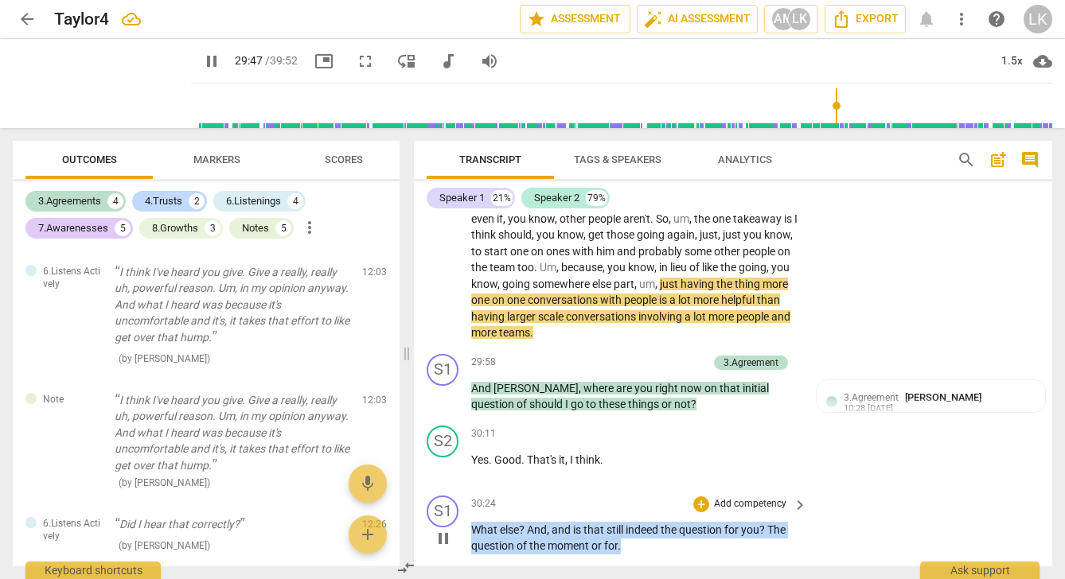
drag, startPoint x: 632, startPoint y: 527, endPoint x: 468, endPoint y: 505, distance: 165.4
click at [468, 505] on div "S1 play_arrow pause 30:24 + Add competency keyboard_arrow_right What else ? And…" at bounding box center [733, 525] width 638 height 72
click at [655, 505] on icon "button" at bounding box center [656, 507] width 6 height 6
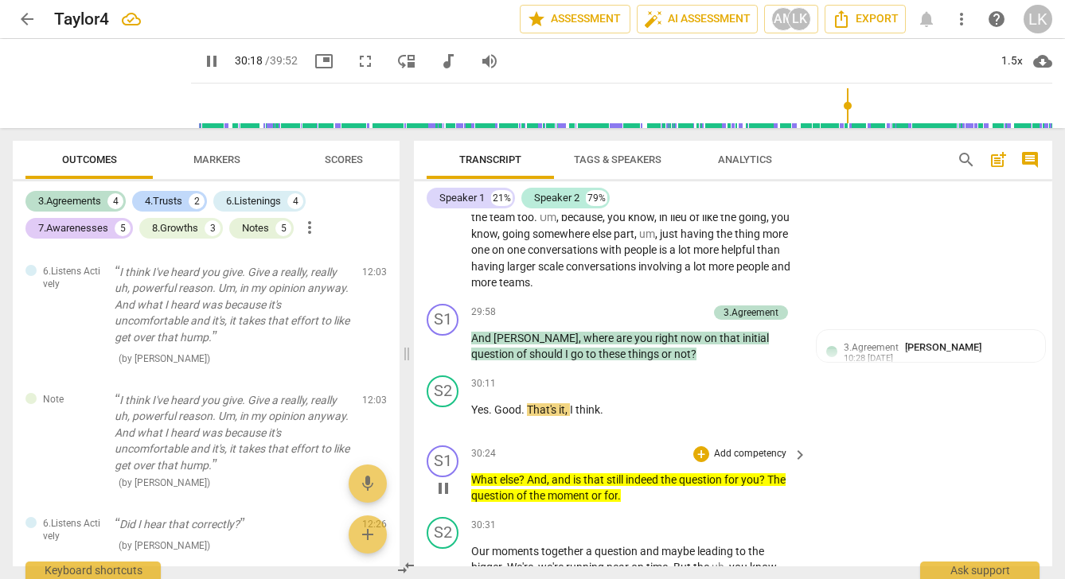
scroll to position [0, 0]
click at [646, 334] on p "And Taylor , where are you right now on that initial question of should I go to…" at bounding box center [635, 346] width 328 height 33
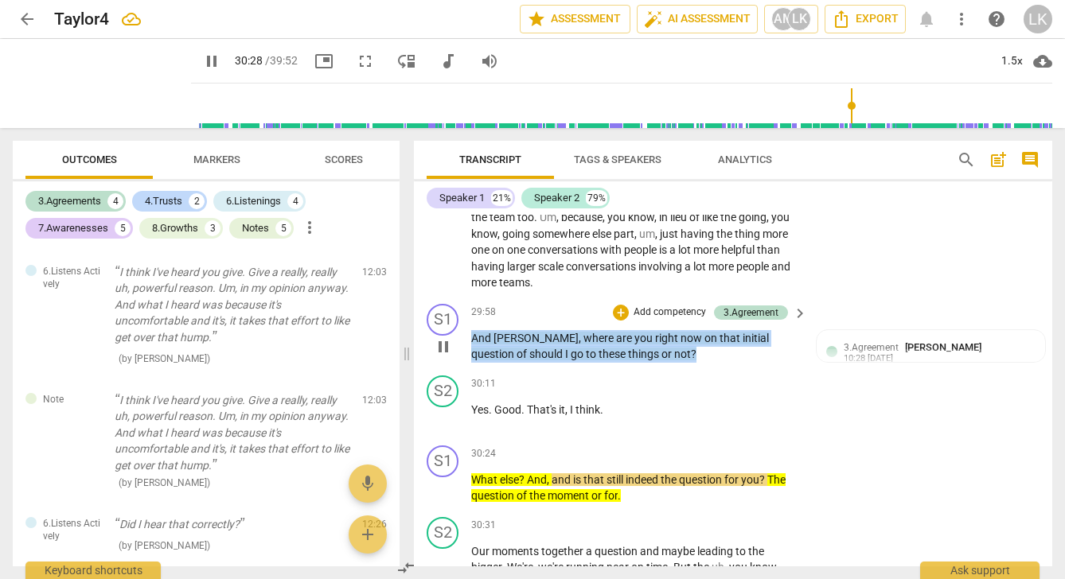
drag, startPoint x: 646, startPoint y: 334, endPoint x: 462, endPoint y: 312, distance: 185.2
click at [462, 312] on div "S1 play_arrow pause 29:58 + Add competency 3.Agreement keyboard_arrow_right And…" at bounding box center [733, 334] width 638 height 72
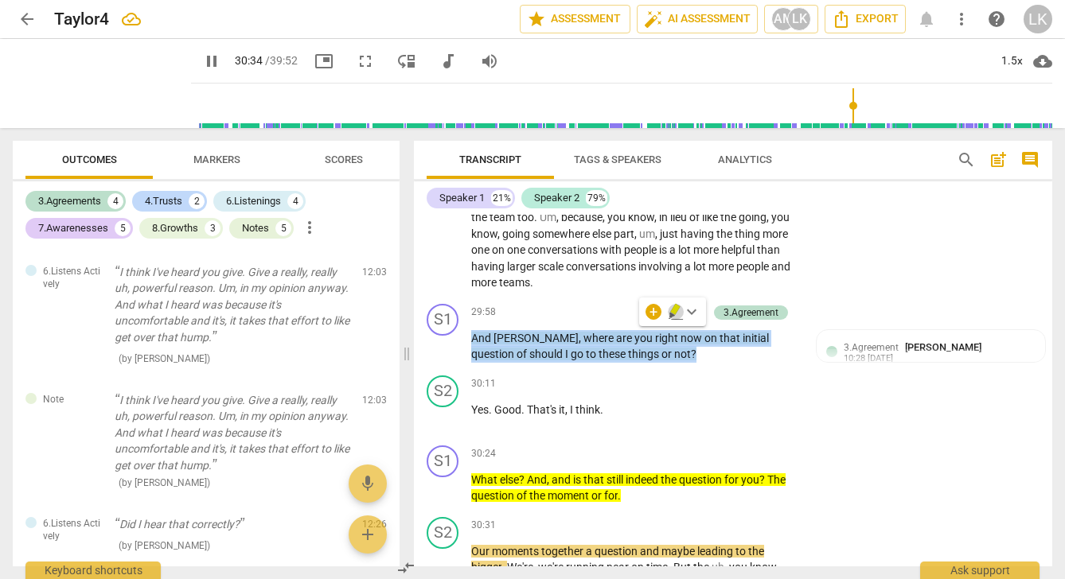
click at [677, 308] on icon "button" at bounding box center [675, 309] width 10 height 11
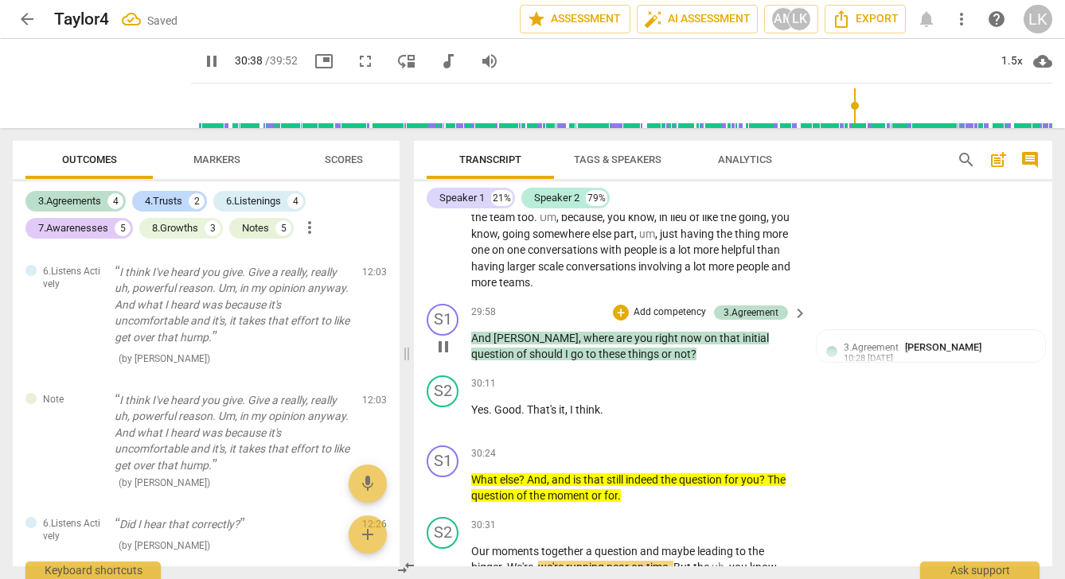
click at [671, 338] on p "And Taylor , where are you right now on that initial question of should I go to…" at bounding box center [635, 346] width 328 height 33
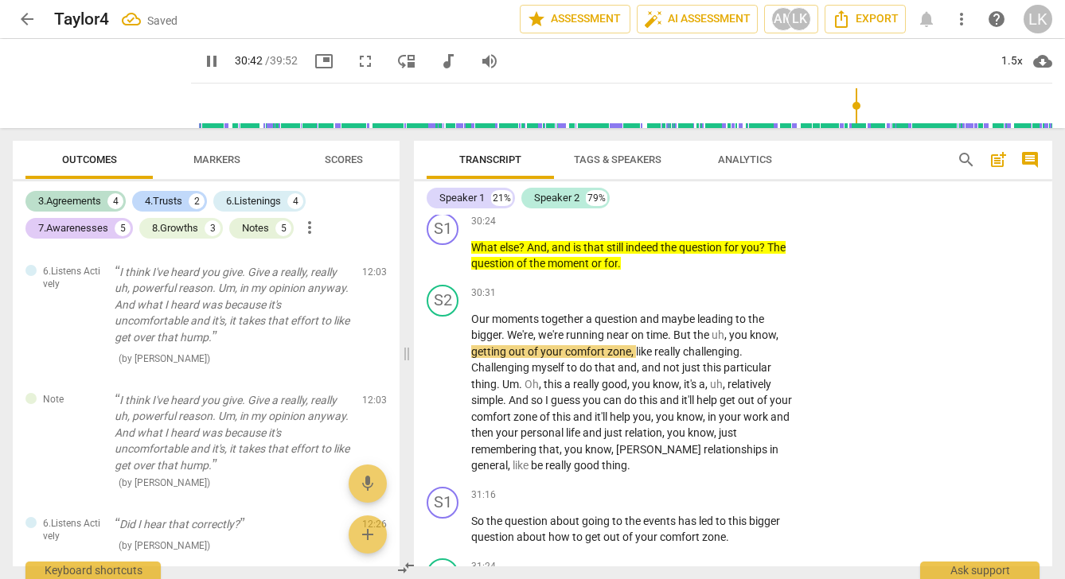
scroll to position [10851, 0]
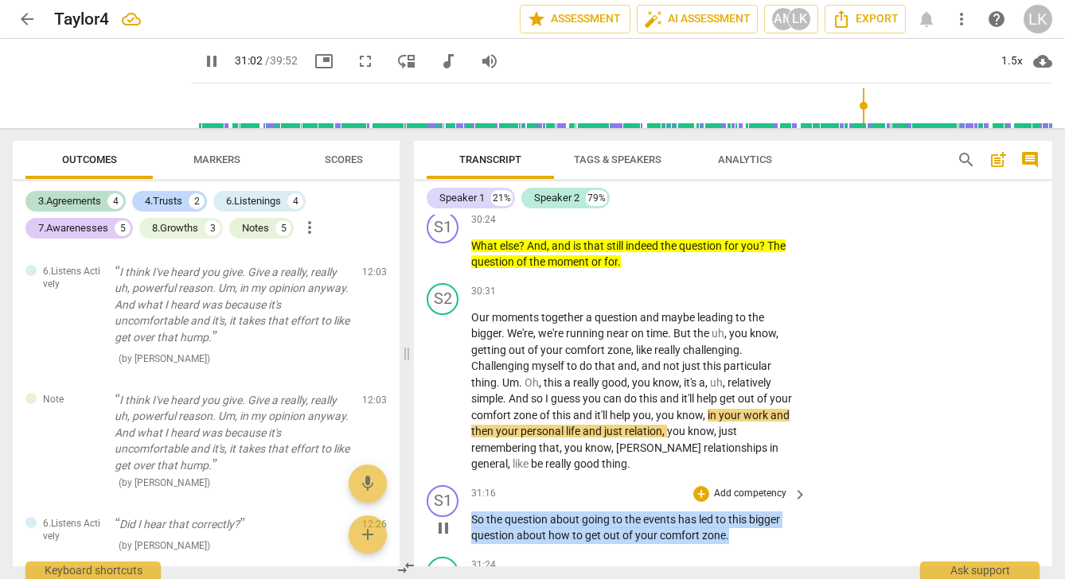
drag, startPoint x: 474, startPoint y: 489, endPoint x: 731, endPoint y: 507, distance: 257.7
click at [731, 512] on p "So the question about going to the events has led to this bigger question about…" at bounding box center [635, 528] width 328 height 33
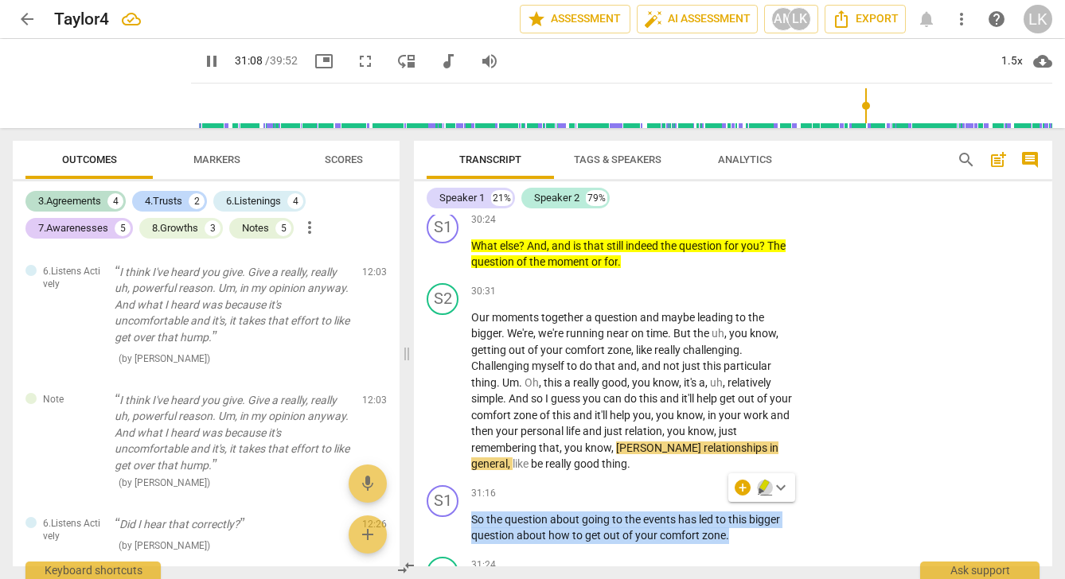
click at [762, 486] on icon "button" at bounding box center [764, 485] width 10 height 11
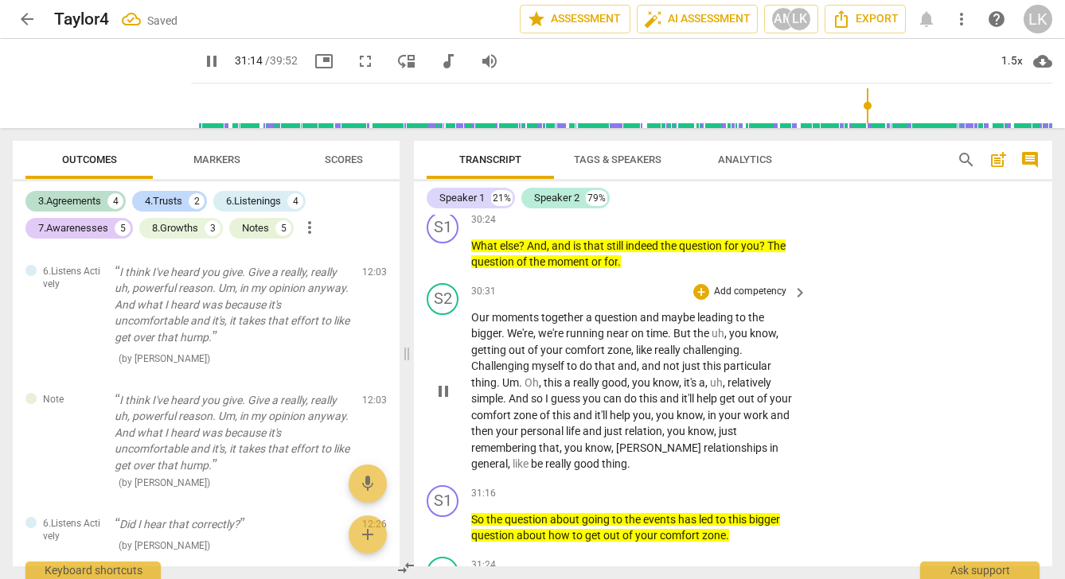
click at [850, 405] on div "S2 play_arrow pause 30:31 + Add competency keyboard_arrow_right Our moments tog…" at bounding box center [733, 378] width 638 height 202
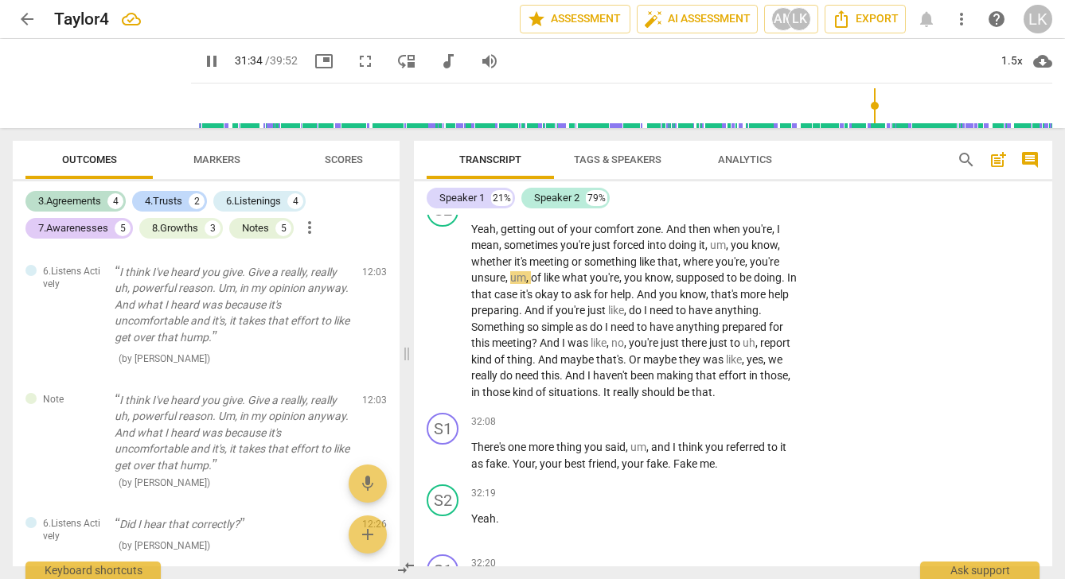
scroll to position [11223, 0]
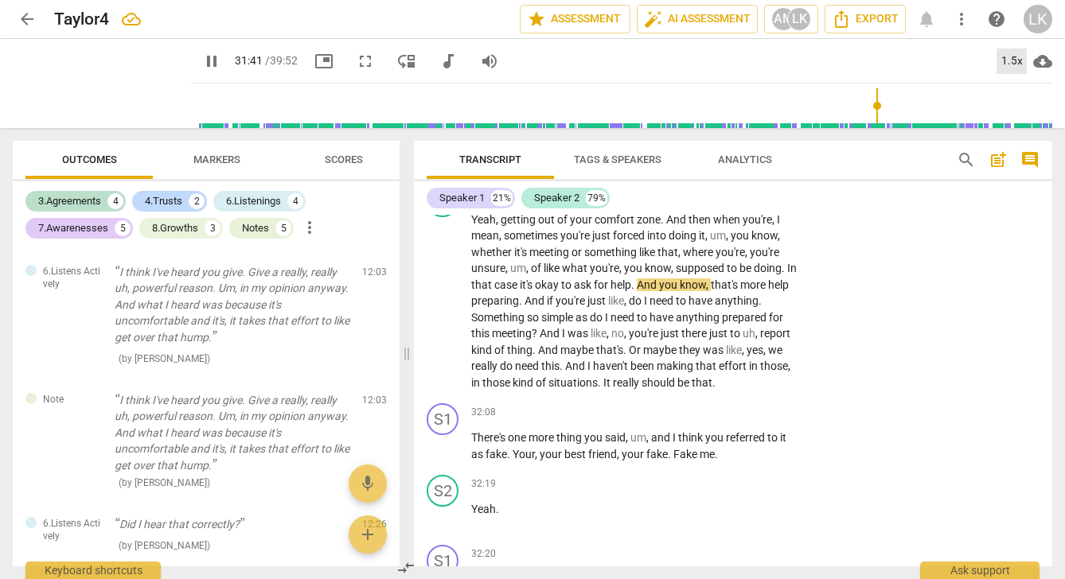
click at [1016, 57] on div "1.5x" at bounding box center [1011, 61] width 30 height 25
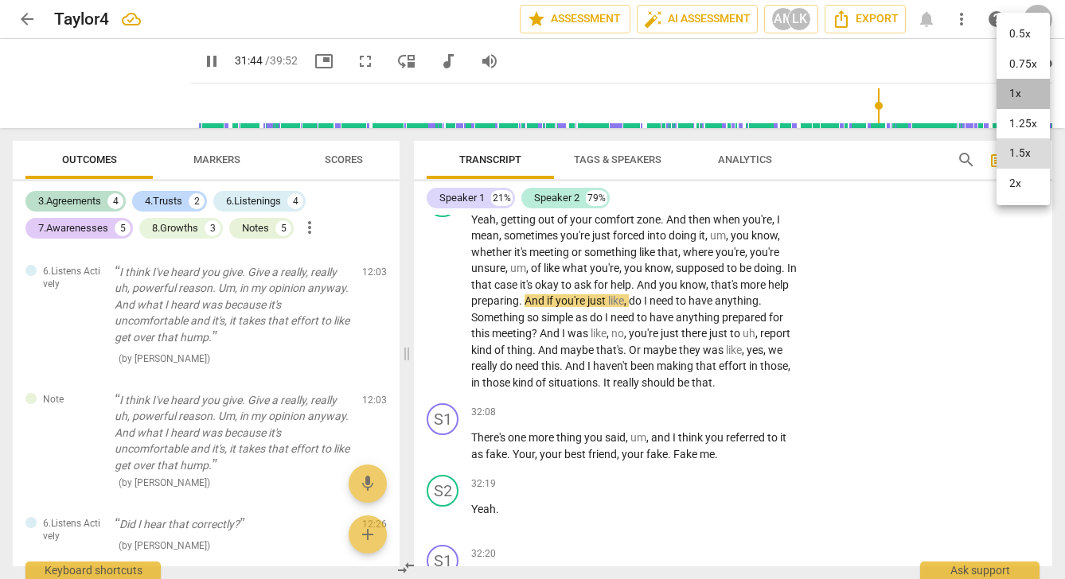
click at [1017, 89] on li "1x" at bounding box center [1022, 94] width 53 height 30
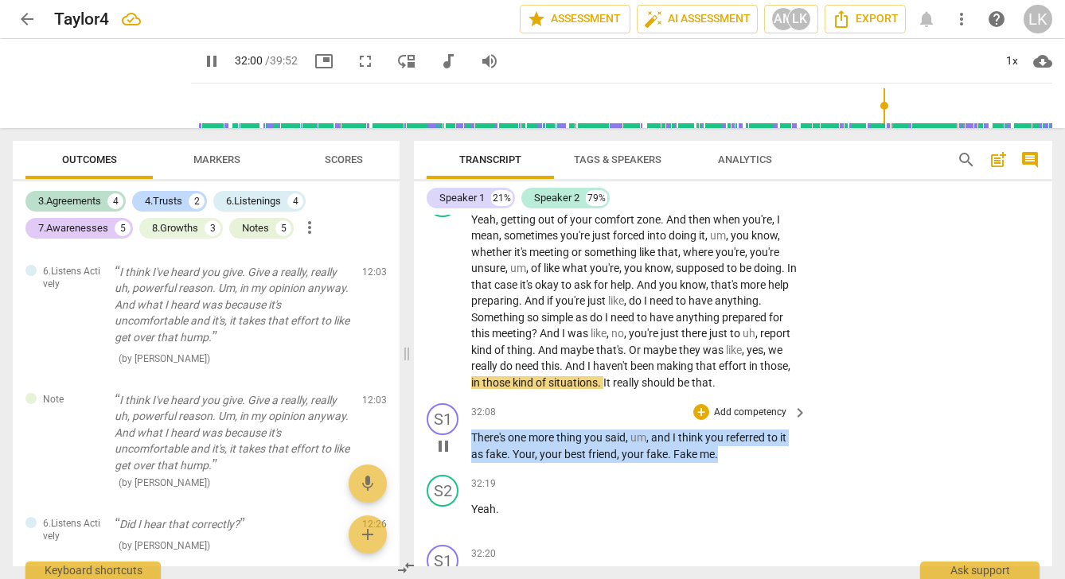
drag, startPoint x: 471, startPoint y: 405, endPoint x: 720, endPoint y: 416, distance: 249.4
click at [720, 430] on p "There's one more thing you said , um , and I think you referred to it as fake .…" at bounding box center [635, 446] width 328 height 33
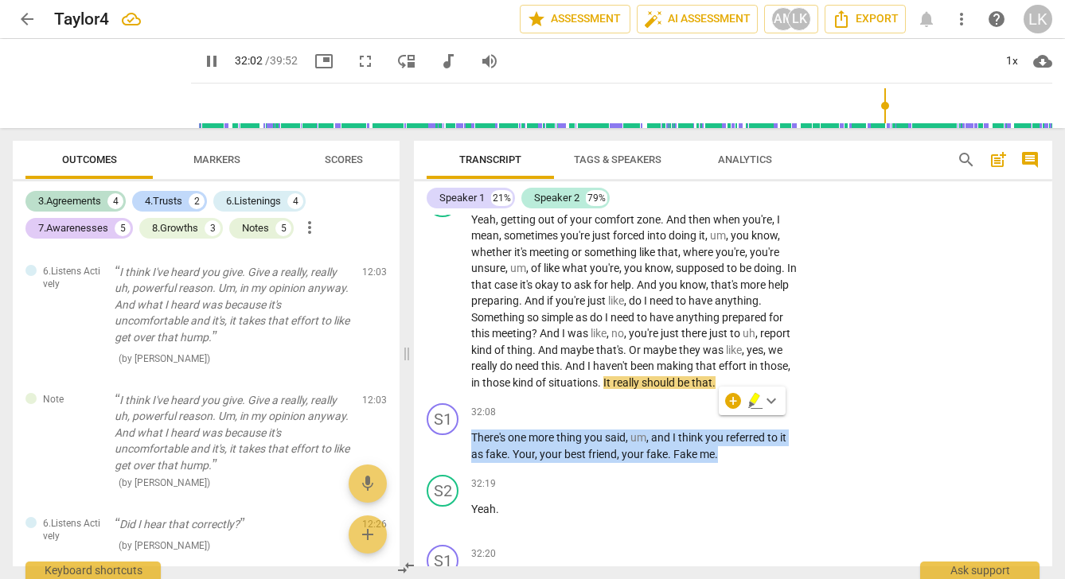
click at [751, 400] on icon "button" at bounding box center [755, 398] width 10 height 11
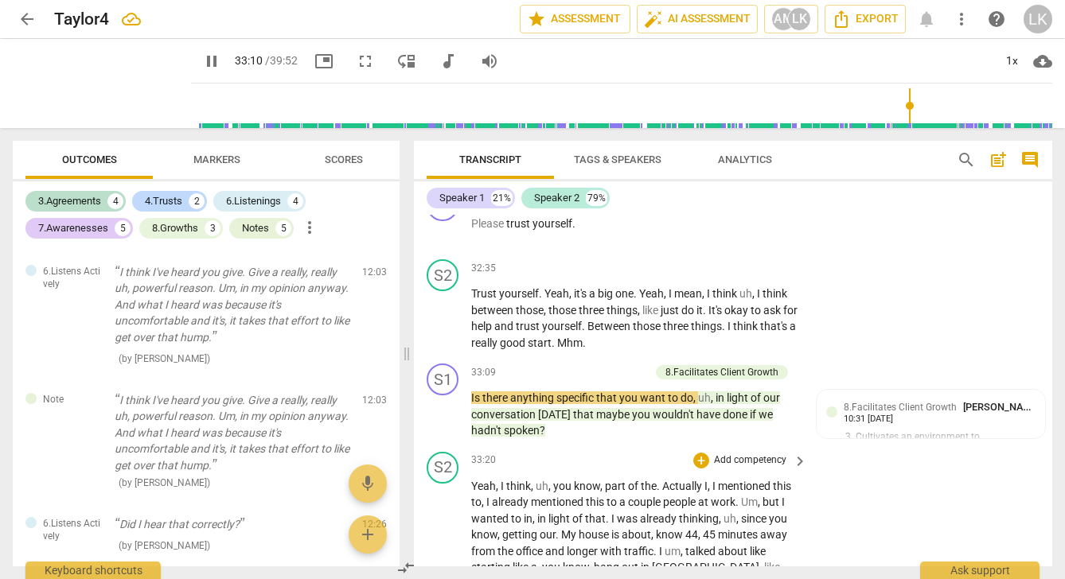
scroll to position [11715, 0]
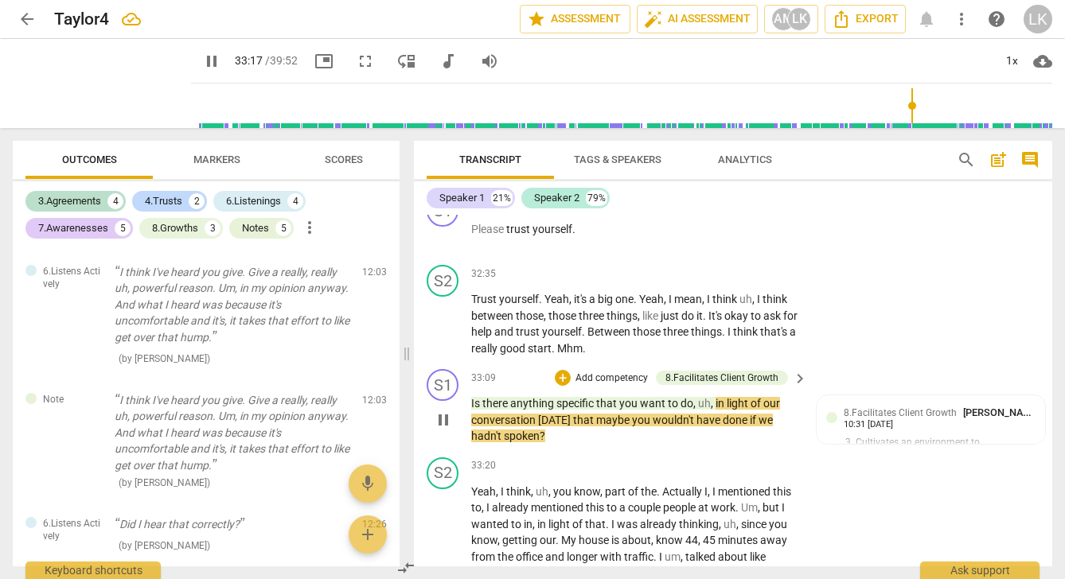
click at [565, 405] on p "Is there anything specific that you want to do , uh , in light of our conversat…" at bounding box center [635, 420] width 328 height 49
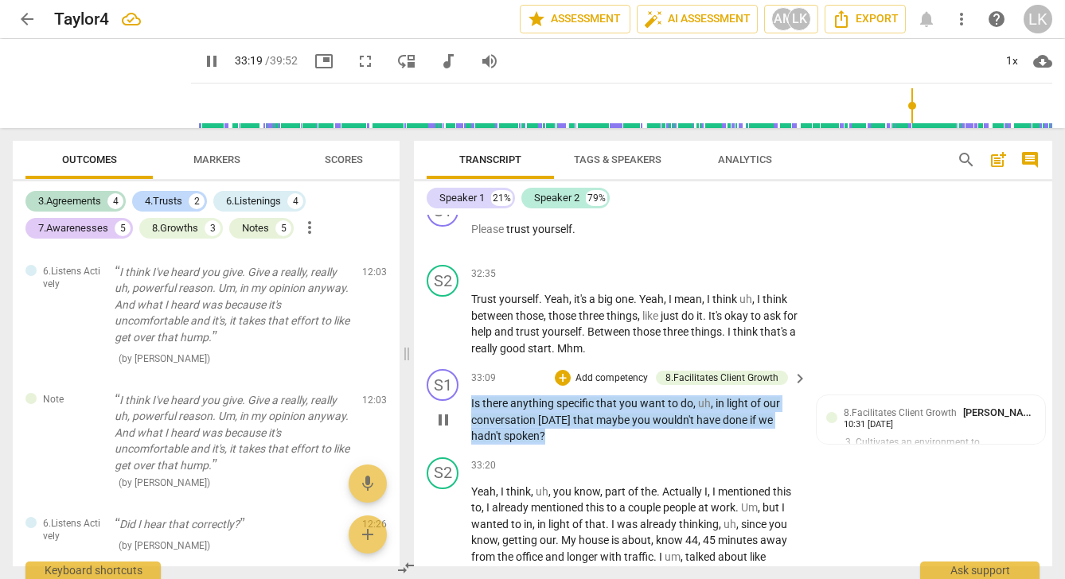
drag, startPoint x: 565, startPoint y: 405, endPoint x: 465, endPoint y: 363, distance: 108.8
click at [465, 363] on div "S1 play_arrow pause 33:09 + Add competency 8.Facilitates Client Growth keyboard…" at bounding box center [733, 407] width 638 height 88
click at [579, 375] on icon "button" at bounding box center [581, 377] width 10 height 11
drag, startPoint x: 559, startPoint y: 397, endPoint x: 467, endPoint y: 362, distance: 98.0
click at [467, 363] on div "S1 play_arrow pause 33:09 + Add competency 8.Facilitates Client Growth keyboard…" at bounding box center [733, 407] width 638 height 88
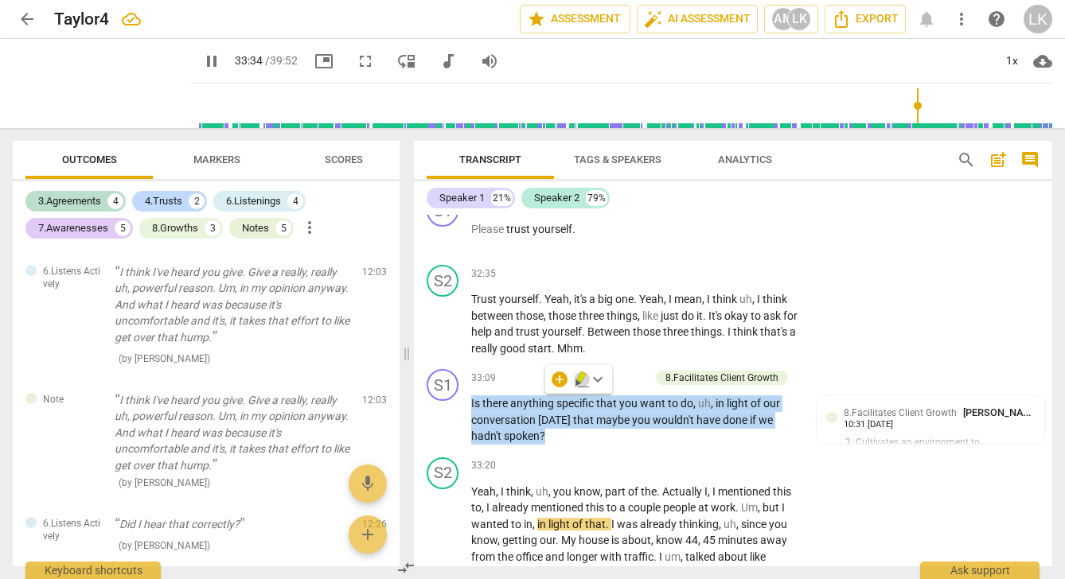
click at [582, 376] on icon "button" at bounding box center [581, 377] width 10 height 11
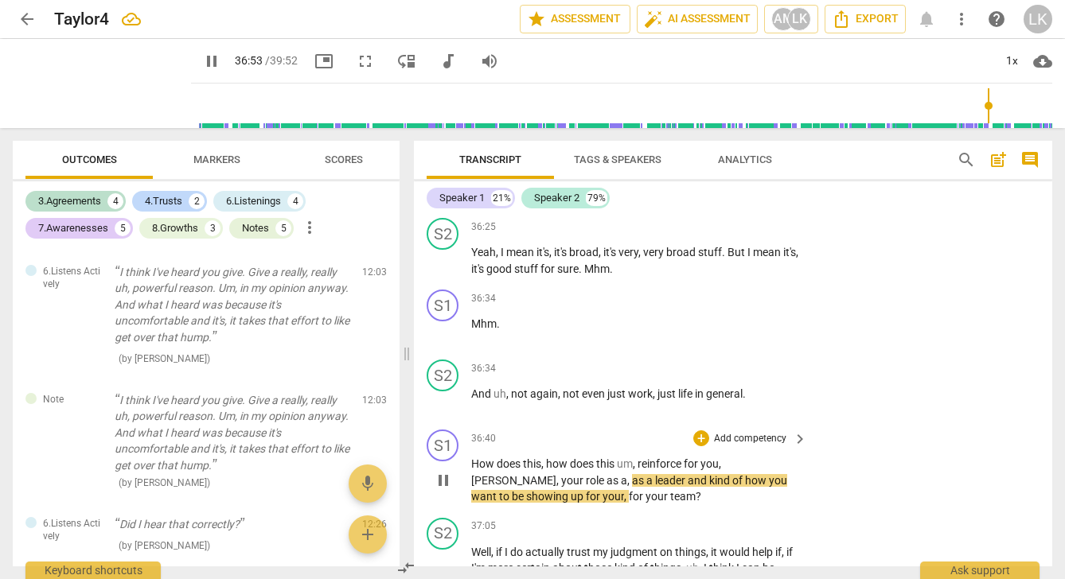
scroll to position [0, 0]
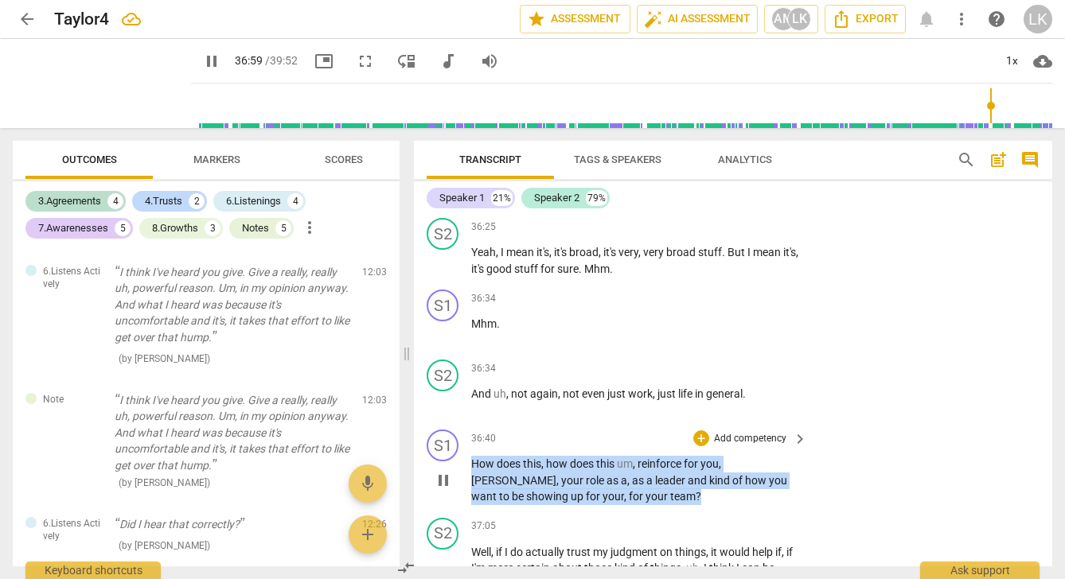
drag, startPoint x: 592, startPoint y: 443, endPoint x: 469, endPoint y: 404, distance: 129.4
click at [469, 423] on div "S1 play_arrow pause 36:40 + Add competency keyboard_arrow_right How does this ,…" at bounding box center [733, 467] width 638 height 88
click at [632, 421] on span "keyboard_arrow_down" at bounding box center [638, 423] width 19 height 19
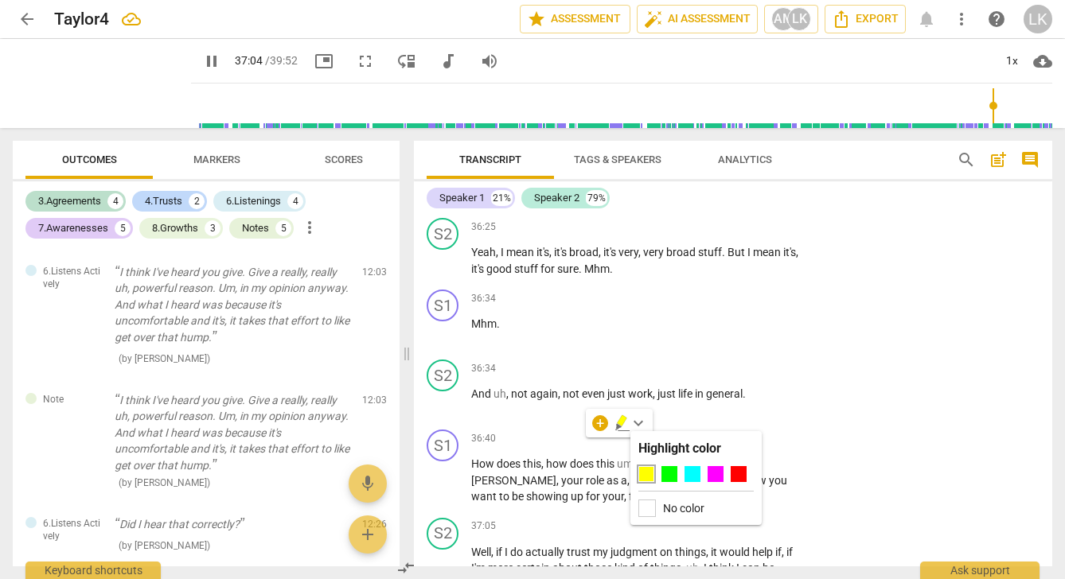
click at [650, 472] on div at bounding box center [646, 474] width 16 height 16
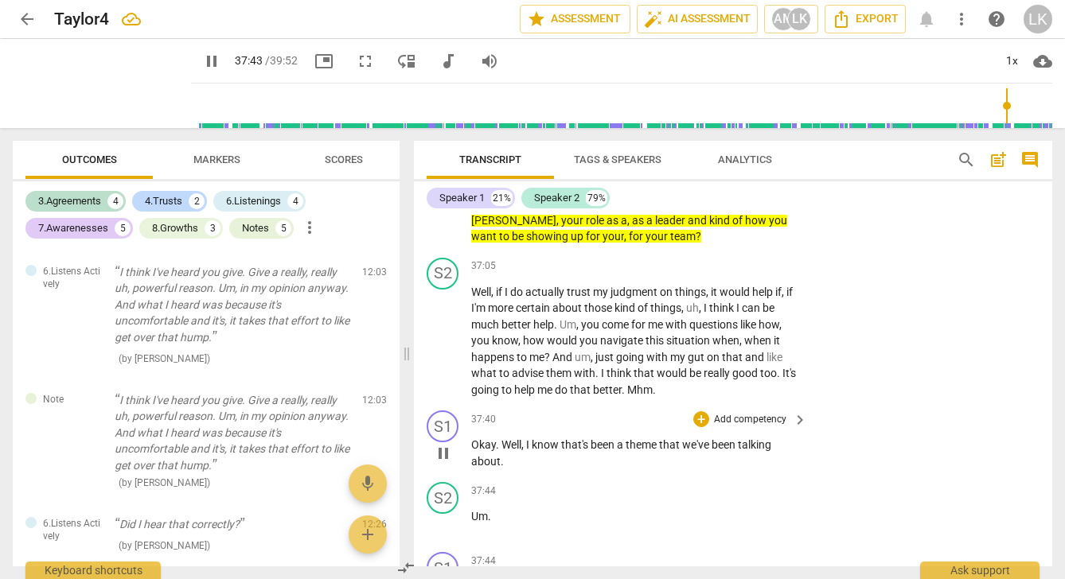
scroll to position [13383, 0]
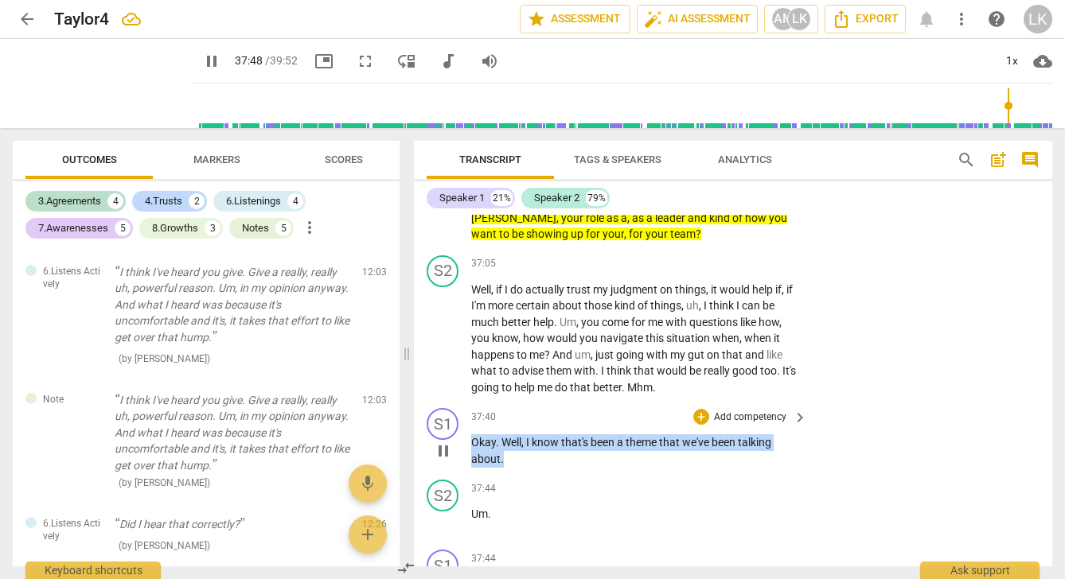
drag, startPoint x: 472, startPoint y: 384, endPoint x: 509, endPoint y: 397, distance: 39.0
click at [509, 435] on p "Okay . Well , I know that's been a theme that we've been talking about ." at bounding box center [635, 451] width 328 height 33
click at [534, 380] on icon "button" at bounding box center [539, 381] width 16 height 19
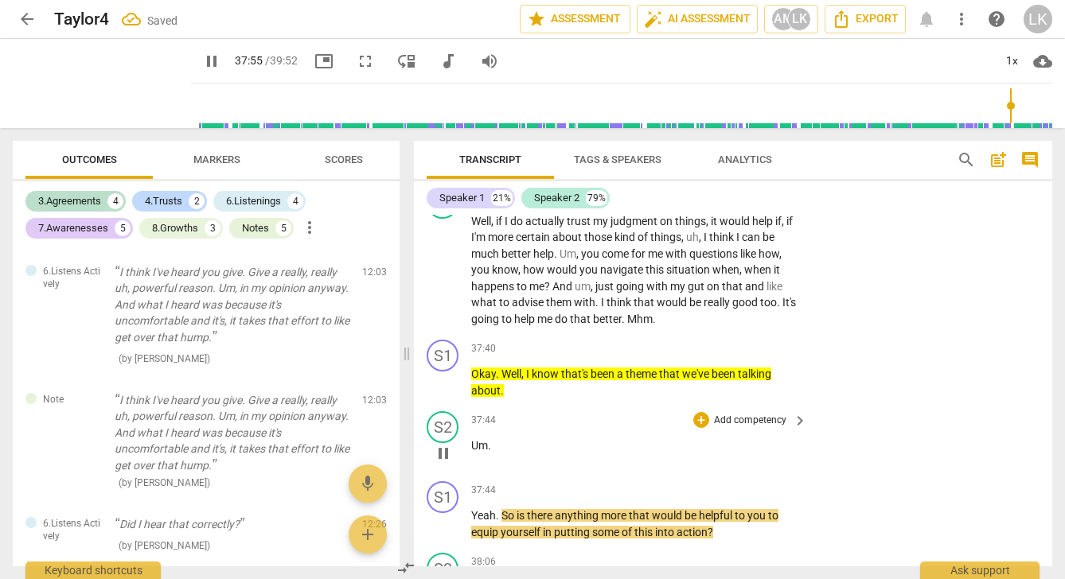
scroll to position [13487, 0]
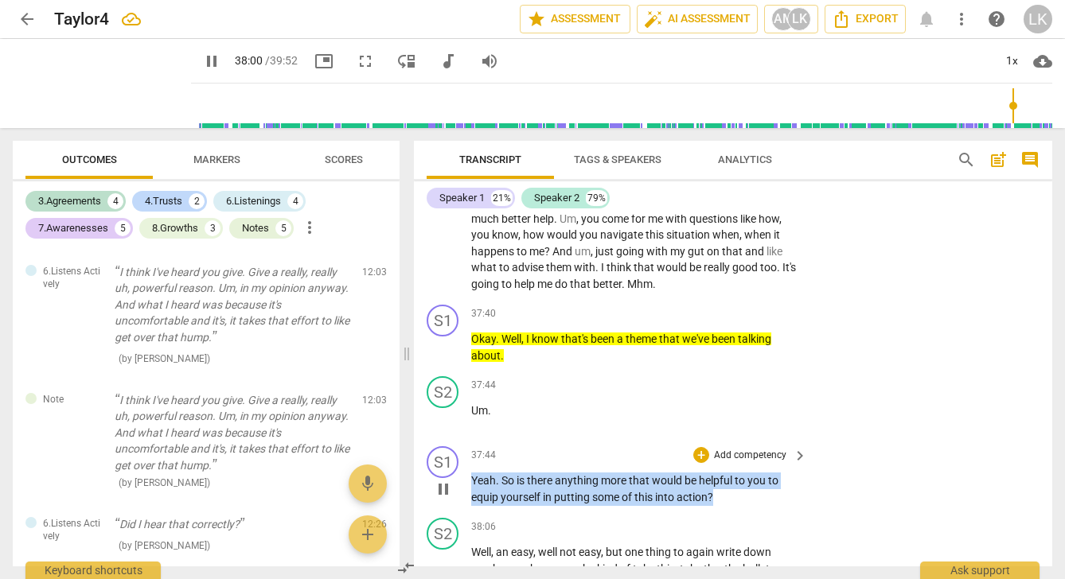
drag, startPoint x: 720, startPoint y: 439, endPoint x: 470, endPoint y: 423, distance: 251.2
click at [470, 440] on div "S1 play_arrow pause 37:44 + Add competency keyboard_arrow_right Yeah . So is th…" at bounding box center [733, 476] width 638 height 72
click at [748, 416] on icon "button" at bounding box center [751, 416] width 10 height 11
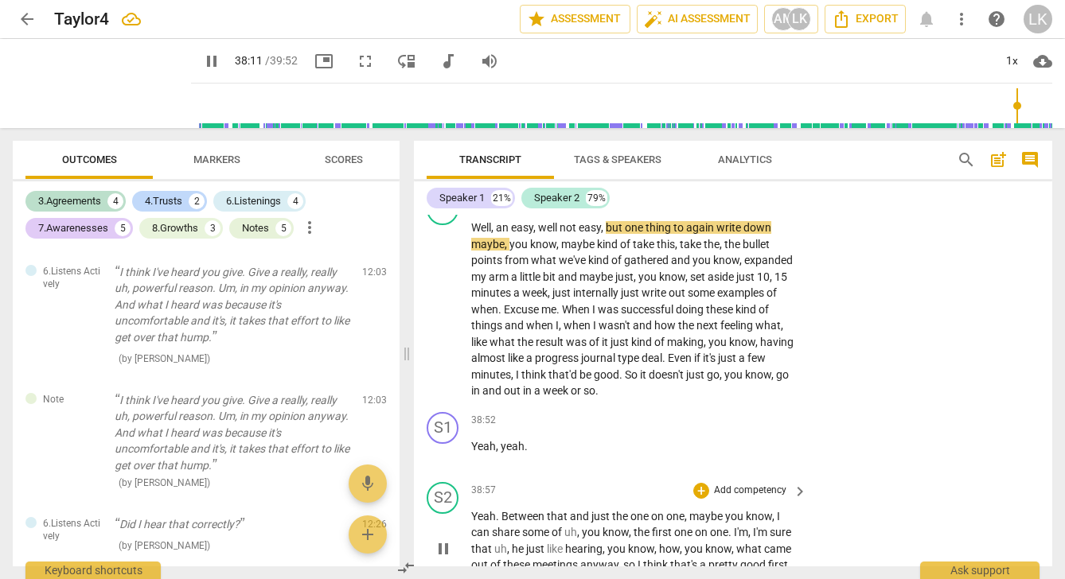
scroll to position [13895, 0]
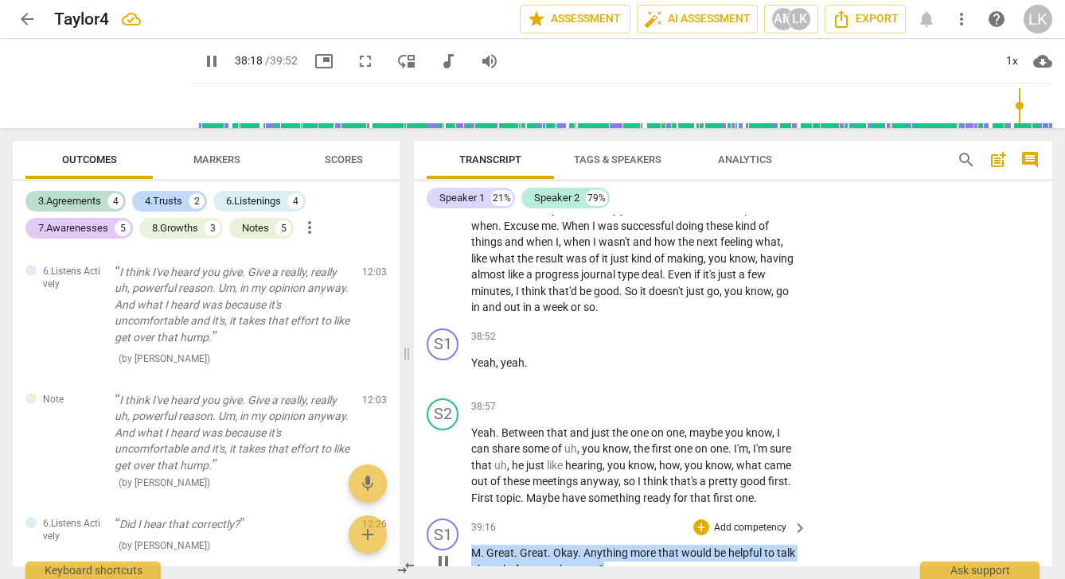
drag, startPoint x: 616, startPoint y: 502, endPoint x: 464, endPoint y: 487, distance: 152.8
click at [464, 513] on div "S1 play_arrow pause 39:16 + Add competency keyboard_arrow_right M . Great . Gre…" at bounding box center [733, 549] width 638 height 72
click at [638, 480] on icon "button" at bounding box center [642, 484] width 16 height 19
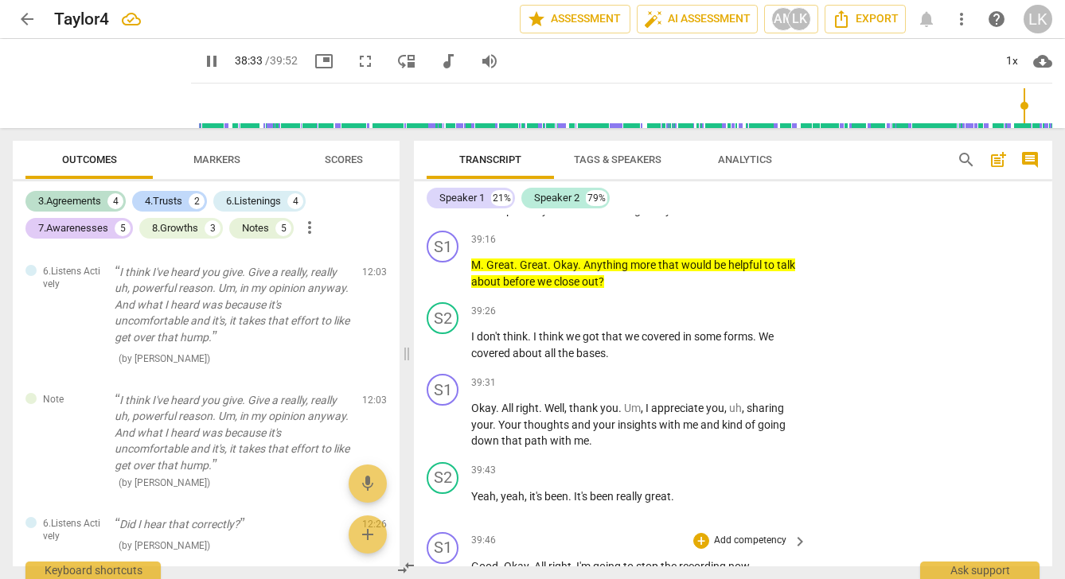
scroll to position [14182, 0]
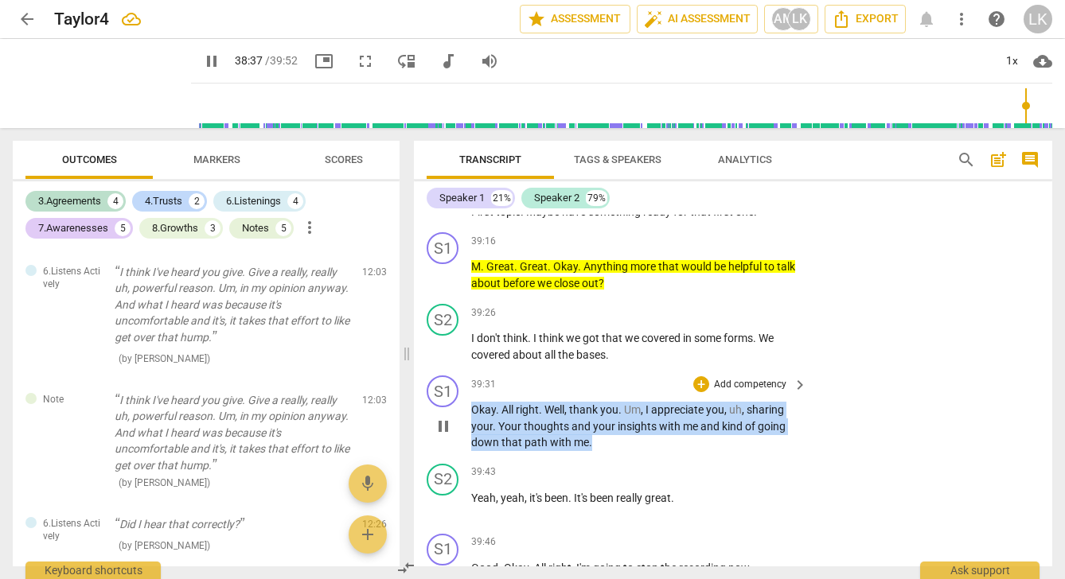
drag, startPoint x: 596, startPoint y: 378, endPoint x: 464, endPoint y: 341, distance: 137.1
click at [464, 369] on div "S1 play_arrow pause 39:31 + Add competency keyboard_arrow_right Okay . All righ…" at bounding box center [733, 413] width 638 height 88
click at [627, 355] on icon "button" at bounding box center [627, 353] width 10 height 11
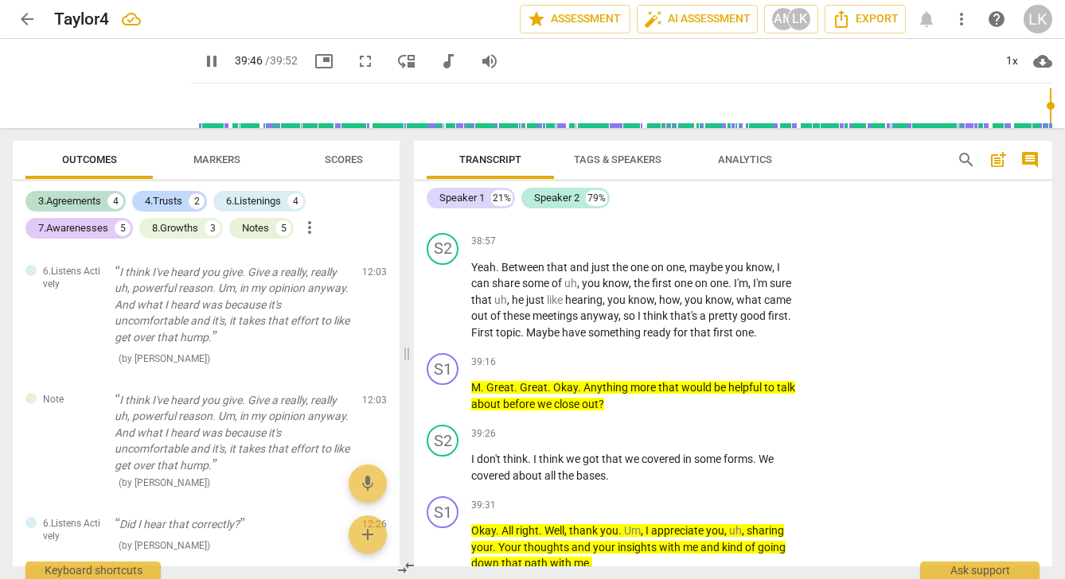
scroll to position [14275, 0]
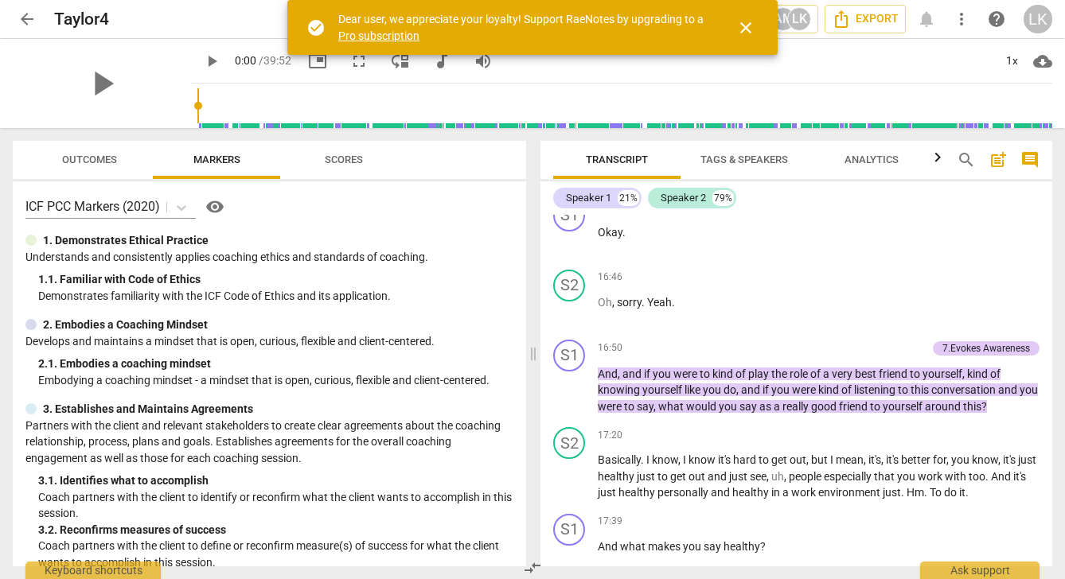
scroll to position [5348, 0]
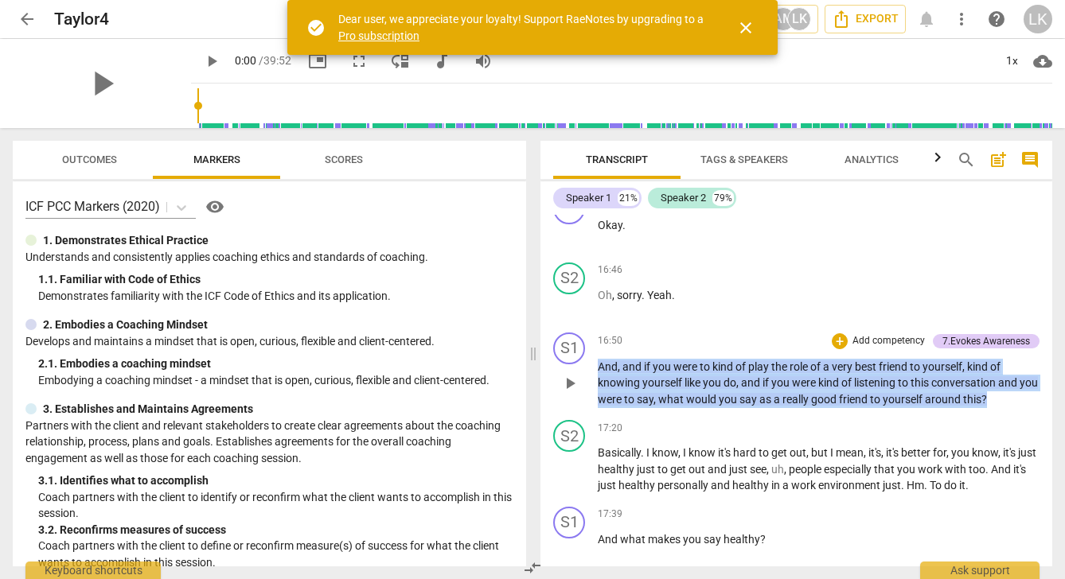
drag, startPoint x: 1010, startPoint y: 376, endPoint x: 596, endPoint y: 341, distance: 415.3
click at [596, 341] on div "S1 play_arrow pause 16:50 + Add competency 7.Evokes Awareness keyboard_arrow_ri…" at bounding box center [796, 370] width 512 height 88
click at [969, 355] on icon "button" at bounding box center [971, 356] width 10 height 11
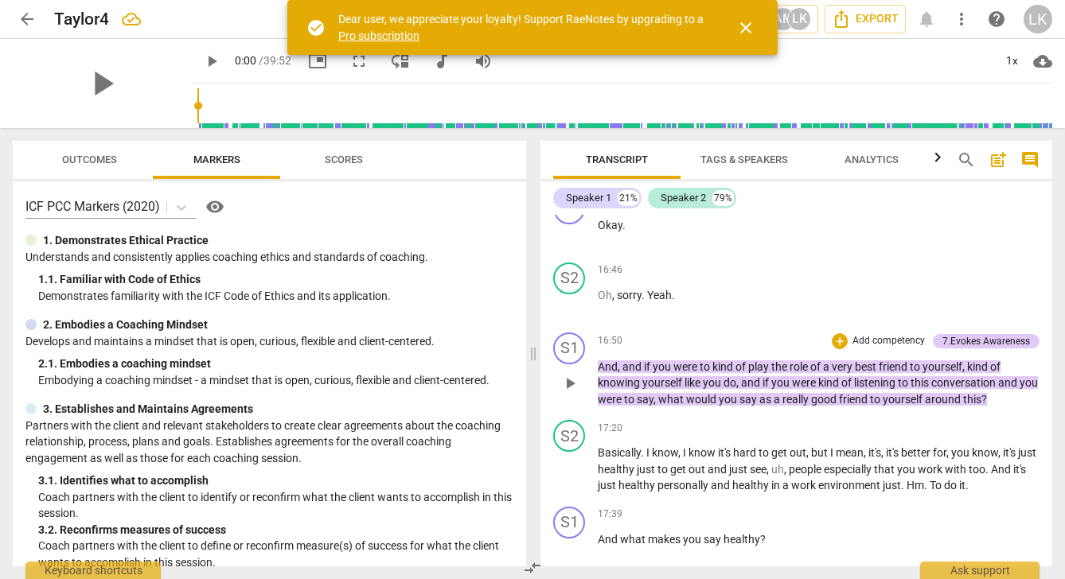
scroll to position [0, 0]
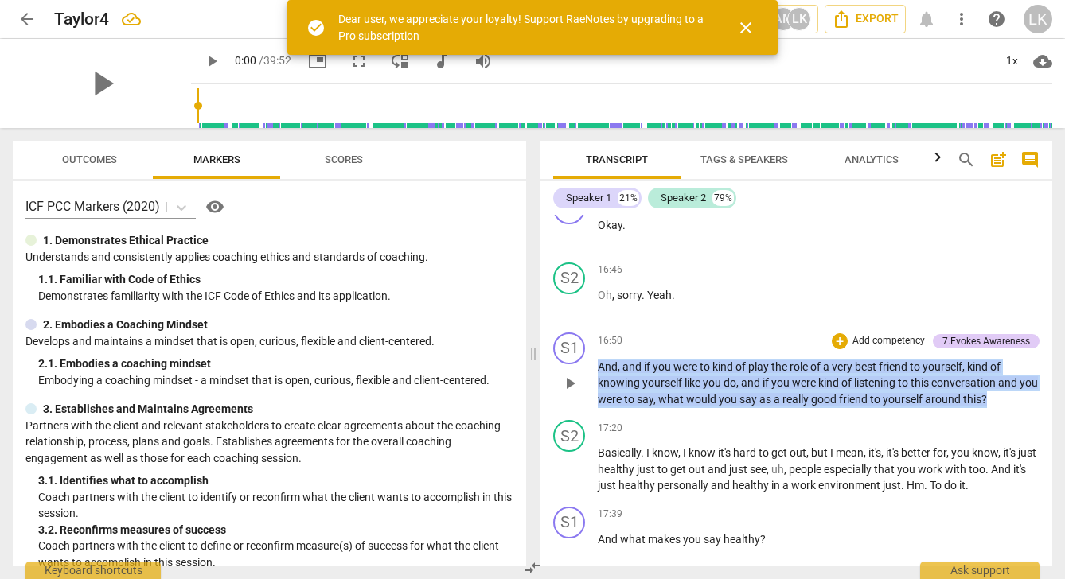
drag, startPoint x: 1012, startPoint y: 377, endPoint x: 609, endPoint y: 337, distance: 404.7
click at [609, 337] on div "16:50 + Add competency 7.Evokes Awareness keyboard_arrow_right And , and if you…" at bounding box center [819, 371] width 442 height 76
copy p "And , and if you were to kind of play the role of a very best friend to yoursel…"
click at [92, 156] on span "Outcomes" at bounding box center [89, 160] width 55 height 12
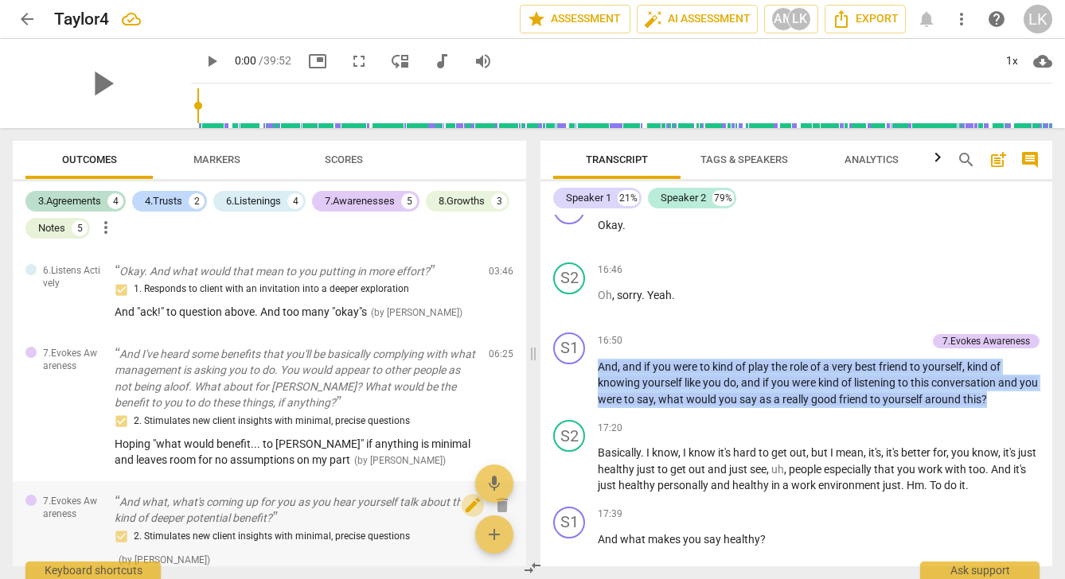
click at [466, 496] on span "edit" at bounding box center [472, 505] width 19 height 19
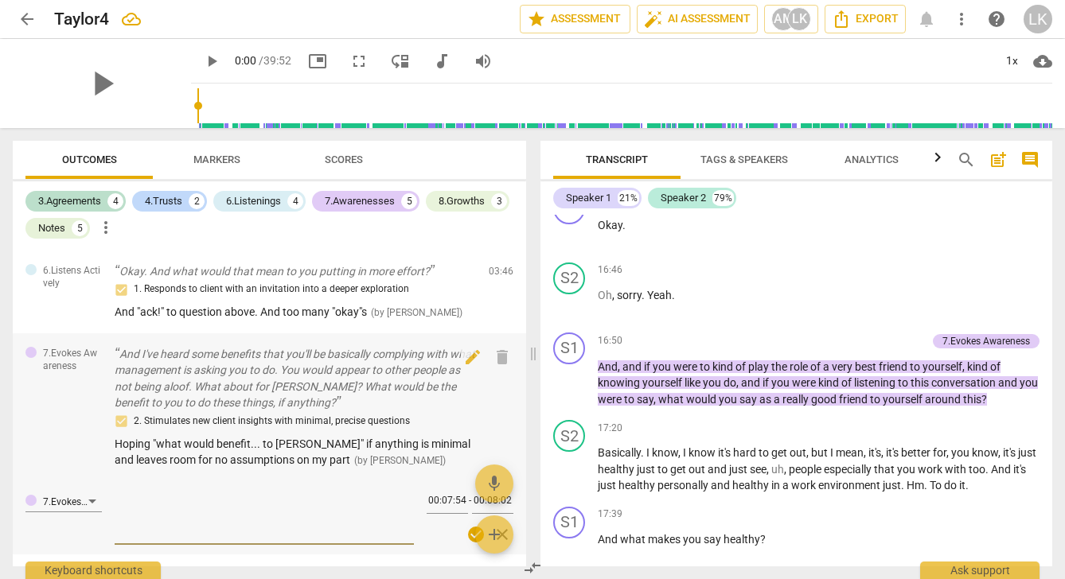
type textarea "G"
type textarea "Go"
type textarea "Goo"
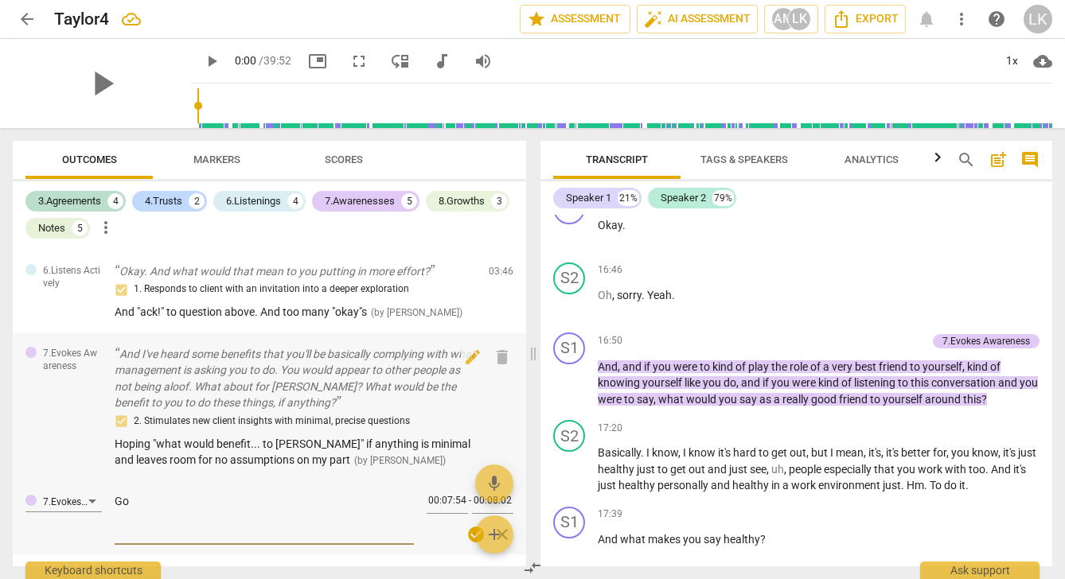
type textarea "Goo"
type textarea "Good"
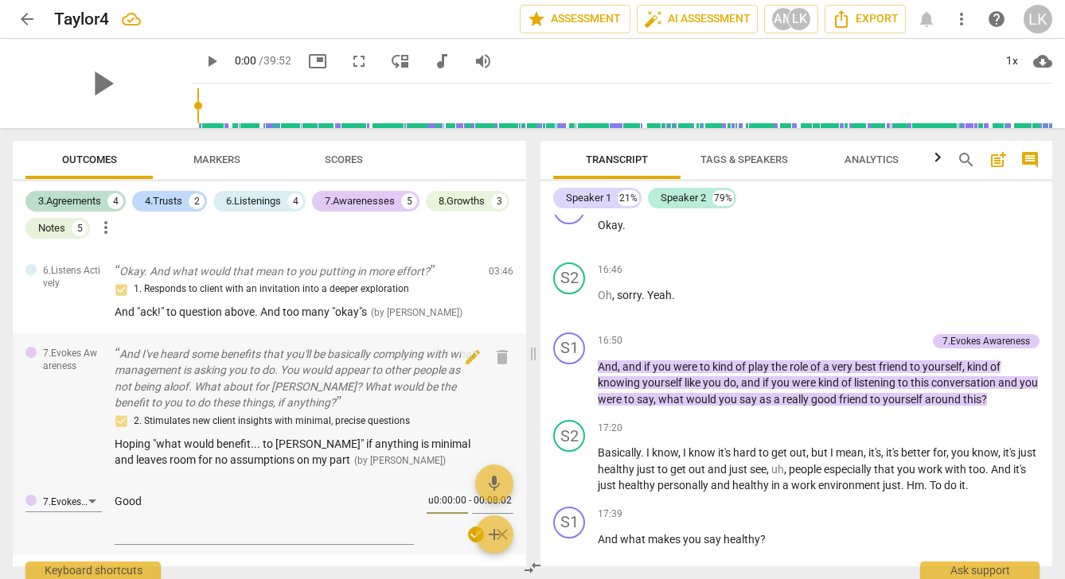
type input "u0:00:00"
click at [166, 494] on textarea "Good" at bounding box center [264, 516] width 299 height 45
type textarea "Good q"
type textarea "Good qu"
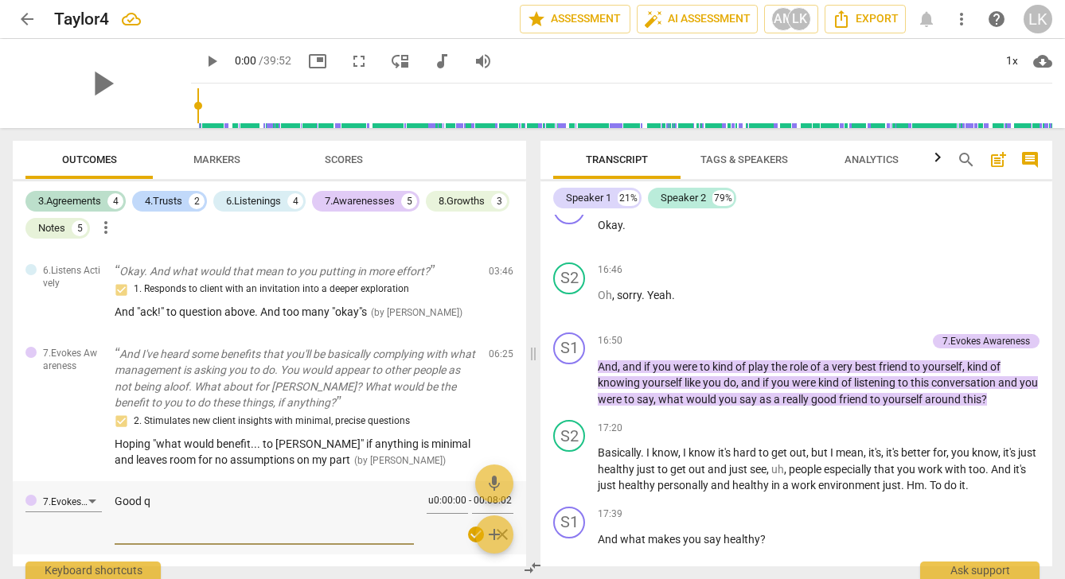
type textarea "Good qu"
type textarea "Good que"
type textarea "Good ques"
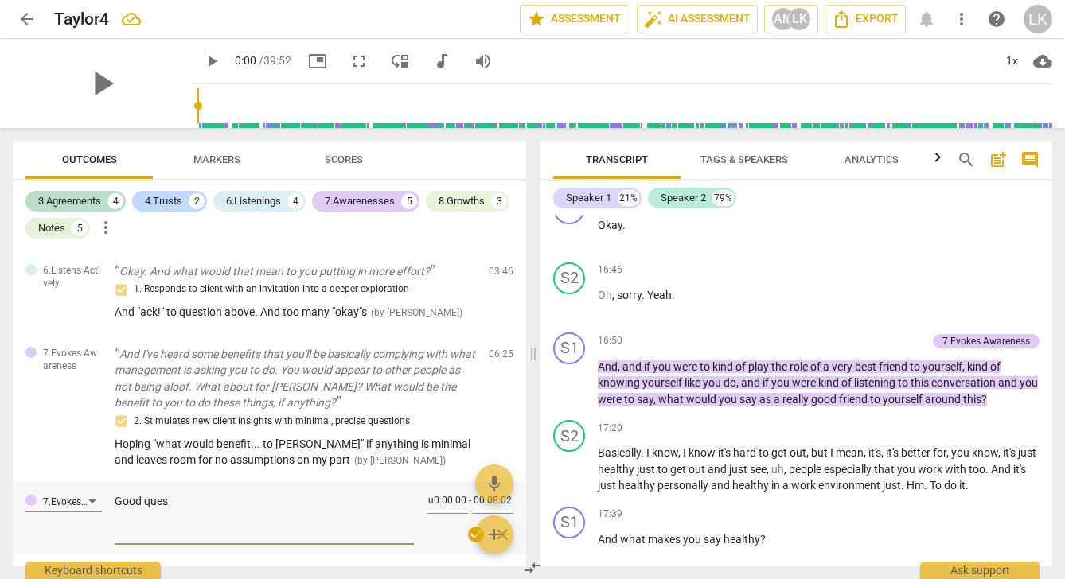
type textarea "Good quest"
type textarea "Good questi"
type textarea "Good questio"
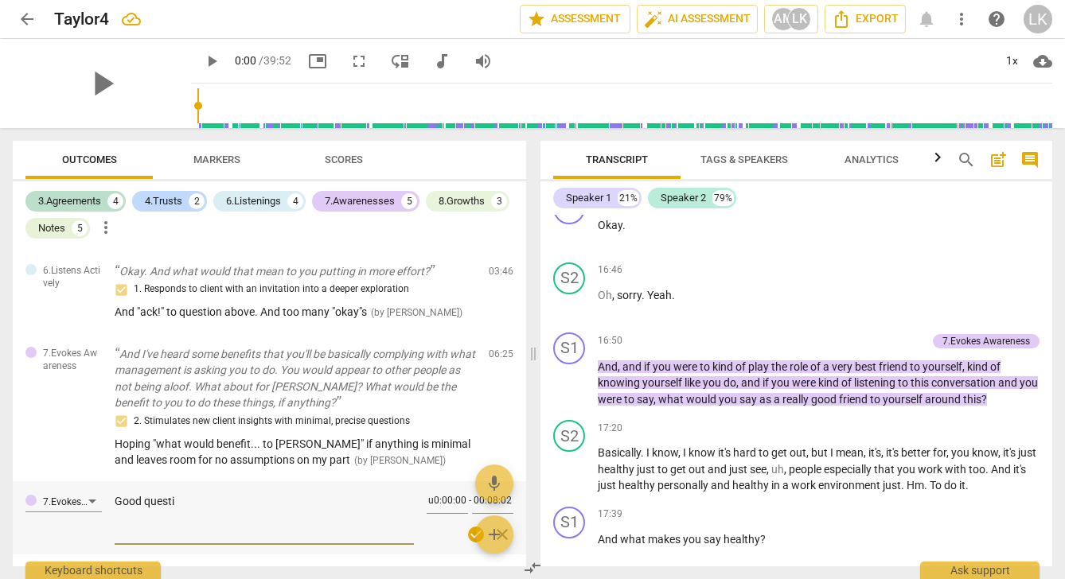
type textarea "Good questio"
type textarea "Good question"
type textarea "Good question."
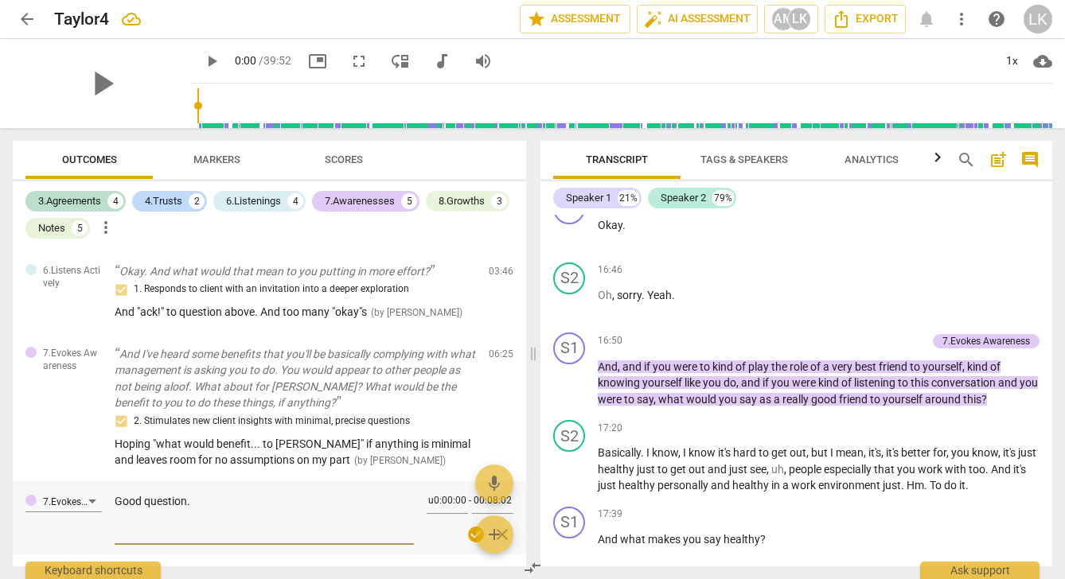
type textarea "Good question."
type textarea "Good question. c"
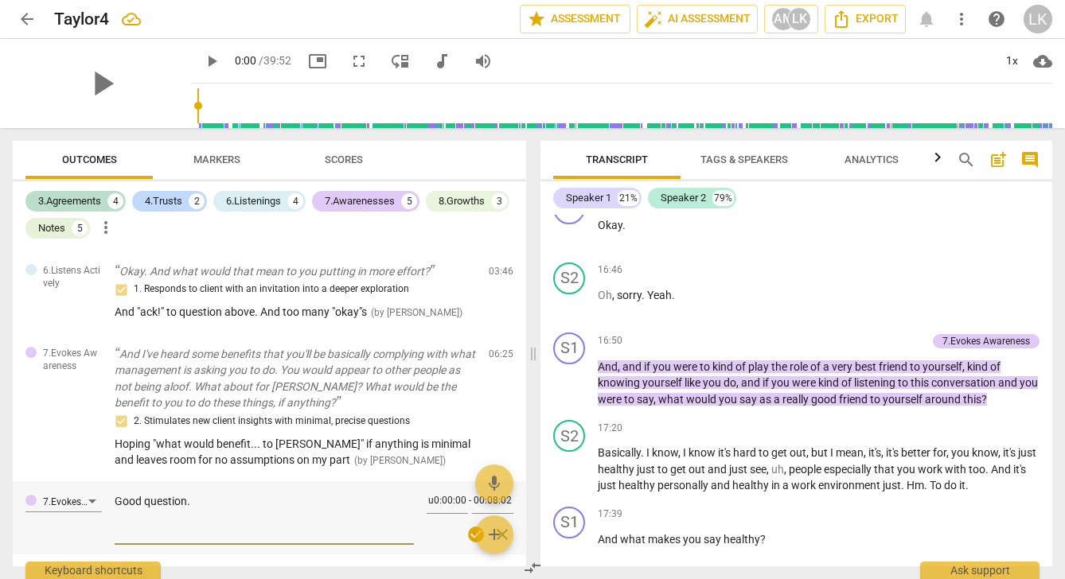
type textarea "Good question. c"
type textarea "Good question. co"
type textarea "Good question. cou"
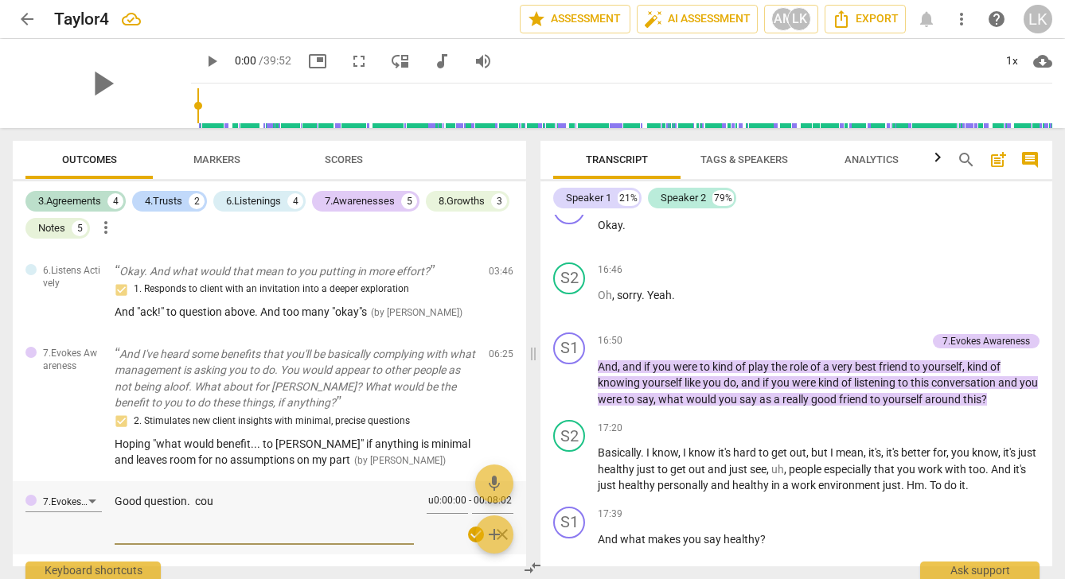
type textarea "Good question. coul"
type textarea "Good question. could"
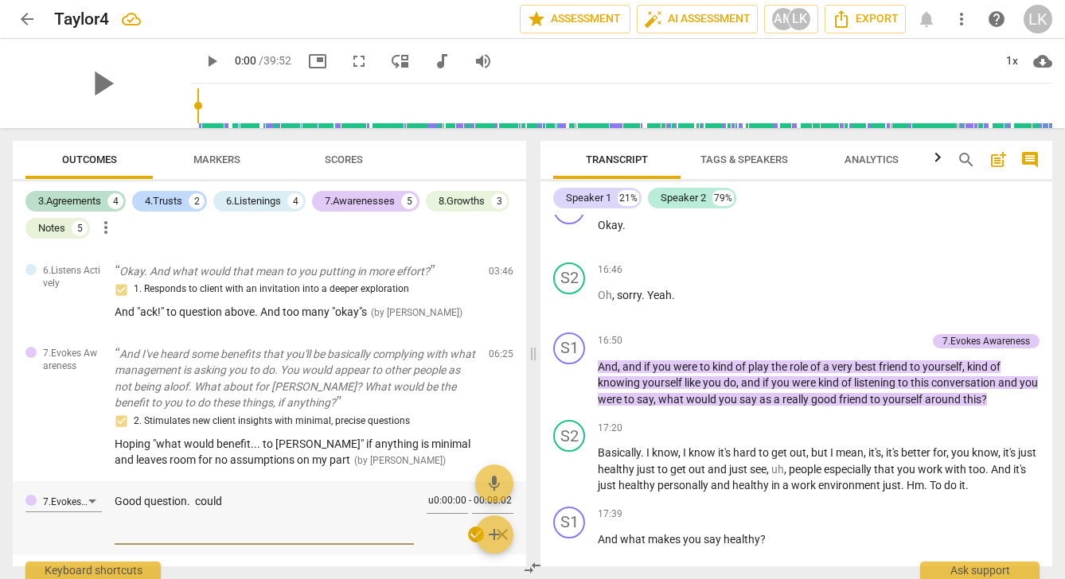
type textarea "Good question. could"
type textarea "Good question. could h"
type textarea "Good question. could ha"
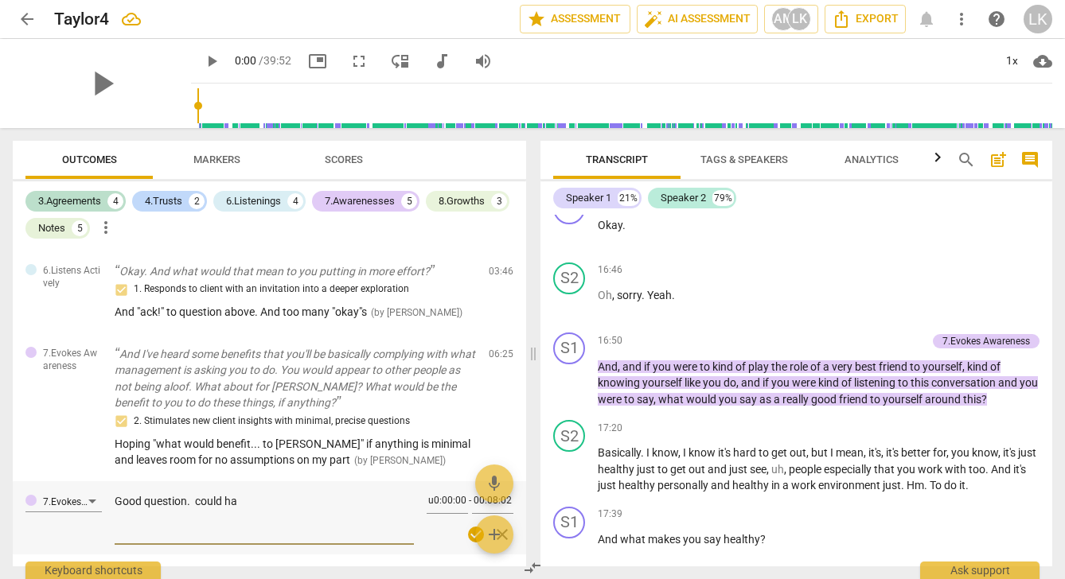
type textarea "Good question. could hav"
type textarea "Good question. could have"
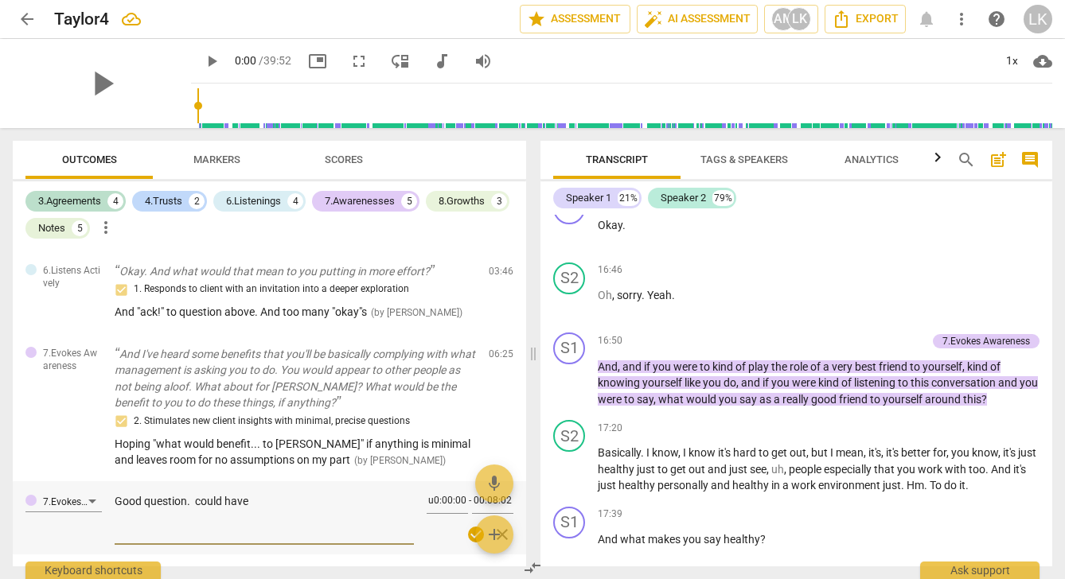
type textarea "Good question. could have"
type textarea "Good question. could have s"
type textarea "Good question. could have st"
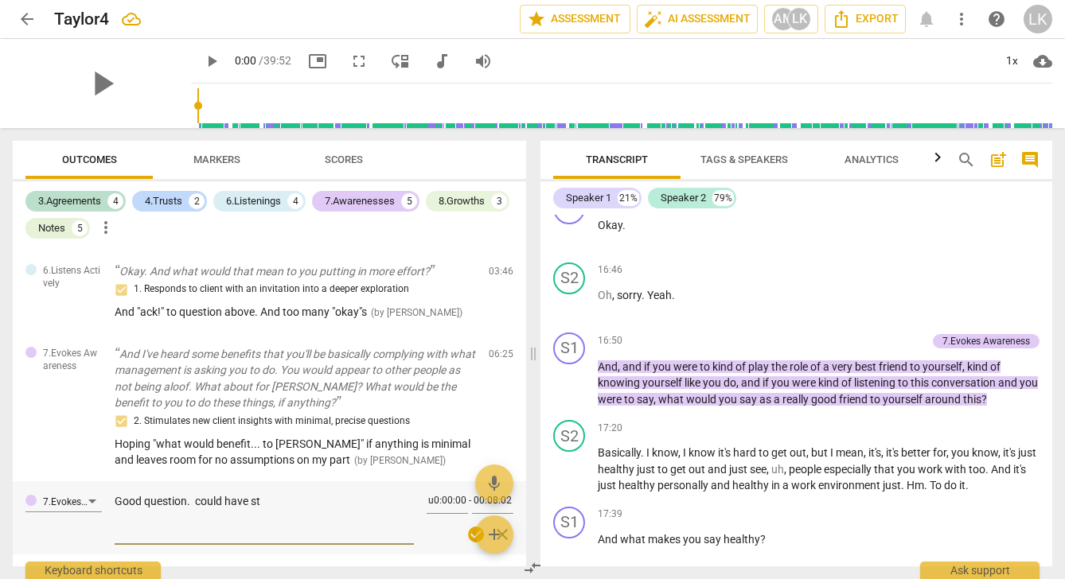
type textarea "Good question. could have str"
type textarea "Good question. could have stra"
type textarea "Good question. could have str"
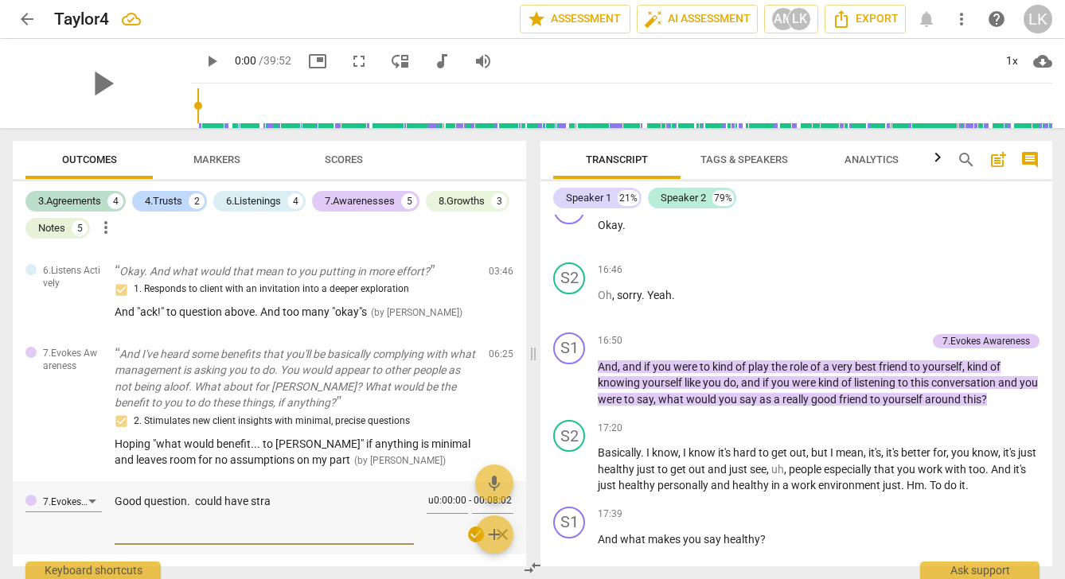
type textarea "Good question. could have str"
type textarea "Good question. could have st"
type textarea "Good question. could have sta"
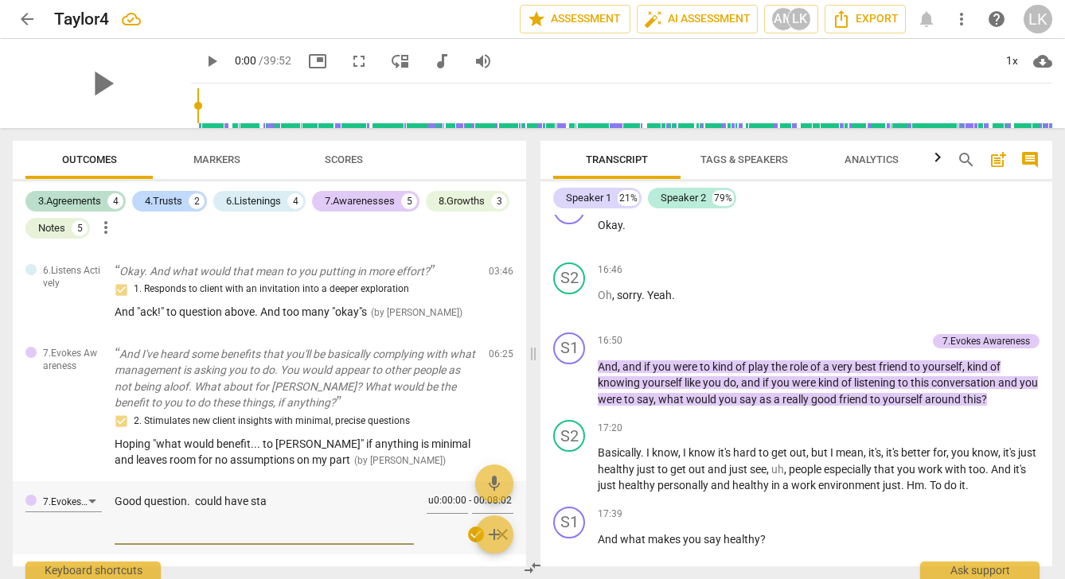
type textarea "Good question. could have star"
type textarea "Good question. could have start"
type textarea "Good question. could have starte"
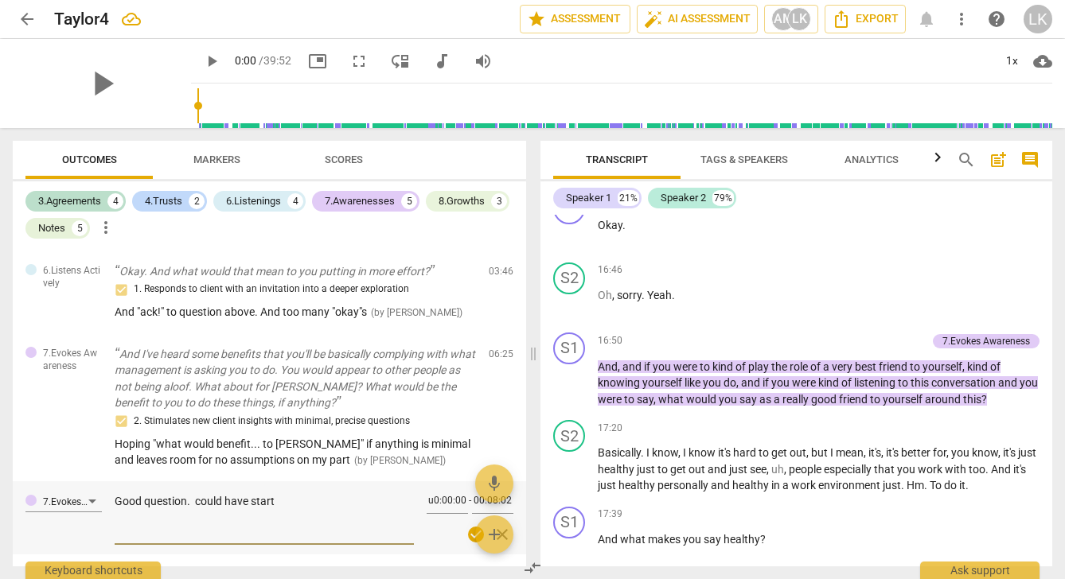
type textarea "Good question. could have starte"
type textarea "Good question. could have started"
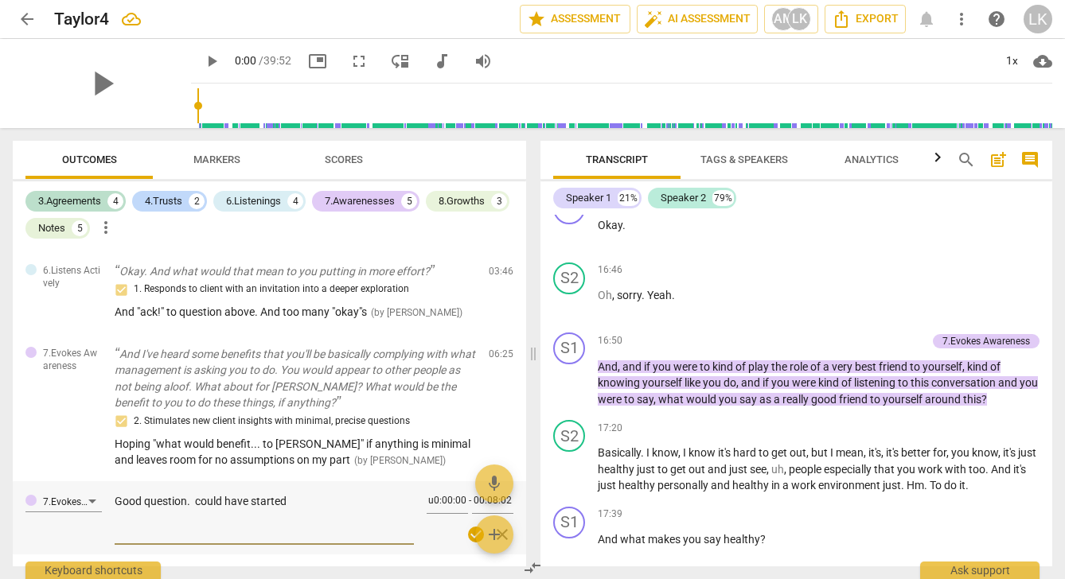
type textarea "Good question. could have started ""
type textarea "Good question. could have started " w"
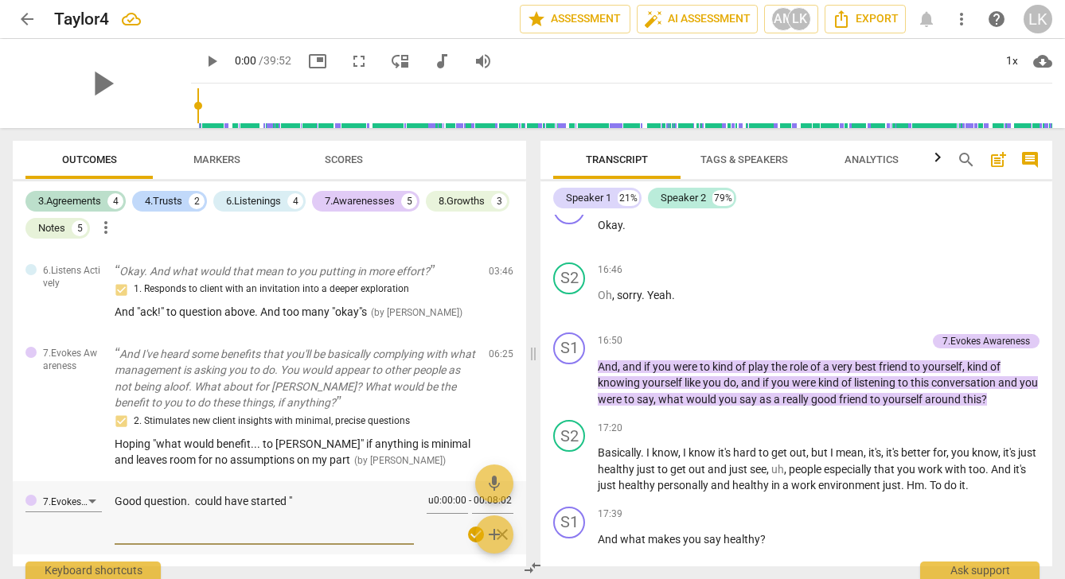
type textarea "Good question. could have started " w"
type textarea "Good question. could have started " wh"
type textarea "Good question. could have started " wha"
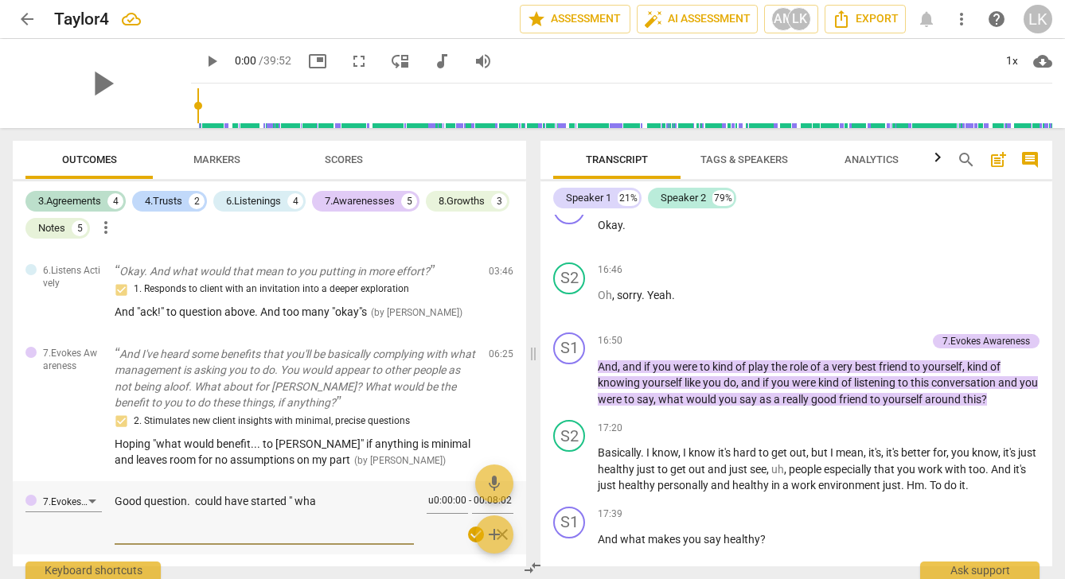
type textarea "Good question. could have started " what"
type textarea "Good question. could have started " what a"
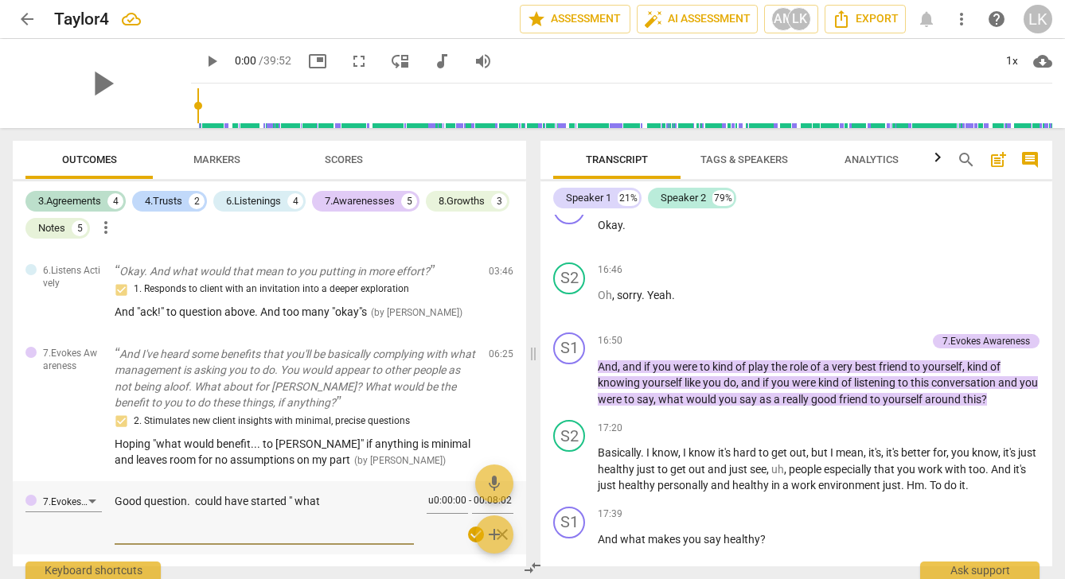
type textarea "Good question. could have started " what a"
type textarea "Good question. could have started " what ab"
type textarea "Good question. could have started " what abu"
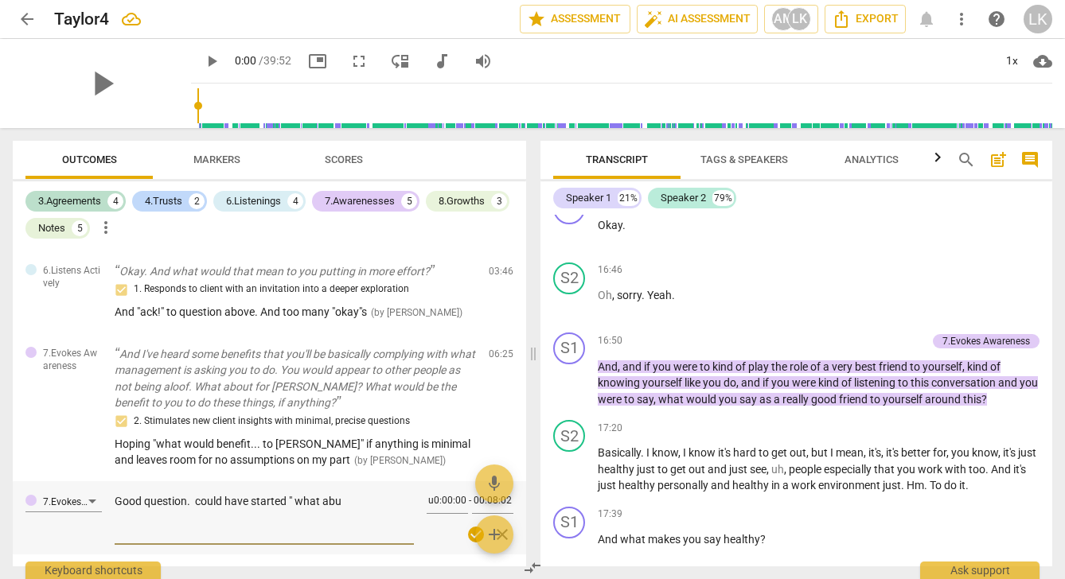
type textarea "Good question. could have started " what ab"
type textarea "Good question. could have started " what abo"
type textarea "Good question. could have started " what abou"
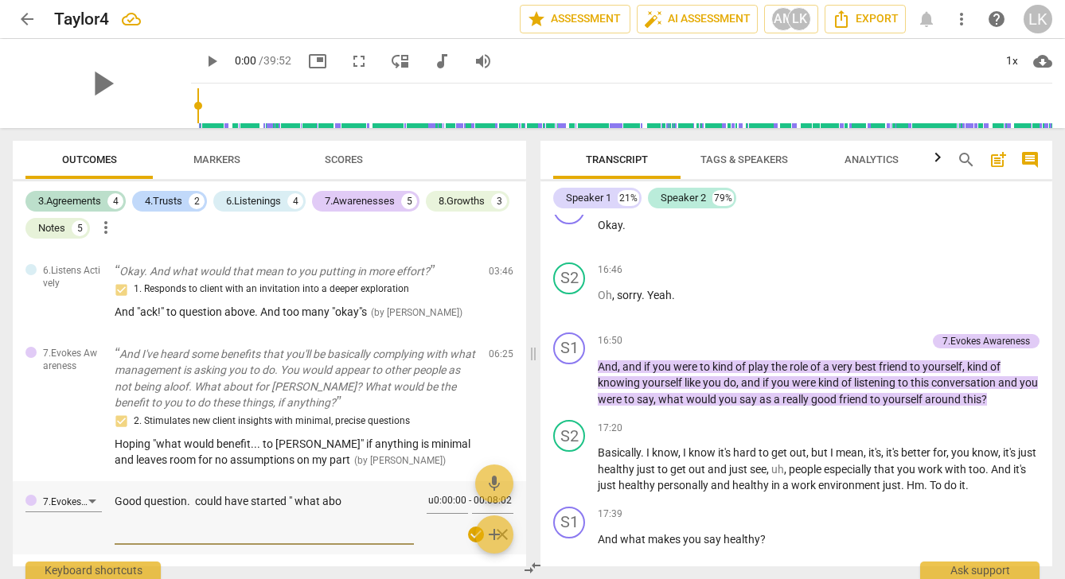
type textarea "Good question. could have started " what abou"
type textarea "Good question. could have started " what about"
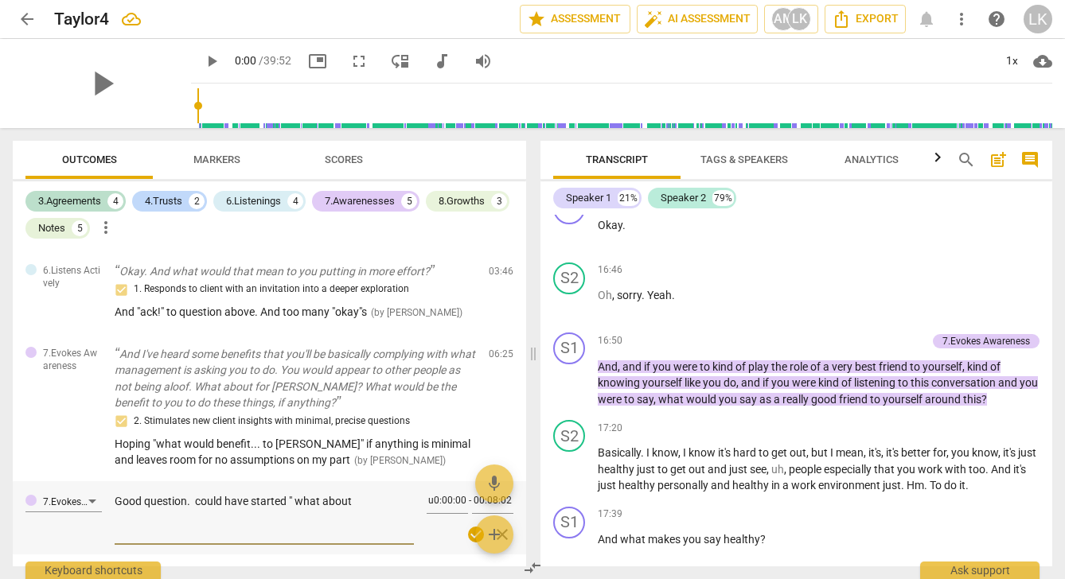
type textarea "Good question. could have started " what about T"
type textarea "Good question. could have started " what about Ta"
type textarea "Good question. could have started " what about Tay"
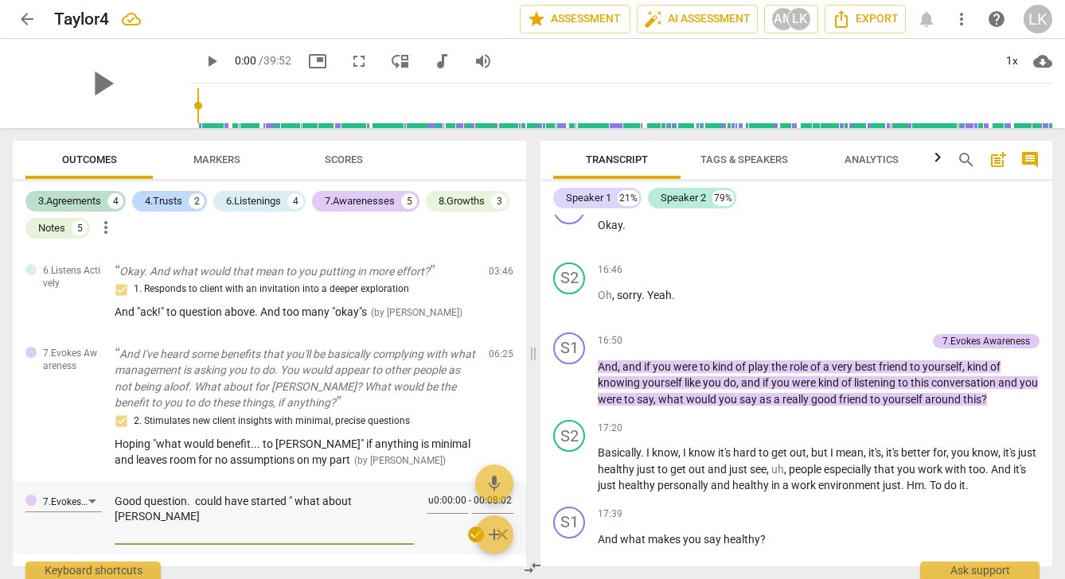
type textarea "Good question. could have started " what about Tay"
type textarea "Good question. could have started " what about Tayl"
type textarea "Good question. could have started " what about Taylo"
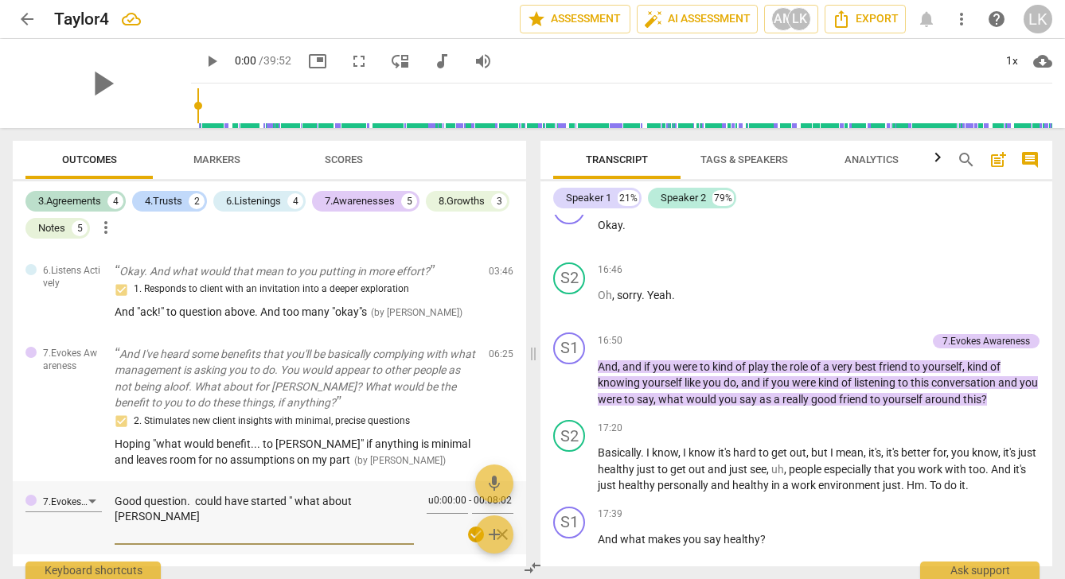
type textarea "Good question. could have started " what about Taylor"
type textarea "Good question. could have started " what about Taylor."
type textarea "Good question. could have started " what about Taylor.."
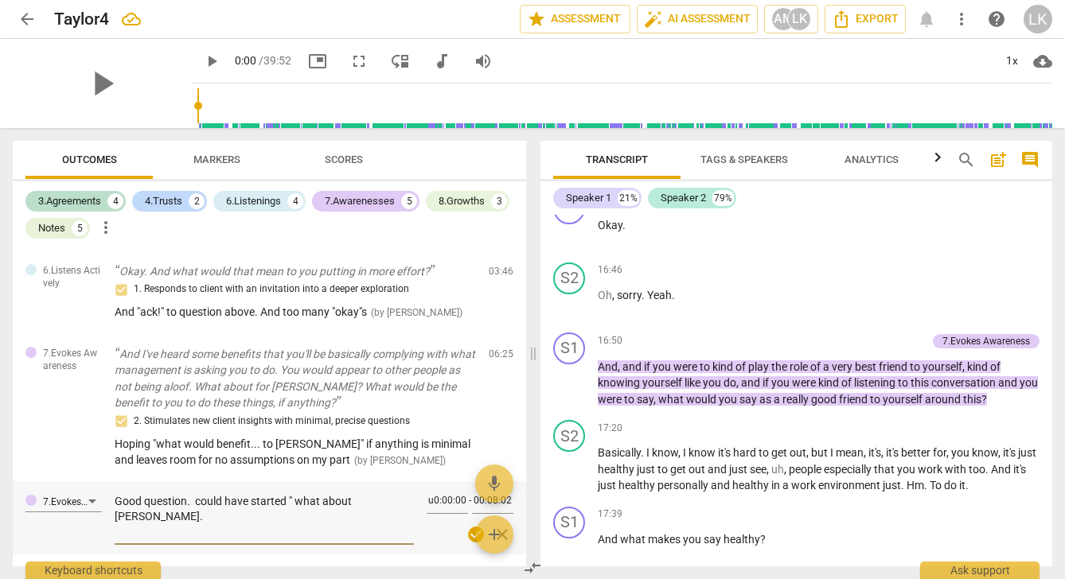
type textarea "Good question. could have started " what about Taylor.."
type textarea "Good question. could have started " what about Taylor..."
type textarea "Good question. could have started " what about Taylor...."
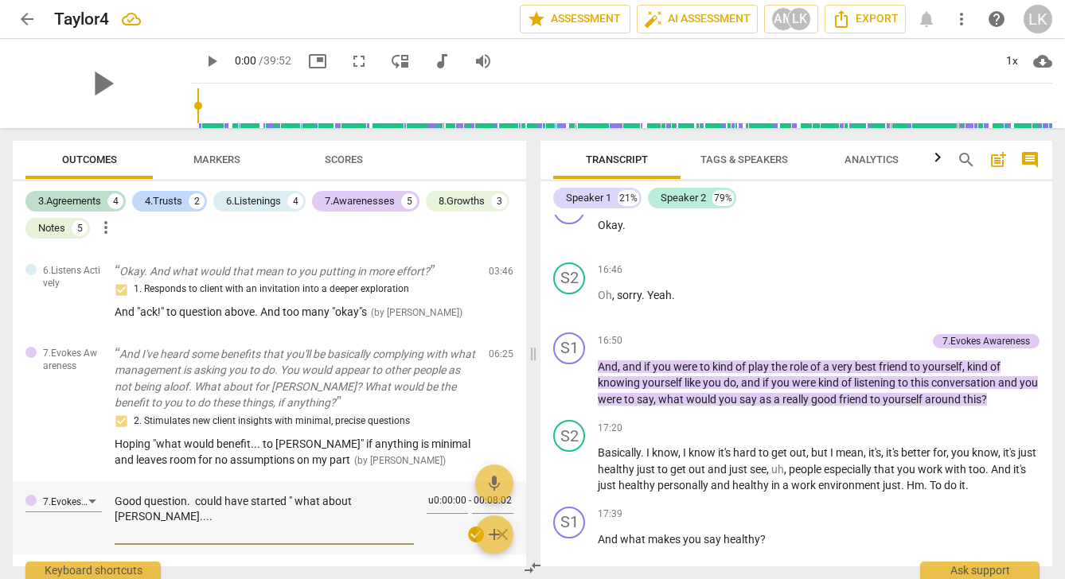
type textarea "Good question. could have started " what about Taylor....."
type textarea "Good question. could have started " what about Taylor......"
type textarea "Good question. could have started " what about Taylor......""
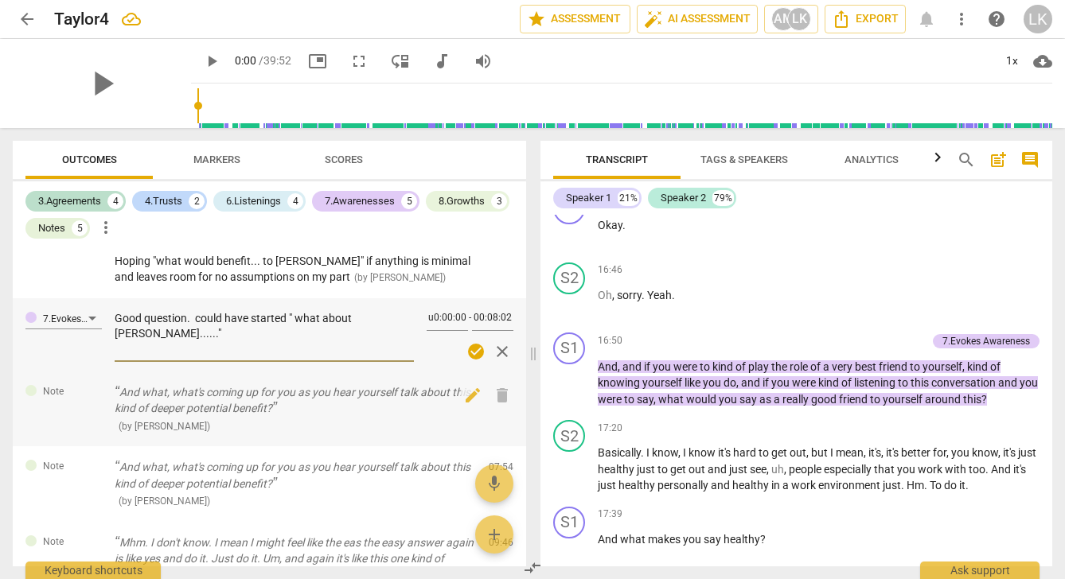
scroll to position [712, 0]
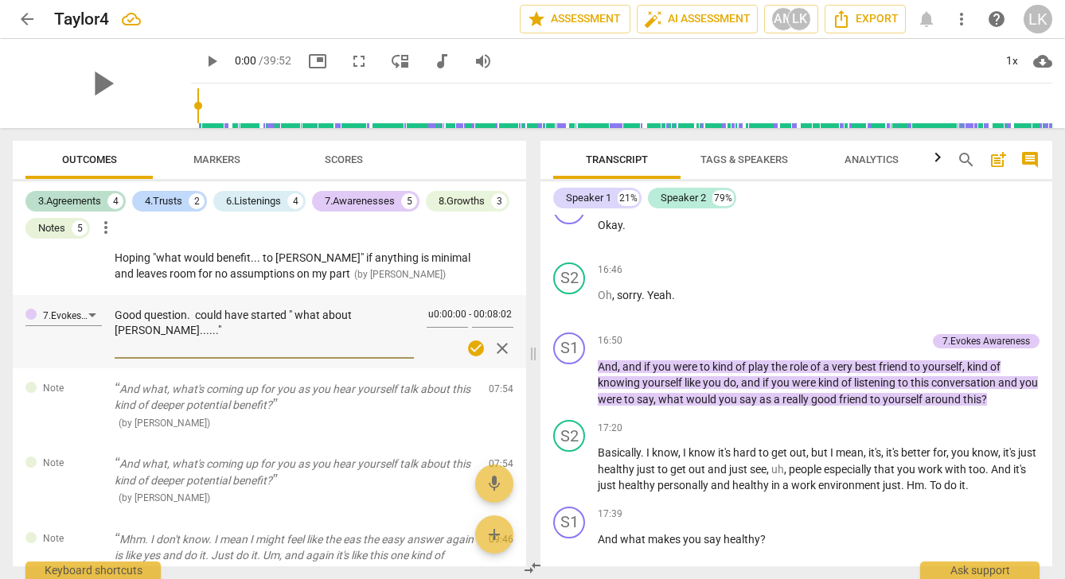
type textarea "Good question. could have started " what about Taylor......""
click at [470, 339] on span "check_circle" at bounding box center [475, 348] width 19 height 19
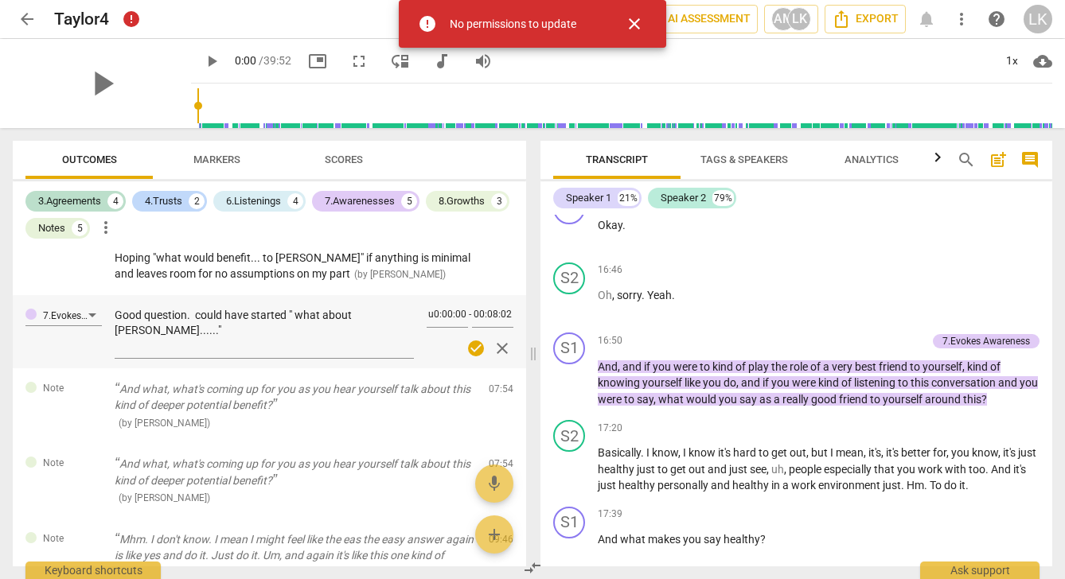
click at [411, 317] on div "7.Evokes Awareness Good question. could have started " what about Taylor......"…" at bounding box center [269, 331] width 513 height 73
click at [636, 19] on span "close" at bounding box center [634, 23] width 19 height 19
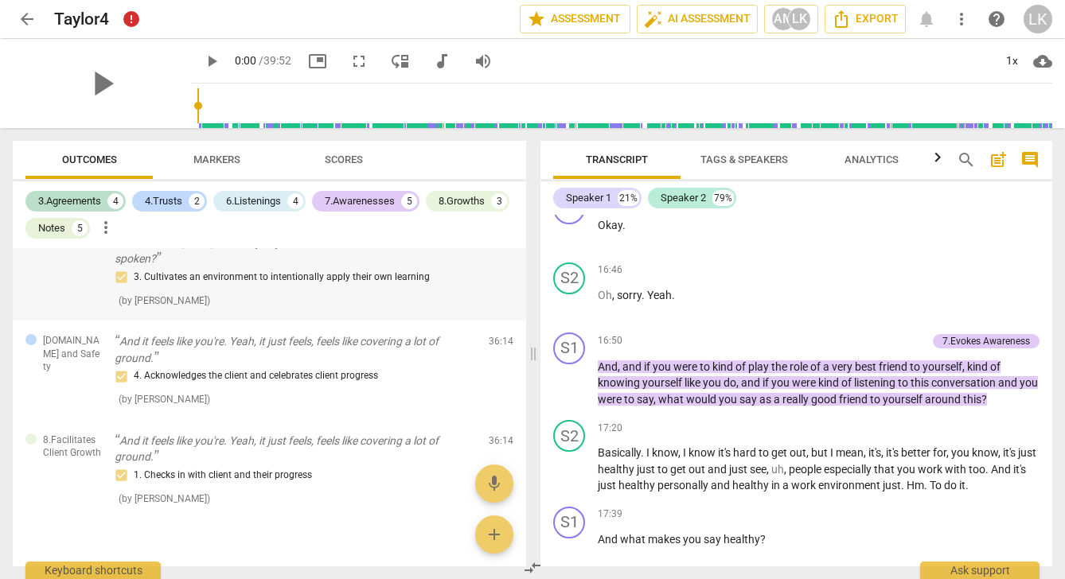
scroll to position [0, 0]
